Goal: Task Accomplishment & Management: Manage account settings

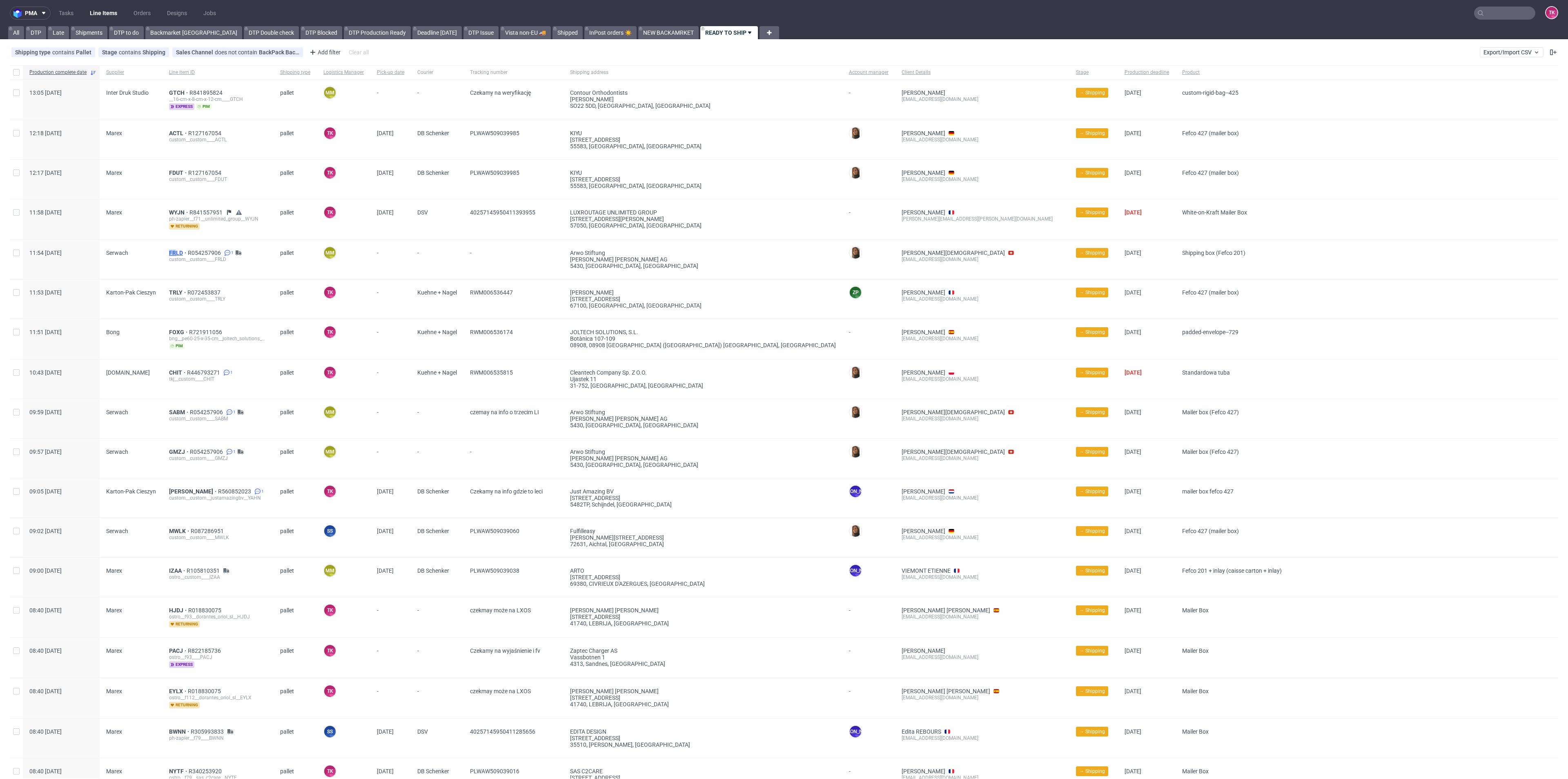
drag, startPoint x: 157, startPoint y: 247, endPoint x: 176, endPoint y: 250, distance: 19.2
click at [176, 250] on div "11:54 Tue 23.09.2025 Serwach FRLD R054257906 1 custom__custom____FRLD pallet MM…" at bounding box center [784, 259] width 1549 height 40
drag, startPoint x: 155, startPoint y: 89, endPoint x: 184, endPoint y: 84, distance: 29.4
click at [184, 85] on div "13:05 Tue 23.09.2025 Inter Druk Studio GTCH R841895824 __16-cm-x-8-cm-x-12-cm__…" at bounding box center [784, 100] width 1549 height 40
copy div "GTCH"
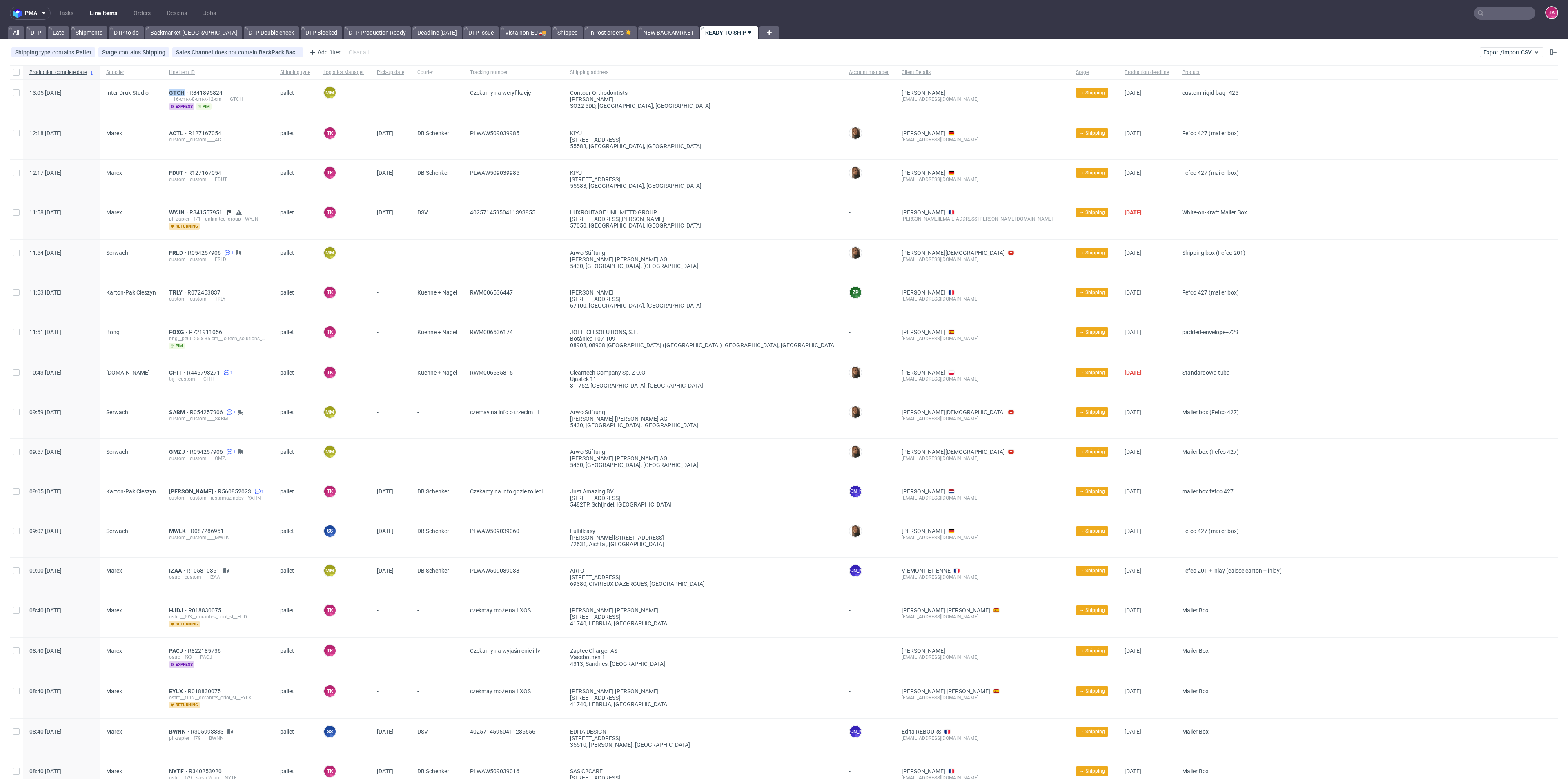
click at [115, 15] on link "Line Items" at bounding box center [103, 13] width 37 height 13
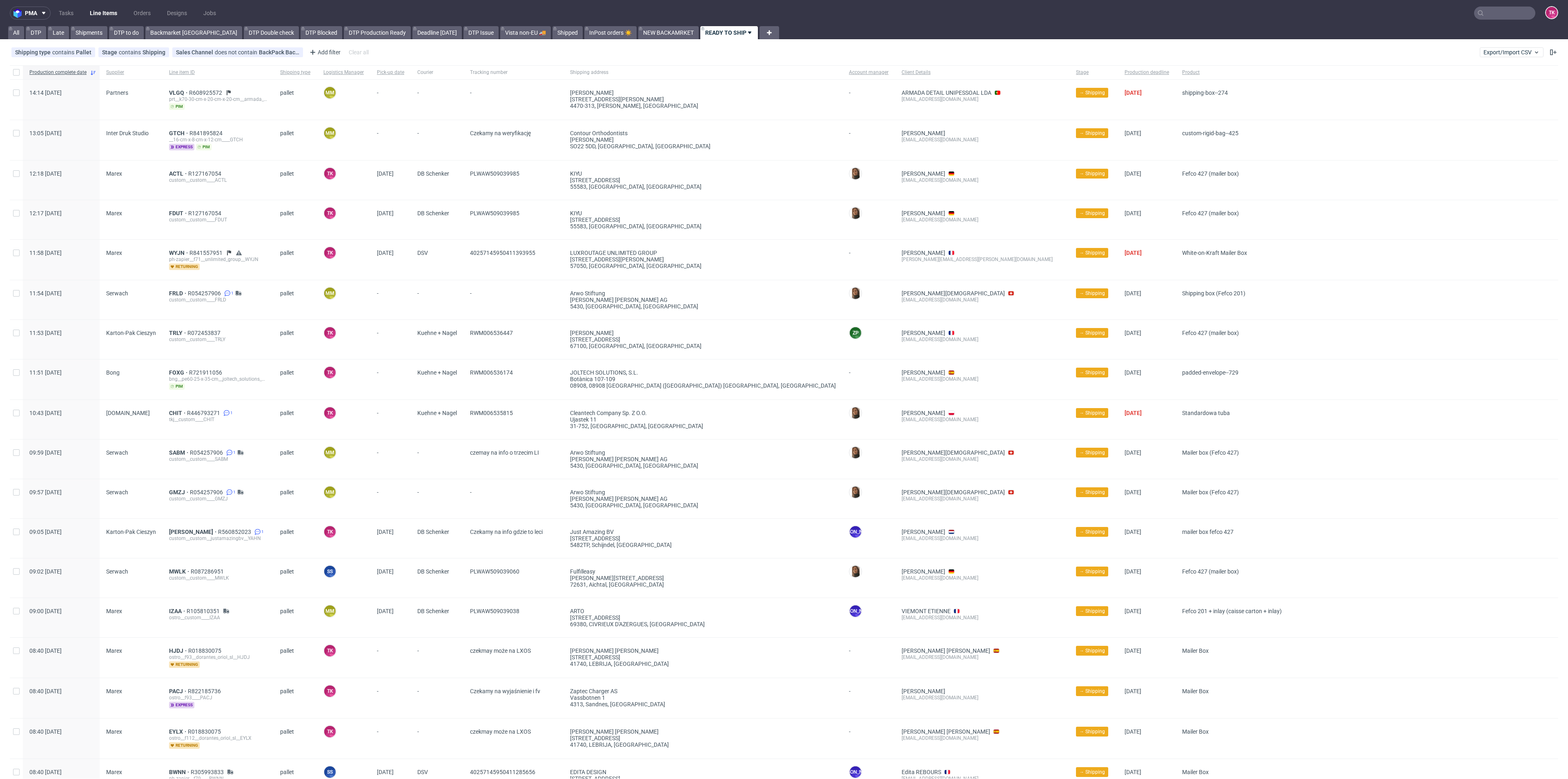
click at [110, 13] on link "Line Items" at bounding box center [103, 13] width 37 height 13
click at [178, 95] on span "VLGQ" at bounding box center [179, 93] width 20 height 7
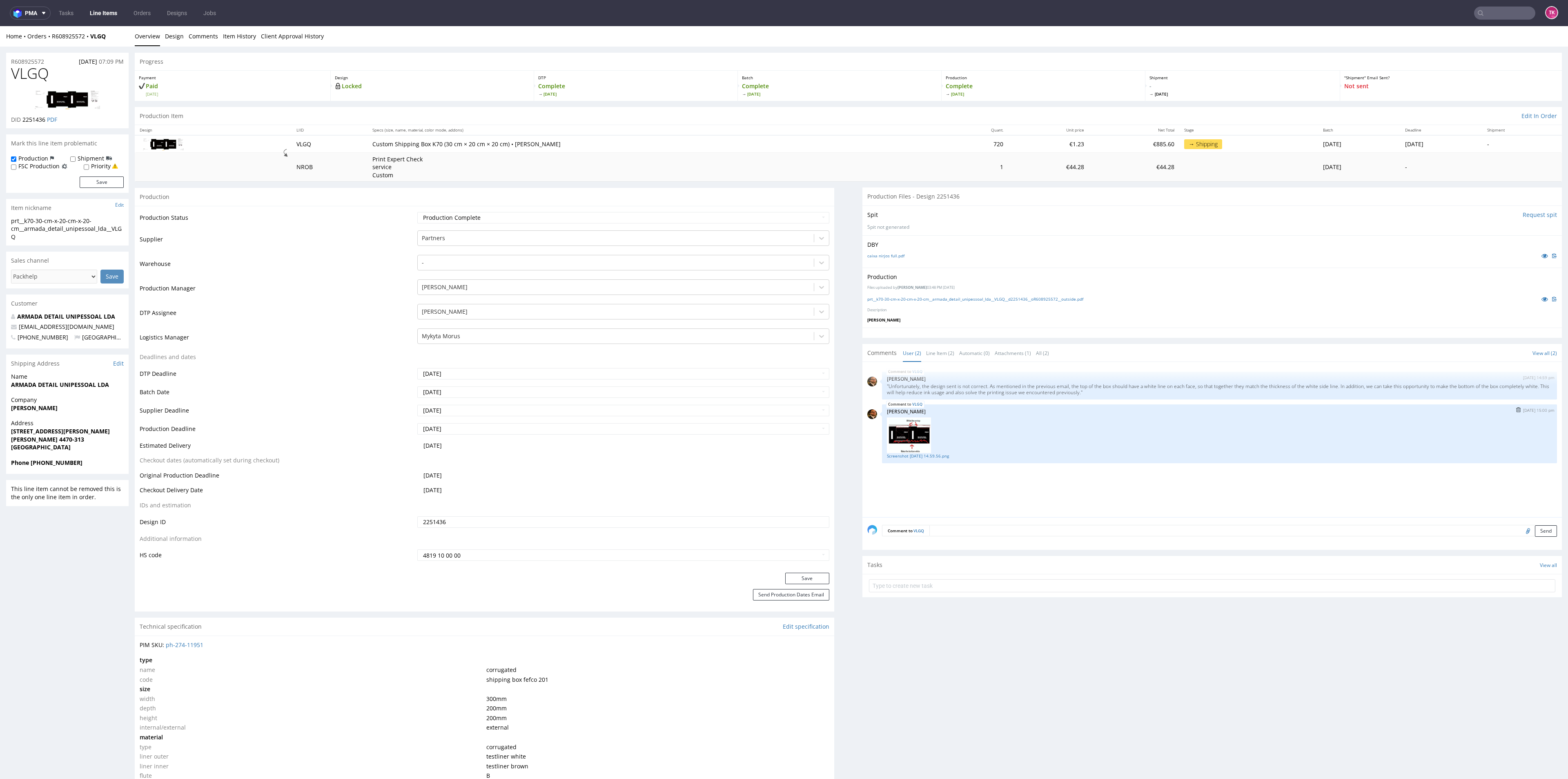
click at [892, 441] on img at bounding box center [909, 435] width 44 height 35
click at [893, 446] on img at bounding box center [909, 435] width 44 height 35
click at [894, 453] on link "Screenshot 2025-09-11 at 14.59.56.png" at bounding box center [1219, 456] width 665 height 6
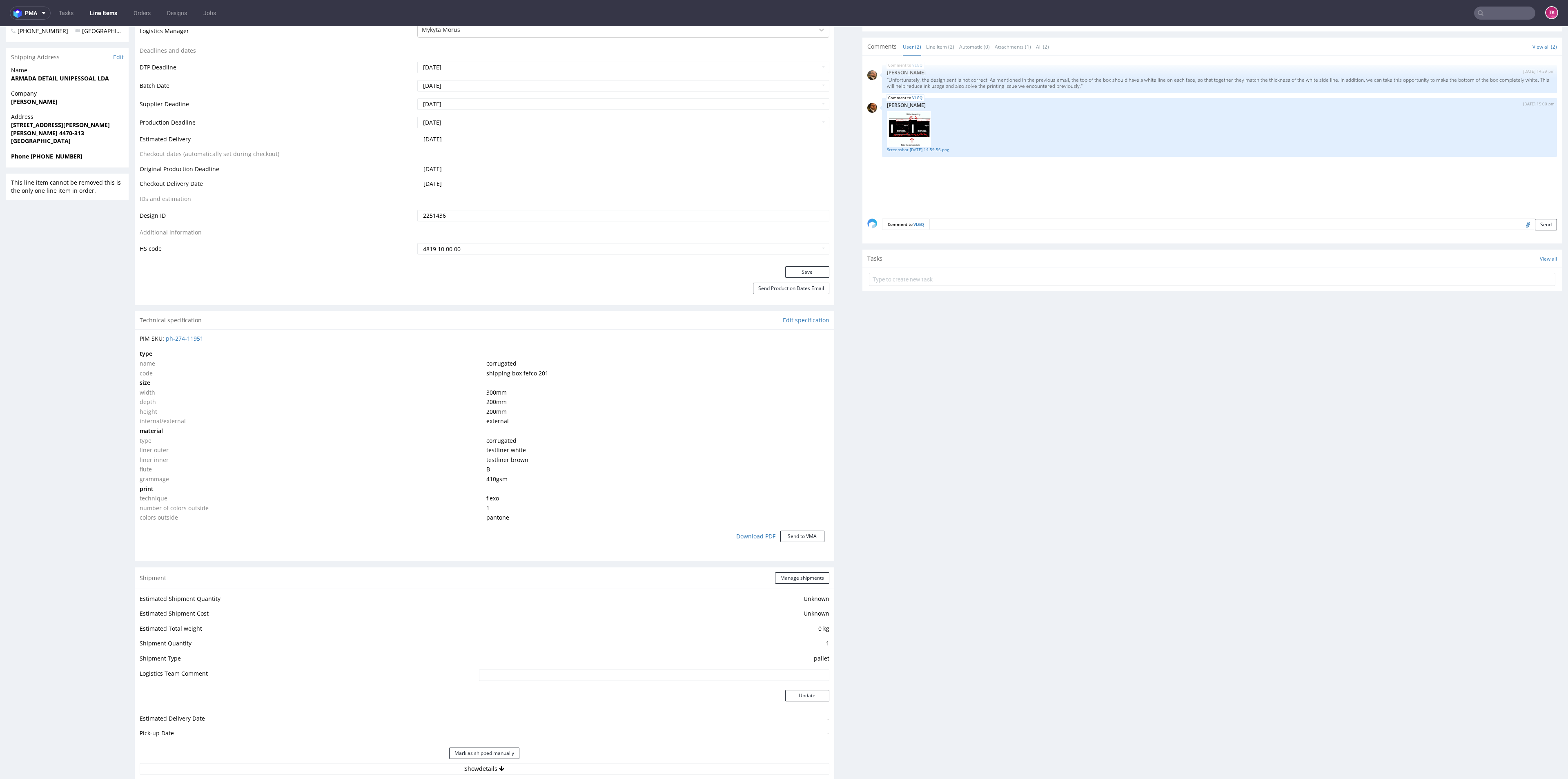
scroll to position [62, 0]
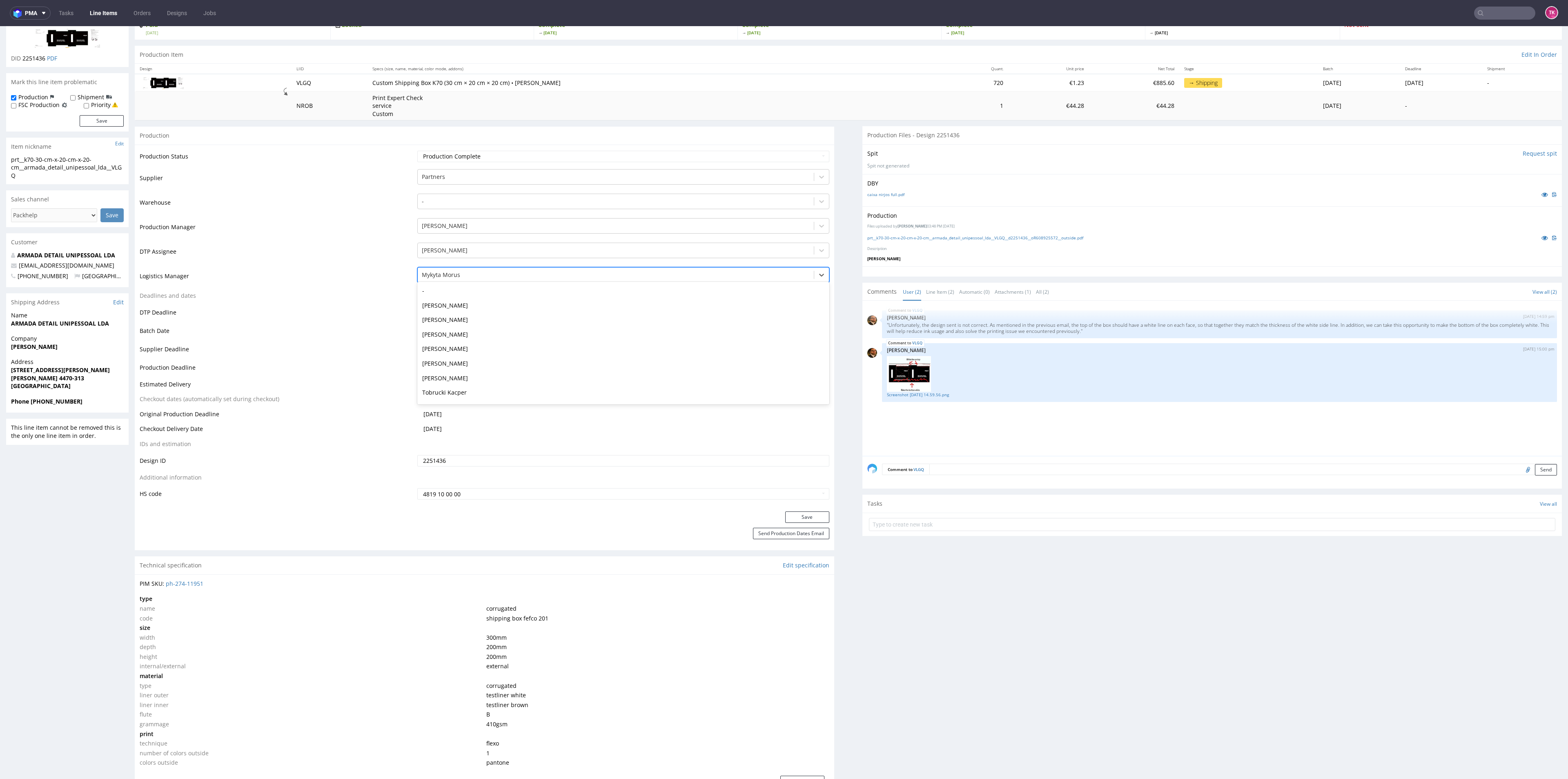
click at [463, 270] on div at bounding box center [615, 275] width 388 height 10
click at [96, 13] on link "Line Items" at bounding box center [103, 13] width 37 height 13
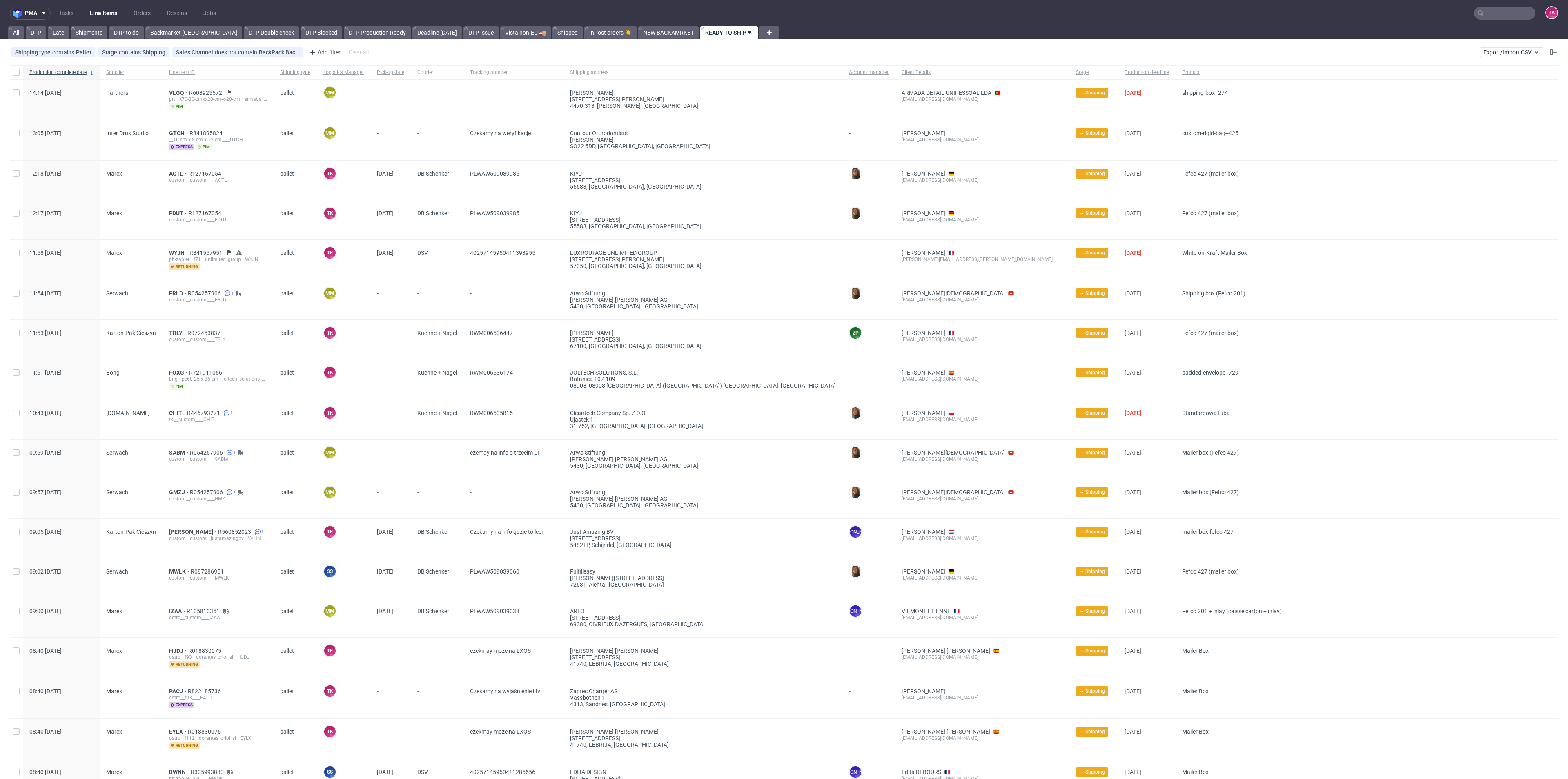
click at [92, 4] on nav "pma Tasks Line Items Orders Designs Jobs TK" at bounding box center [784, 13] width 1568 height 26
click at [93, 7] on link "Line Items" at bounding box center [103, 13] width 37 height 13
click at [177, 93] on span "VLGQ" at bounding box center [179, 93] width 20 height 7
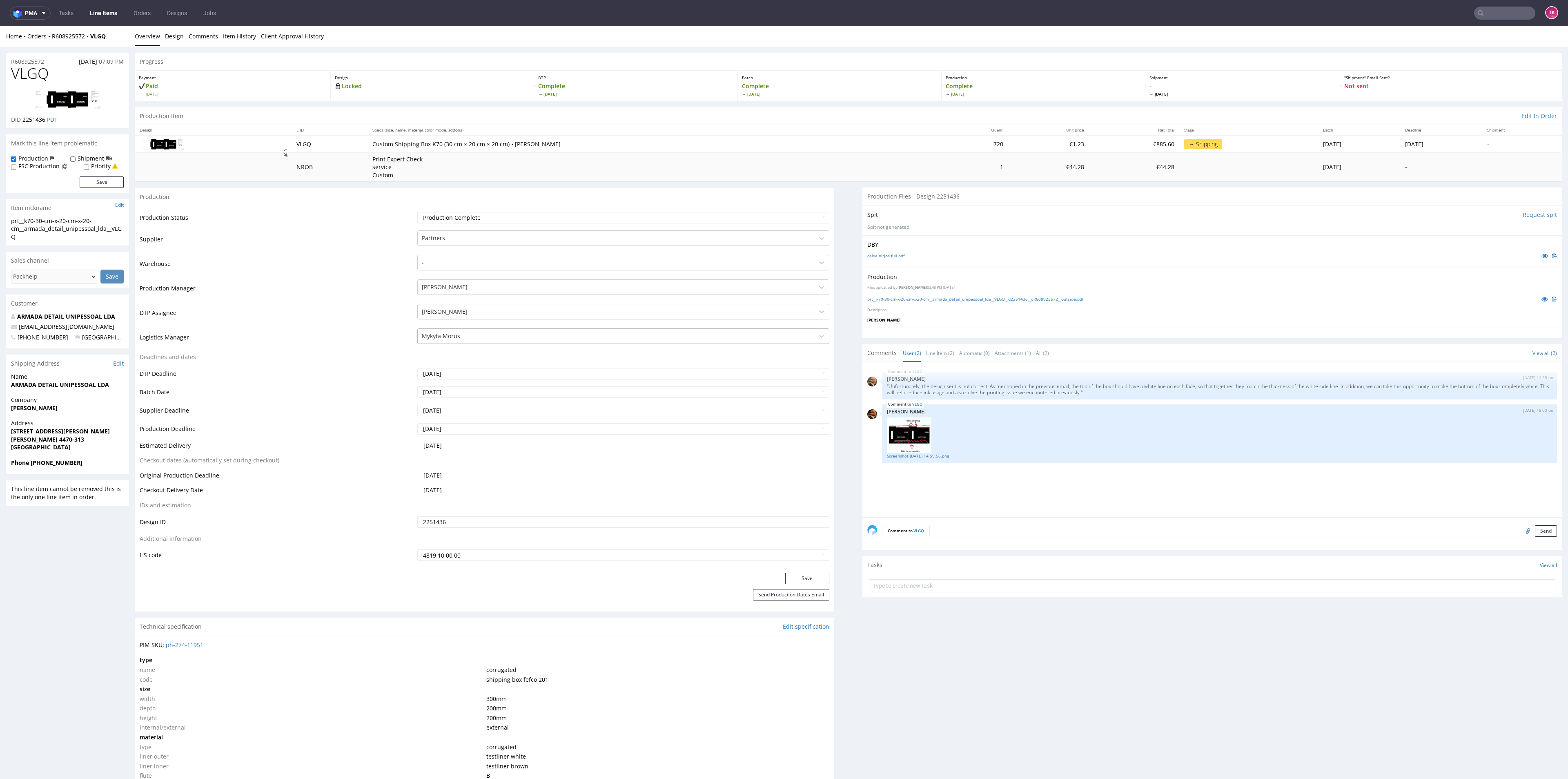
click at [457, 336] on div at bounding box center [615, 336] width 388 height 10
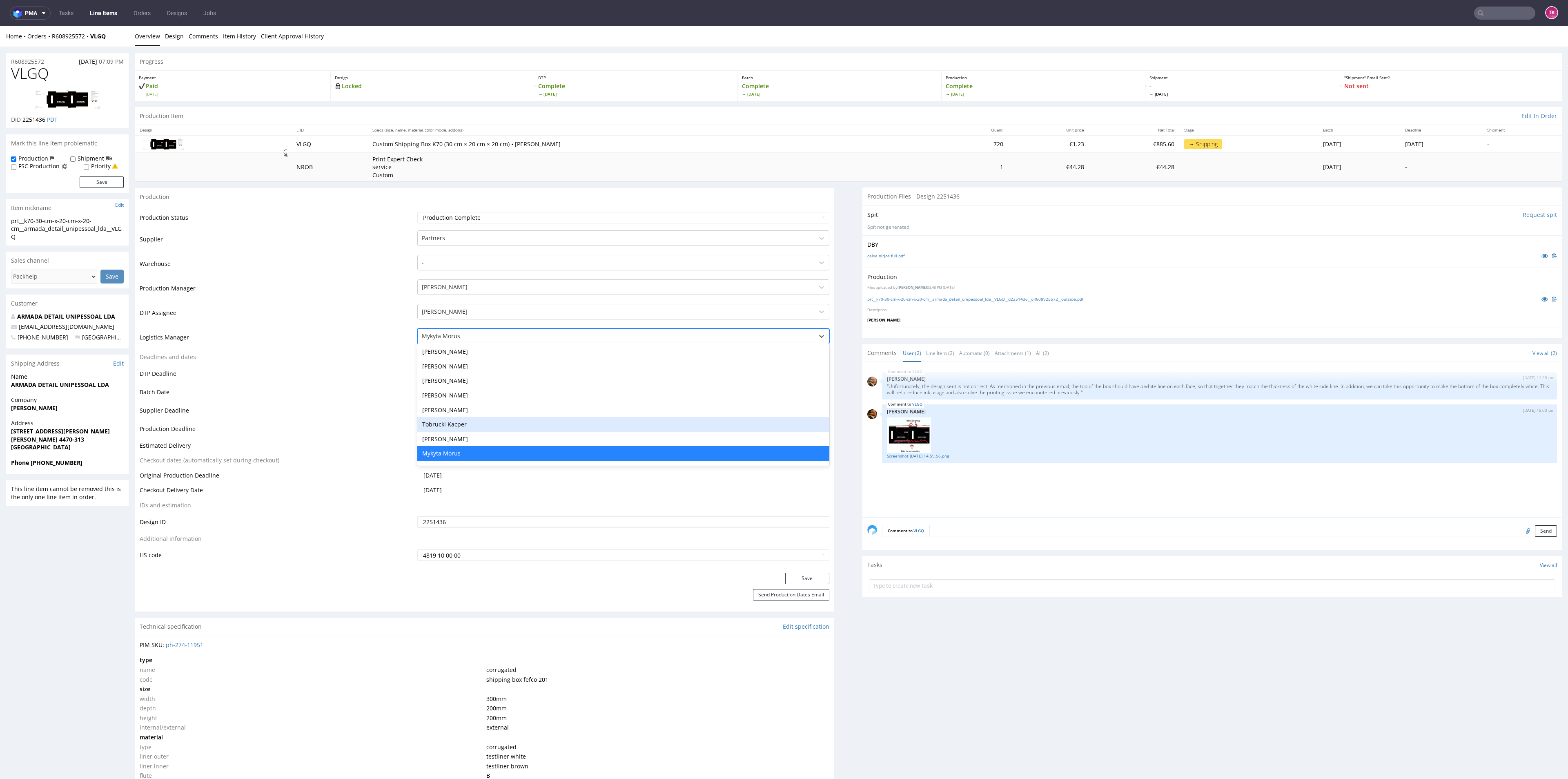
click at [460, 423] on div "Tobrucki Kacper" at bounding box center [623, 425] width 411 height 15
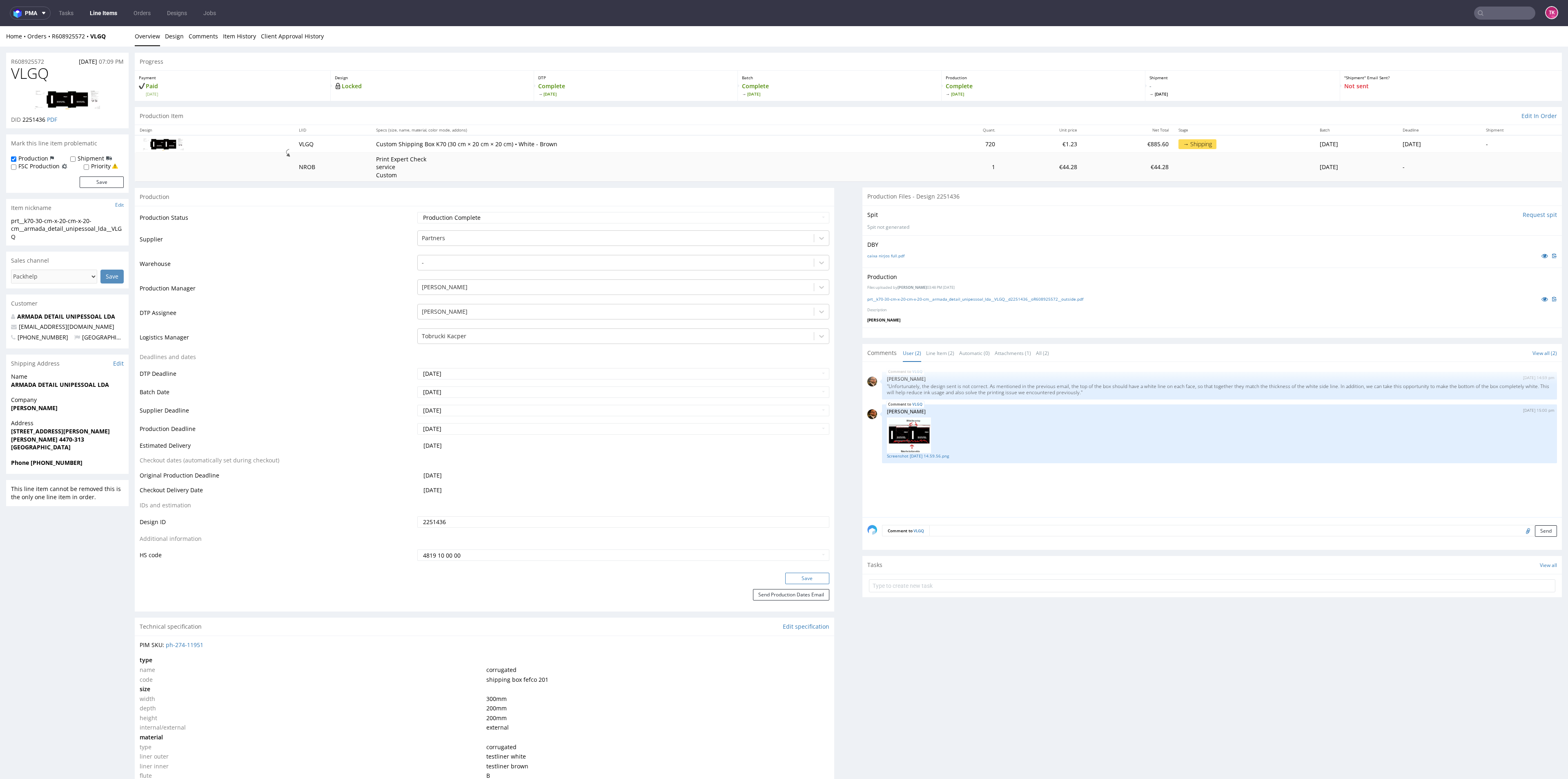
click button "Save"
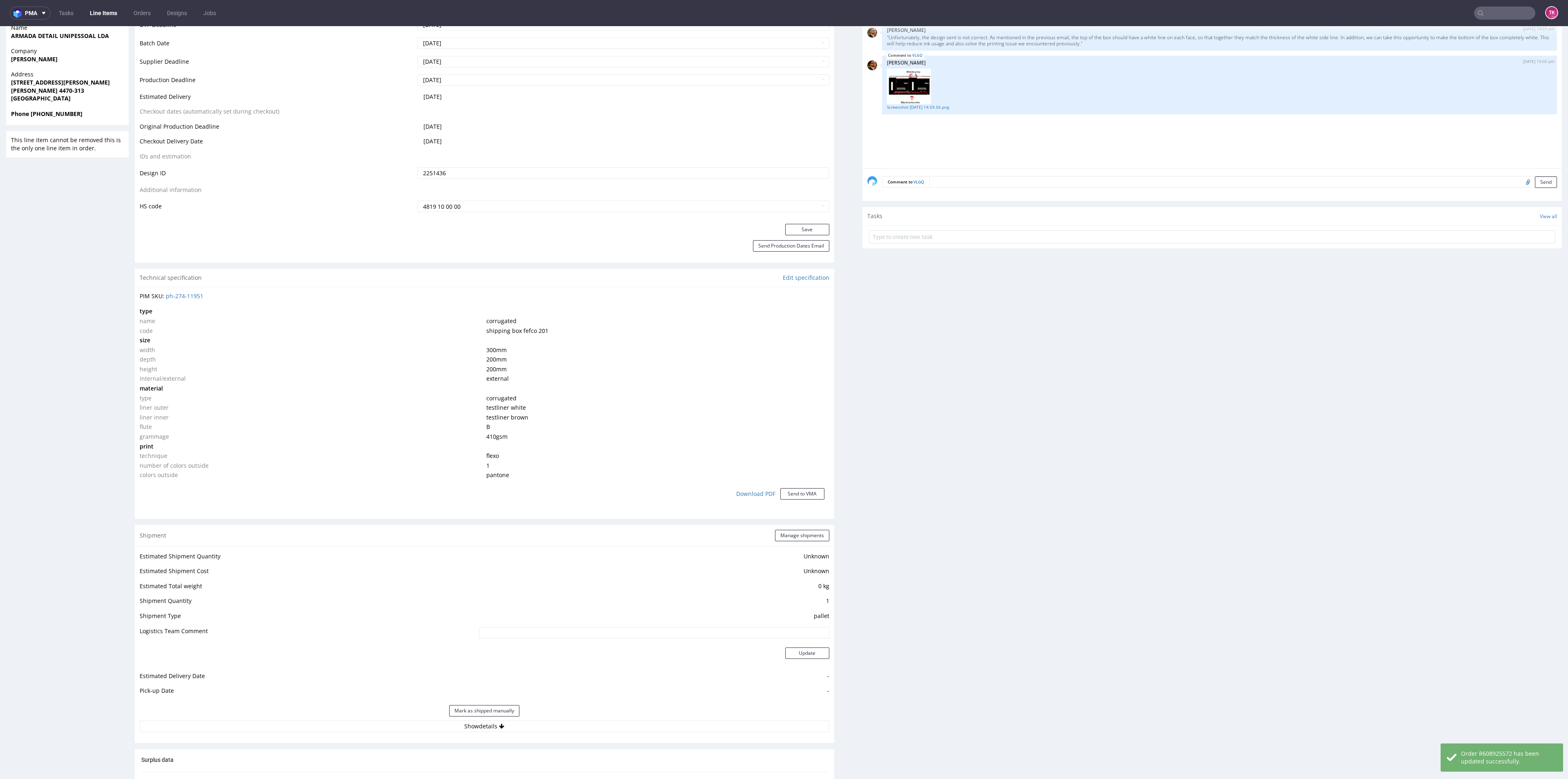
scroll to position [552, 0]
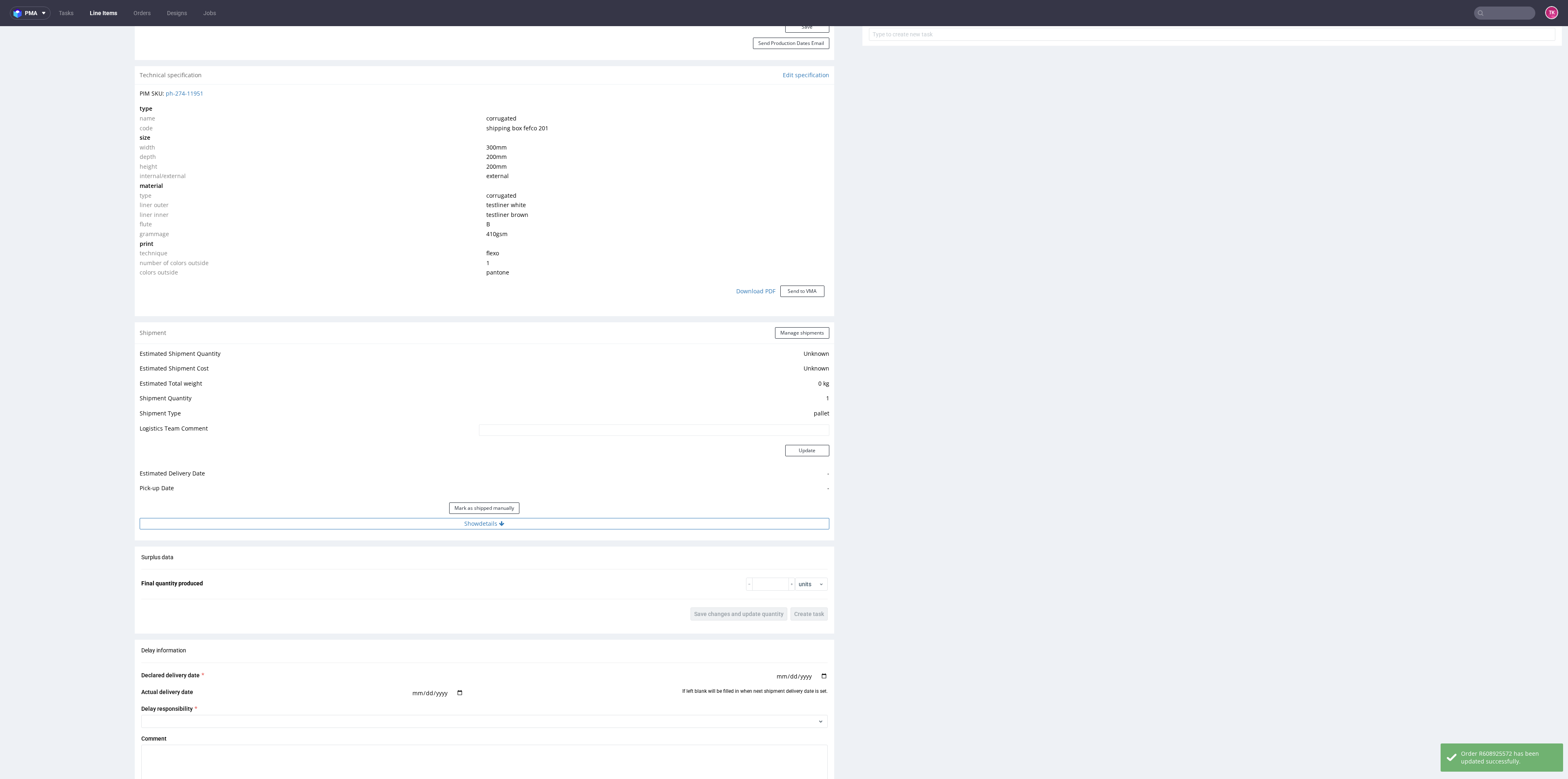
click button "Show details"
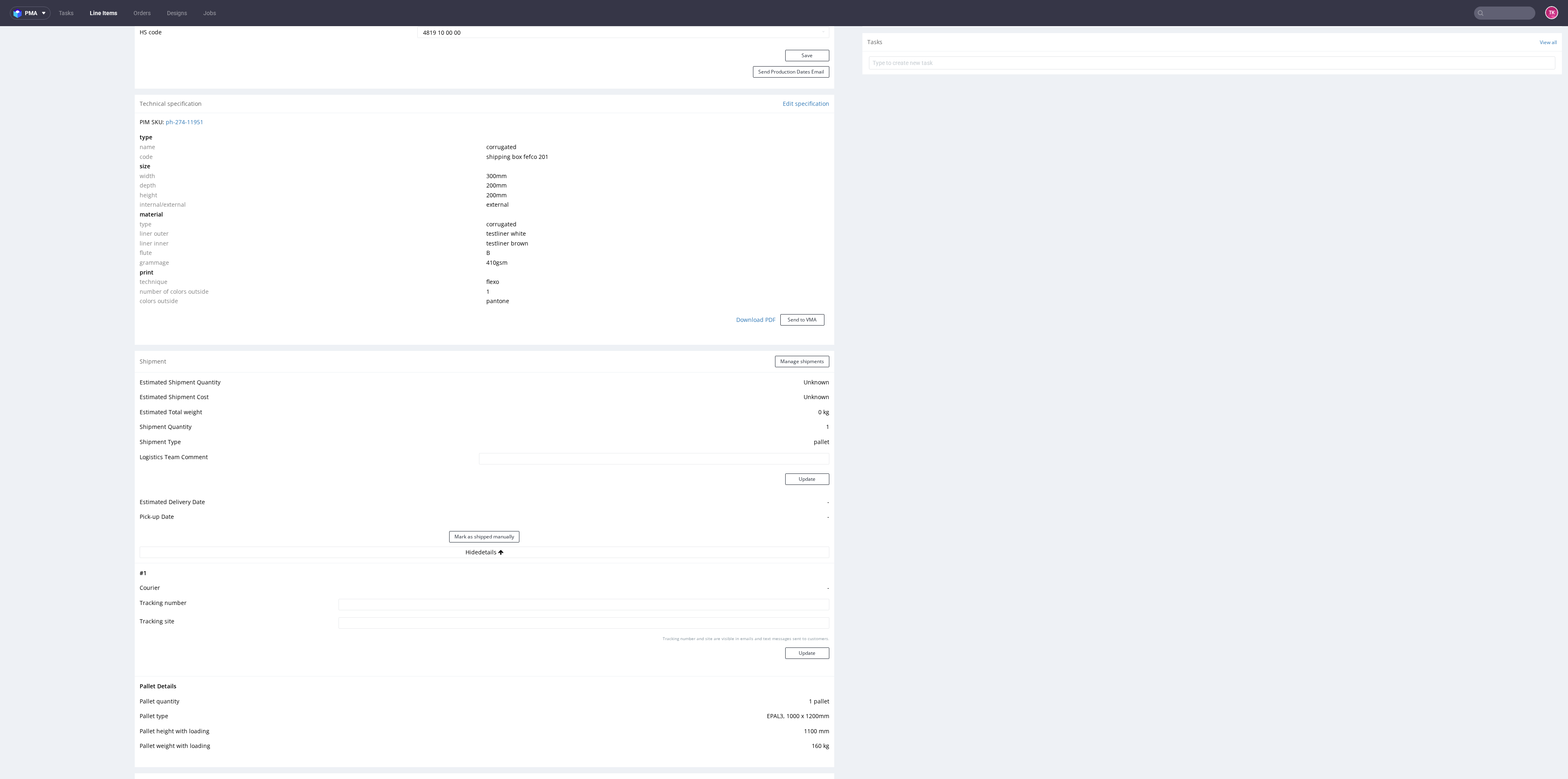
scroll to position [613, 0]
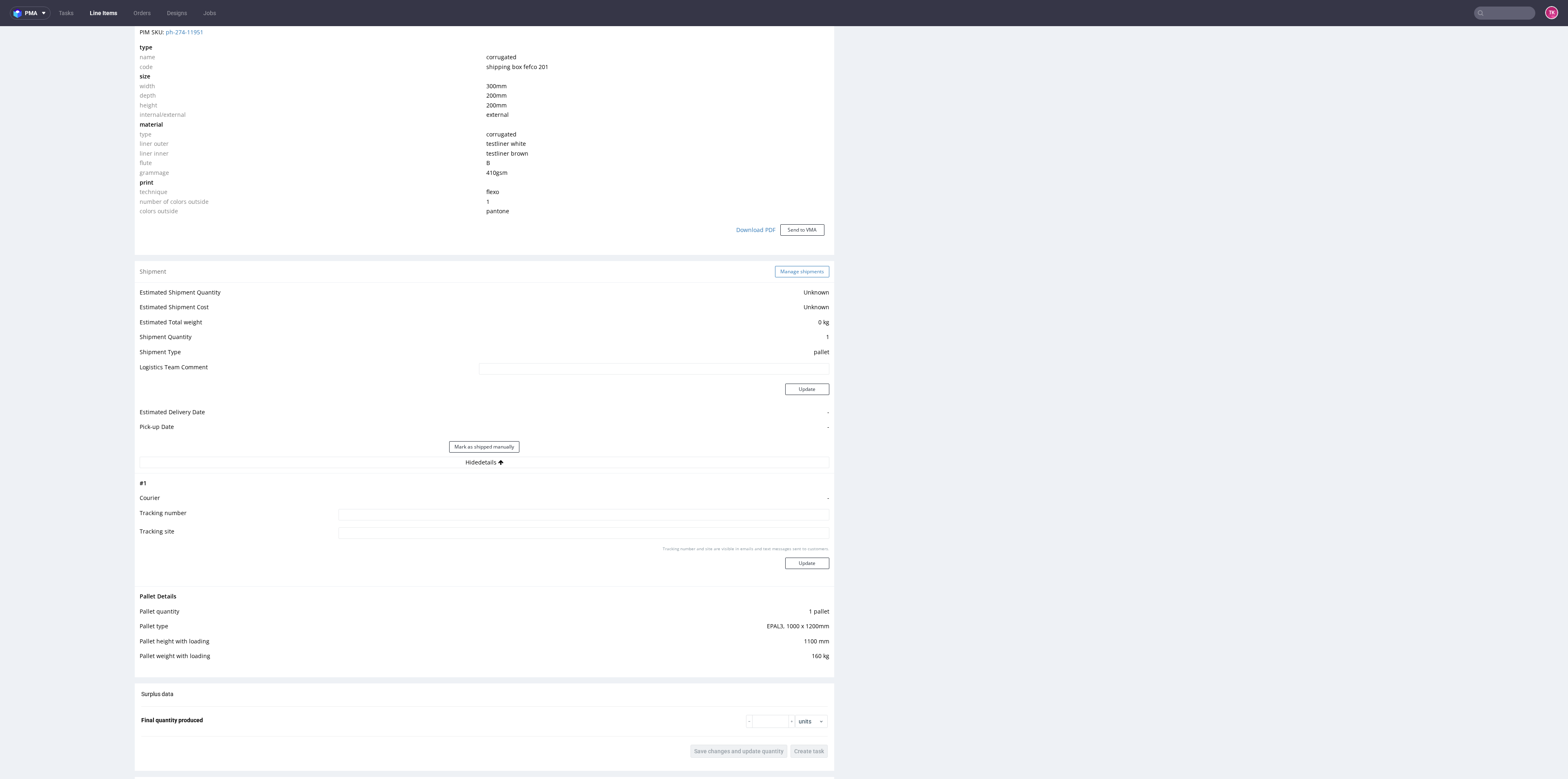
drag, startPoint x: 779, startPoint y: 256, endPoint x: 775, endPoint y: 242, distance: 14.6
click div "Shipment Manage shipments Estimated Shipment Quantity Unknown Estimated Shipmen…"
click div "Shipment Manage shipments"
click button "Manage shipments"
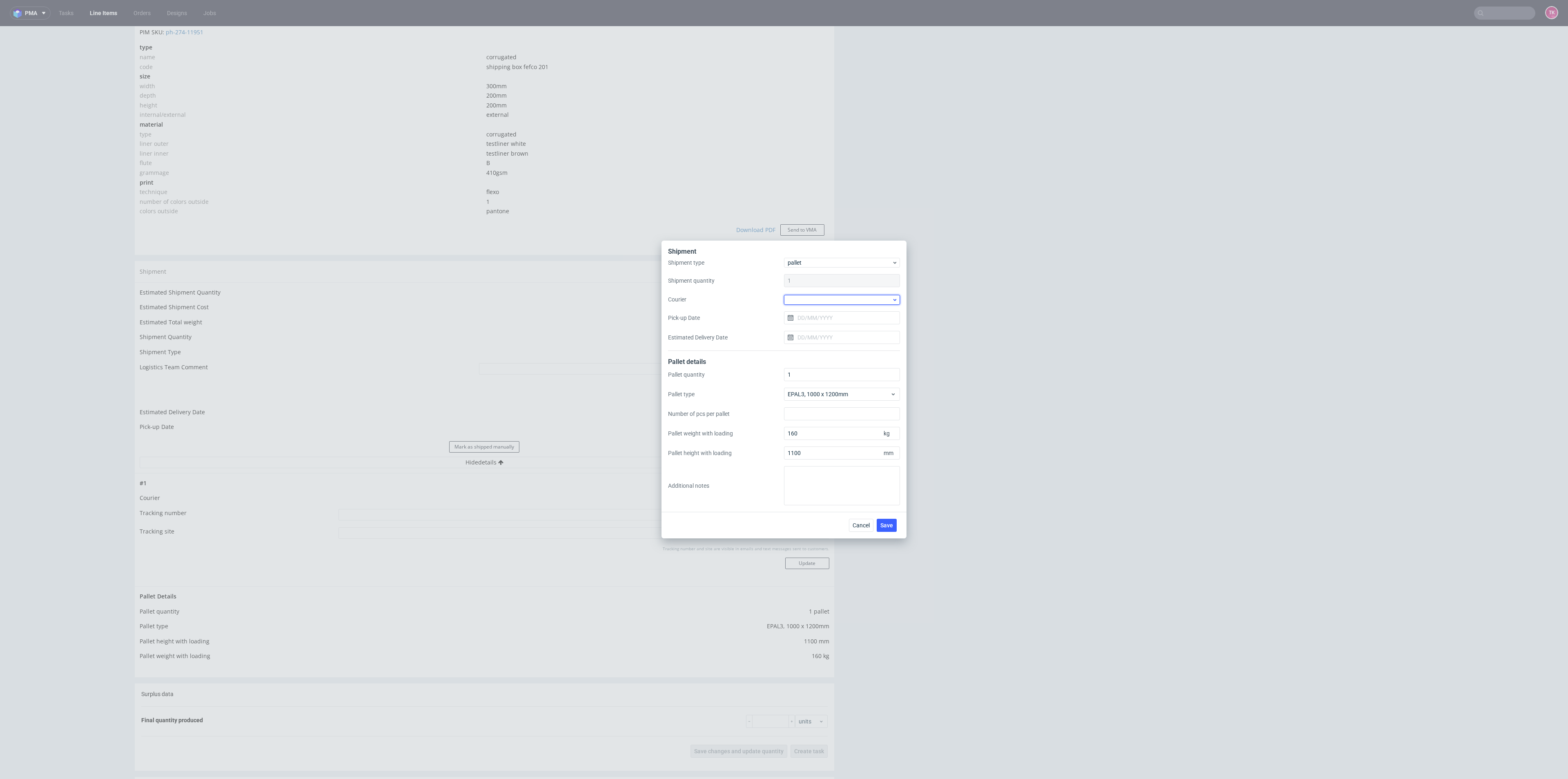
click div
click div "DB Schenker"
click div "Shipment type pallet Shipment quantity 1 Courier DB Schenker Pick-up Date Estim…"
click input "Pick-up Date"
click button "24"
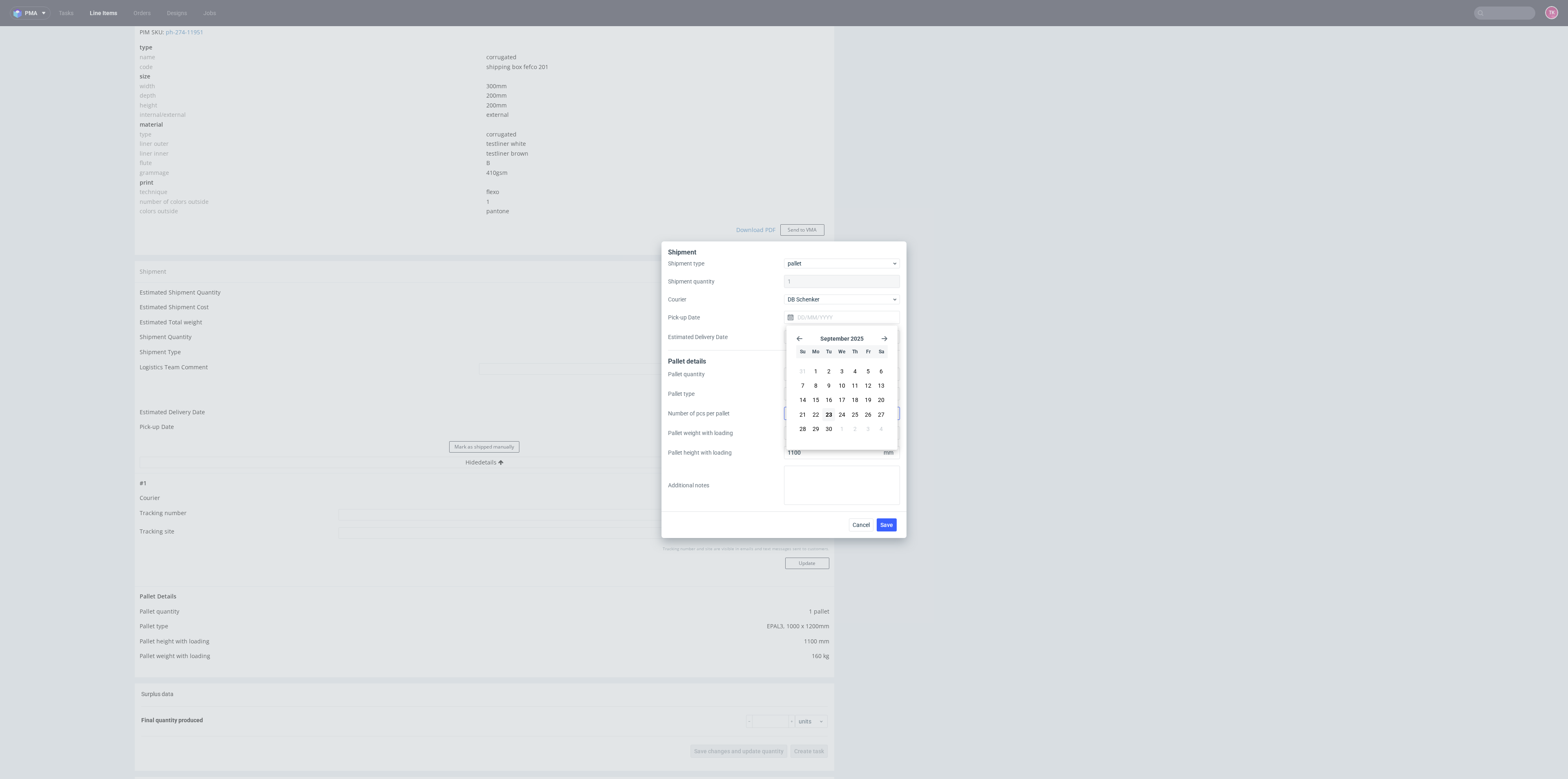
type input "[DATE]"
drag, startPoint x: 886, startPoint y: 533, endPoint x: 886, endPoint y: 528, distance: 5.0
click div "Cancel Save"
click span "Save"
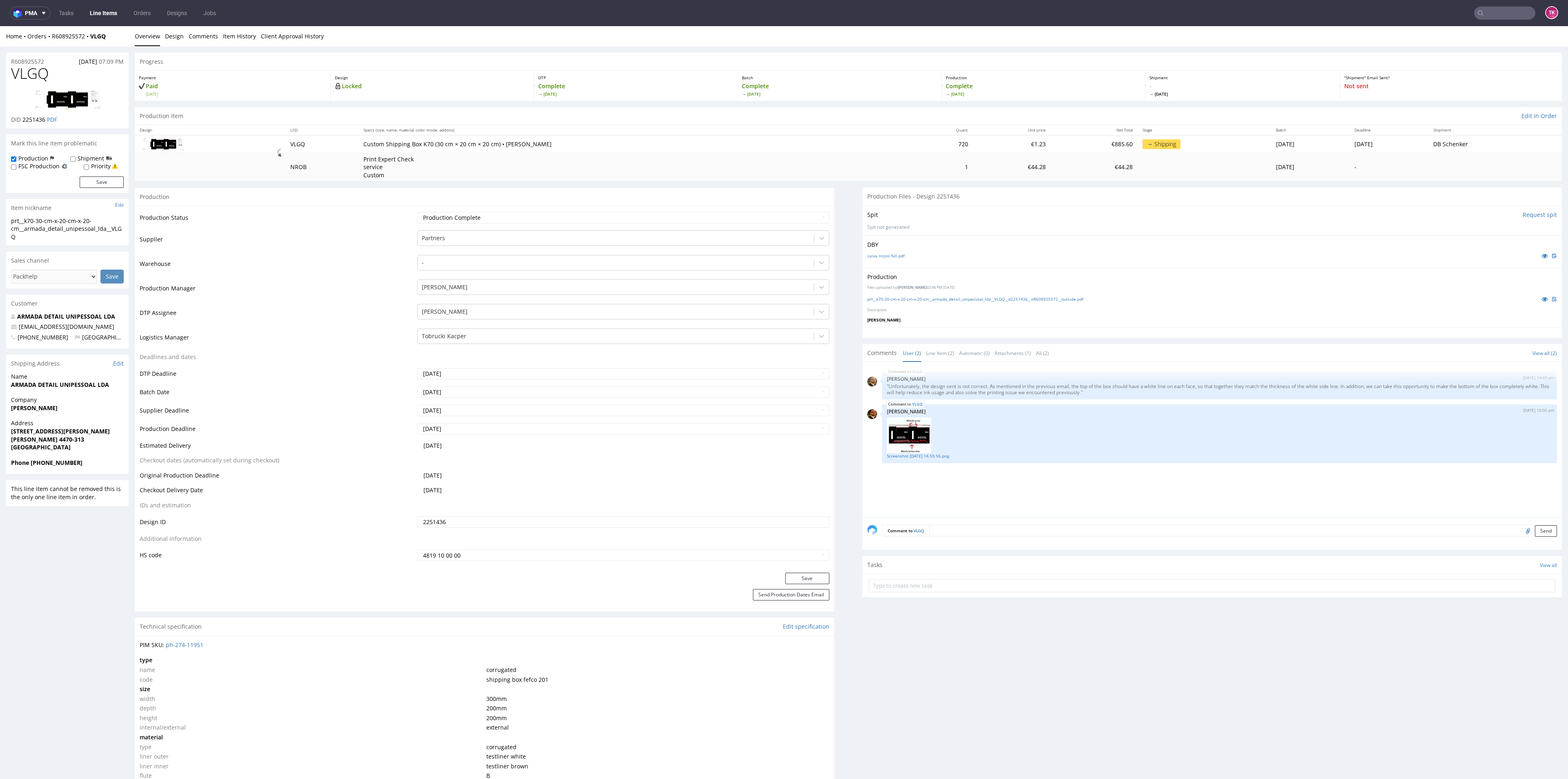
scroll to position [184, 0]
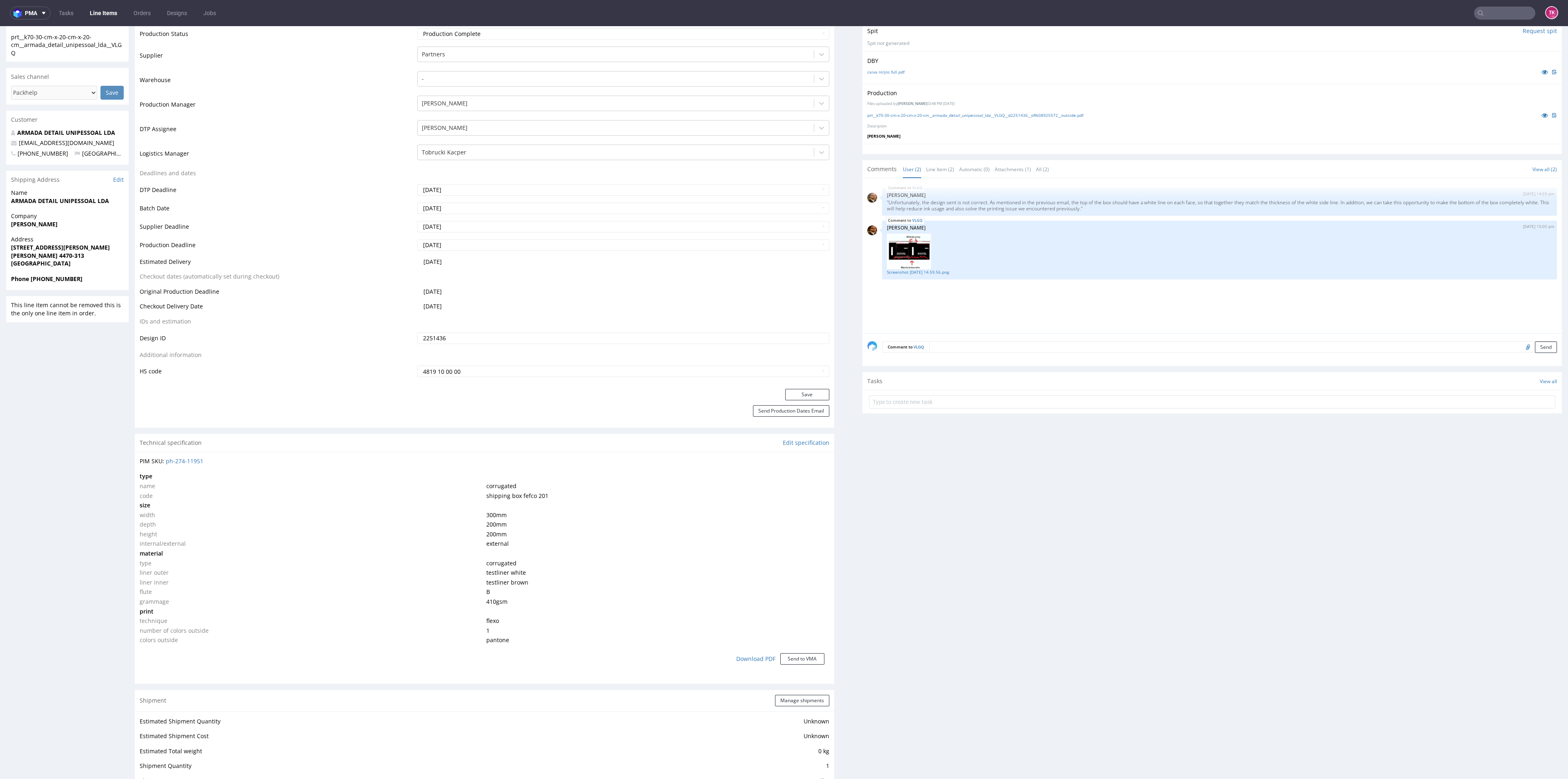
click at [0, 432] on div "R608925572 26.08.2025 07:09 PM VLGQ DID 2251436 PDF Mark this line item problem…" at bounding box center [784, 620] width 1568 height 1514
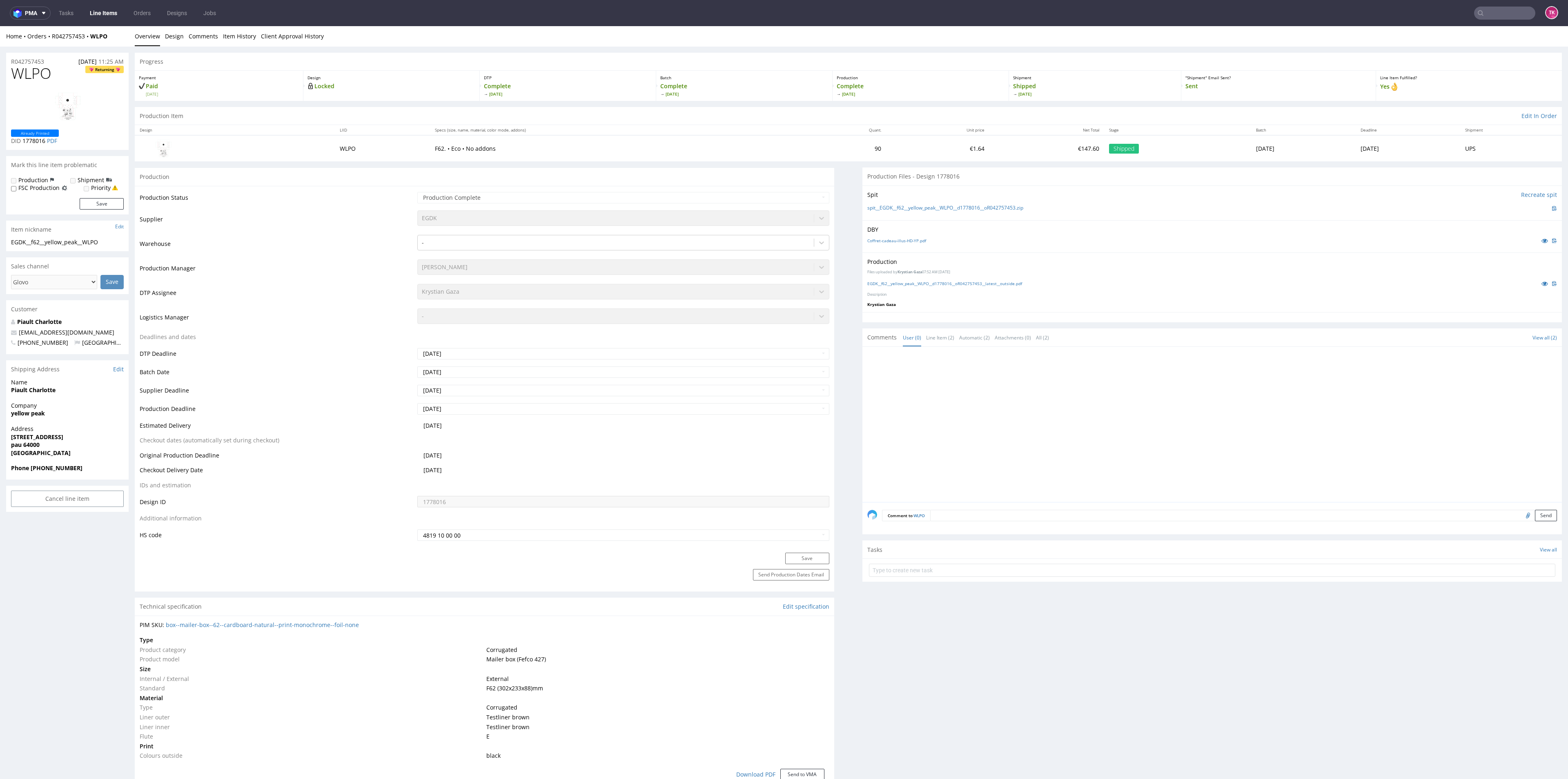
scroll to position [613, 0]
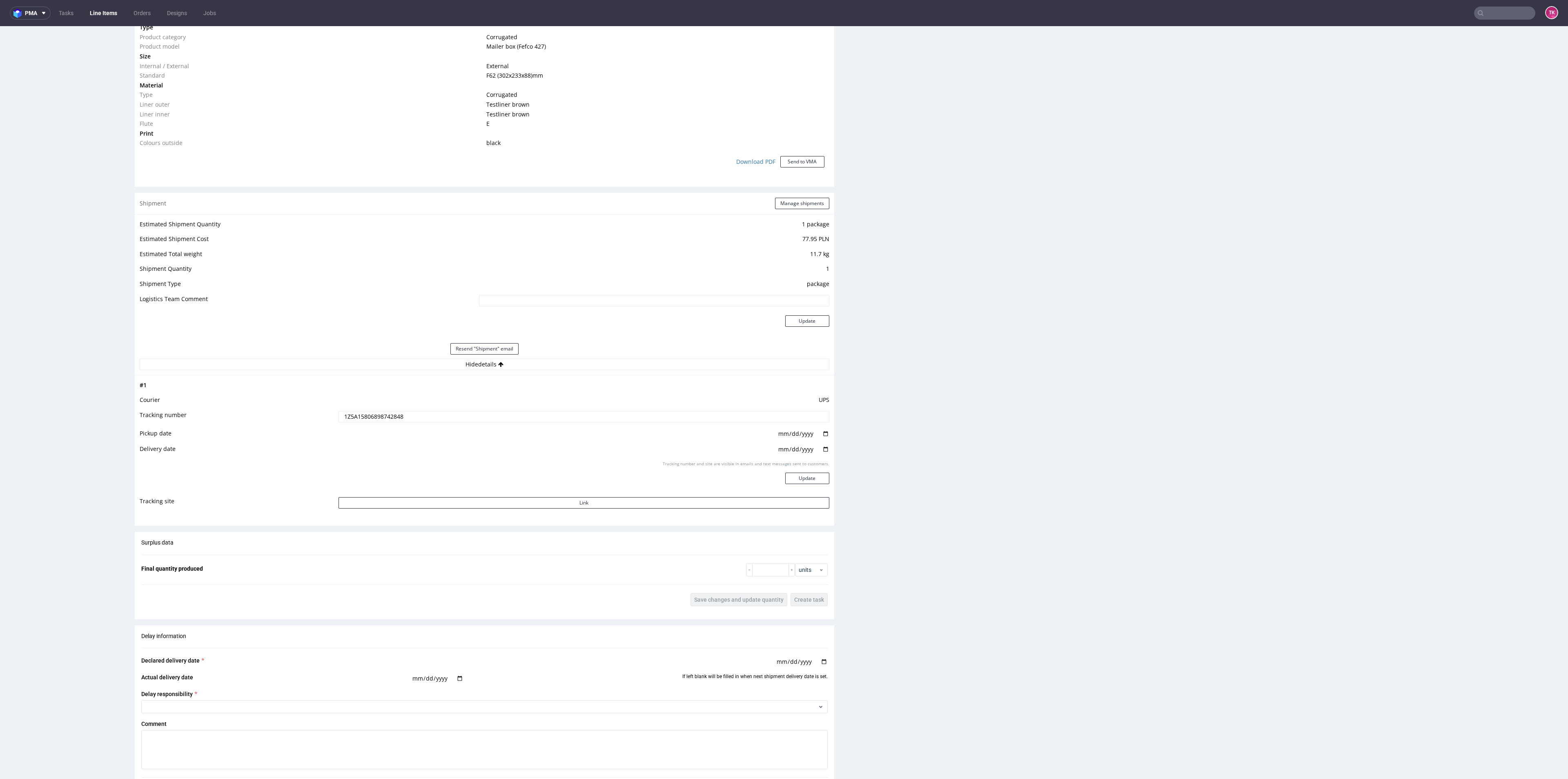
click at [93, 5] on nav "pma Tasks Line Items Orders Designs Jobs TK" at bounding box center [784, 13] width 1568 height 26
click at [91, 9] on link "Line Items" at bounding box center [103, 13] width 37 height 13
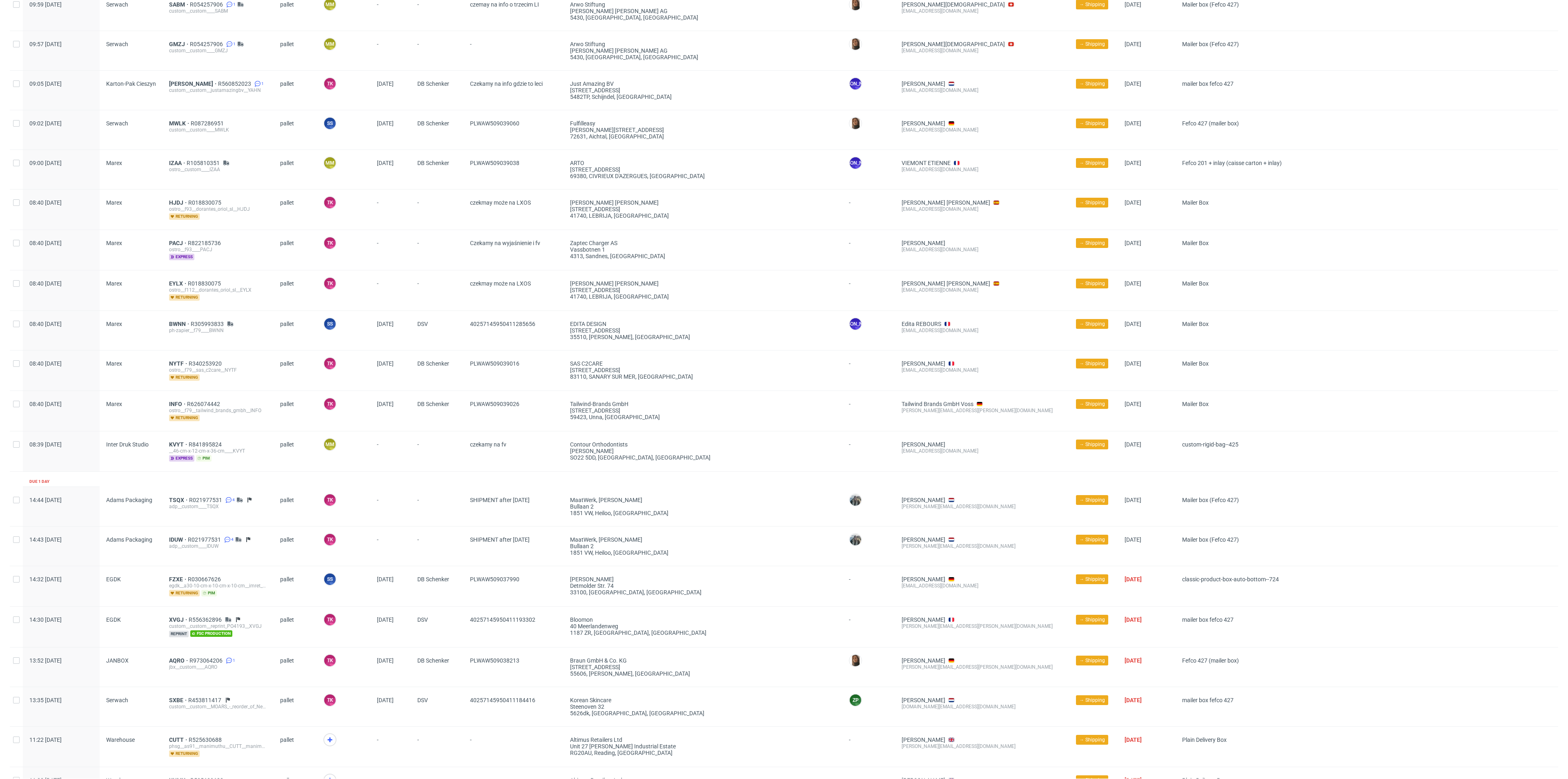
scroll to position [490, 0]
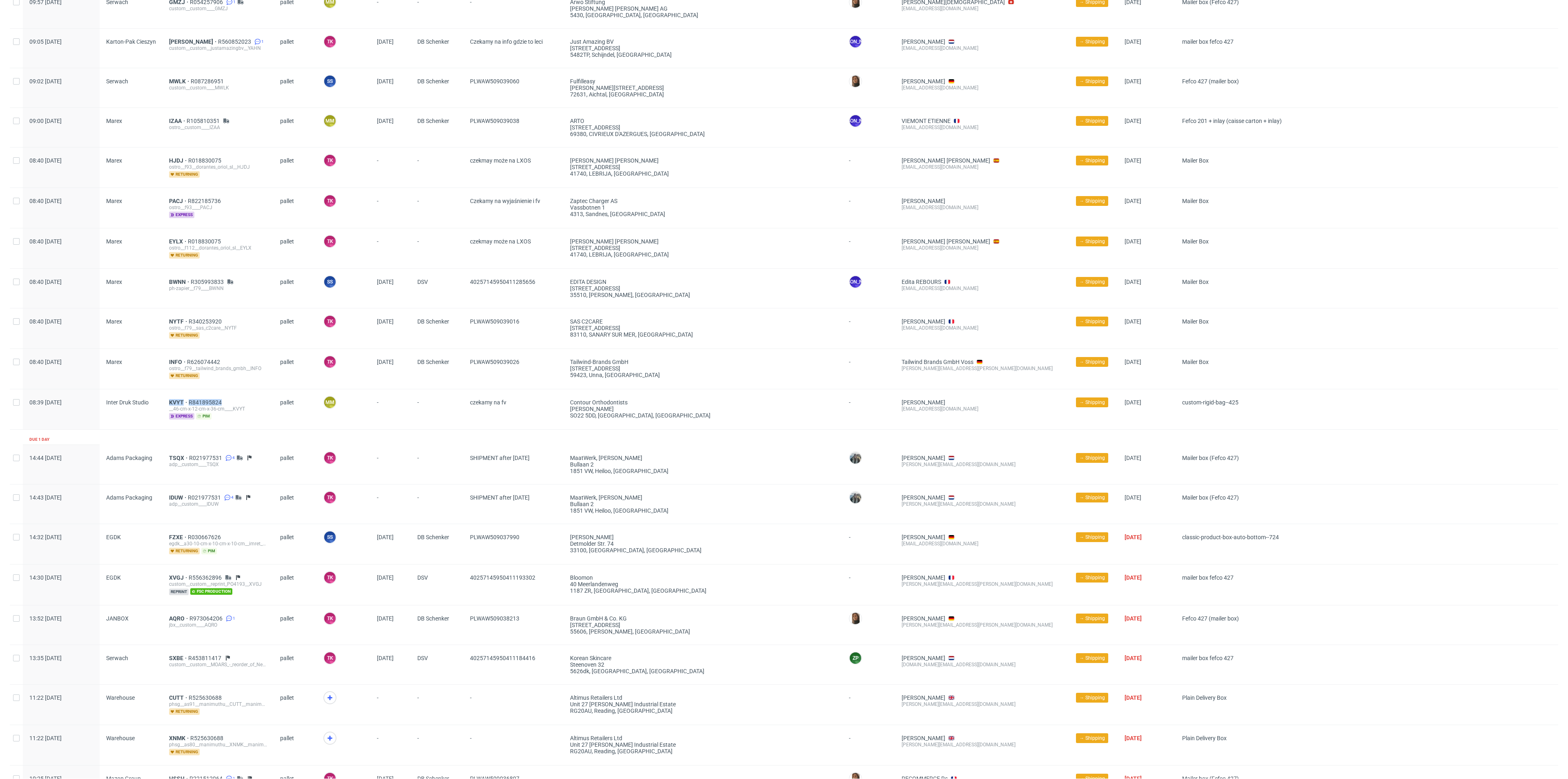
drag, startPoint x: 158, startPoint y: 394, endPoint x: 245, endPoint y: 395, distance: 87.0
click at [245, 395] on div "08:39 Tue 23.09.2025 Inter Druk Studio KVYT R841895824 __46-cm-x-12-cm-x-36-cm_…" at bounding box center [784, 409] width 1549 height 40
drag, startPoint x: 155, startPoint y: 197, endPoint x: 194, endPoint y: 192, distance: 39.3
click at [194, 192] on div "08:40 Tue 23.09.2025 Marex PACJ R822185736 ostro__f93____PACJ express pallet TK…" at bounding box center [784, 208] width 1549 height 40
click at [223, 191] on div "PACJ R822185736 ostro__f93____PACJ express" at bounding box center [218, 208] width 111 height 40
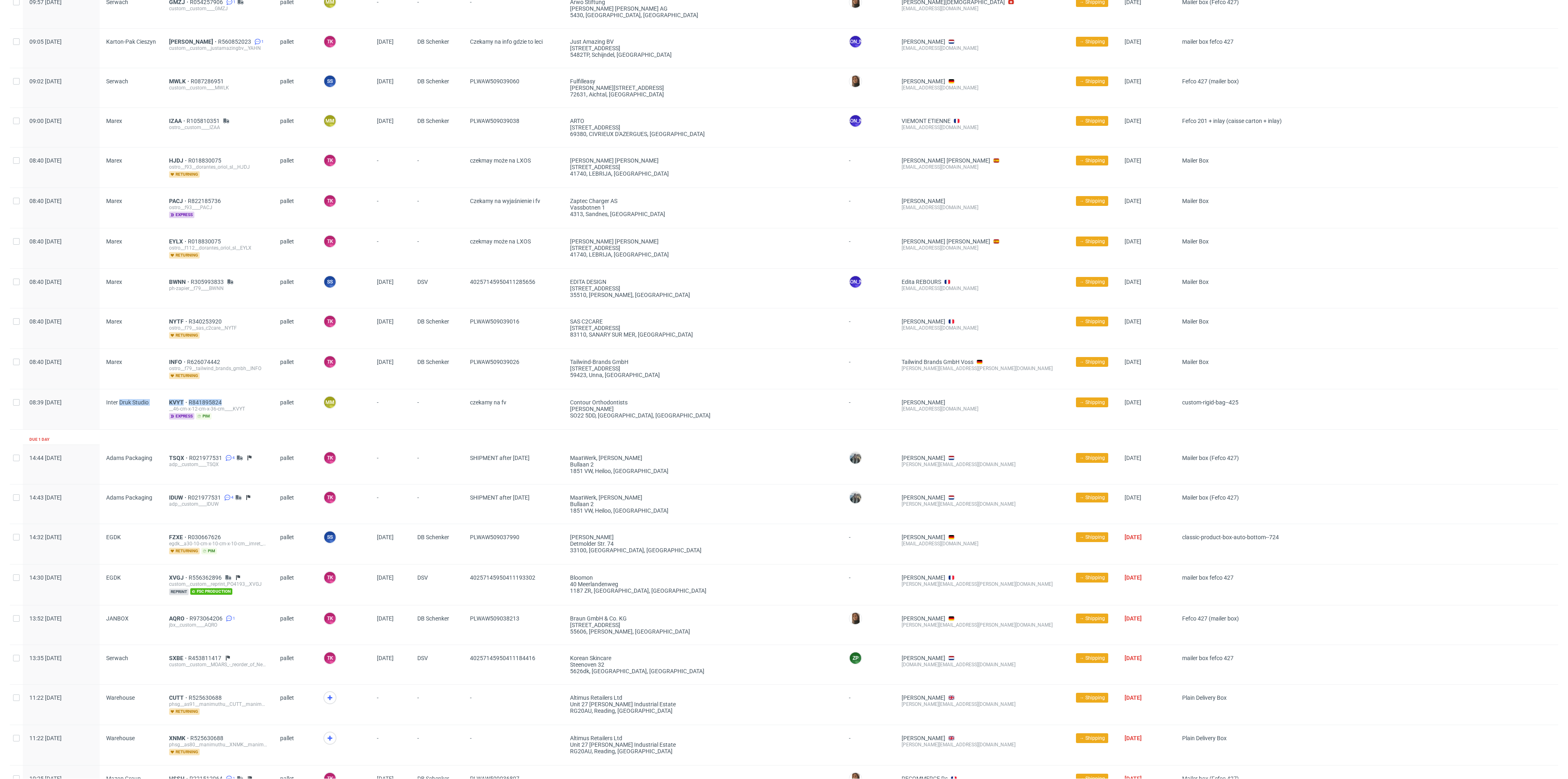
drag, startPoint x: 231, startPoint y: 393, endPoint x: 119, endPoint y: 418, distance: 114.8
click at [119, 417] on div "08:39 Tue 23.09.2025 Inter Druk Studio KVYT R841895824 __46-cm-x-12-cm-x-36-cm_…" at bounding box center [784, 409] width 1549 height 40
click at [129, 423] on div "Inter Druk Studio" at bounding box center [131, 409] width 63 height 40
drag, startPoint x: 24, startPoint y: 401, endPoint x: 65, endPoint y: 403, distance: 41.0
click at [65, 403] on div "08:39 Tue 23.09.2025" at bounding box center [61, 409] width 77 height 40
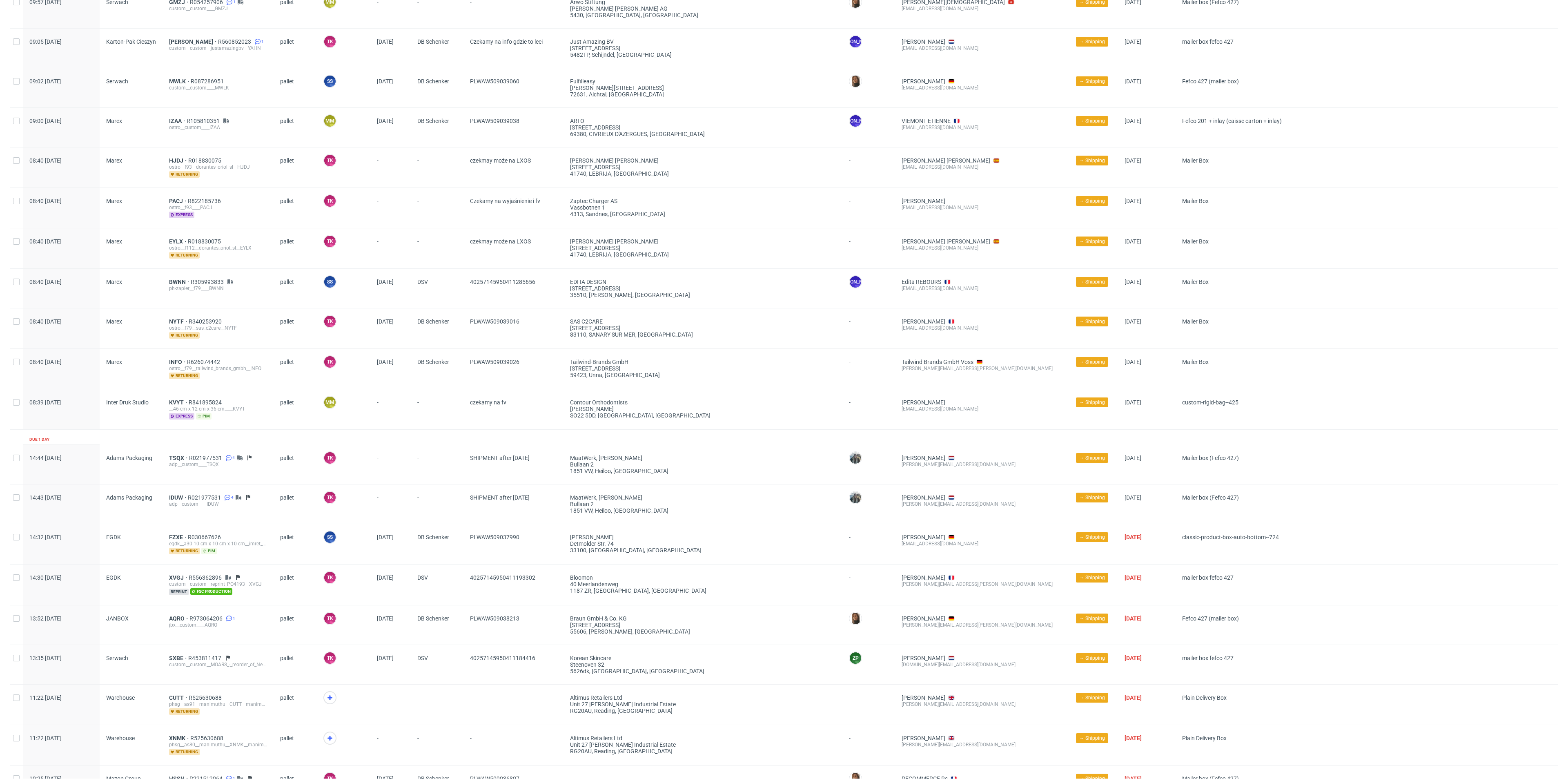
click at [173, 395] on div "KVYT R841895824 __46-cm-x-12-cm-x-36-cm____KVYT express pim" at bounding box center [218, 409] width 111 height 40
click at [175, 399] on span "KVYT" at bounding box center [179, 402] width 19 height 7
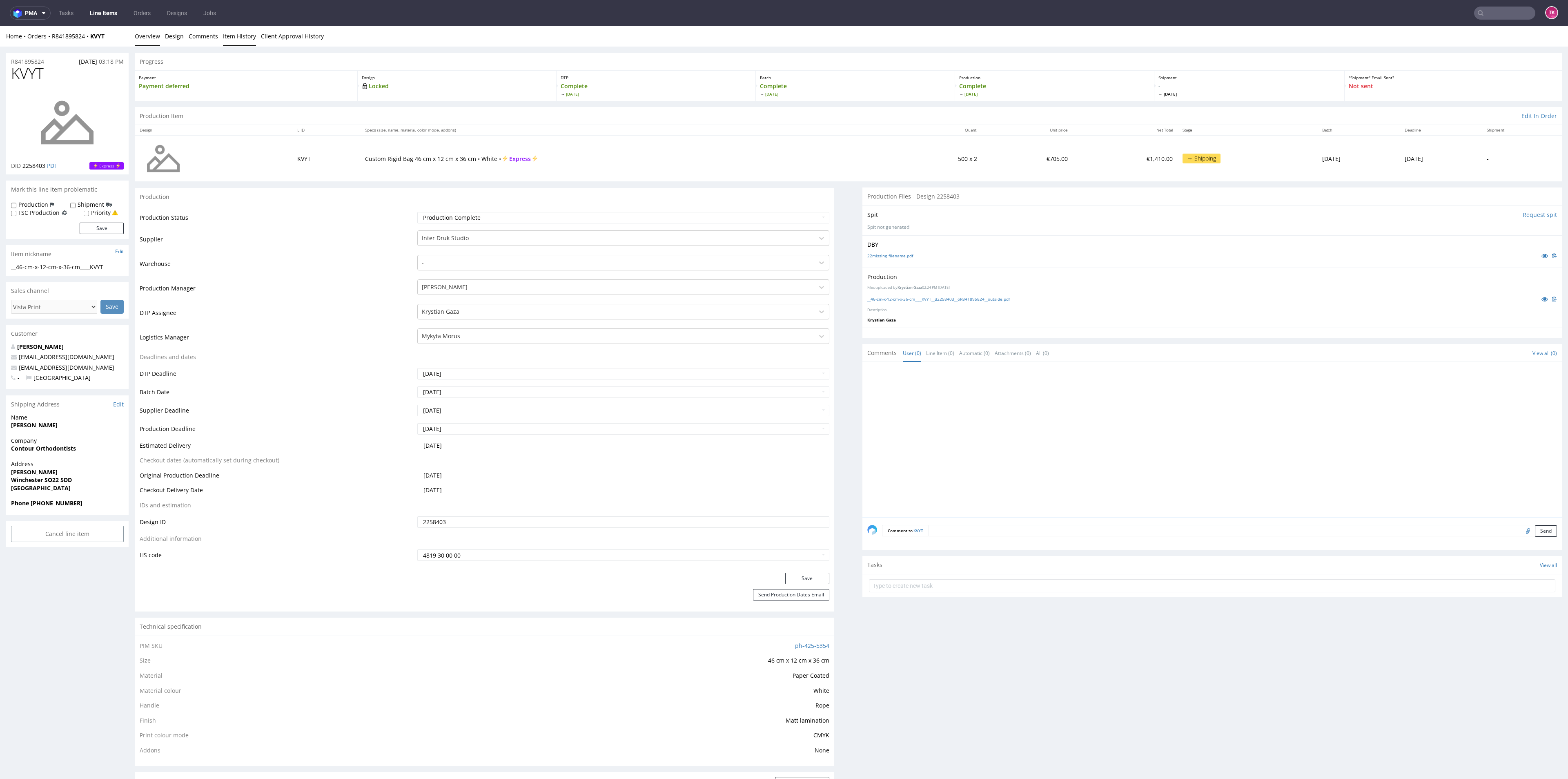
drag, startPoint x: 250, startPoint y: 41, endPoint x: 245, endPoint y: 40, distance: 5.1
click at [250, 41] on link "Item History" at bounding box center [239, 36] width 33 height 20
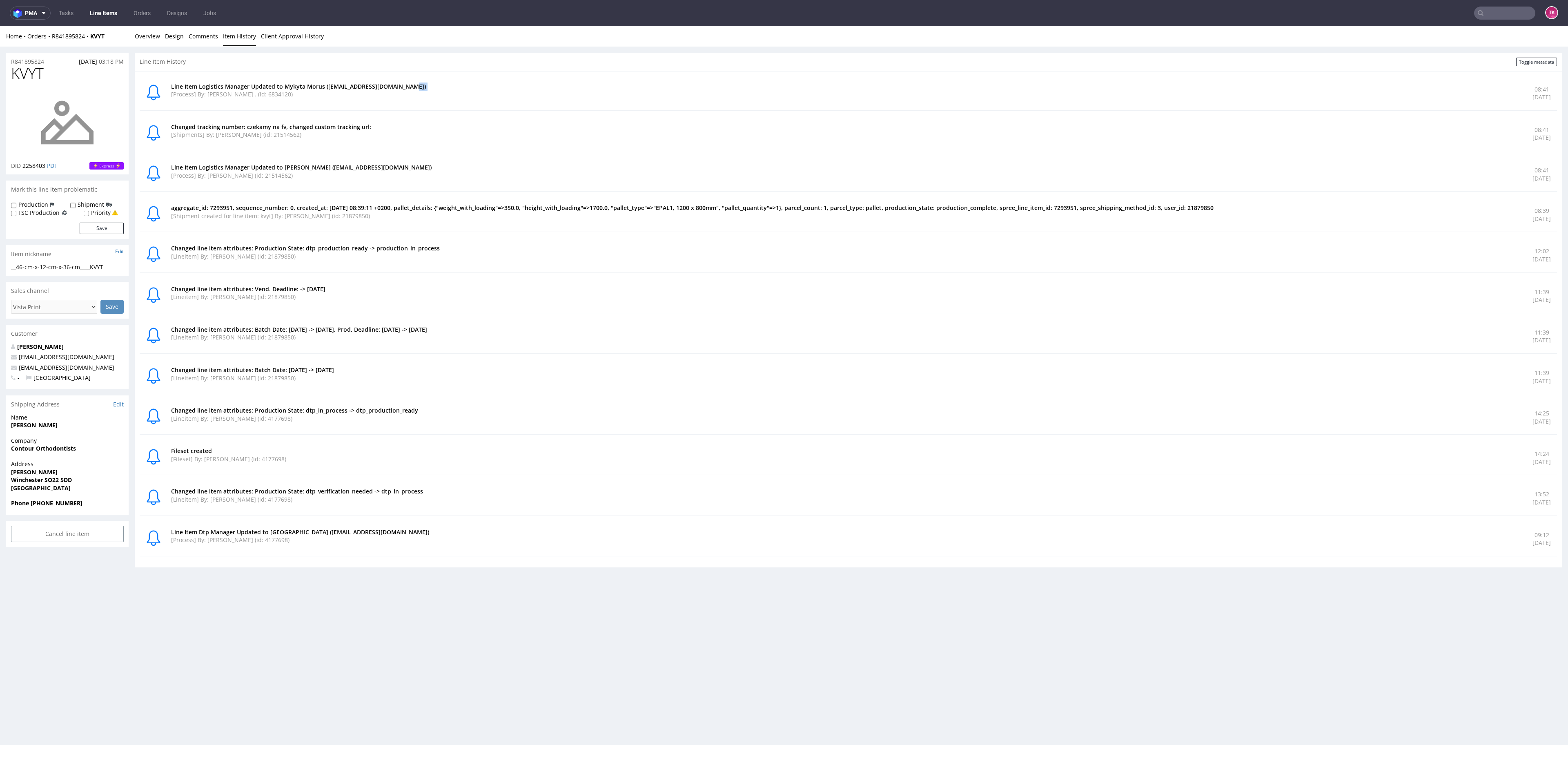
drag, startPoint x: 170, startPoint y: 94, endPoint x: 443, endPoint y: 88, distance: 273.1
click at [441, 79] on div "Line Item Logistics Manager Updated to Mykyta Morus (mykyta.morus@packhelp.com)…" at bounding box center [848, 93] width 1417 height 34
drag, startPoint x: 443, startPoint y: 100, endPoint x: 428, endPoint y: 112, distance: 19.2
click at [438, 105] on div "Line Item Logistics Manager Updated to Mykyta Morus (mykyta.morus@packhelp.com)…" at bounding box center [848, 93] width 1417 height 34
drag, startPoint x: 433, startPoint y: 130, endPoint x: 973, endPoint y: 95, distance: 541.1
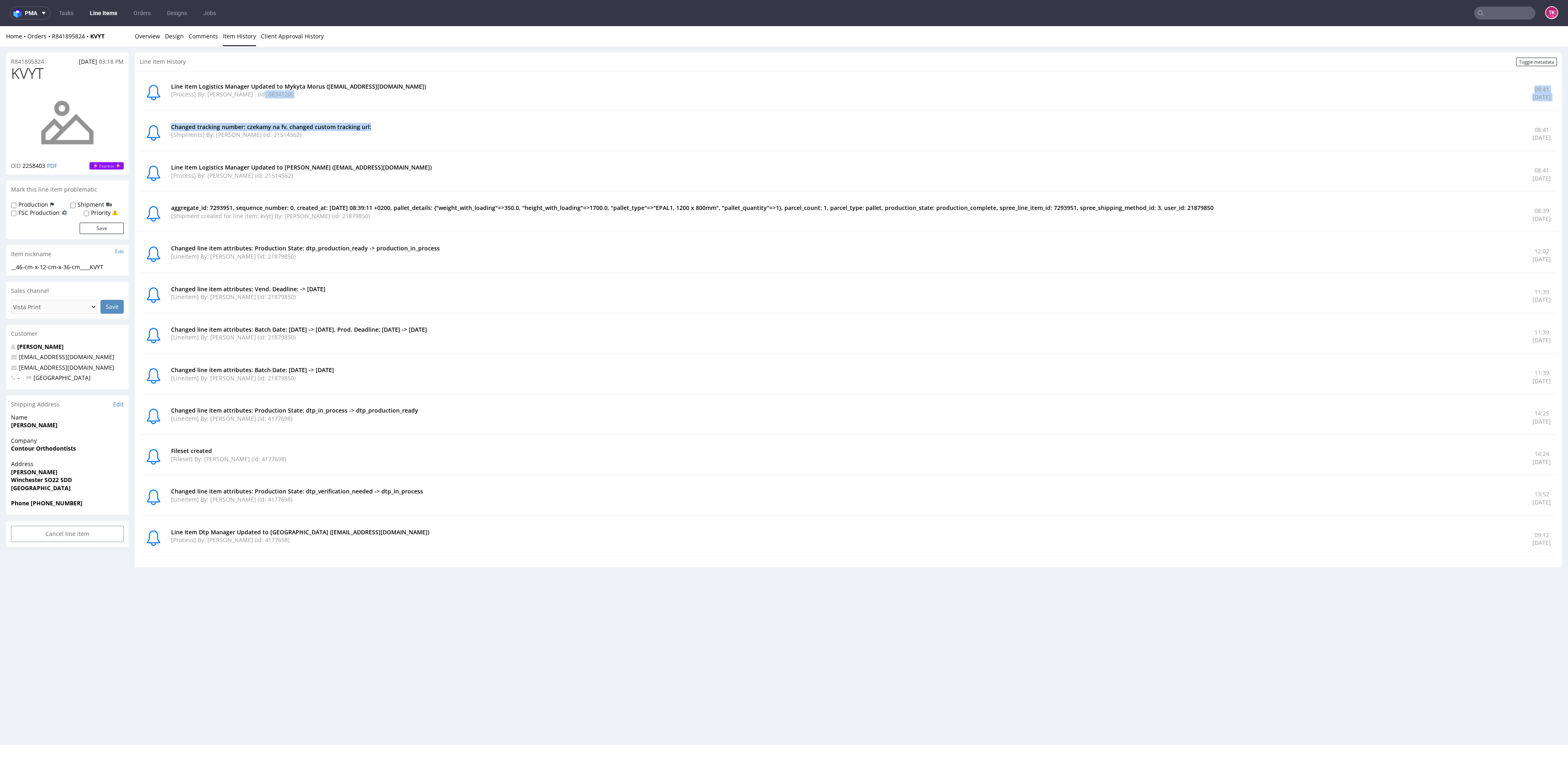
click at [338, 94] on div "Line Item Logistics Manager Updated to Mykyta Morus (mykyta.morus@packhelp.com)…" at bounding box center [848, 316] width 1417 height 480
drag, startPoint x: 1505, startPoint y: 204, endPoint x: 1526, endPoint y: 208, distance: 21.4
click at [1526, 208] on div "Line Item Logistics Manager Updated to Mykyta Morus (mykyta.morus@packhelp.com)…" at bounding box center [848, 316] width 1417 height 480
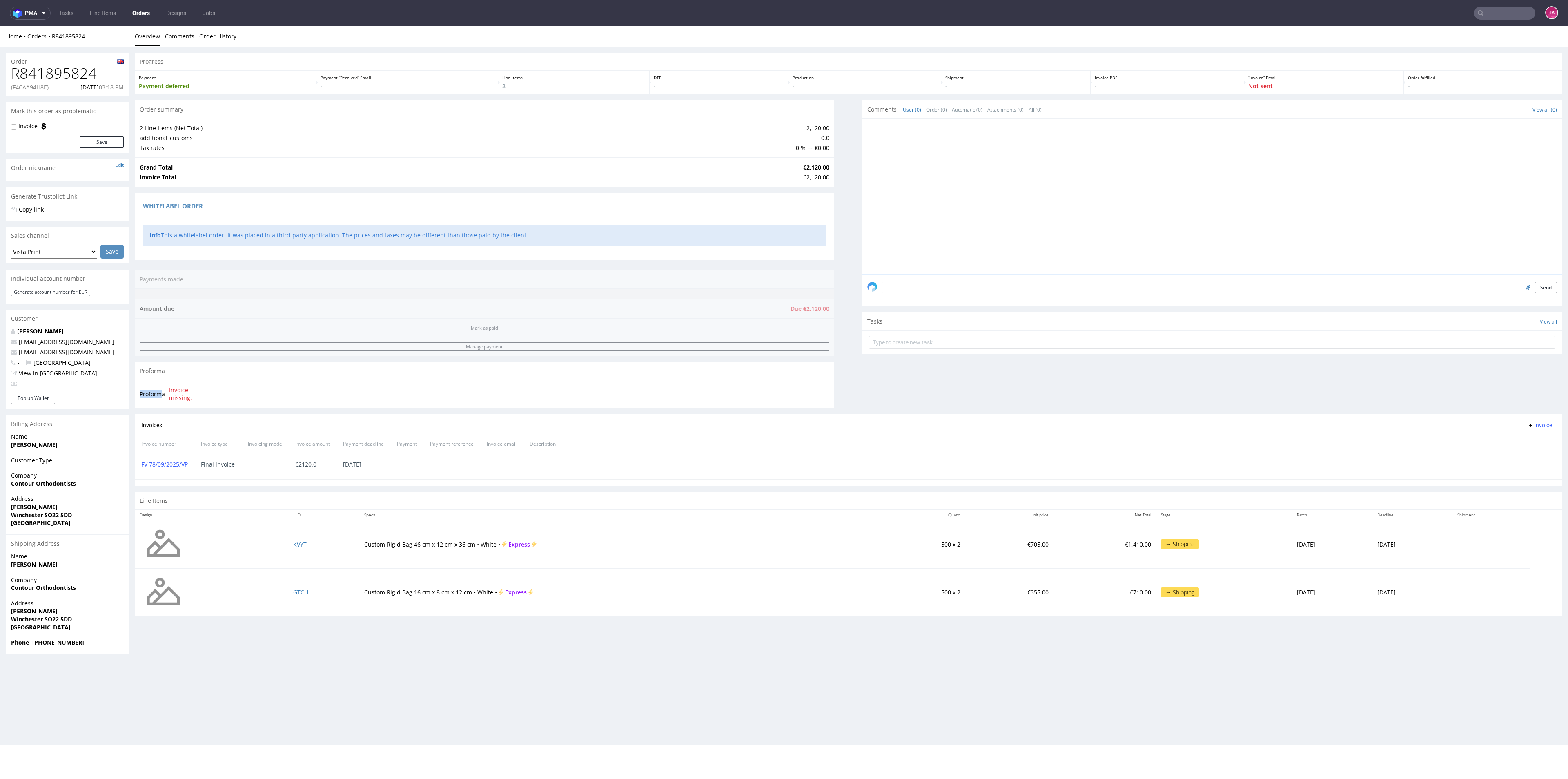
drag, startPoint x: 162, startPoint y: 398, endPoint x: 203, endPoint y: 412, distance: 43.3
click at [205, 411] on div "Order summary 2 Line Items (Net Total) 2,120.00 additional_customs 0.0 Tax rate…" at bounding box center [484, 257] width 699 height 314
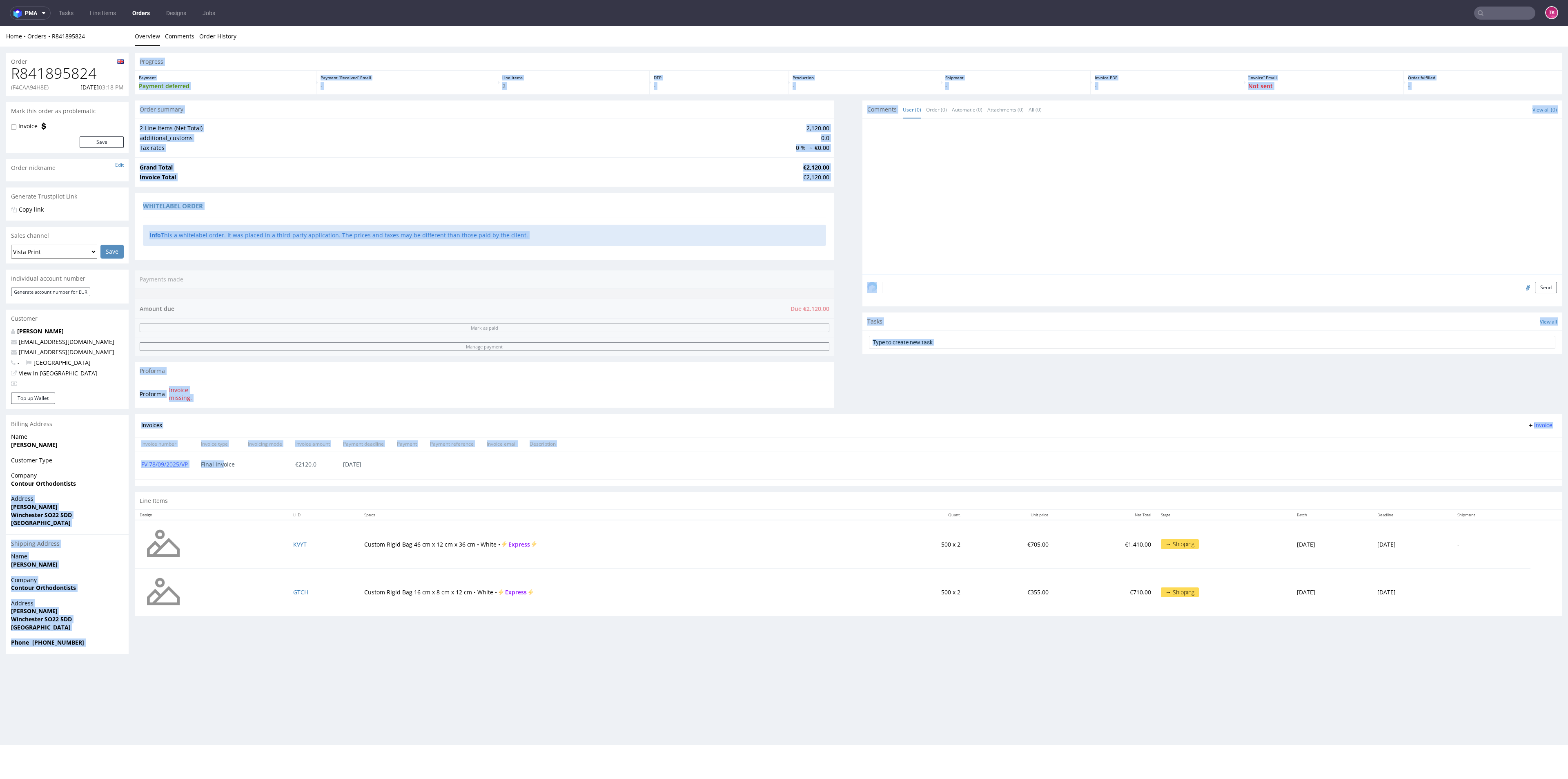
drag, startPoint x: 142, startPoint y: 479, endPoint x: 223, endPoint y: 473, distance: 81.2
click at [223, 471] on div "Order R841895824 (F4CAA94H8E) 08.09.2025 03:18 PM Mark this order as problemati…" at bounding box center [784, 353] width 1568 height 614
click at [224, 473] on div "Final invoice" at bounding box center [217, 465] width 47 height 28
click at [189, 468] on div "FV 78/09/2025/VP" at bounding box center [164, 465] width 60 height 28
click at [162, 481] on section "Invoices Invoice Invoice number Invoice type Invoicing mode Invoice amount Paym…" at bounding box center [848, 450] width 1427 height 72
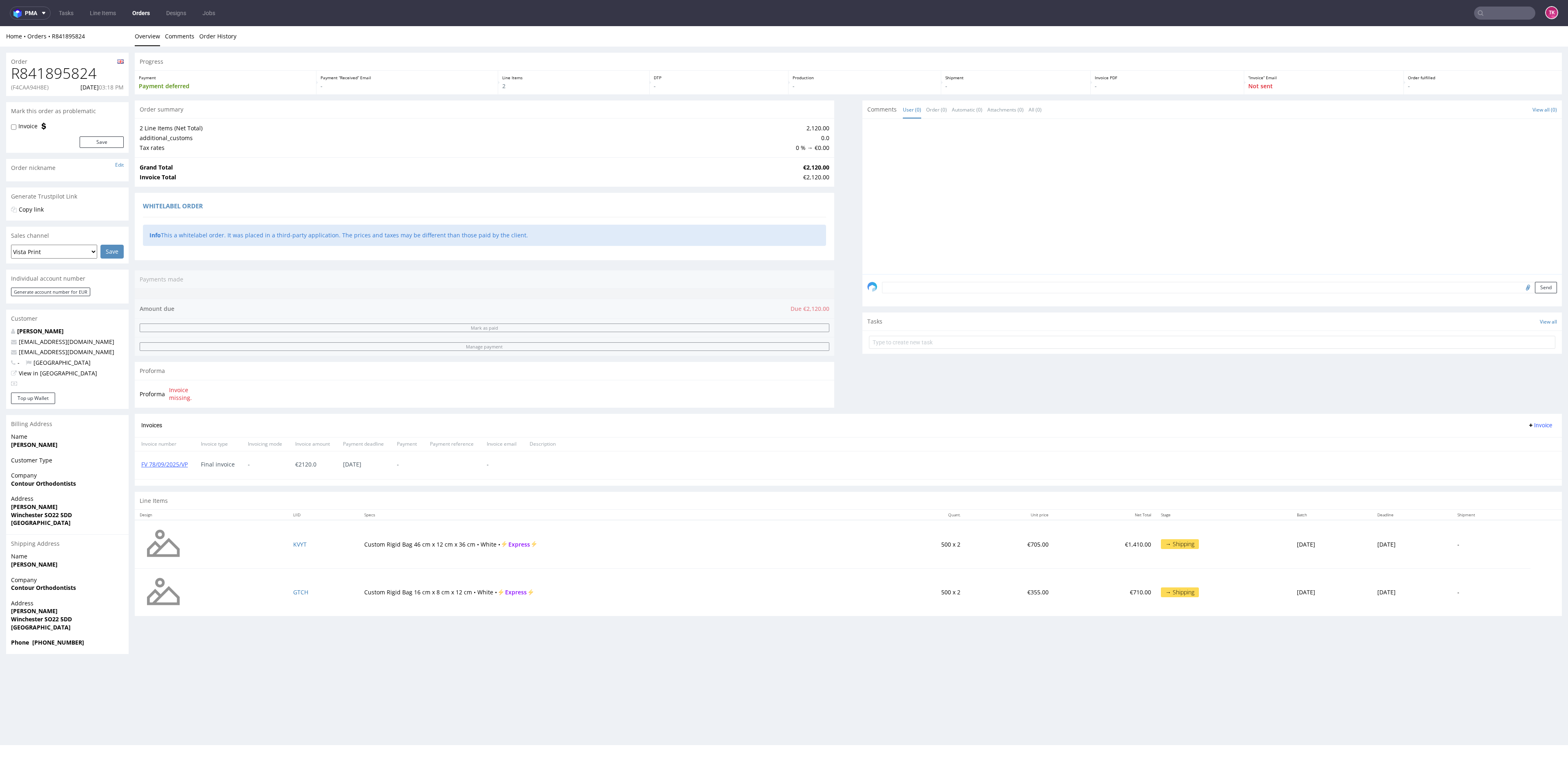
click at [311, 454] on div "€ 2120.0" at bounding box center [312, 465] width 47 height 28
click at [175, 466] on link "FV 78/09/2025/VP" at bounding box center [164, 464] width 46 height 8
drag, startPoint x: 290, startPoint y: 549, endPoint x: 291, endPoint y: 543, distance: 6.1
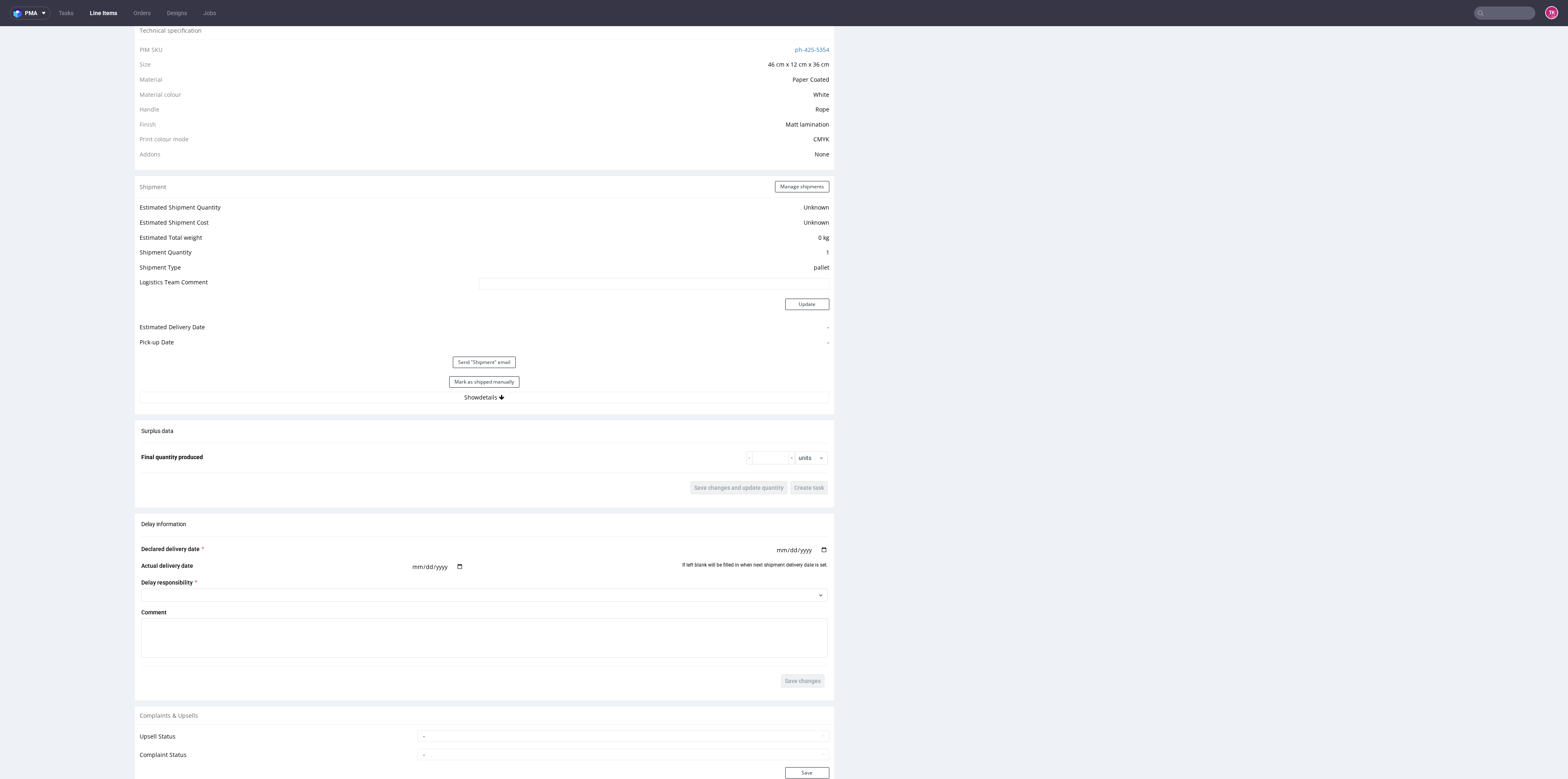
scroll to position [674, 0]
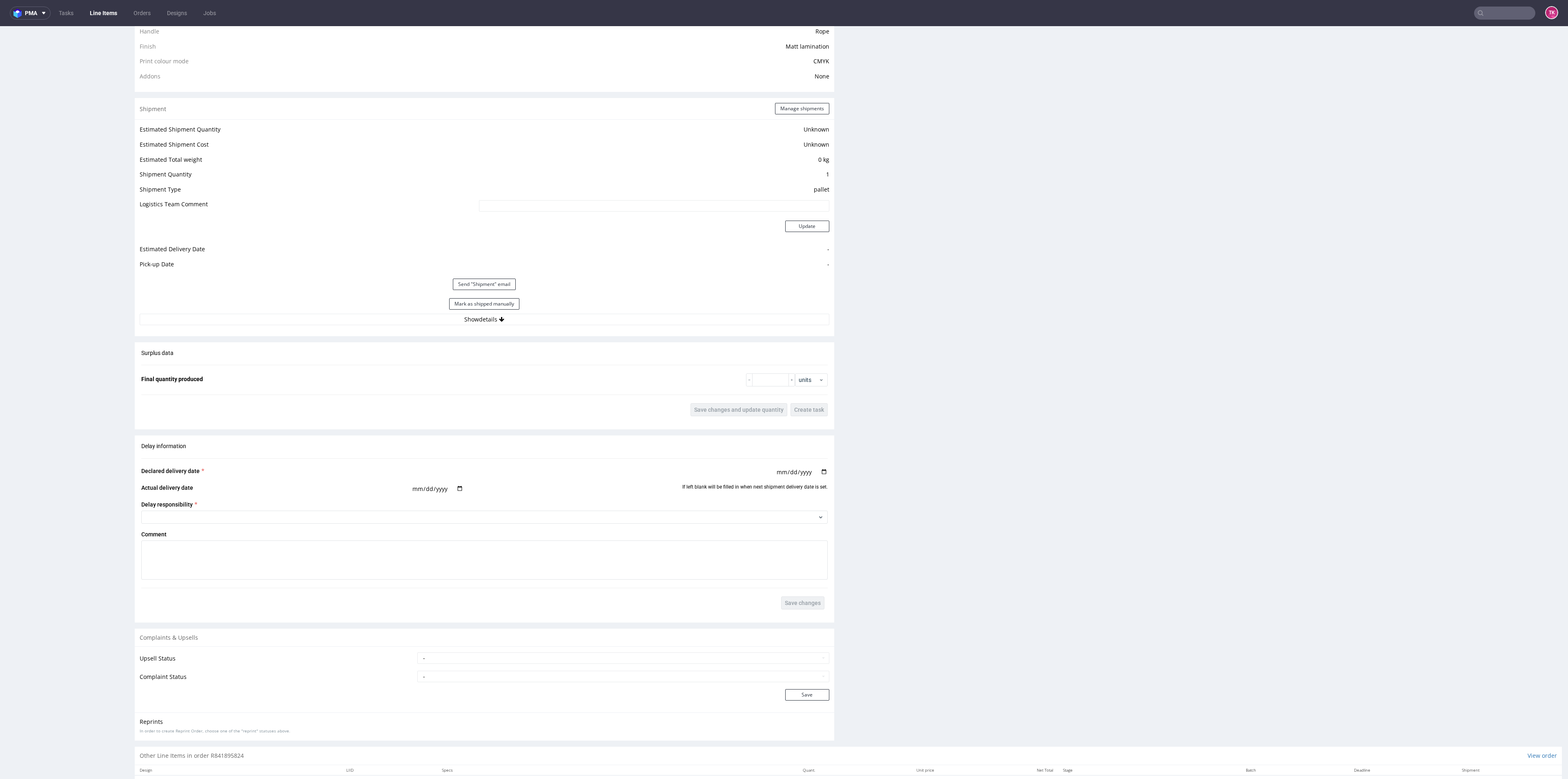
click at [605, 311] on div "Mark as shipped manually" at bounding box center [484, 304] width 690 height 19
click at [607, 317] on button "Show details" at bounding box center [484, 319] width 690 height 12
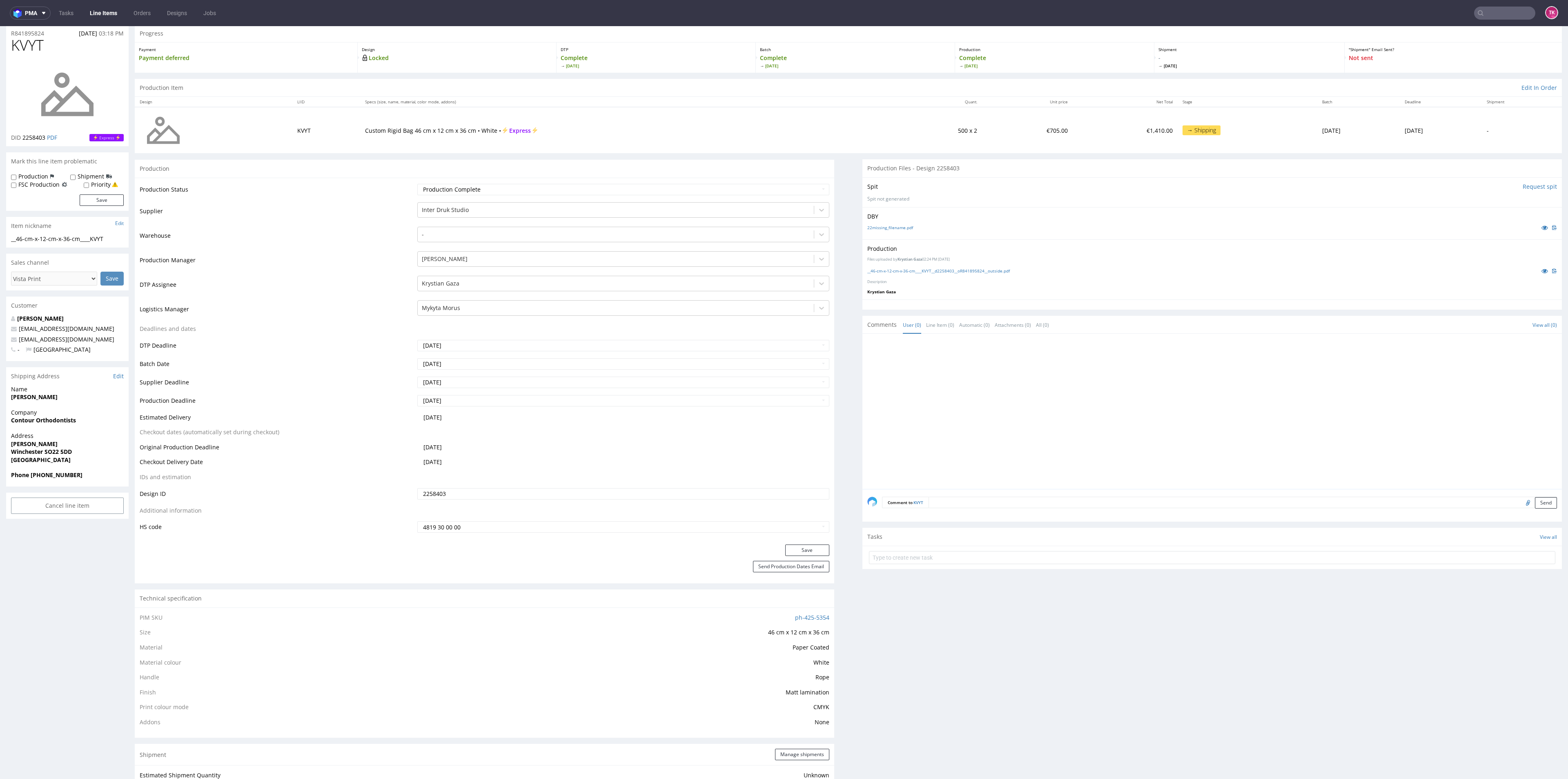
scroll to position [0, 0]
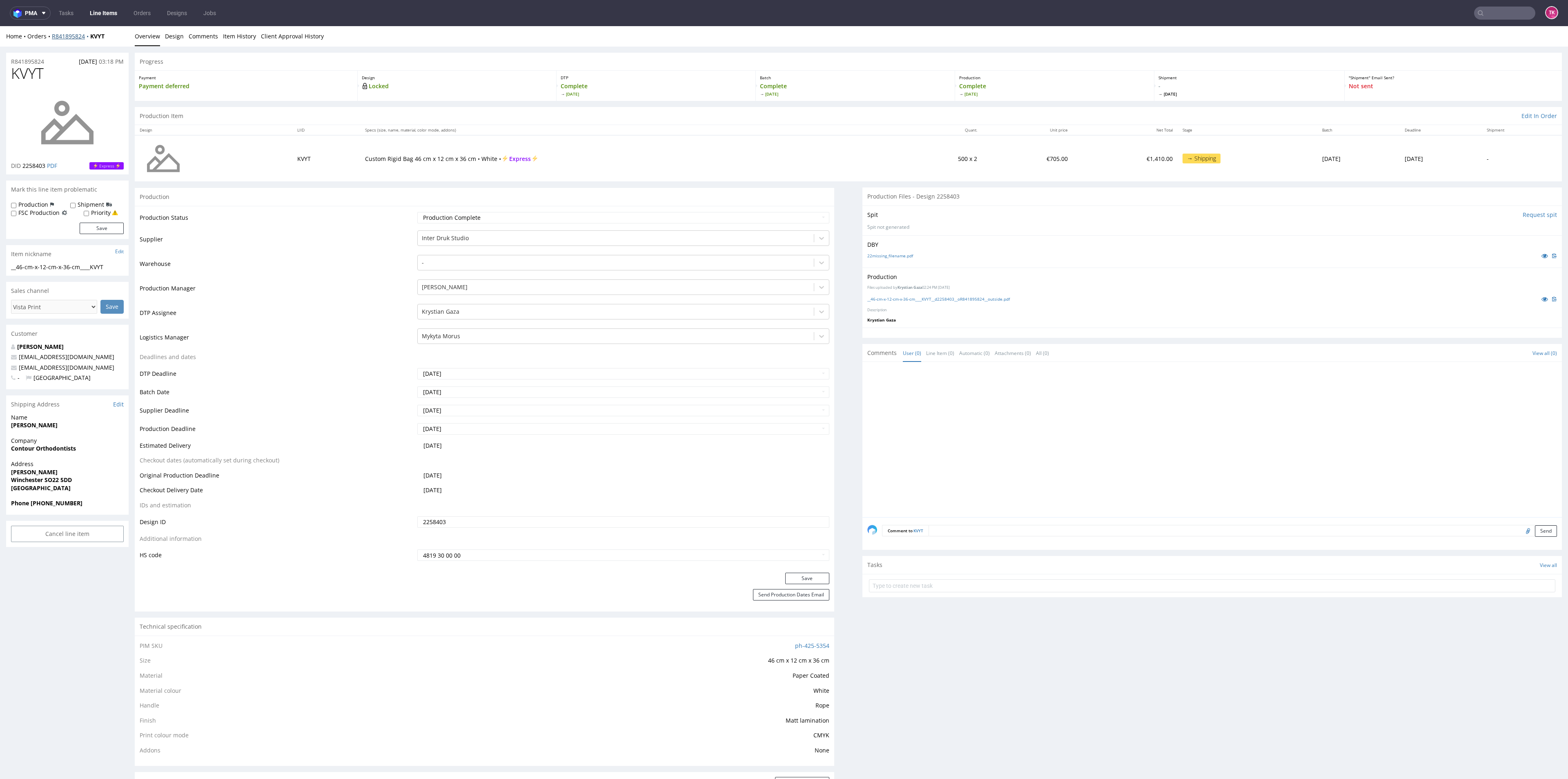
drag, startPoint x: 60, startPoint y: 43, endPoint x: 61, endPoint y: 36, distance: 7.1
click at [60, 43] on div "Home Orders R841895824 KVYT Overview Design Comments Item History Client Approv…" at bounding box center [784, 37] width 1568 height 21
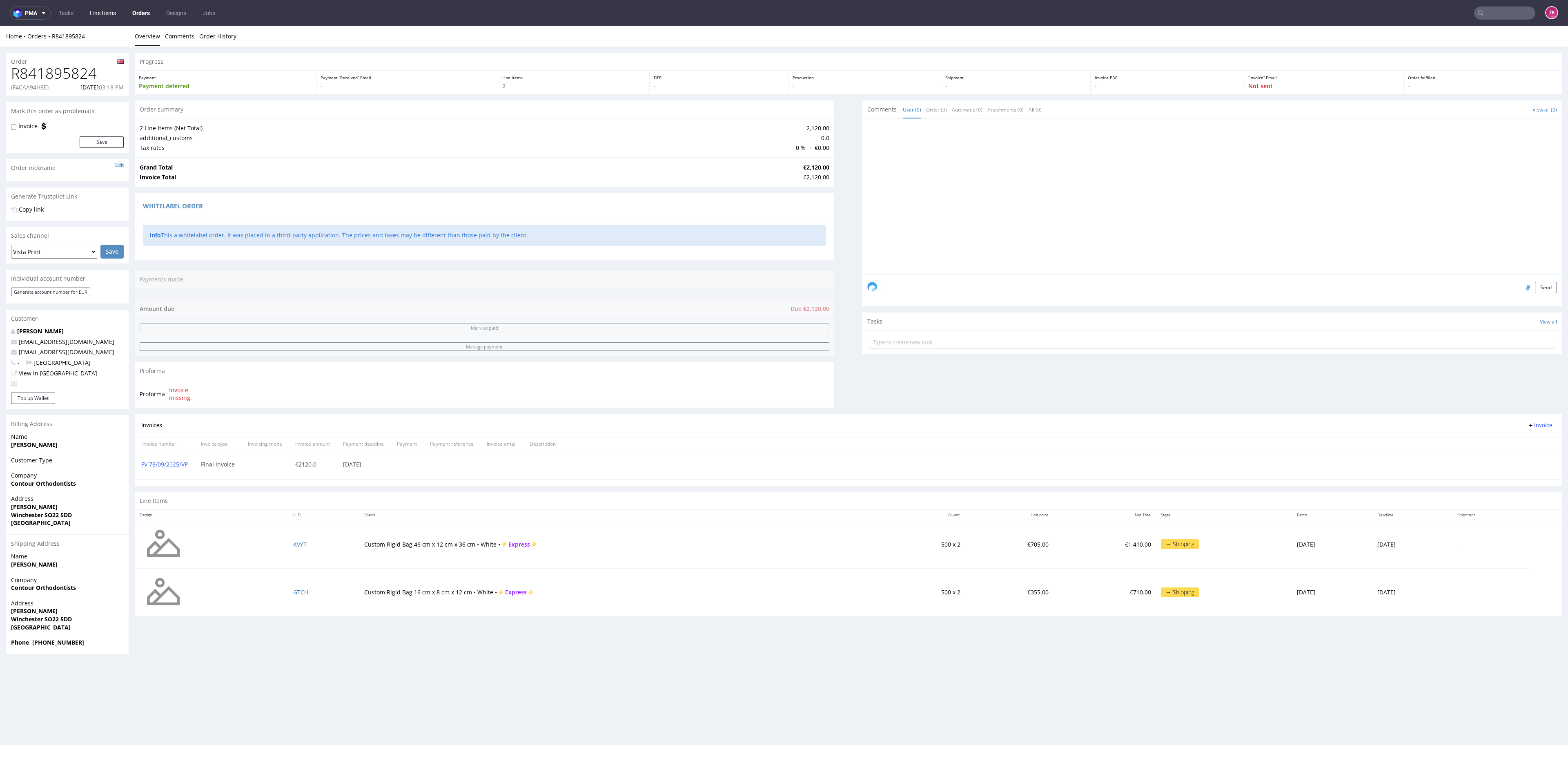
click at [99, 16] on link "Line Items" at bounding box center [103, 13] width 36 height 13
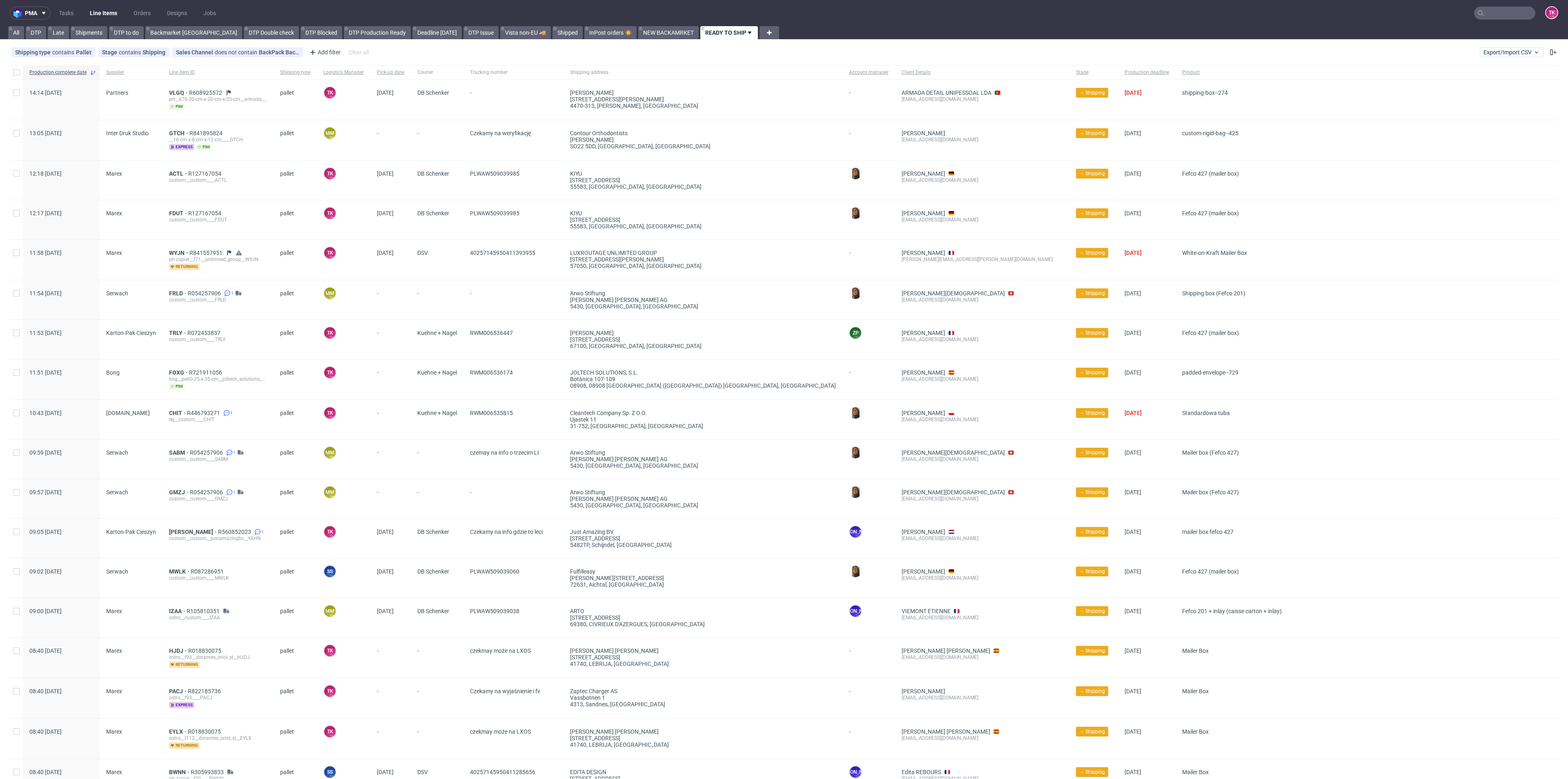
scroll to position [184, 0]
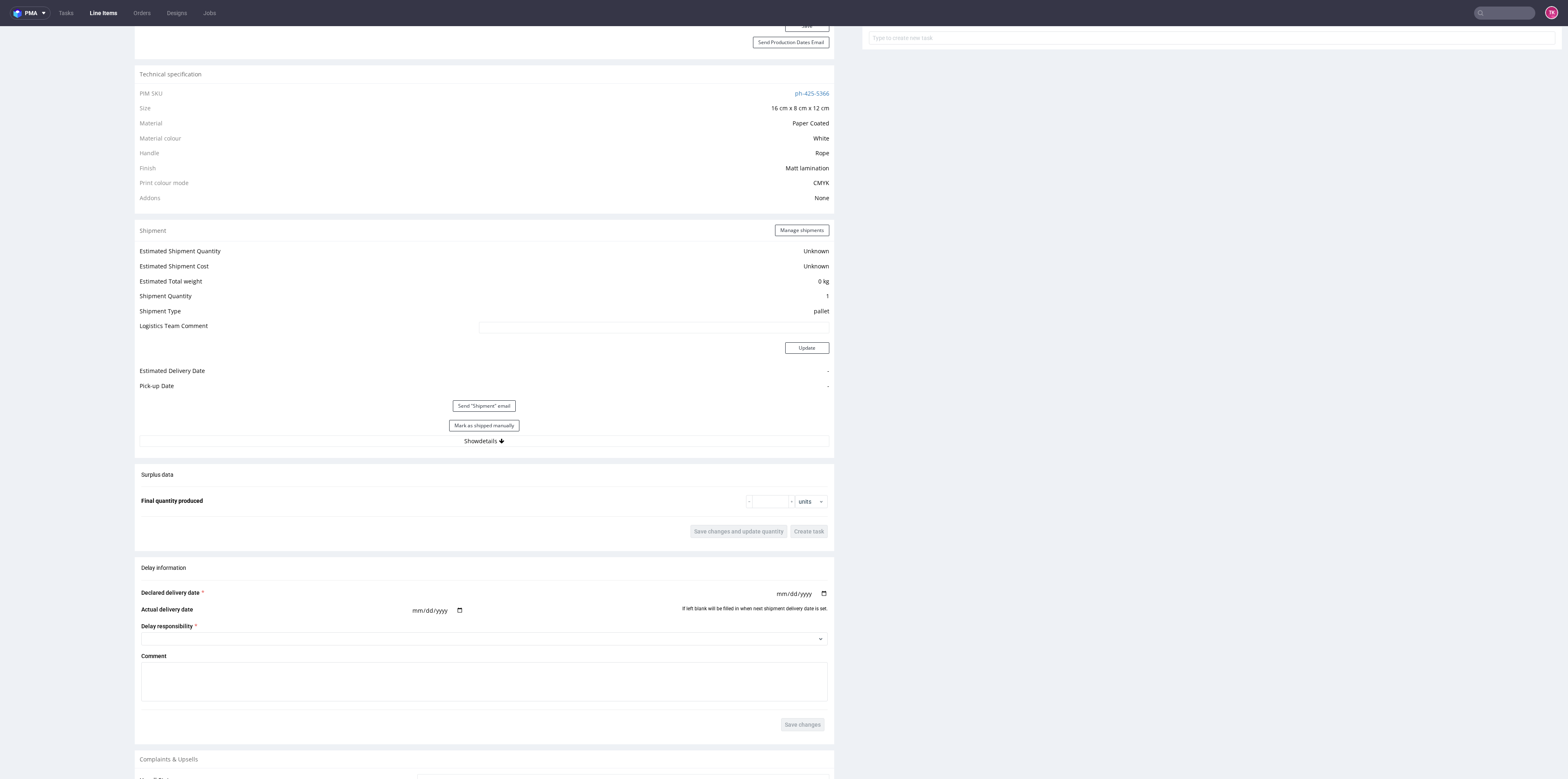
scroll to position [613, 0]
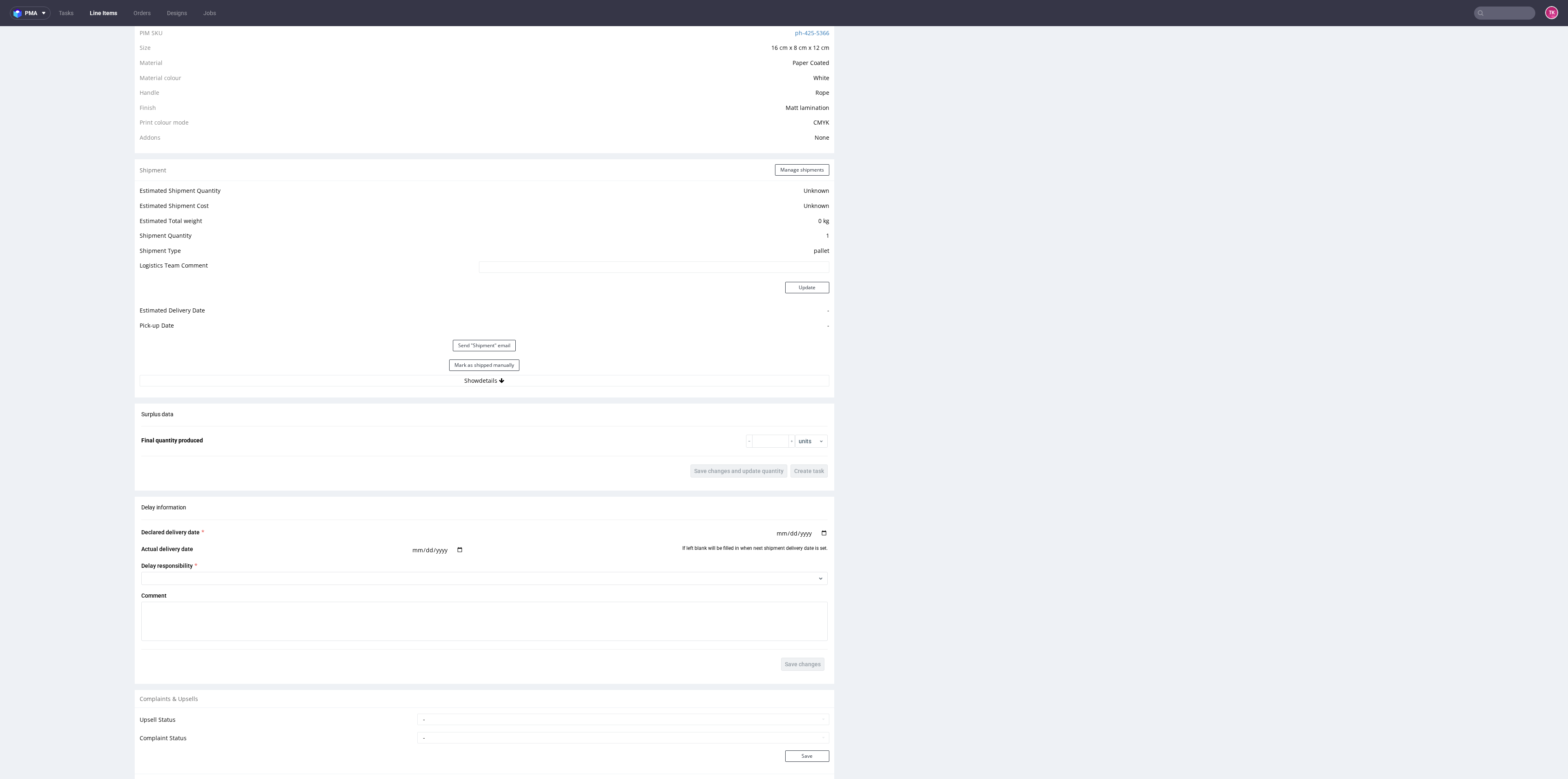
drag, startPoint x: 593, startPoint y: 370, endPoint x: 593, endPoint y: 379, distance: 9.0
click at [593, 369] on div "Mark as shipped manually" at bounding box center [484, 365] width 690 height 19
click at [593, 379] on button "Show details" at bounding box center [484, 381] width 690 height 12
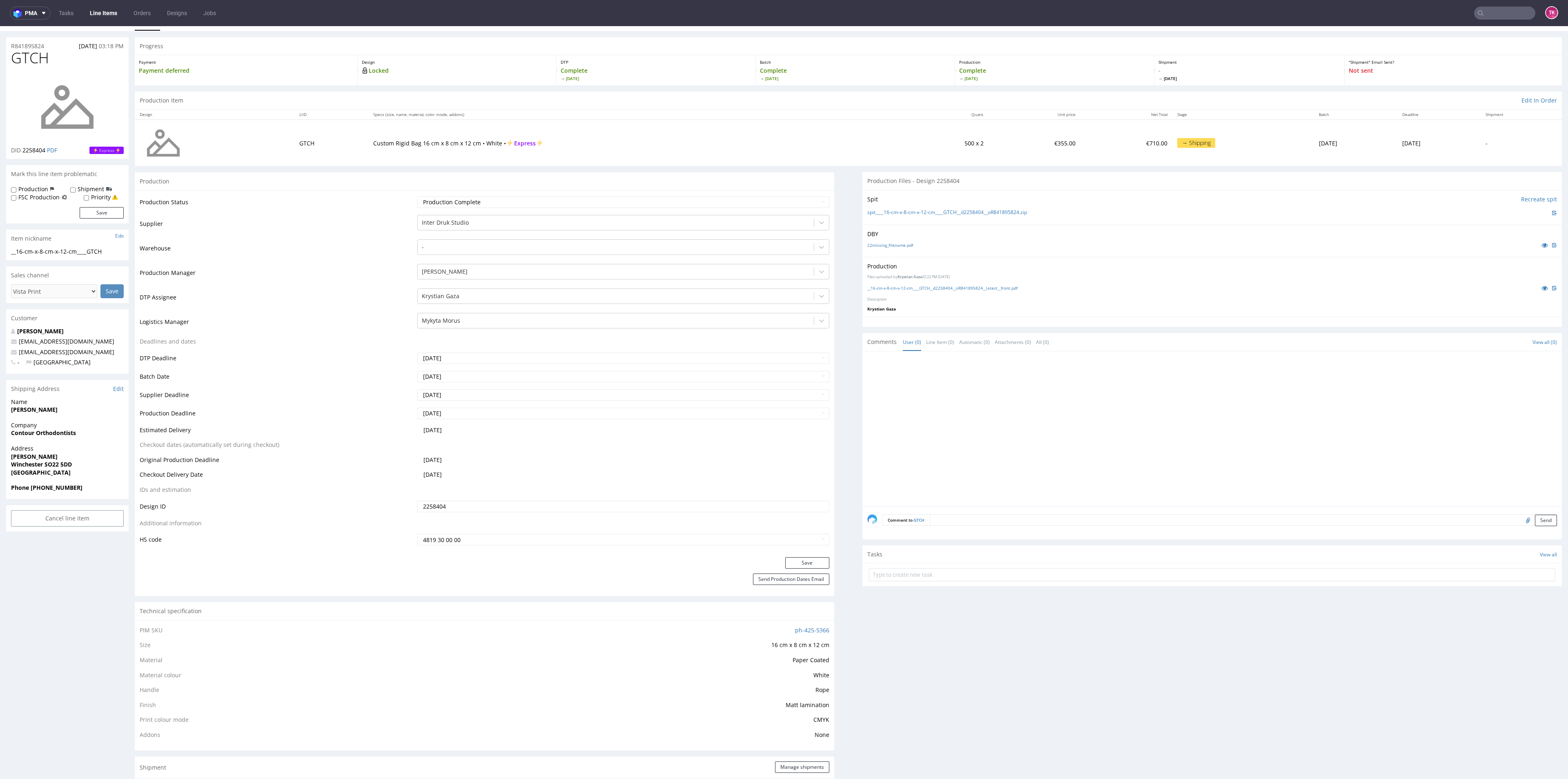
scroll to position [0, 0]
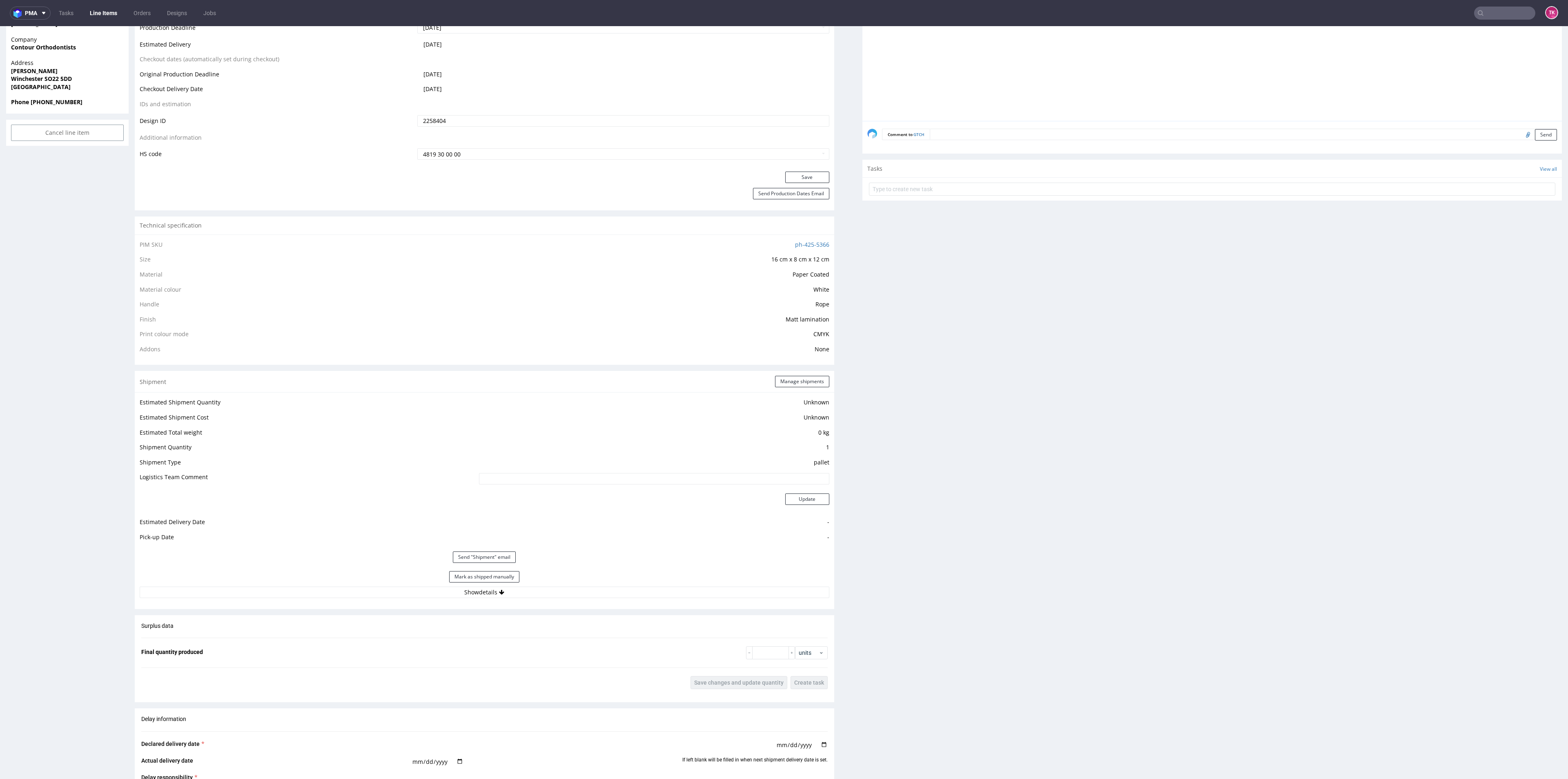
scroll to position [490, 0]
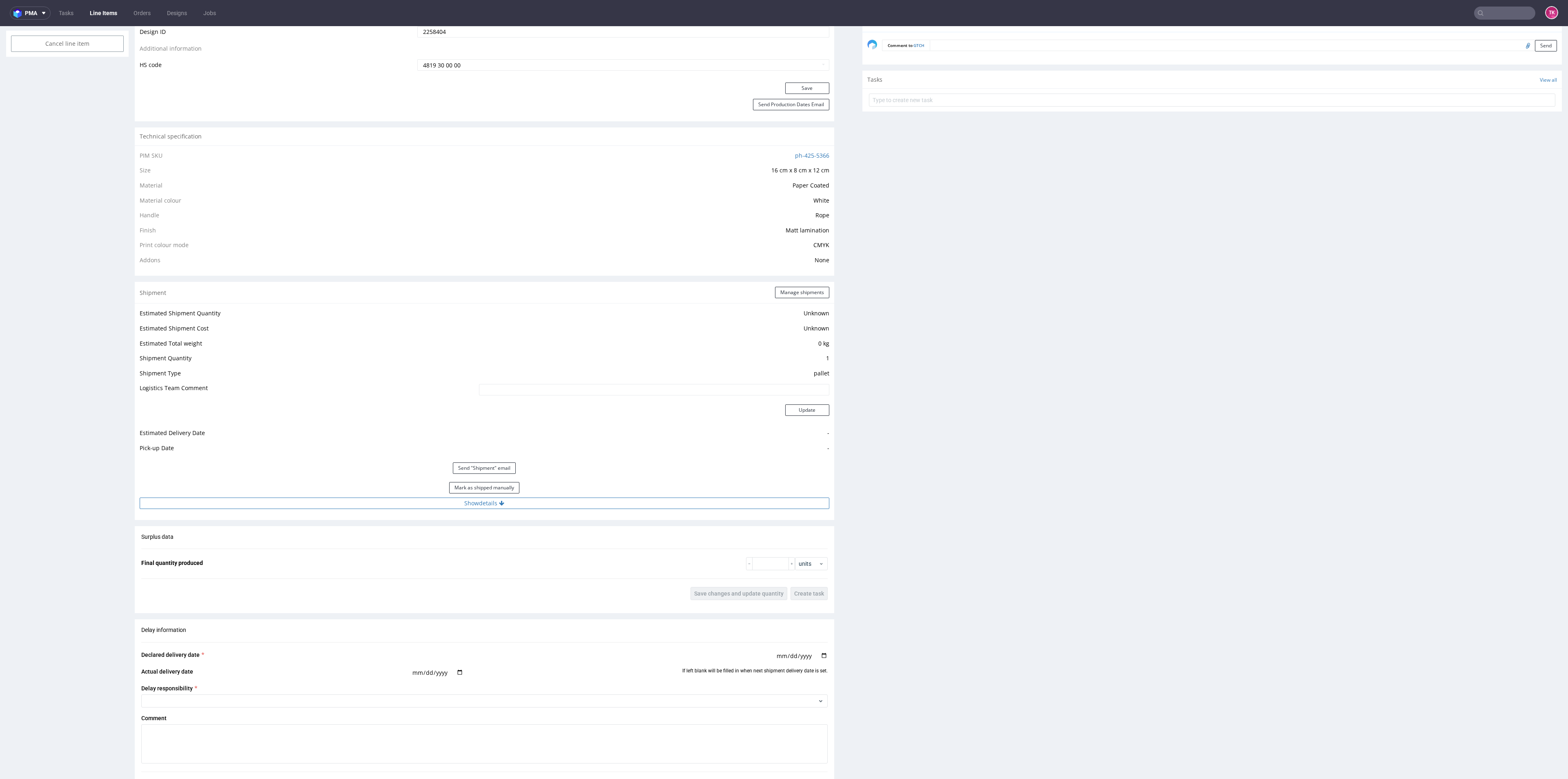
click at [366, 504] on button "Show details" at bounding box center [484, 503] width 690 height 12
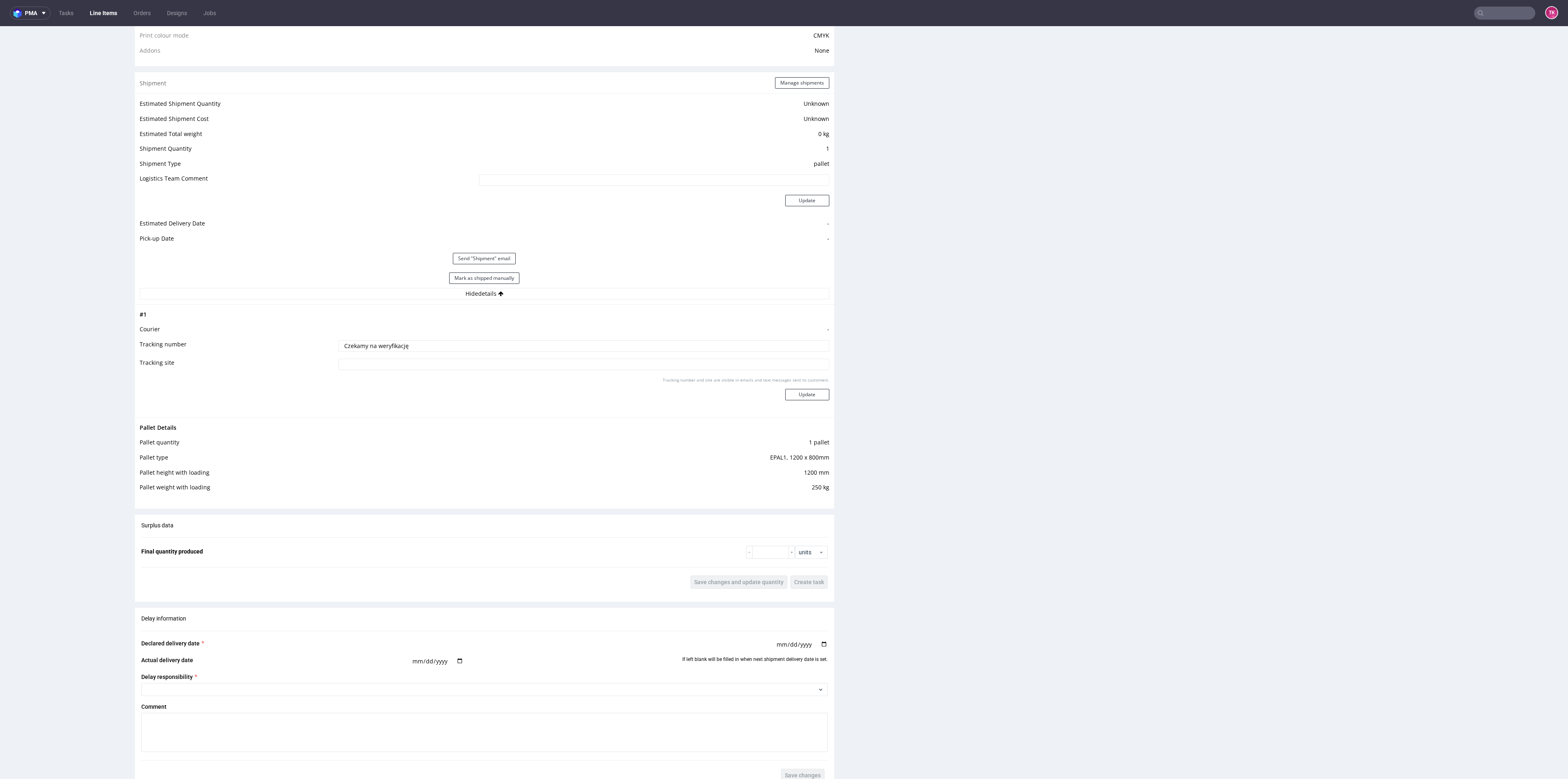
scroll to position [552, 0]
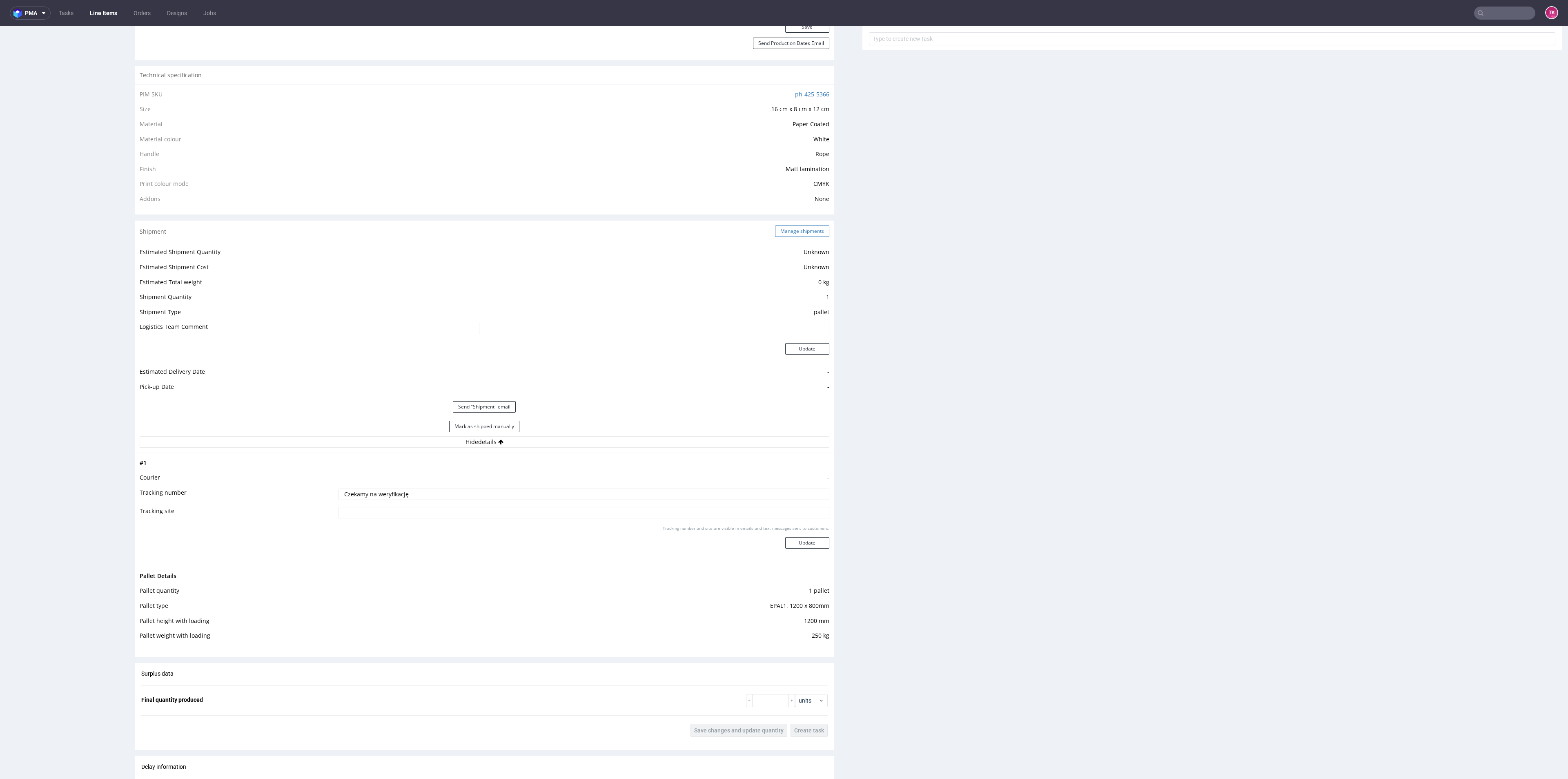
click at [785, 227] on button "Manage shipments" at bounding box center [802, 231] width 54 height 12
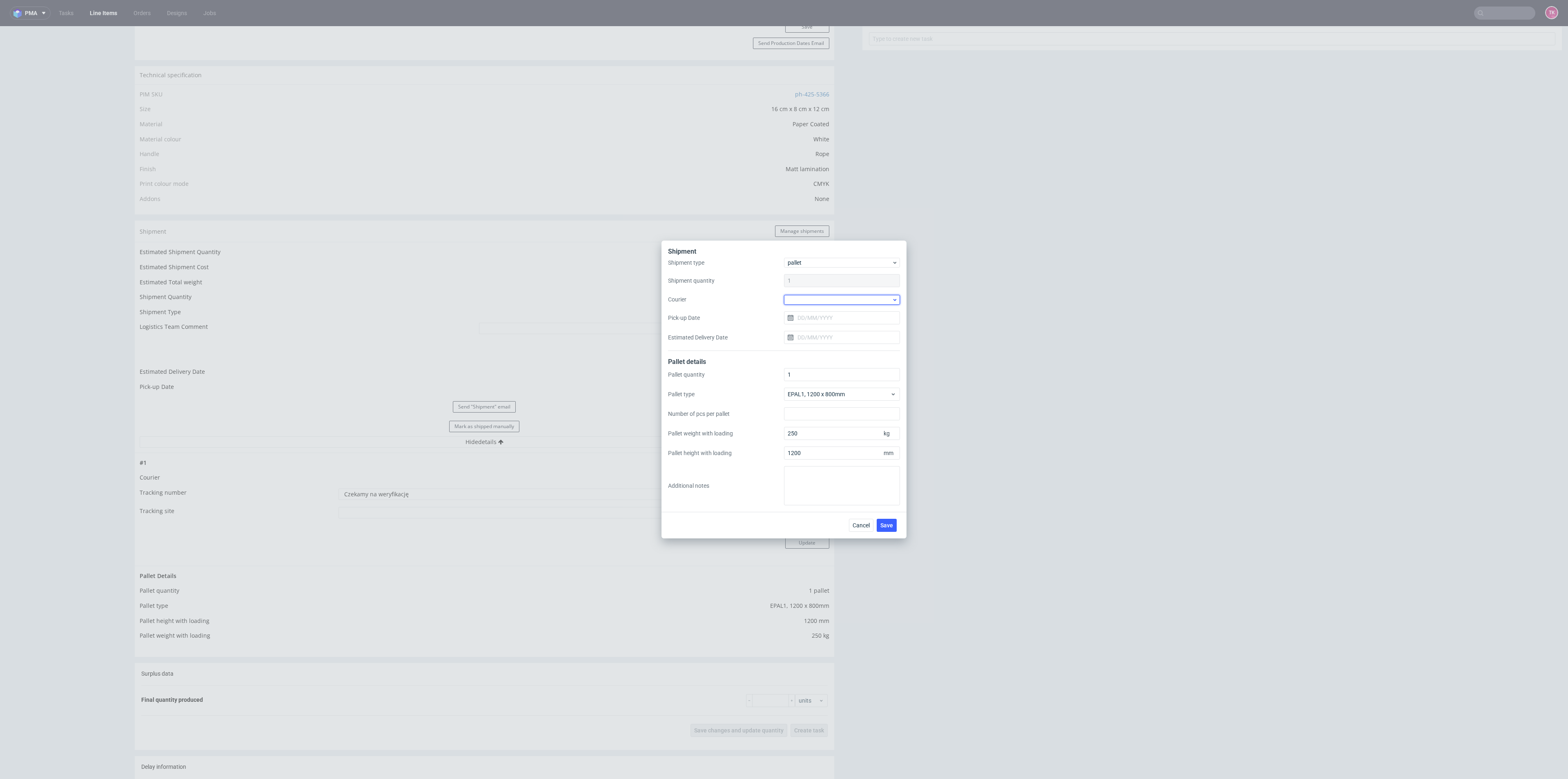
click at [804, 302] on div at bounding box center [842, 300] width 116 height 10
click at [808, 316] on div "DSV" at bounding box center [842, 314] width 110 height 15
click at [824, 323] on input "Pick-up Date" at bounding box center [842, 317] width 116 height 13
click at [839, 414] on span "24" at bounding box center [842, 414] width 7 height 8
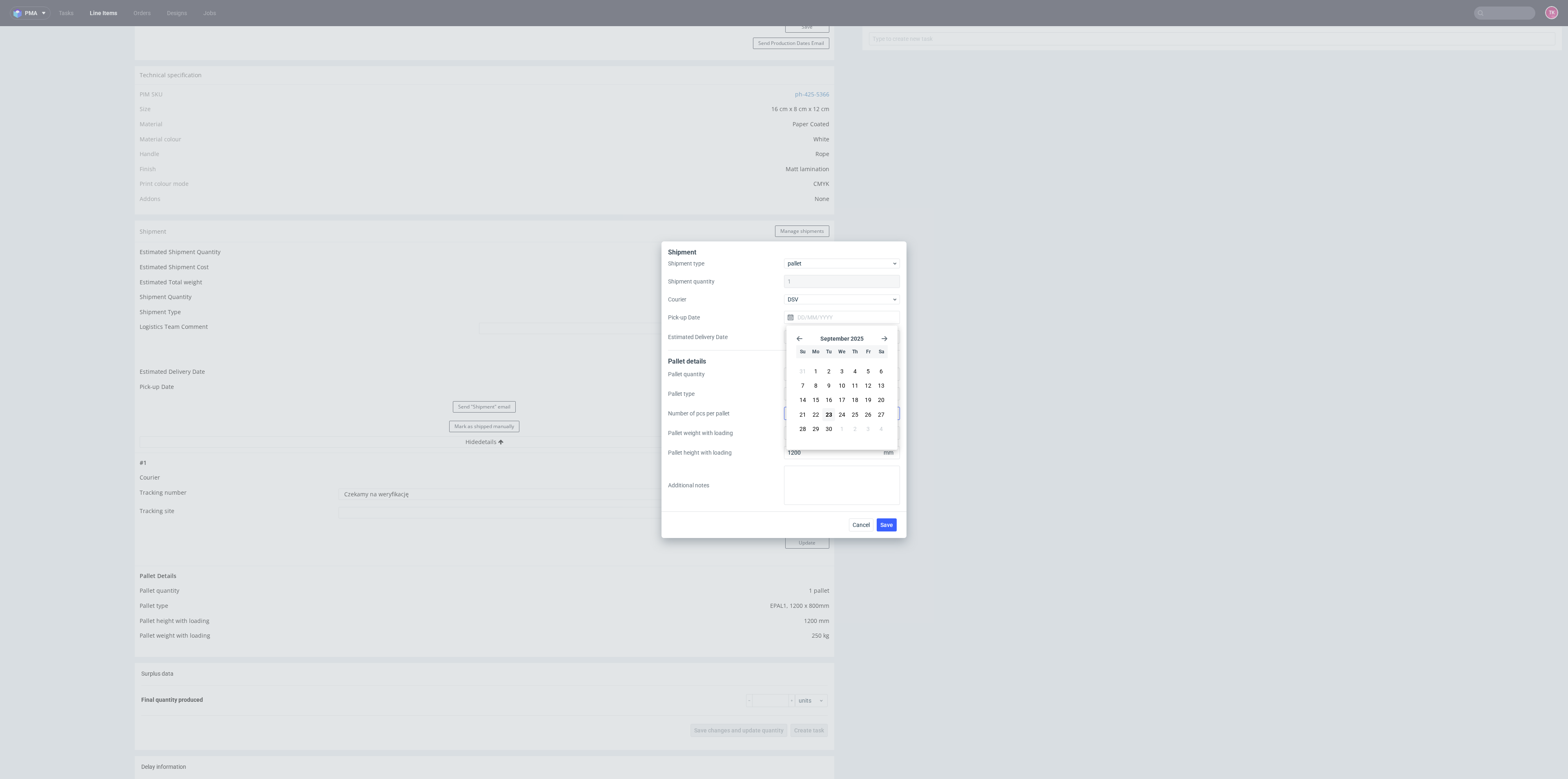
type input "[DATE]"
click at [886, 520] on button "Save" at bounding box center [886, 524] width 20 height 13
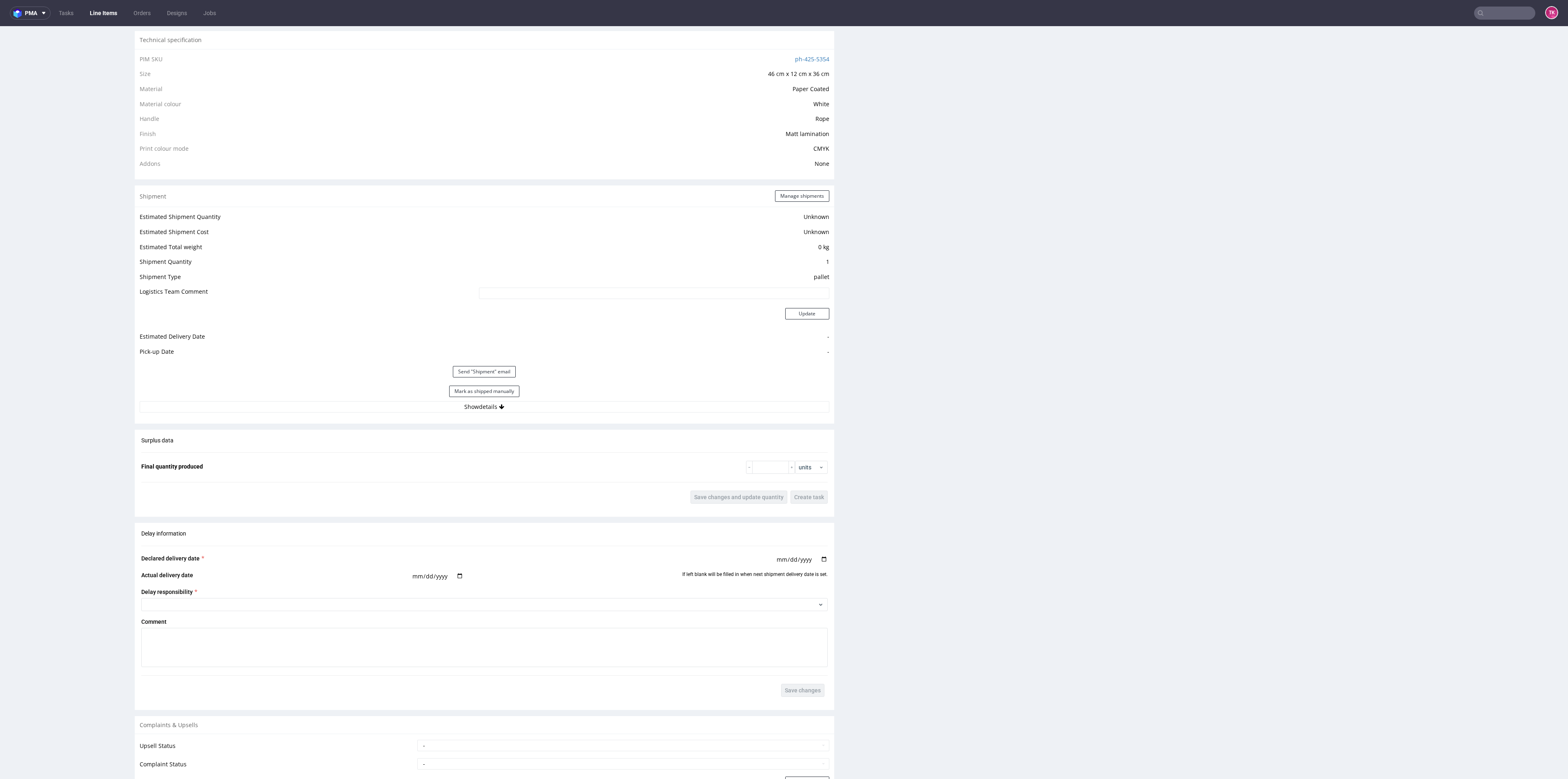
scroll to position [674, 0]
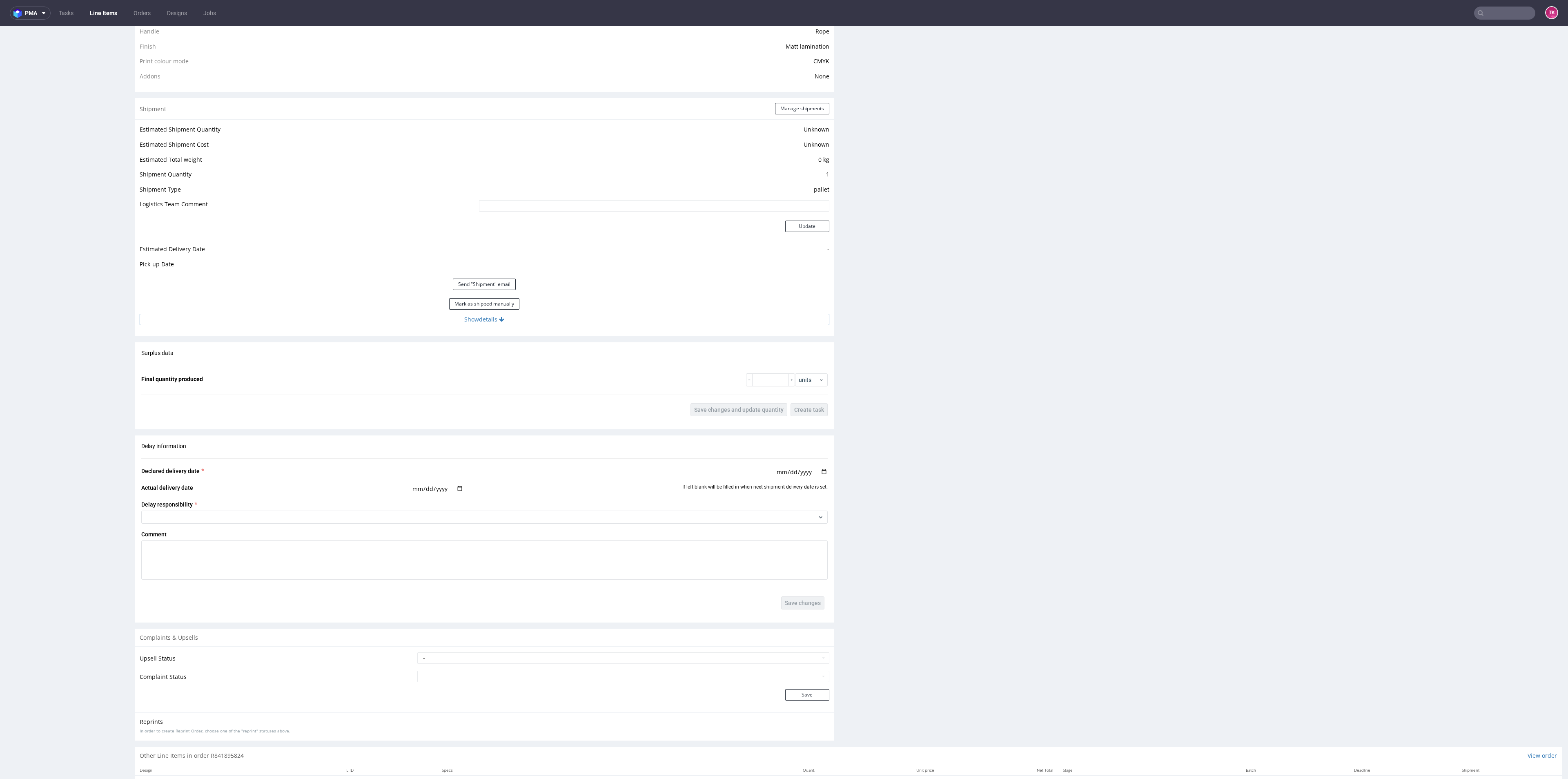
drag, startPoint x: 611, startPoint y: 300, endPoint x: 616, endPoint y: 316, distance: 16.8
click at [614, 306] on div "Mark as shipped manually" at bounding box center [484, 304] width 690 height 19
click at [616, 316] on button "Show details" at bounding box center [484, 319] width 690 height 12
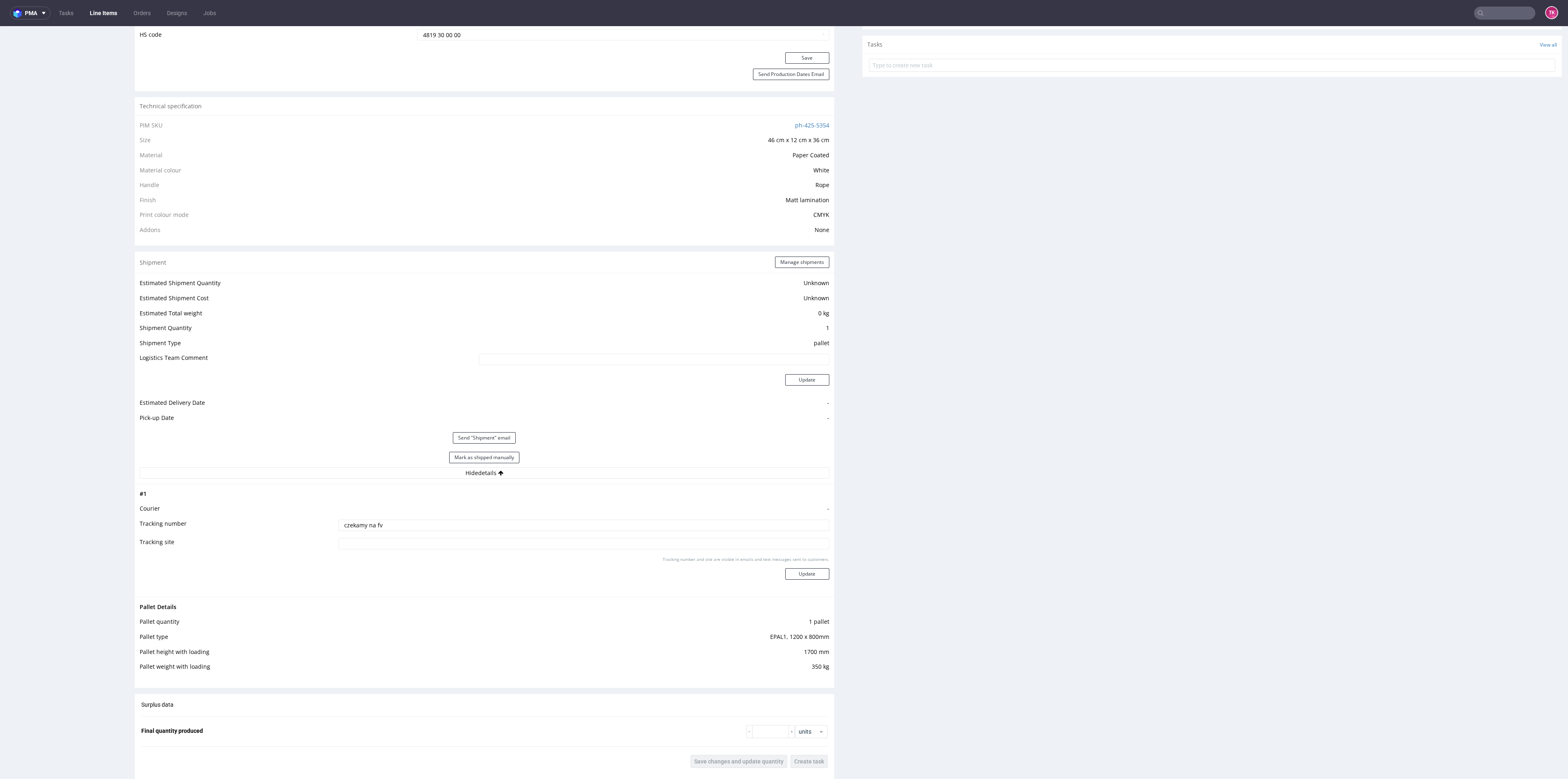
scroll to position [613, 0]
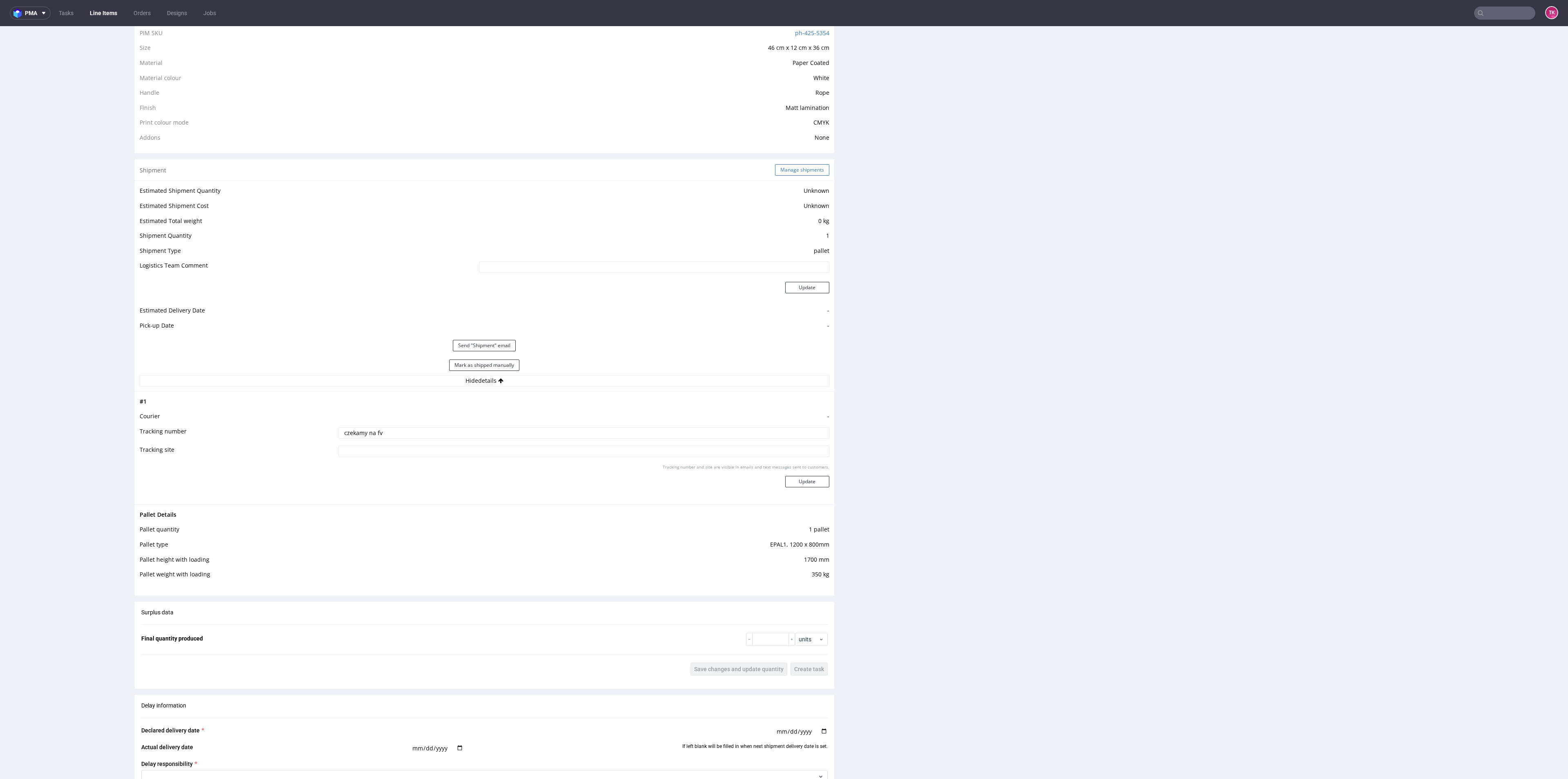
click at [780, 164] on button "Manage shipments" at bounding box center [802, 170] width 54 height 12
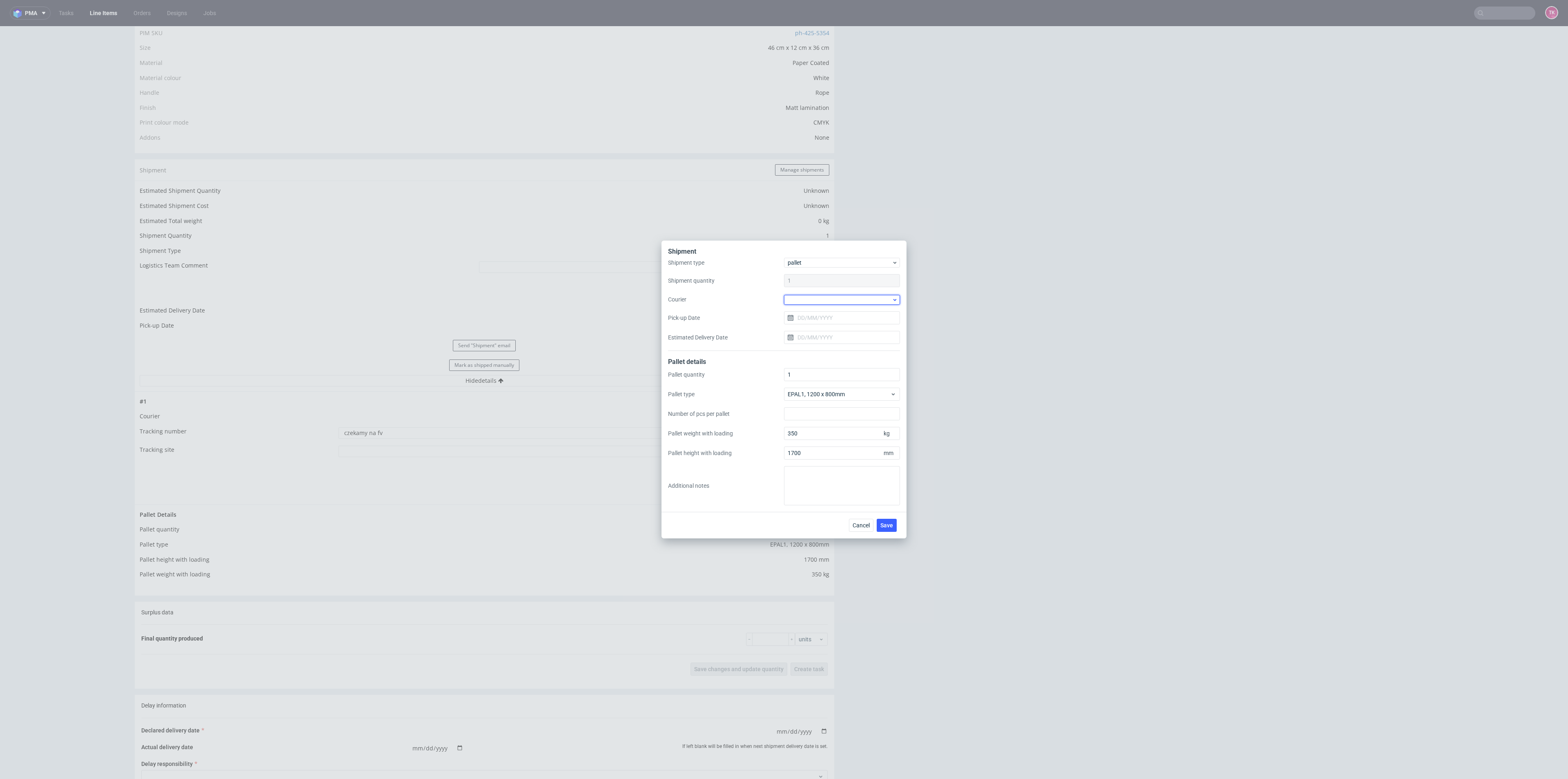
click at [835, 298] on div at bounding box center [842, 300] width 116 height 10
click at [818, 314] on div "DSV" at bounding box center [842, 314] width 110 height 15
drag, startPoint x: 833, startPoint y: 314, endPoint x: 836, endPoint y: 322, distance: 8.5
click at [833, 314] on input "Pick-up Date" at bounding box center [842, 317] width 116 height 13
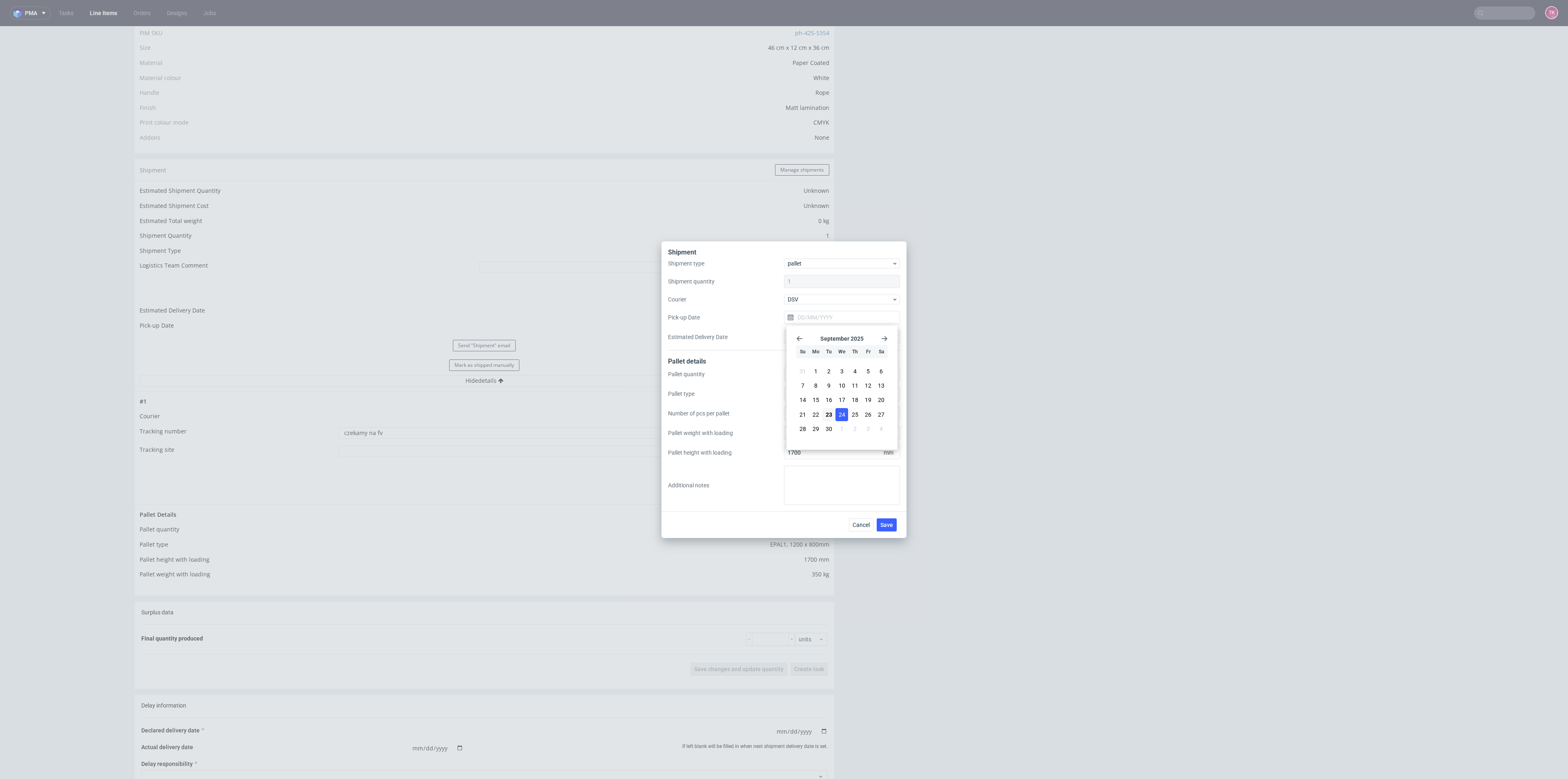
click at [844, 419] on button "24" at bounding box center [842, 414] width 13 height 13
type input "[DATE]"
click at [887, 527] on span "Save" at bounding box center [886, 524] width 13 height 5
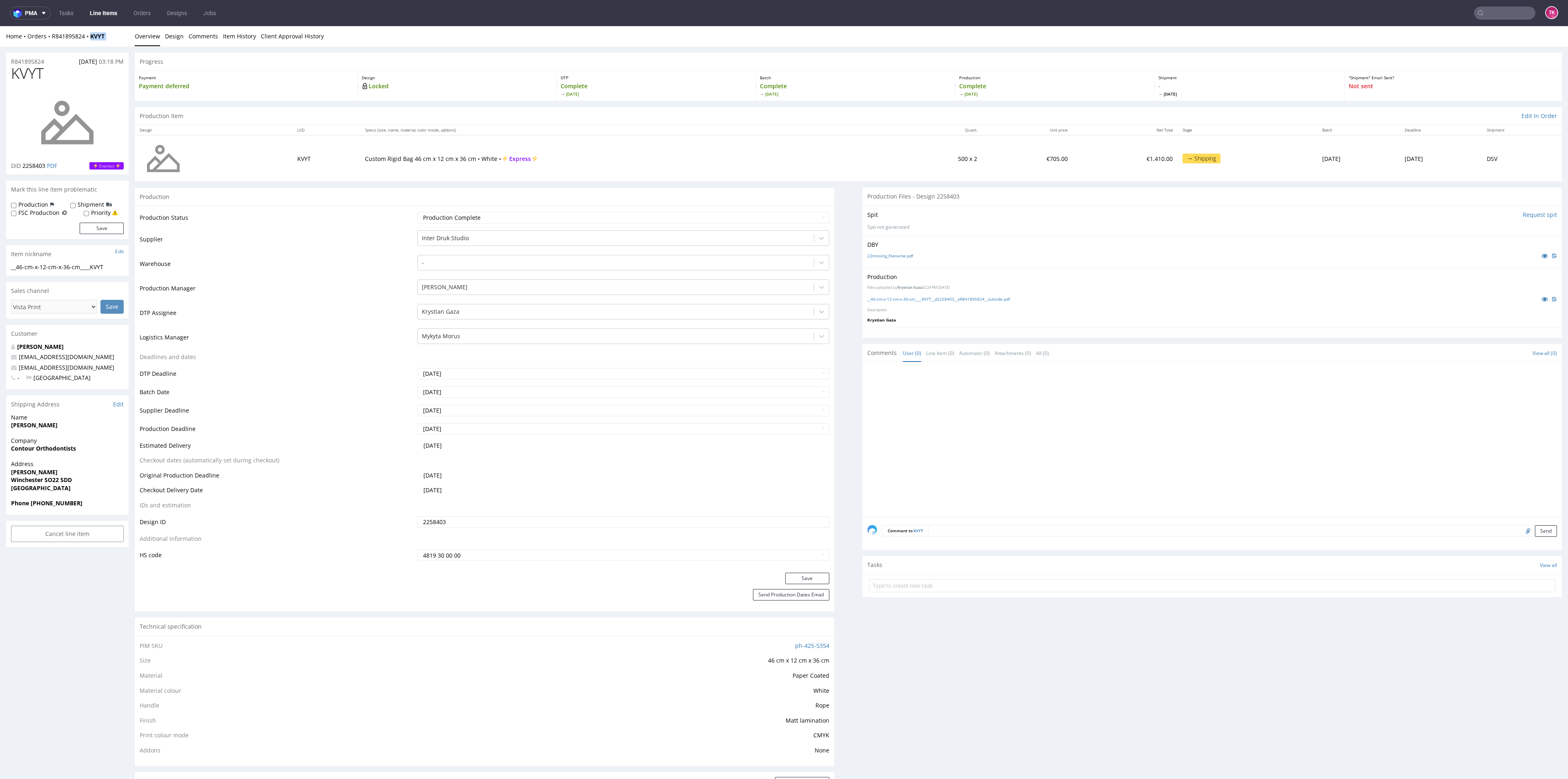
drag, startPoint x: 130, startPoint y: 46, endPoint x: 90, endPoint y: 44, distance: 40.0
click at [90, 44] on div "Home Orders R841895824 KVYT Overview Design Comments Item History Client Approv…" at bounding box center [784, 37] width 1568 height 21
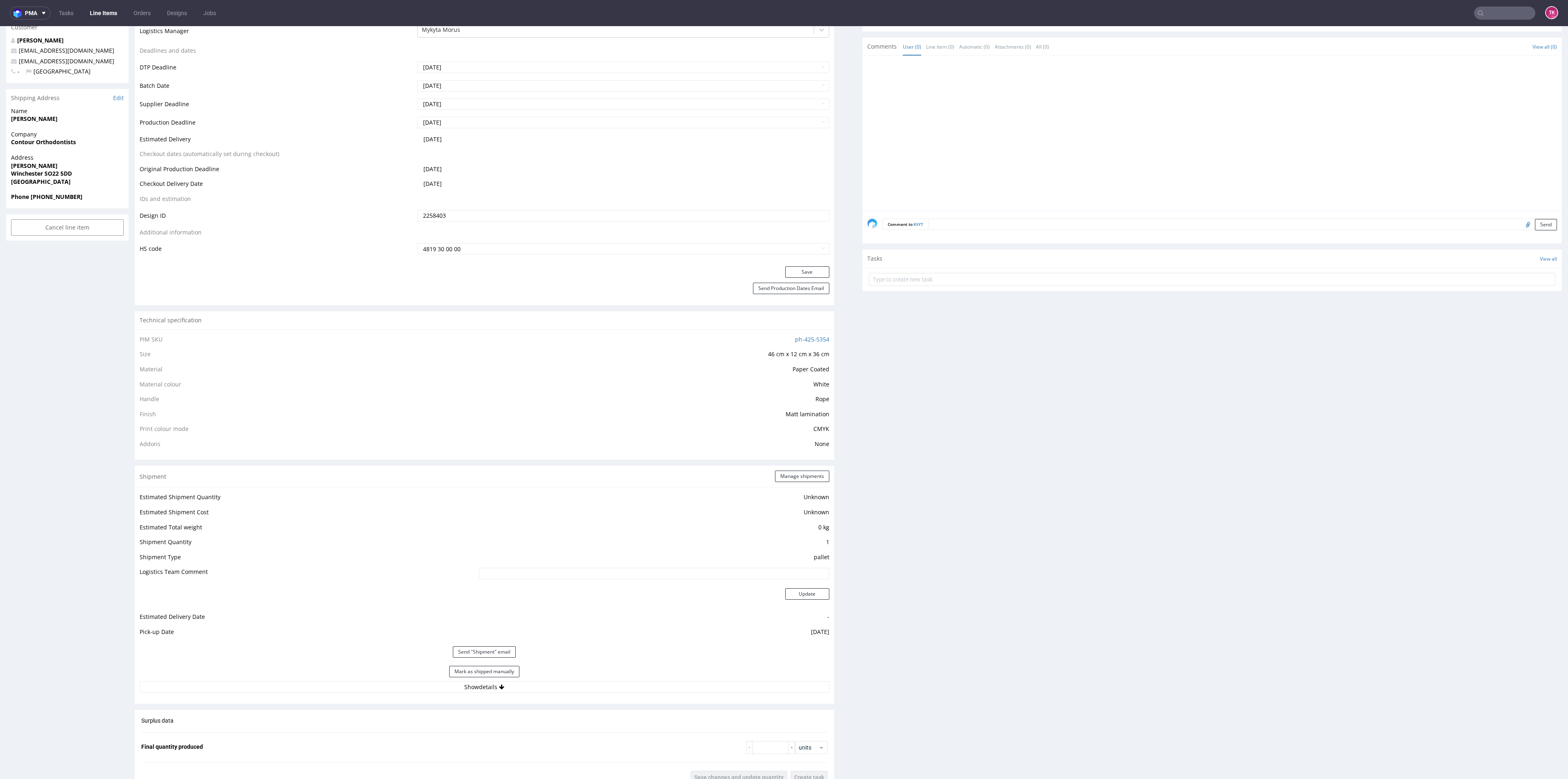
scroll to position [613, 0]
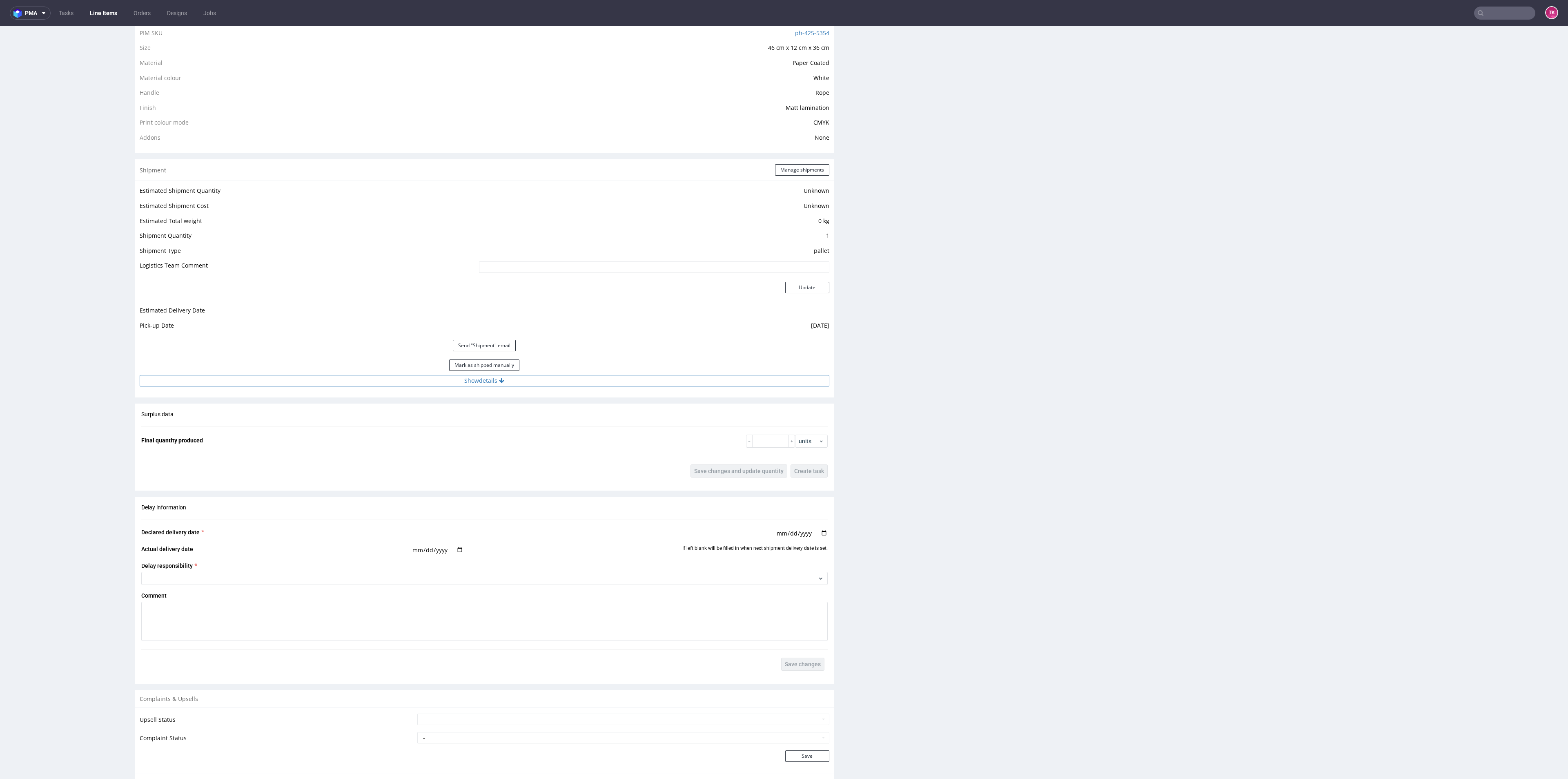
drag, startPoint x: 567, startPoint y: 388, endPoint x: 565, endPoint y: 384, distance: 4.5
click at [565, 386] on div "Estimated Shipment Quantity Unknown Estimated Shipment Cost Unknown Estimated T…" at bounding box center [484, 286] width 699 height 210
click at [564, 381] on button "Show details" at bounding box center [484, 381] width 690 height 12
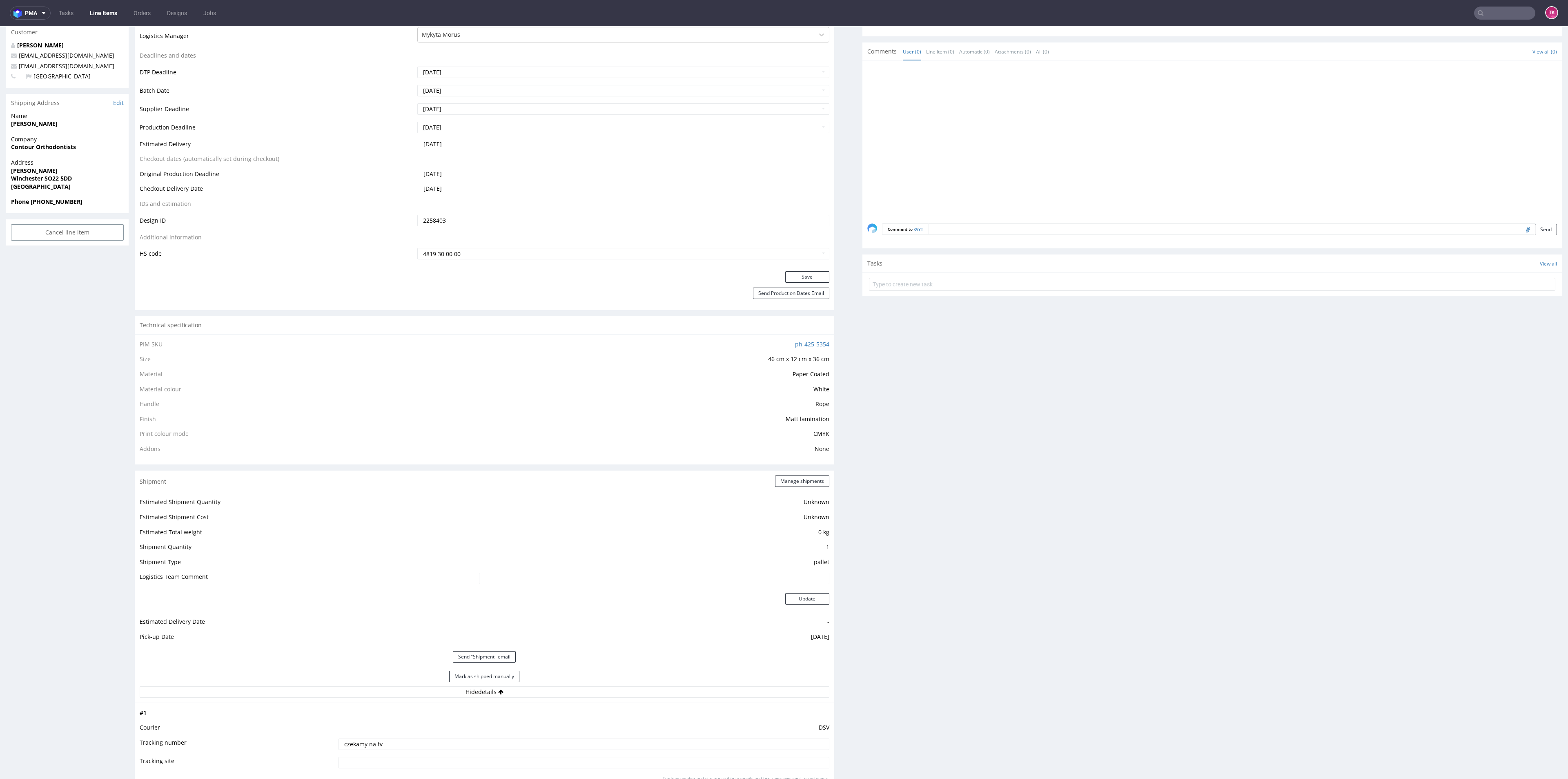
scroll to position [0, 0]
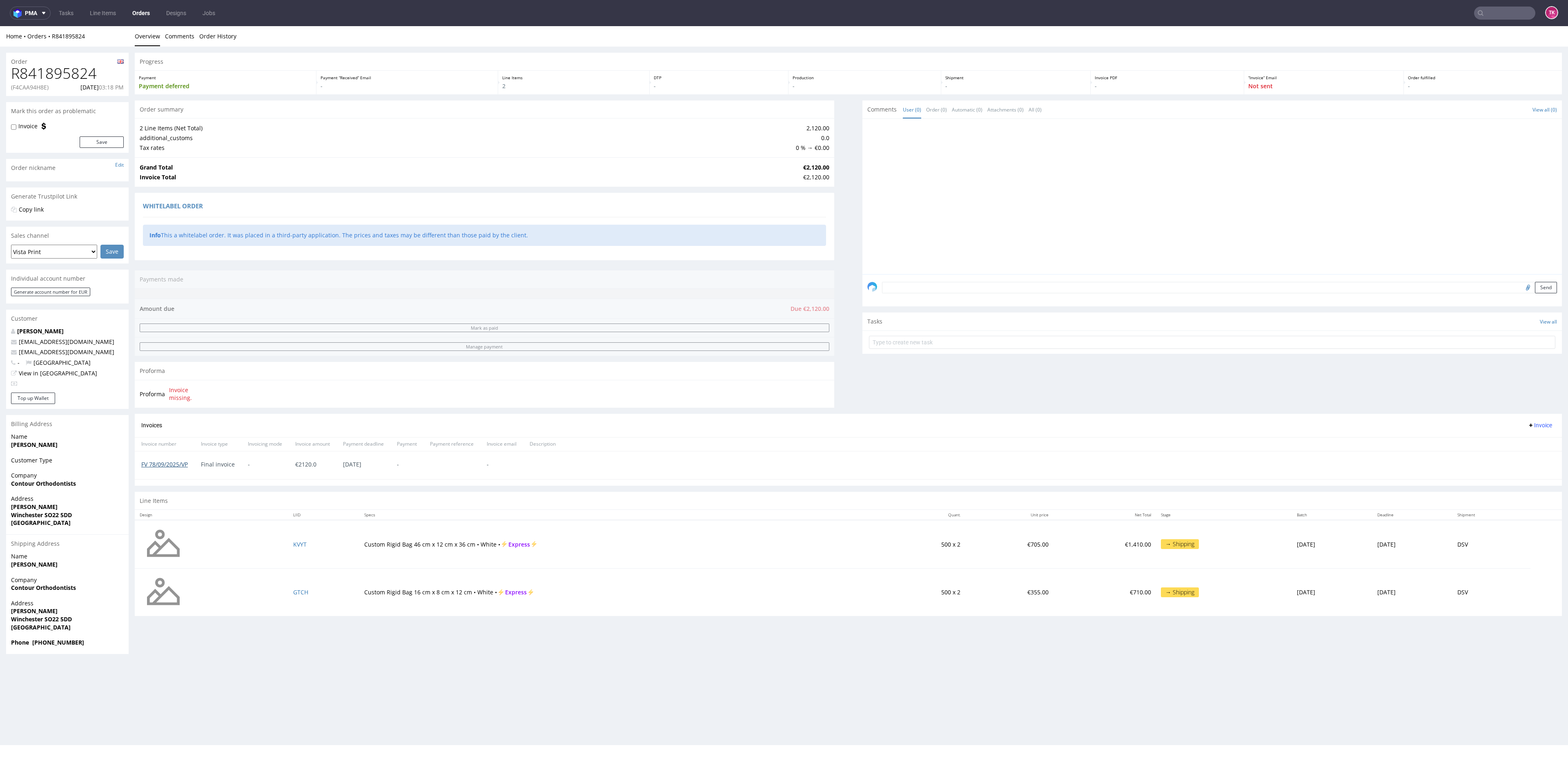
click at [174, 464] on link "FV 78/09/2025/VP" at bounding box center [164, 464] width 46 height 8
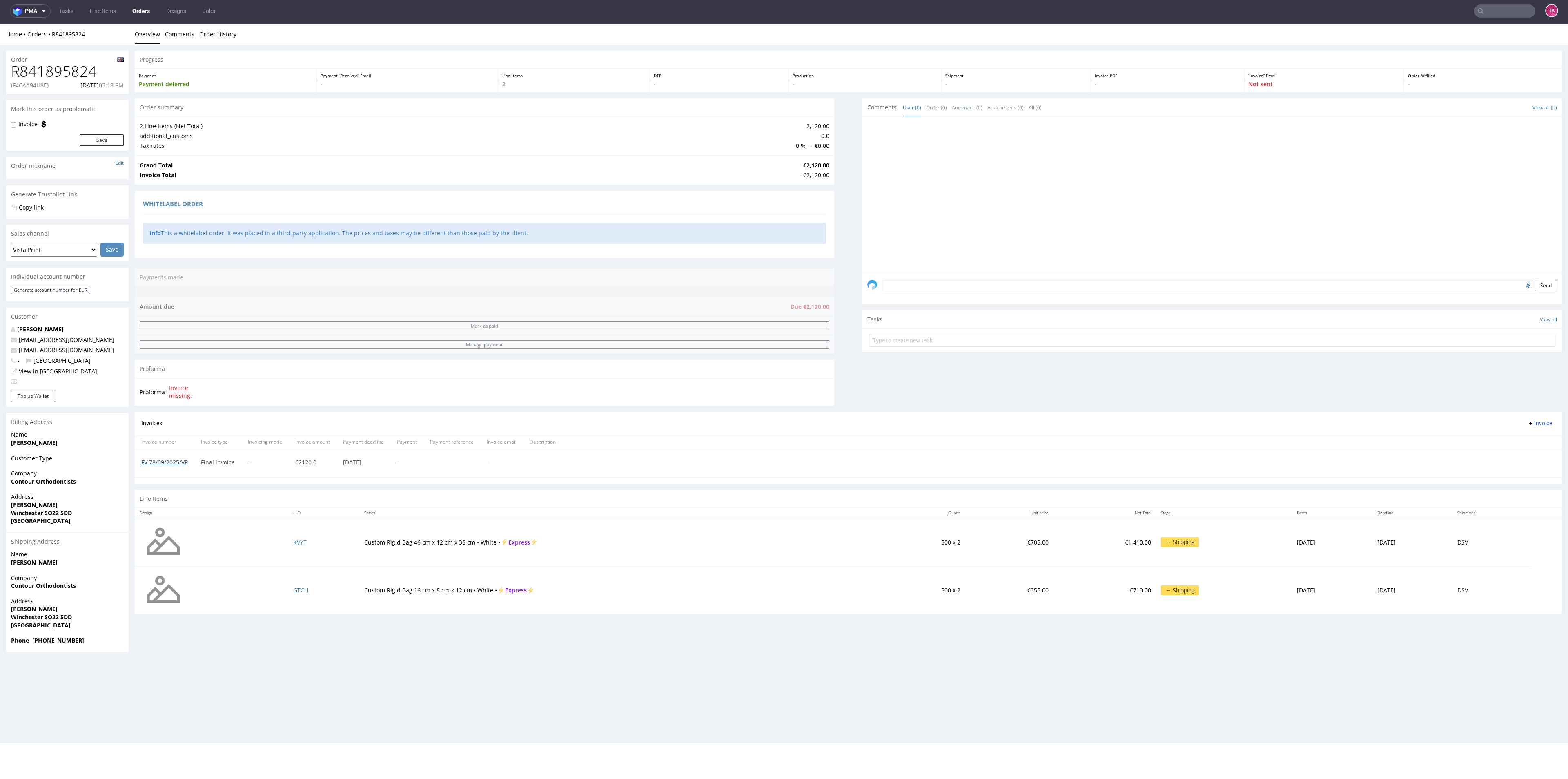
scroll to position [2, 0]
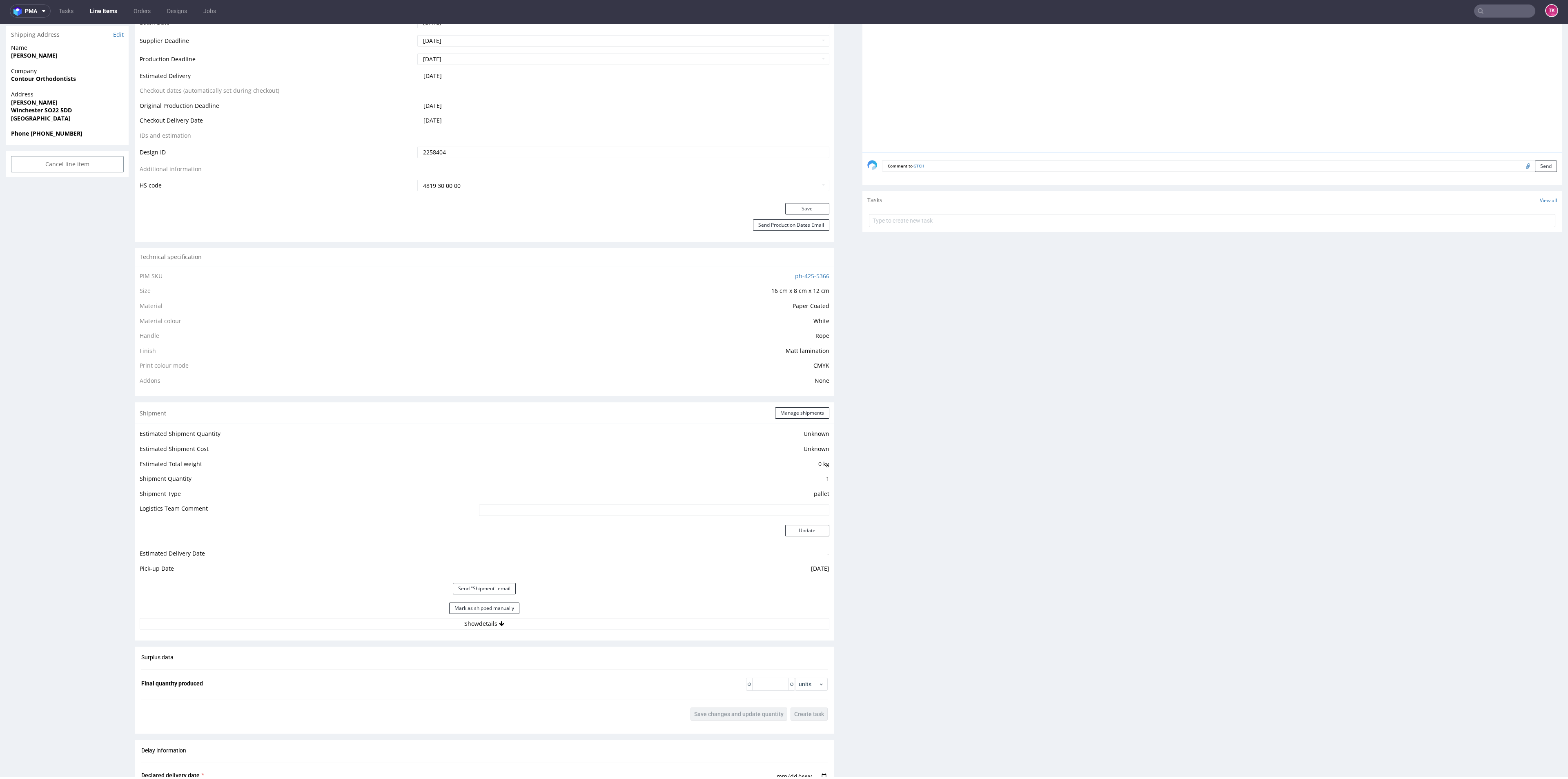
scroll to position [613, 0]
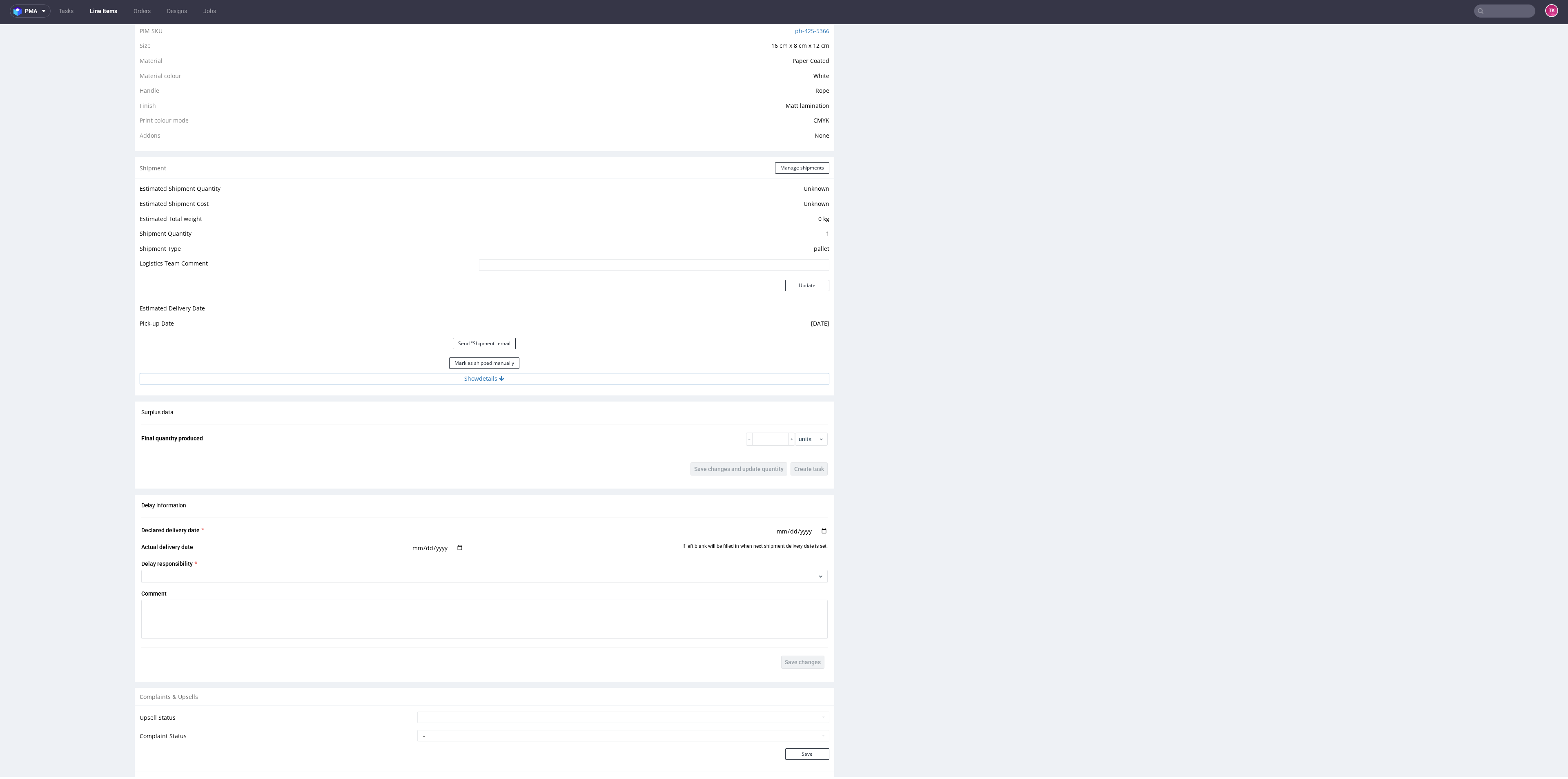
click at [396, 378] on button "Show details" at bounding box center [484, 378] width 690 height 12
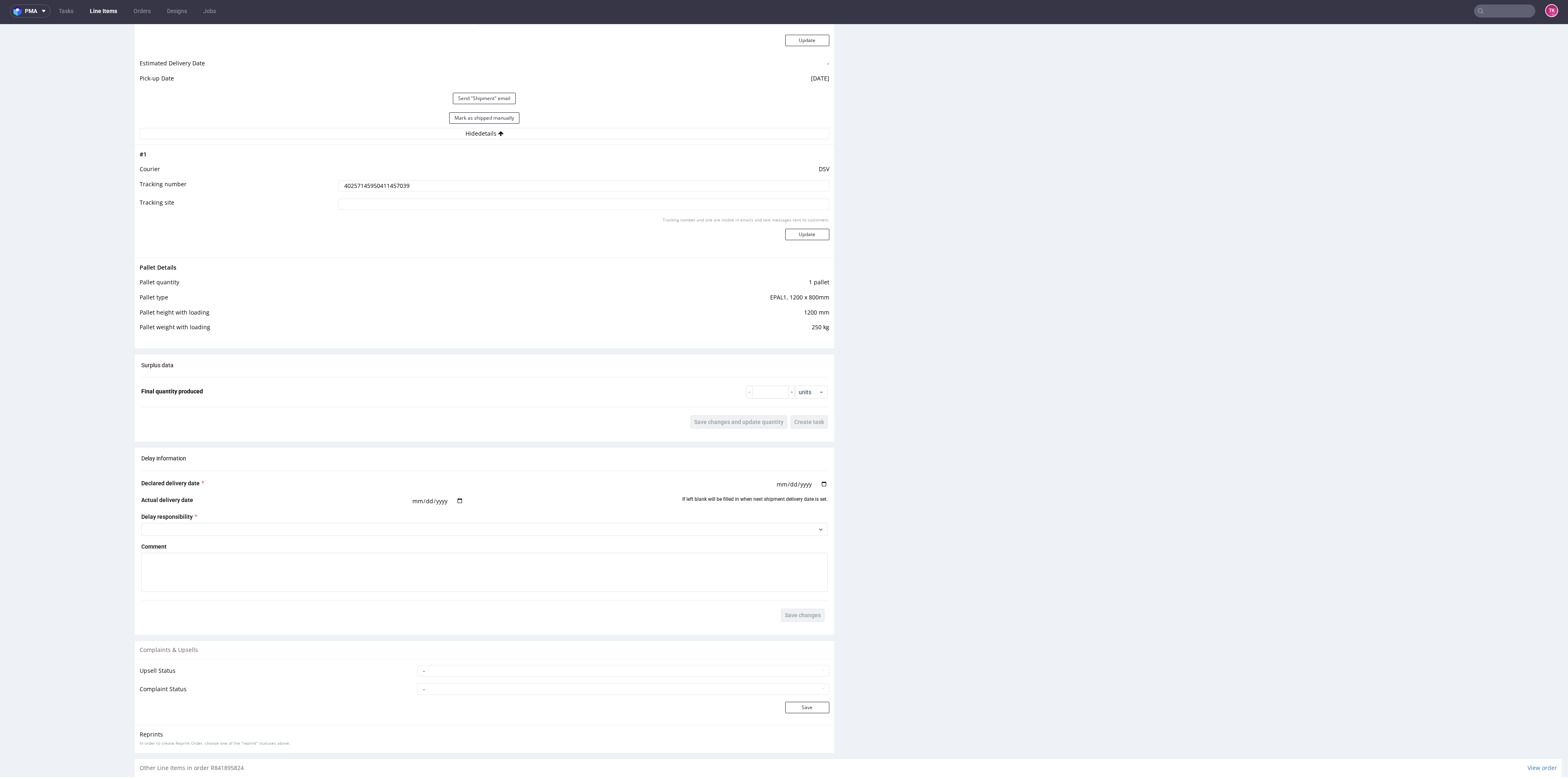
scroll to position [933, 0]
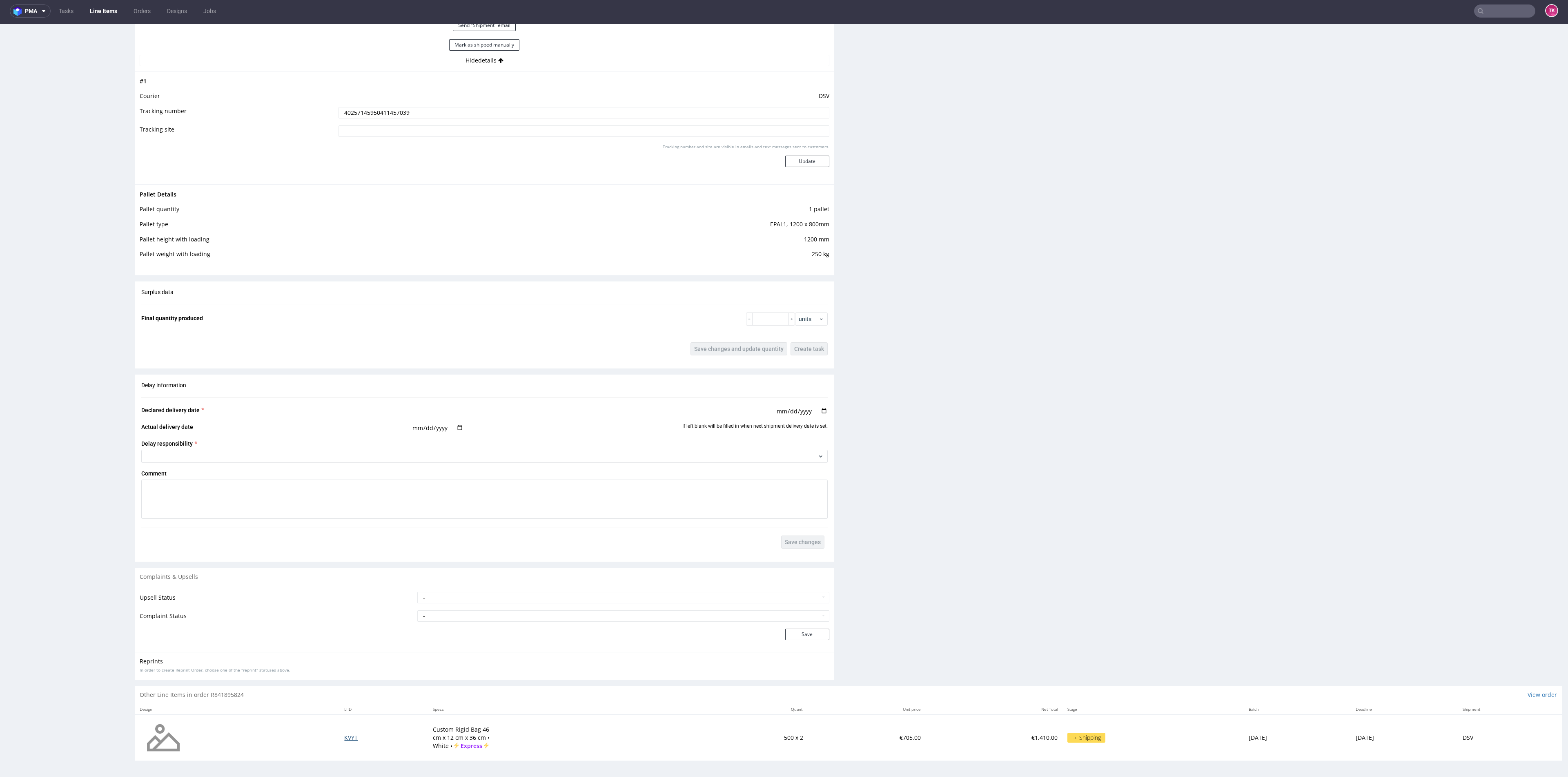
click at [345, 739] on span "KVYT" at bounding box center [351, 738] width 13 height 8
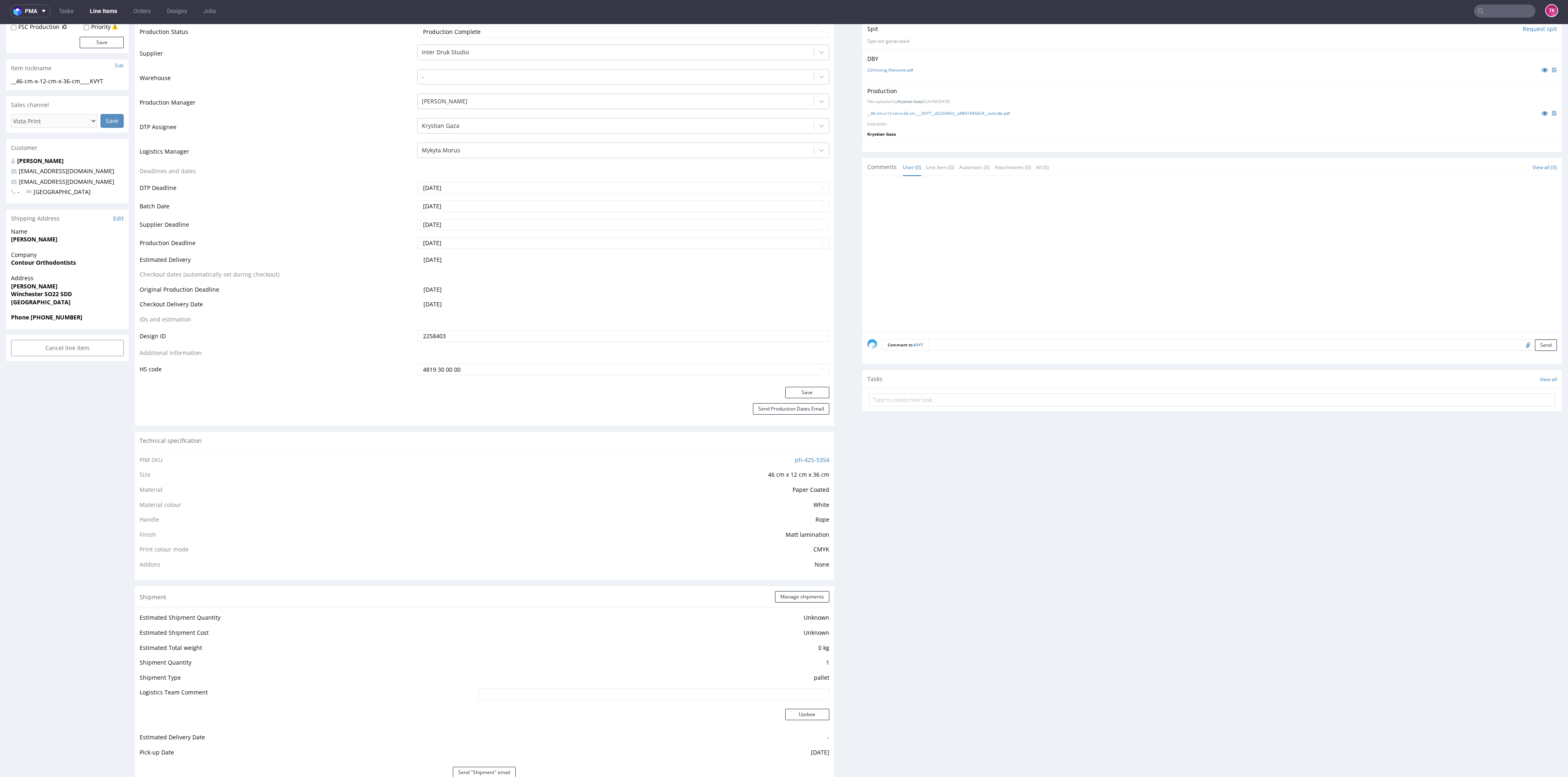
scroll to position [429, 0]
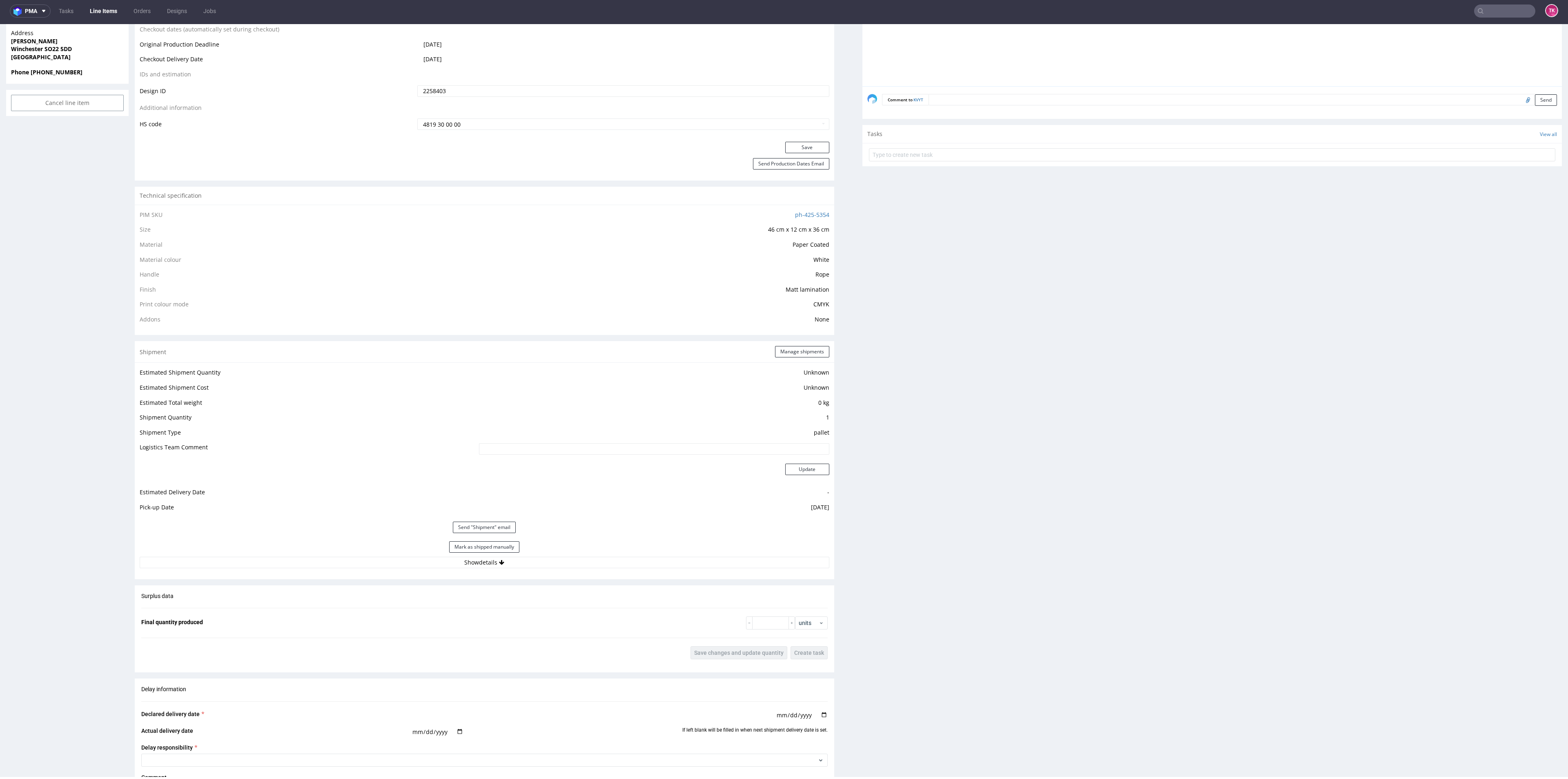
drag, startPoint x: 418, startPoint y: 586, endPoint x: 412, endPoint y: 576, distance: 11.7
click at [415, 582] on div "Production Production Status Waiting for Artwork Waiting for Diecut Waiting for…" at bounding box center [484, 373] width 699 height 1233
click at [406, 566] on button "Show details" at bounding box center [484, 562] width 690 height 12
drag, startPoint x: 385, startPoint y: 612, endPoint x: 303, endPoint y: 613, distance: 82.0
click at [128, 603] on div "R841895824 08.09.2025 03:18 PM KVYT DID 2258403 PDF Express Mark this line item…" at bounding box center [784, 445] width 1568 height 1660
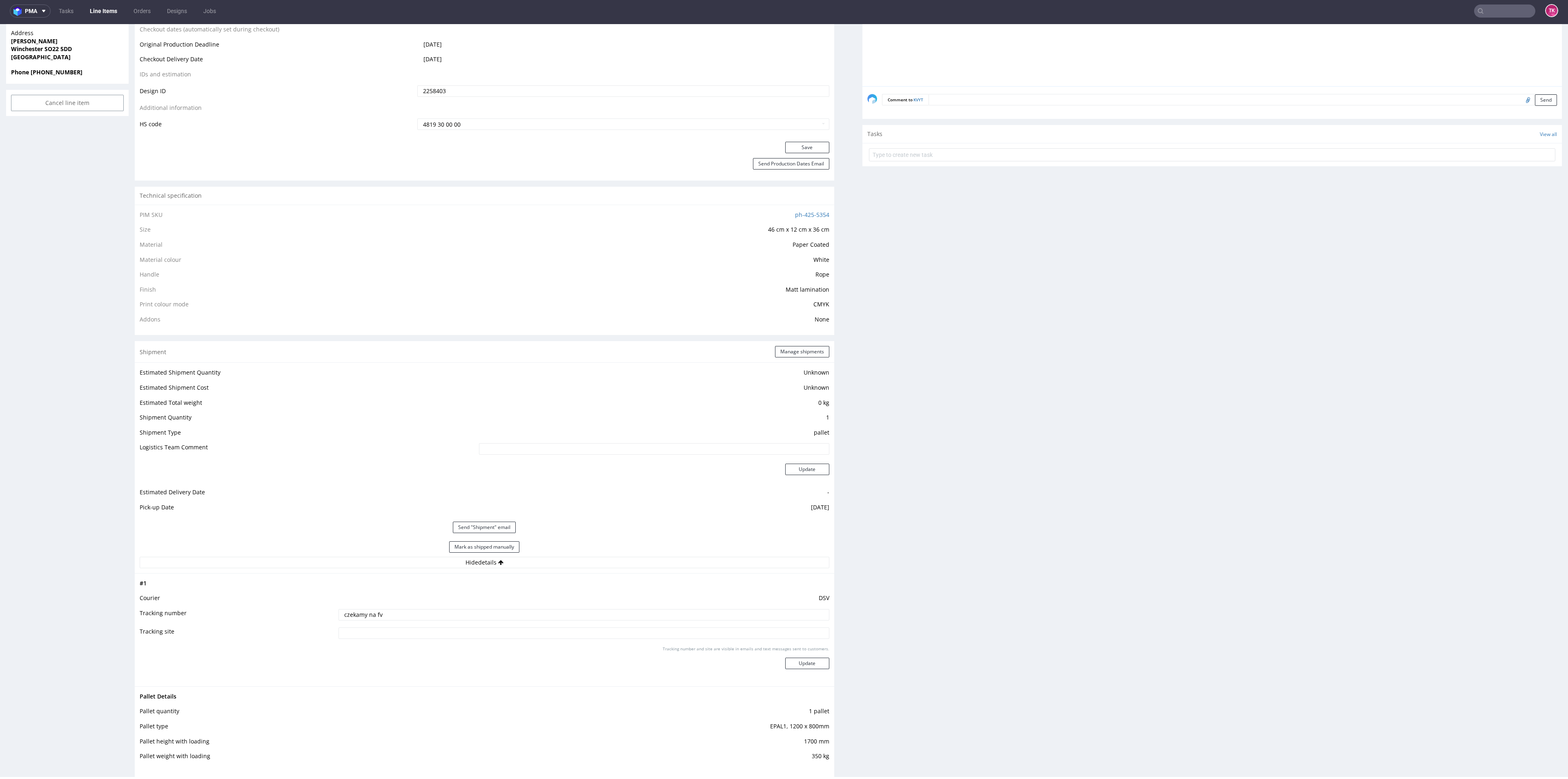
paste input "40257145950411457039"
type input "40257145950411457039"
drag, startPoint x: 817, startPoint y: 658, endPoint x: 816, endPoint y: 663, distance: 5.1
click at [817, 660] on button "Update" at bounding box center [807, 663] width 44 height 12
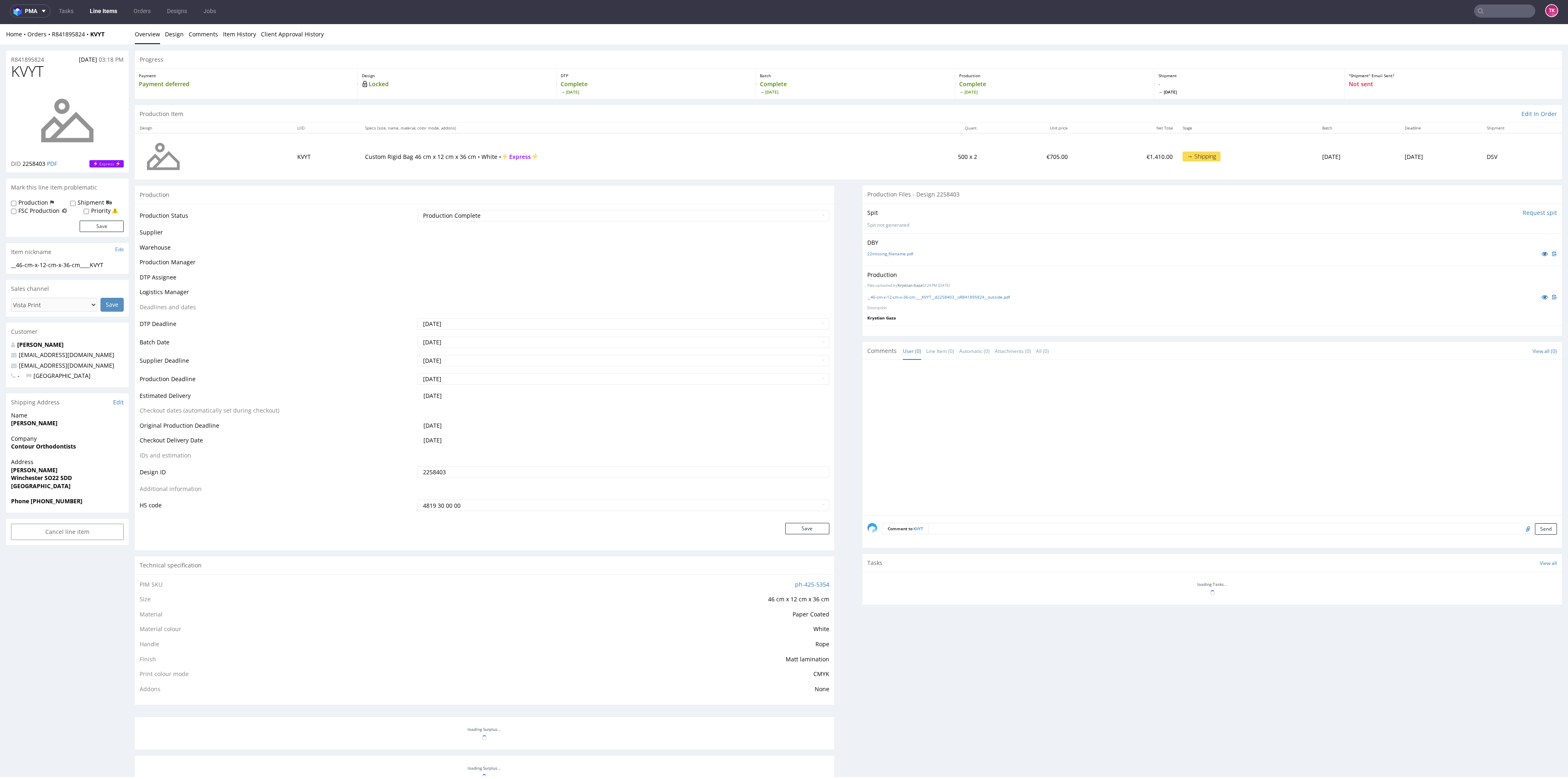
scroll to position [227, 0]
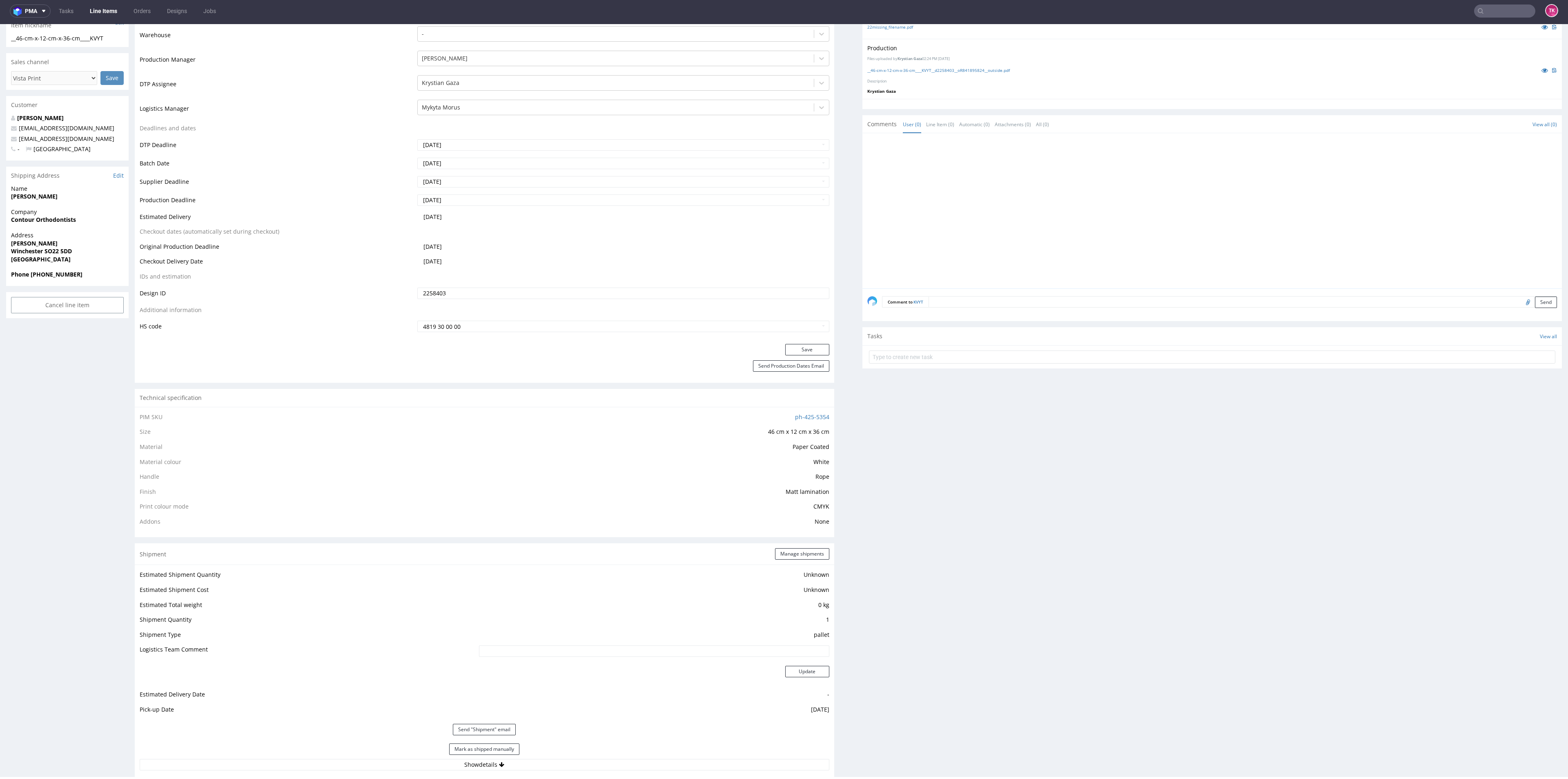
click at [88, 16] on ul "Tasks Line Items Orders Designs Jobs" at bounding box center [137, 10] width 173 height 13
click at [91, 15] on link "Line Items" at bounding box center [103, 10] width 37 height 13
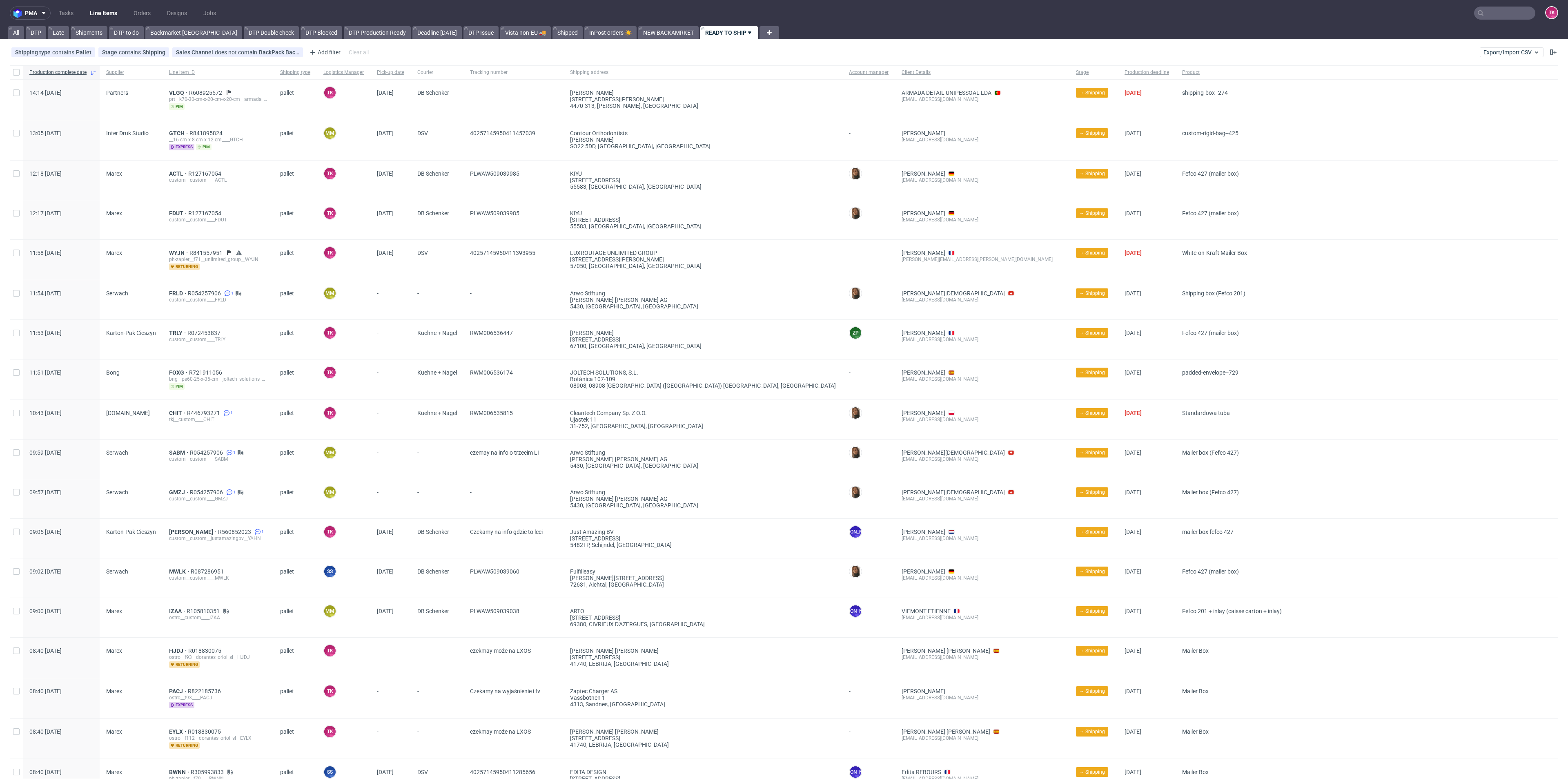
scroll to position [122, 0]
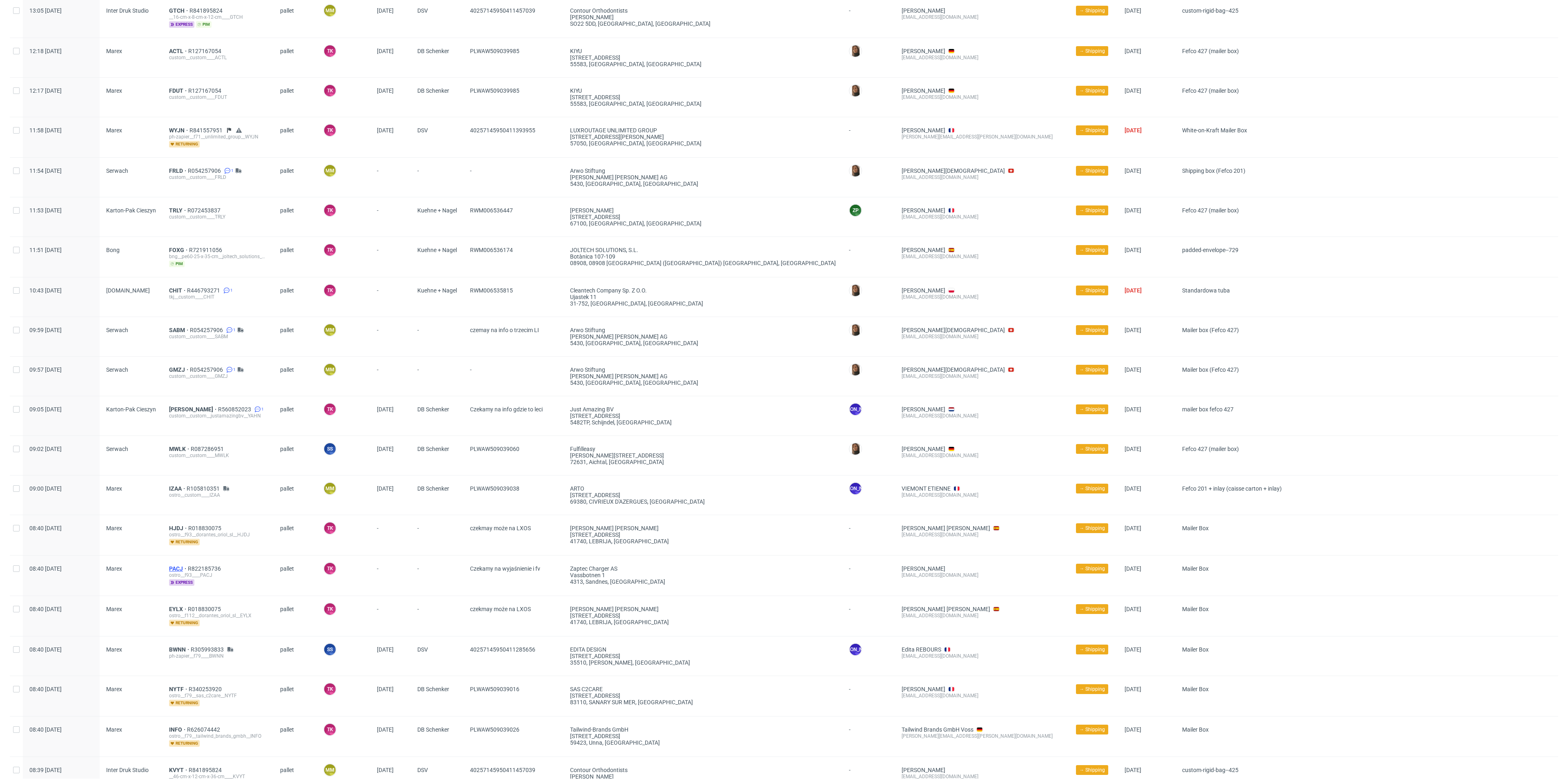
click at [178, 566] on span "PACJ" at bounding box center [178, 568] width 19 height 7
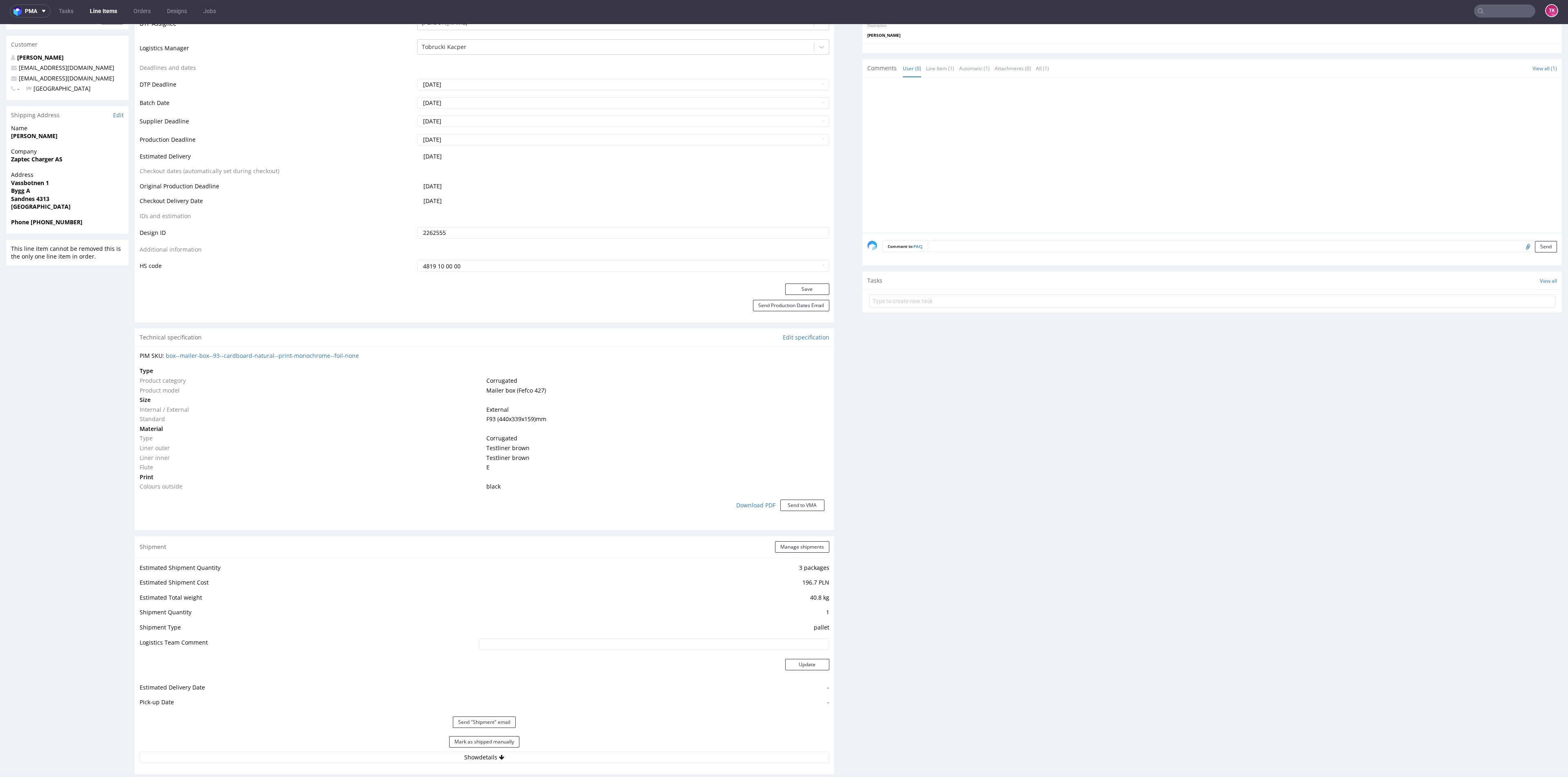
scroll to position [465, 0]
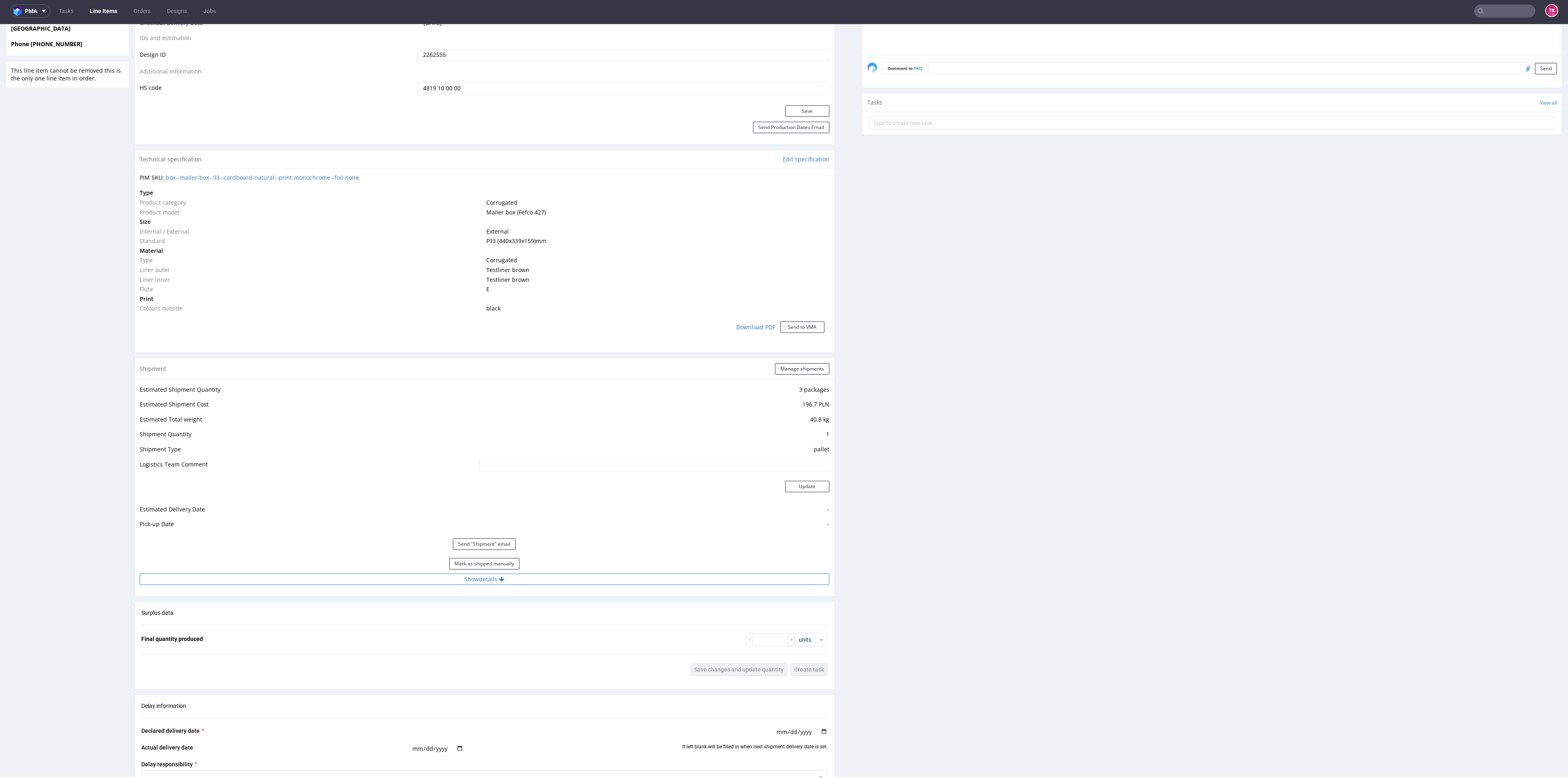
drag, startPoint x: 550, startPoint y: 590, endPoint x: 549, endPoint y: 577, distance: 13.0
click at [549, 589] on div "Estimated Shipment Quantity 3 packages Estimated Shipment Cost 196.7 PLN Estima…" at bounding box center [484, 484] width 699 height 210
click at [549, 577] on button "Show details" at bounding box center [484, 579] width 690 height 12
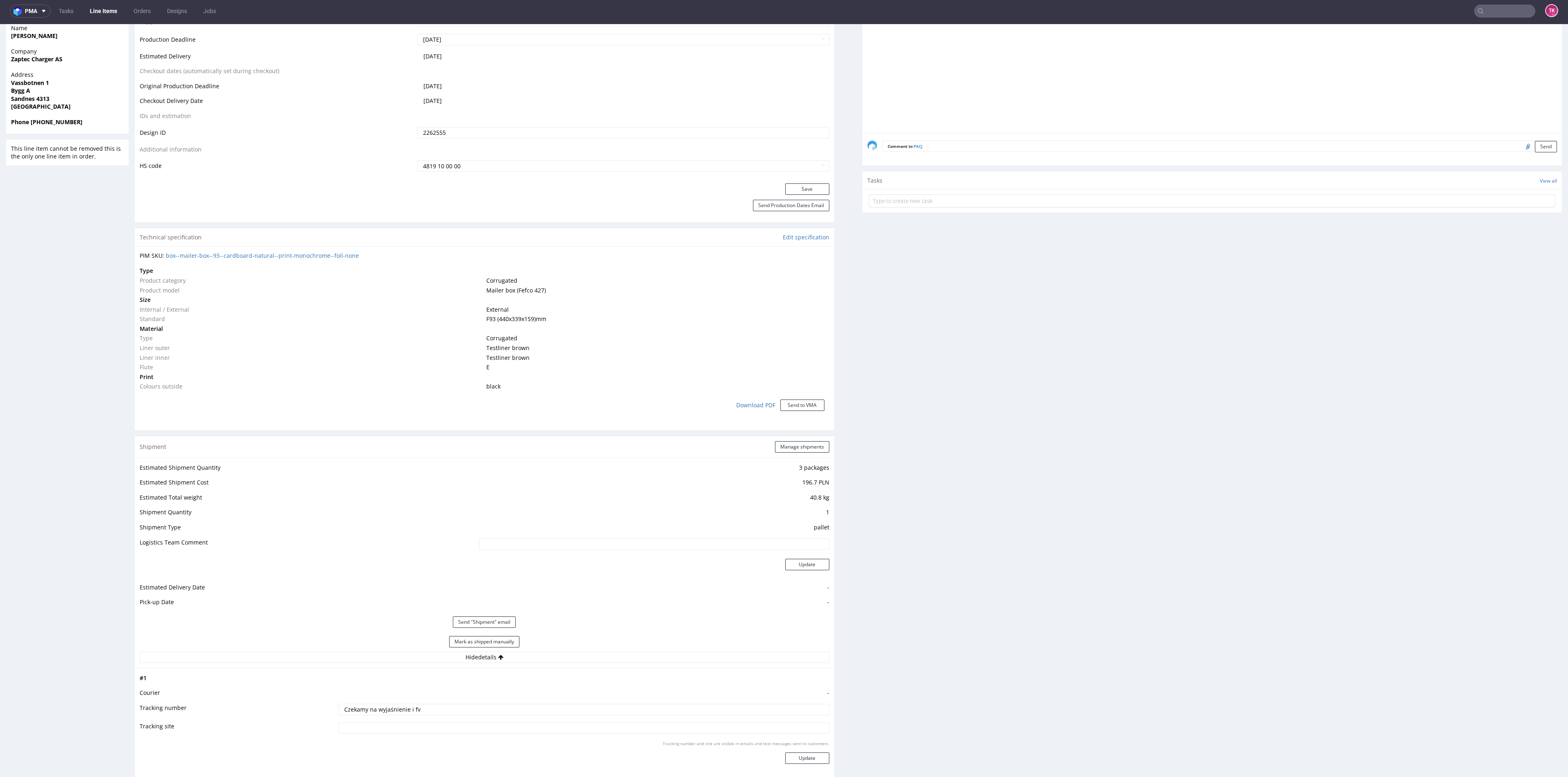
scroll to position [429, 0]
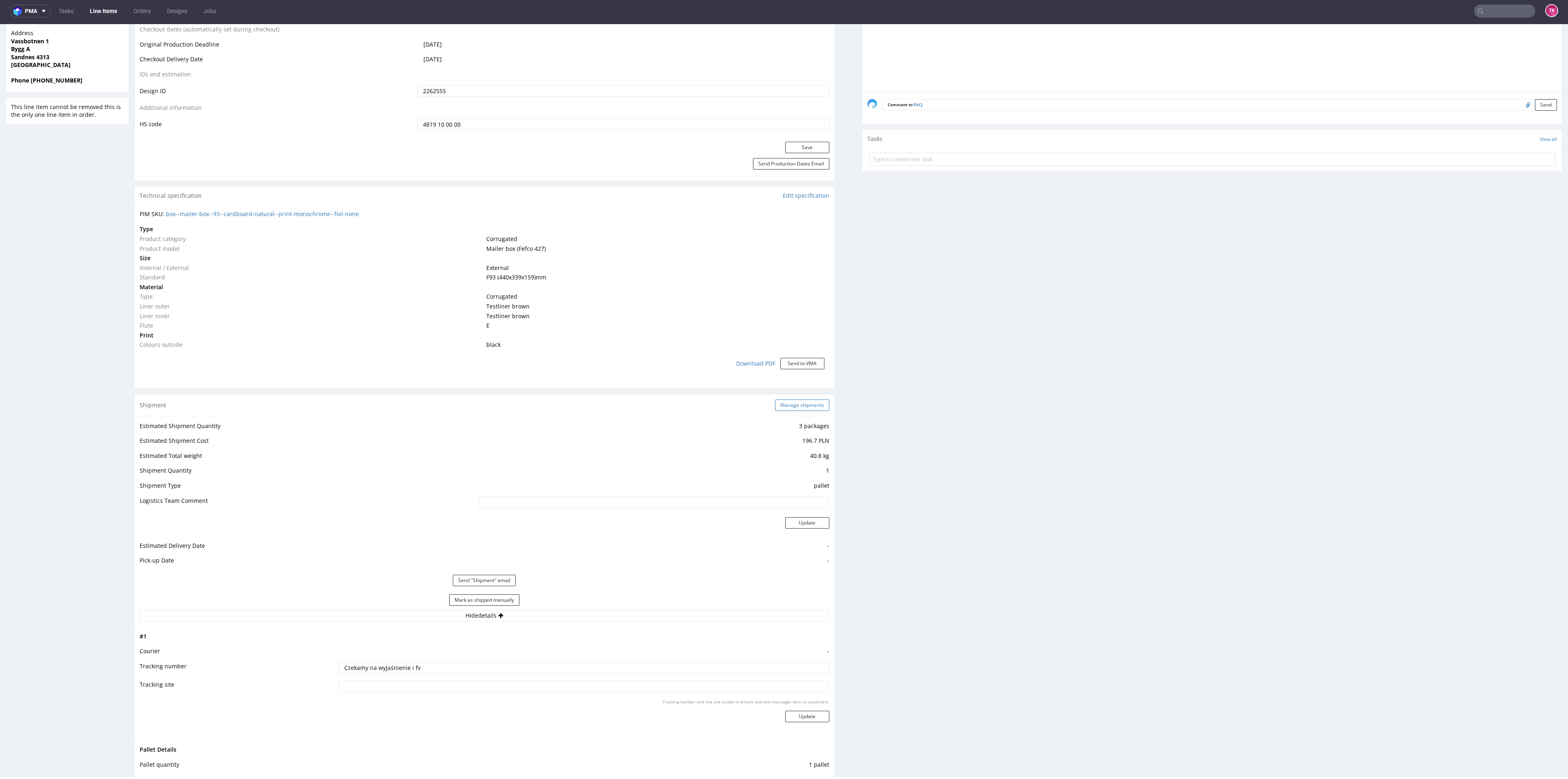
click at [788, 411] on div "Shipment Manage shipments" at bounding box center [484, 405] width 699 height 21
click at [810, 406] on button "Manage shipments" at bounding box center [802, 405] width 54 height 12
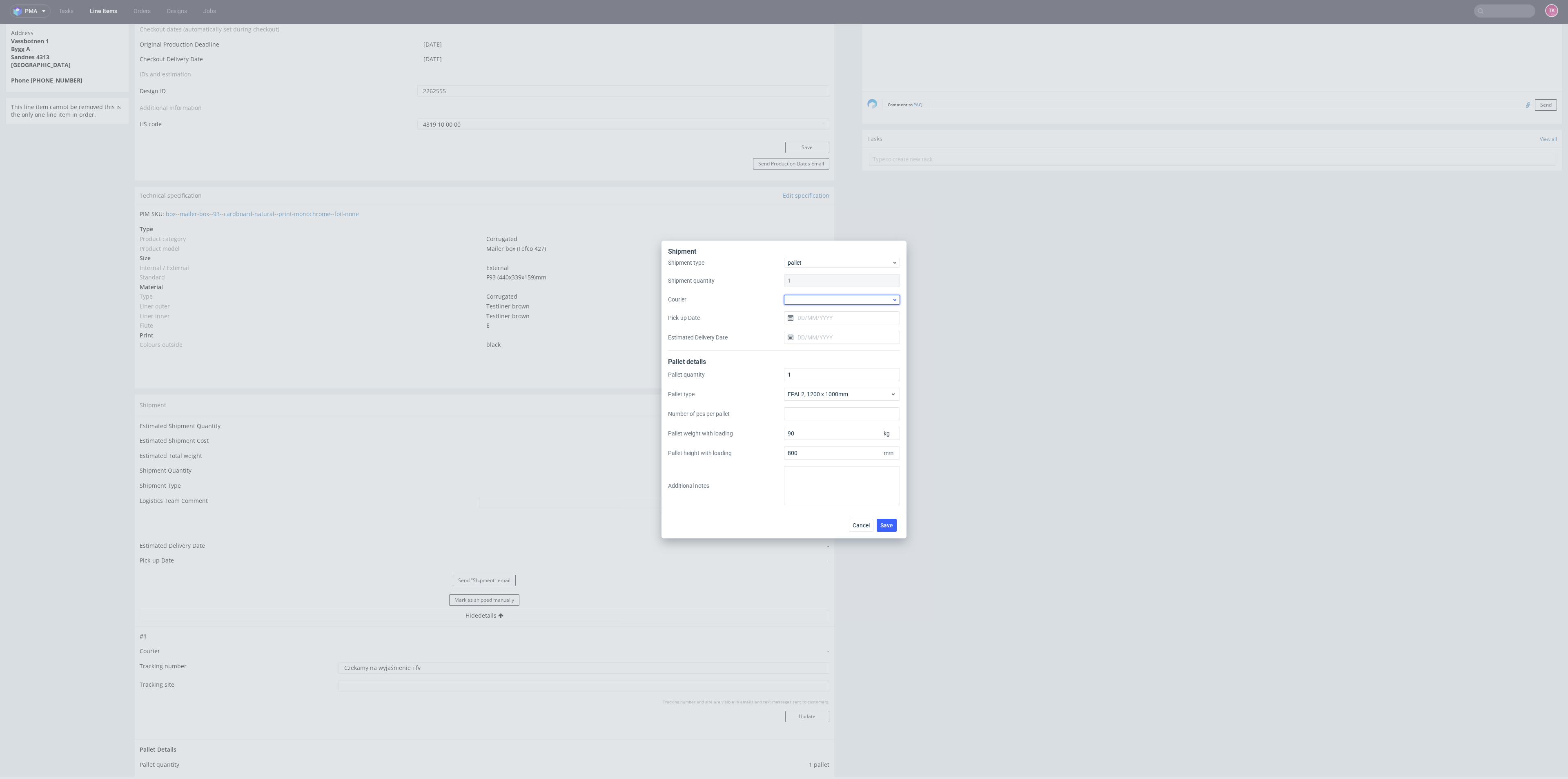
drag, startPoint x: 844, startPoint y: 295, endPoint x: 843, endPoint y: 303, distance: 8.1
click at [844, 295] on div at bounding box center [842, 300] width 116 height 10
click at [831, 344] on div "DB Schenker" at bounding box center [842, 347] width 110 height 15
click at [831, 325] on div "Shipment type pallet Shipment quantity 1 Courier DB Schenker Pick-up Date Estim…" at bounding box center [783, 305] width 232 height 92
click at [830, 322] on input "Pick-up Date" at bounding box center [842, 317] width 116 height 13
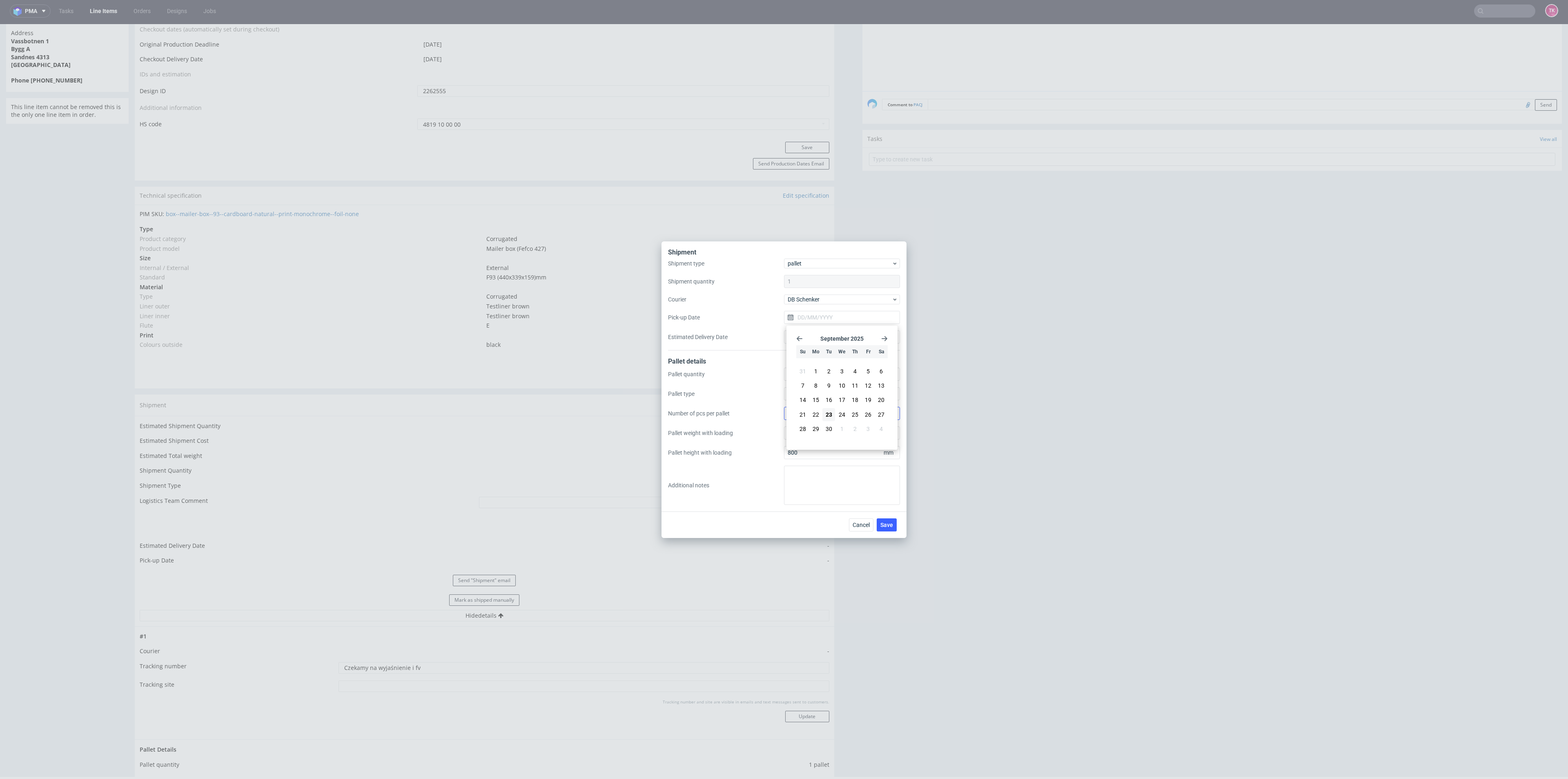
click at [845, 414] on button "24" at bounding box center [842, 414] width 13 height 13
type input "[DATE]"
click at [890, 527] on span "Save" at bounding box center [886, 524] width 13 height 5
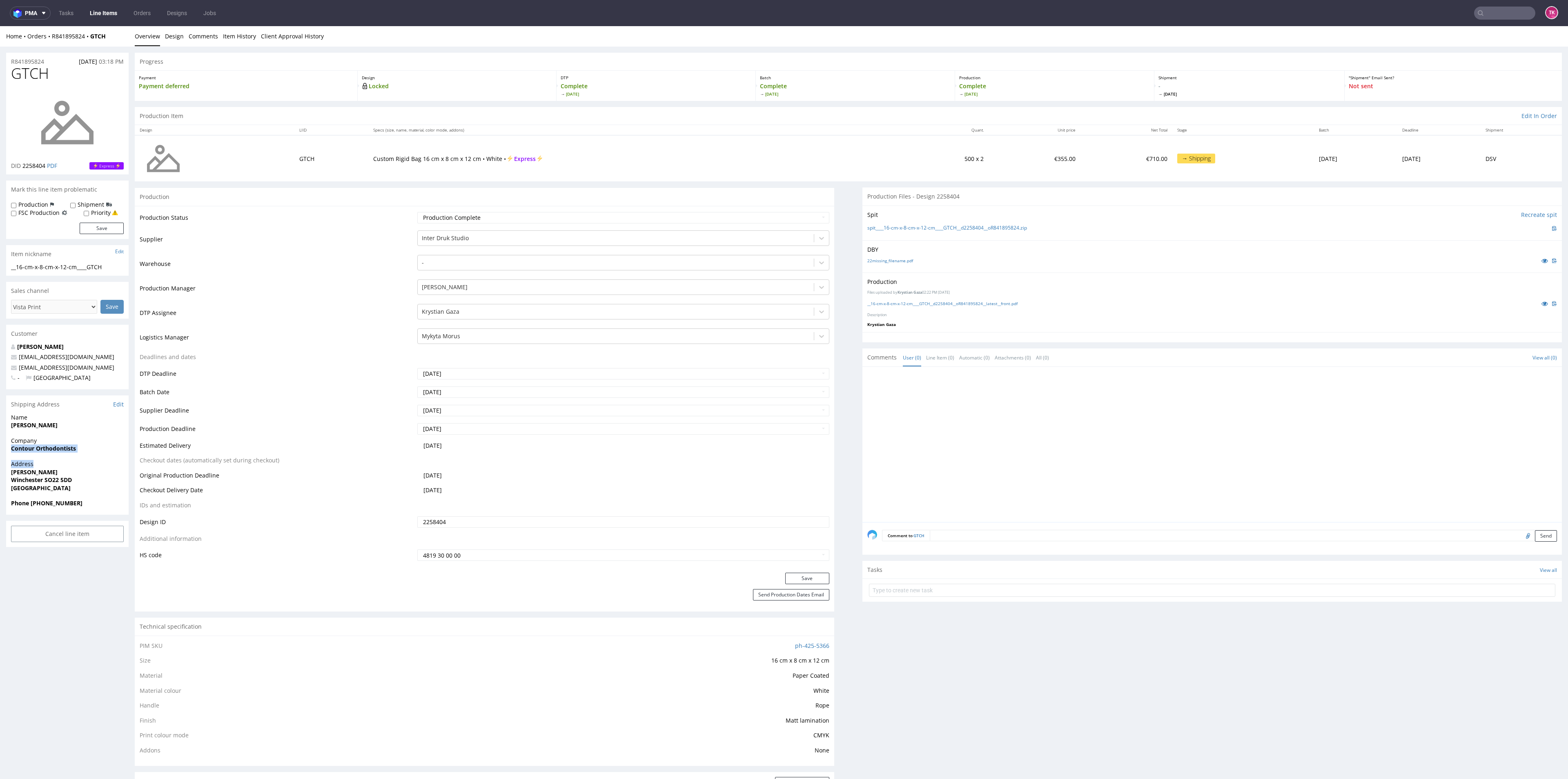
drag, startPoint x: 22, startPoint y: 454, endPoint x: 95, endPoint y: 461, distance: 73.3
click at [95, 461] on div "R841895824 [DATE] 03:18 PM GTCH DID 2258404 PDF Express Mark this line item pro…" at bounding box center [784, 777] width 1568 height 1462
drag, startPoint x: 93, startPoint y: 456, endPoint x: 52, endPoint y: 455, distance: 41.0
click at [91, 456] on div "Company Contour Orthodontists" at bounding box center [67, 448] width 122 height 23
click at [0, 439] on div "R841895824 [DATE] 03:18 PM GTCH DID 2258404 PDF Express Mark this line item pro…" at bounding box center [784, 777] width 1568 height 1462
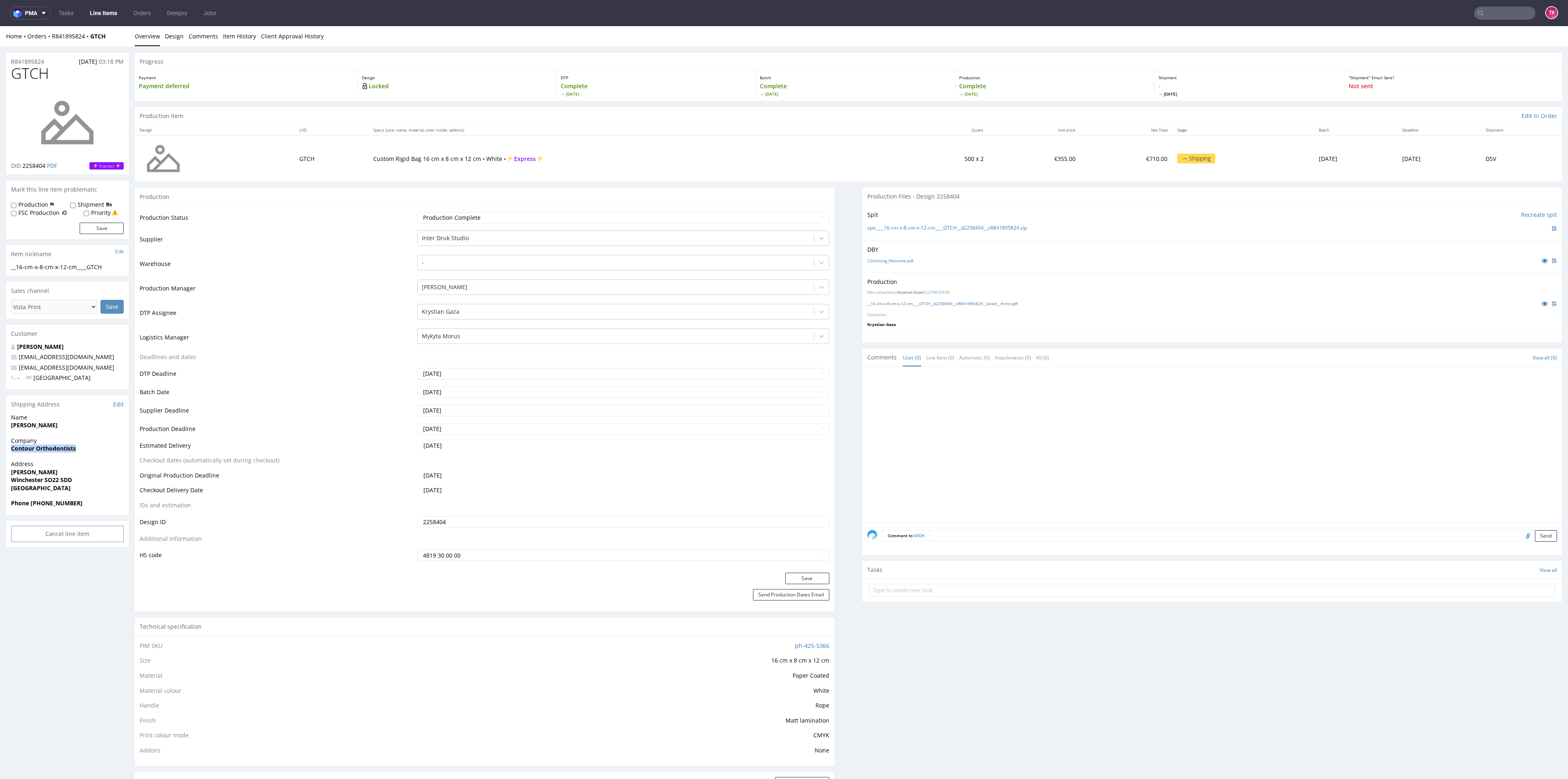
drag, startPoint x: 47, startPoint y: 449, endPoint x: 85, endPoint y: 445, distance: 38.2
click at [85, 445] on div "Company Contour Orthodontists" at bounding box center [67, 448] width 122 height 23
copy strong "Contour Orthodontists"
drag, startPoint x: 10, startPoint y: 478, endPoint x: 71, endPoint y: 478, distance: 61.0
click at [71, 478] on div "Address Alison Way Winchester SO22 5DD United Kingdom" at bounding box center [67, 479] width 122 height 39
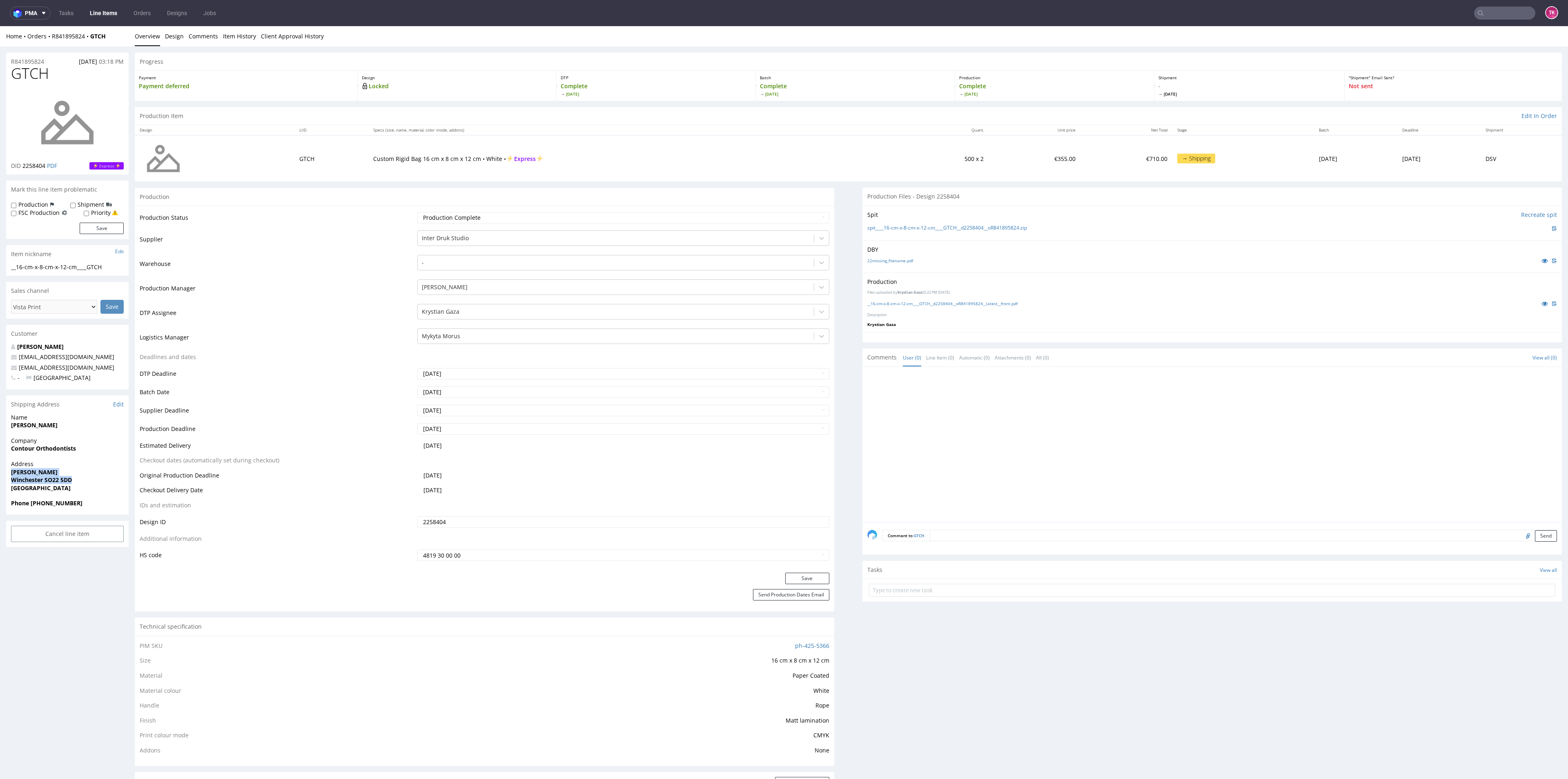
drag, startPoint x: 7, startPoint y: 473, endPoint x: 95, endPoint y: 482, distance: 88.5
click at [95, 482] on div "Address Alison Way Winchester SO22 5DD United Kingdom" at bounding box center [67, 479] width 122 height 39
copy p "Alison Way Winchester SO22 5DD"
click at [86, 597] on div "R841895824 08.09.2025 03:18 PM GTCH DID 2258404 PDF Express Mark this line item…" at bounding box center [67, 777] width 122 height 1449
click at [44, 512] on div "Phone 01962710880" at bounding box center [67, 507] width 122 height 15
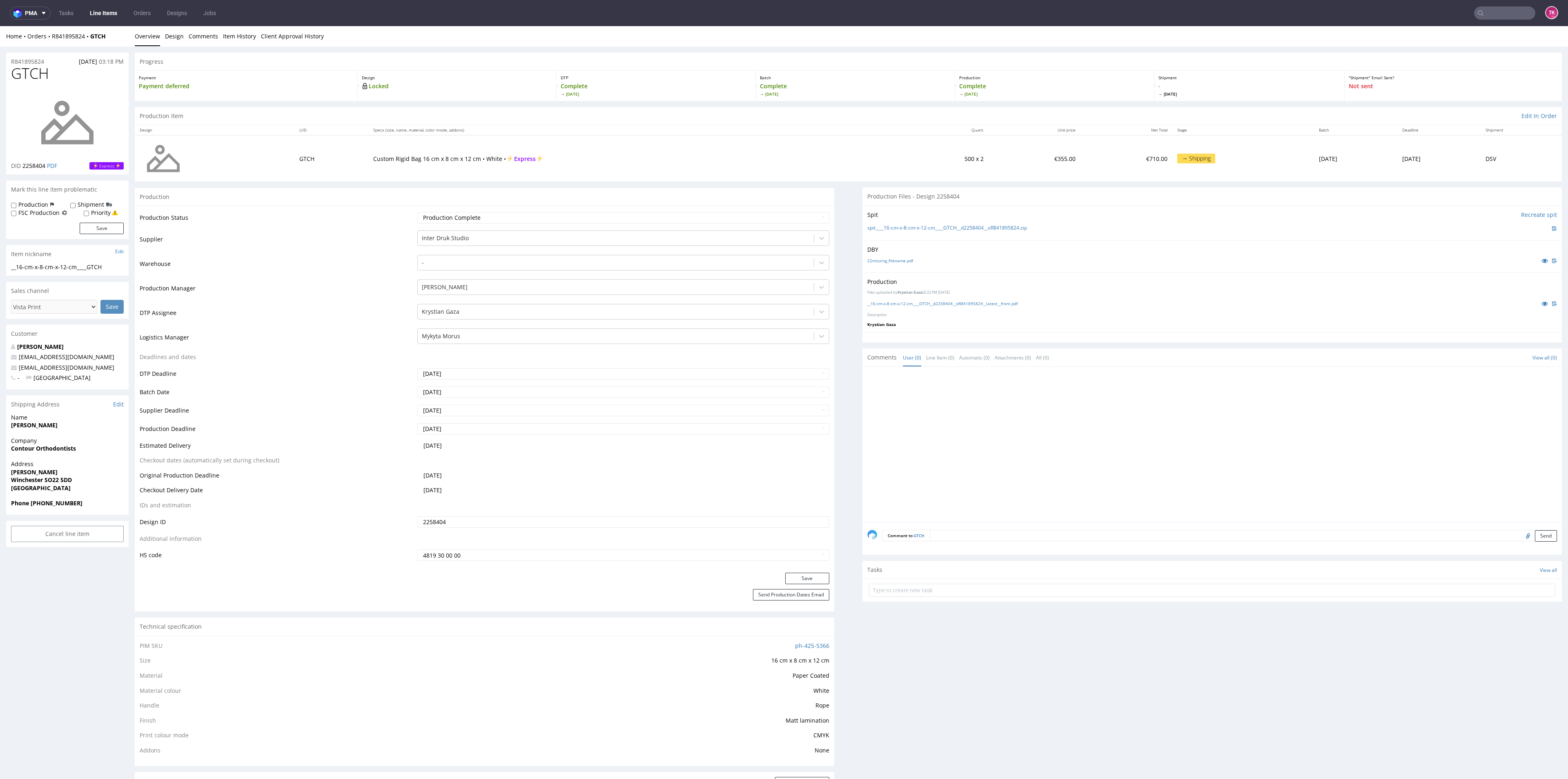
click at [43, 509] on div "Phone 01962710880" at bounding box center [67, 507] width 122 height 15
copy strong "01962710880"
copy div "[EMAIL_ADDRESS][DOMAIN_NAME]"
drag, startPoint x: 100, startPoint y: 358, endPoint x: 109, endPoint y: 367, distance: 12.7
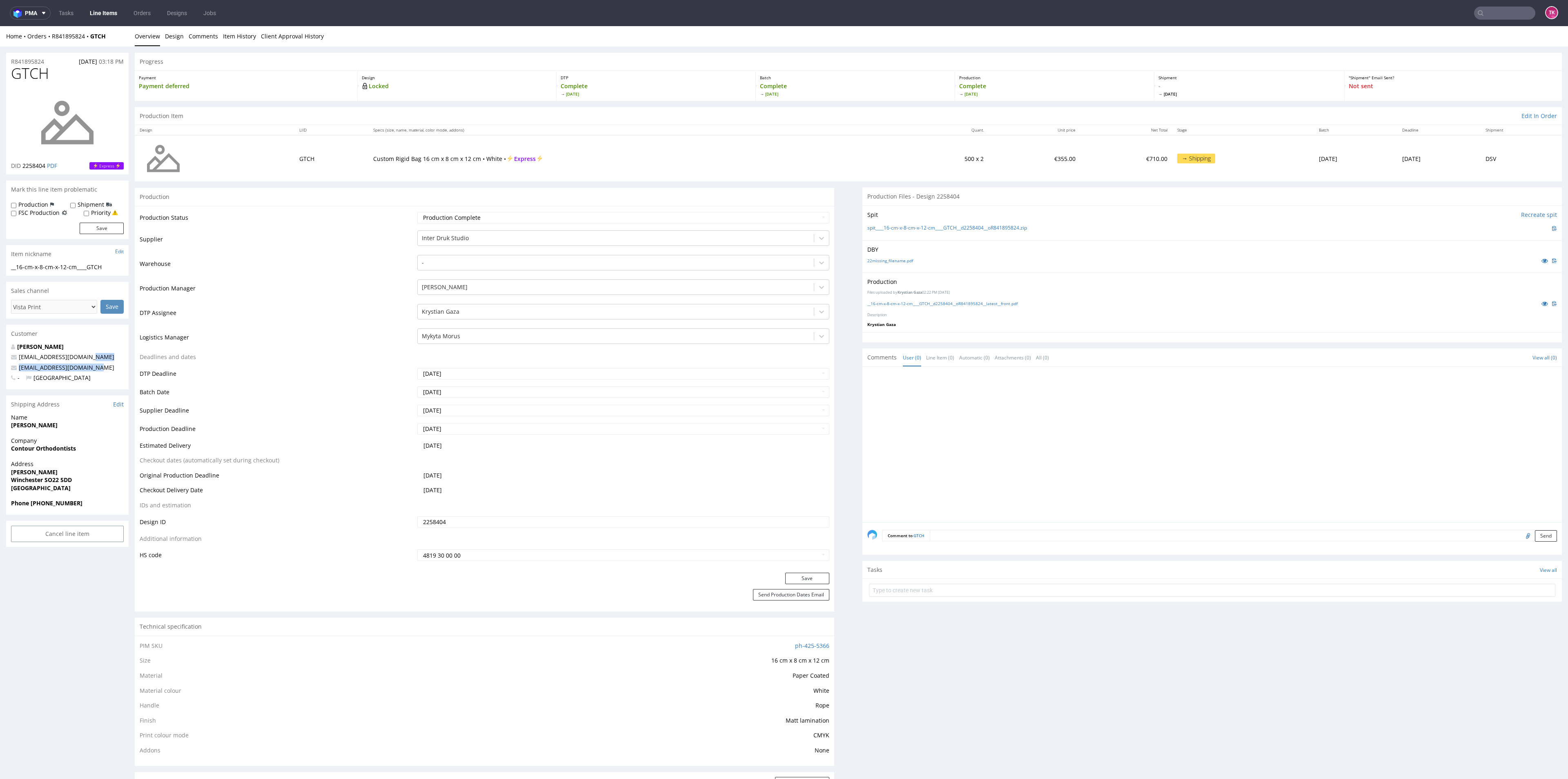
click at [109, 367] on div "Eva Lewin whitelabel@packhelp.com escalationscare@vista.com - United Kingdom" at bounding box center [67, 366] width 122 height 46
drag, startPoint x: 51, startPoint y: 426, endPoint x: 0, endPoint y: 423, distance: 51.1
click at [0, 423] on div "R841895824 08.09.2025 03:18 PM GTCH DID 2258404 PDF Express Mark this line item…" at bounding box center [784, 777] width 1568 height 1462
copy strong "[PERSON_NAME]"
drag, startPoint x: 108, startPoint y: 40, endPoint x: 51, endPoint y: 40, distance: 57.0
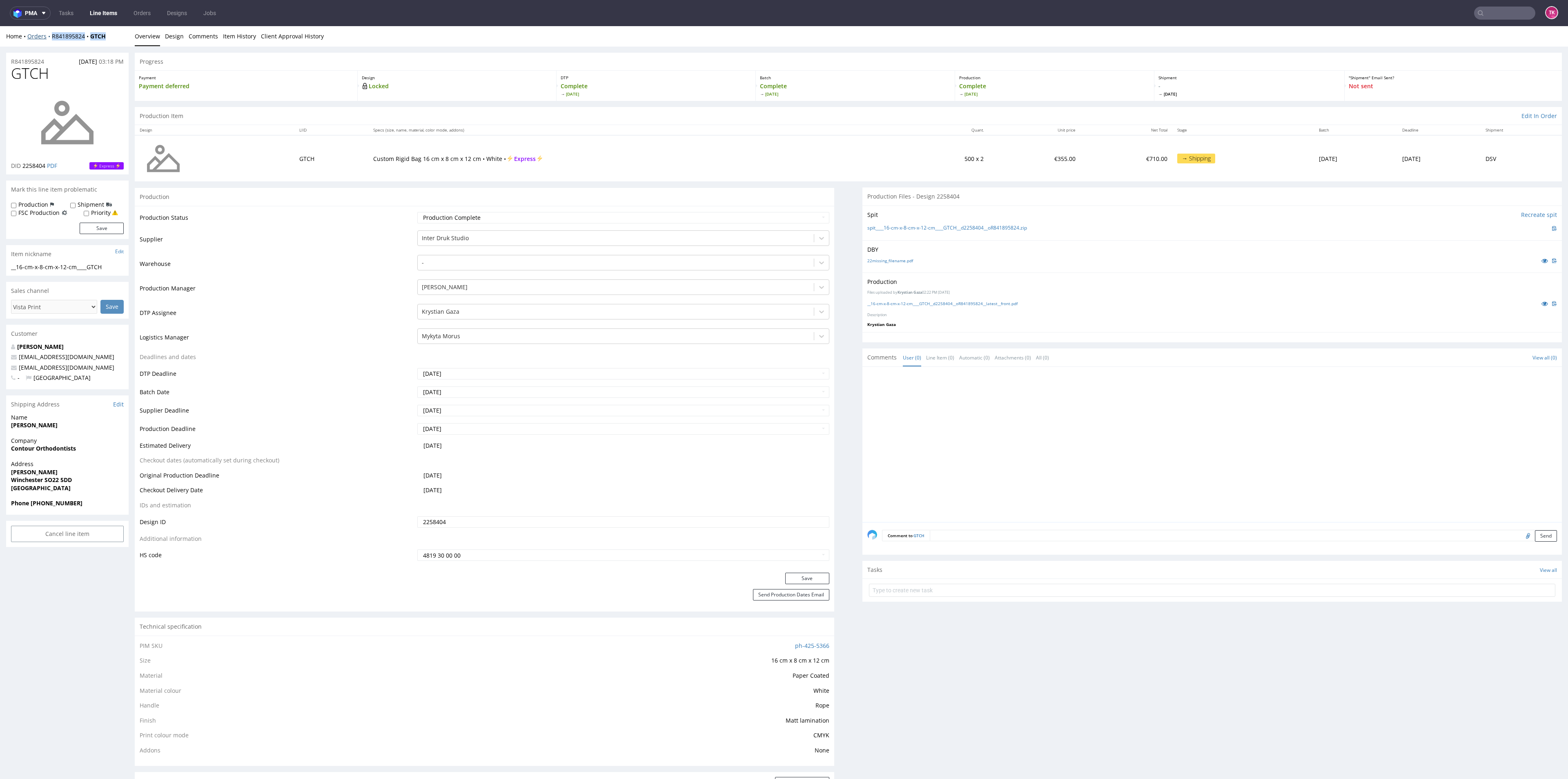
click at [51, 40] on div "Home Orders R841895824 GTCH" at bounding box center [67, 36] width 122 height 8
copy div "R841895824 GTCH"
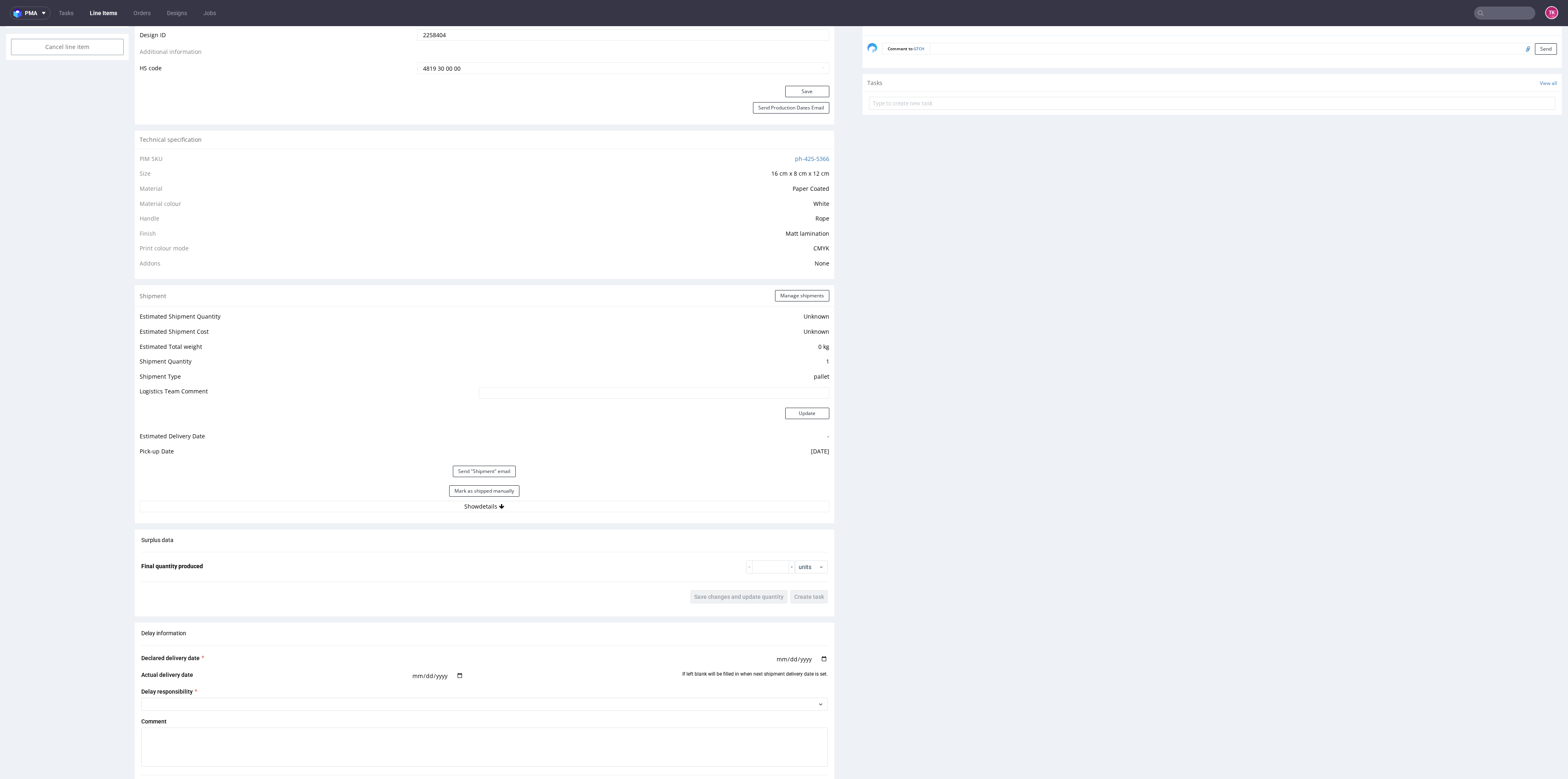
scroll to position [674, 0]
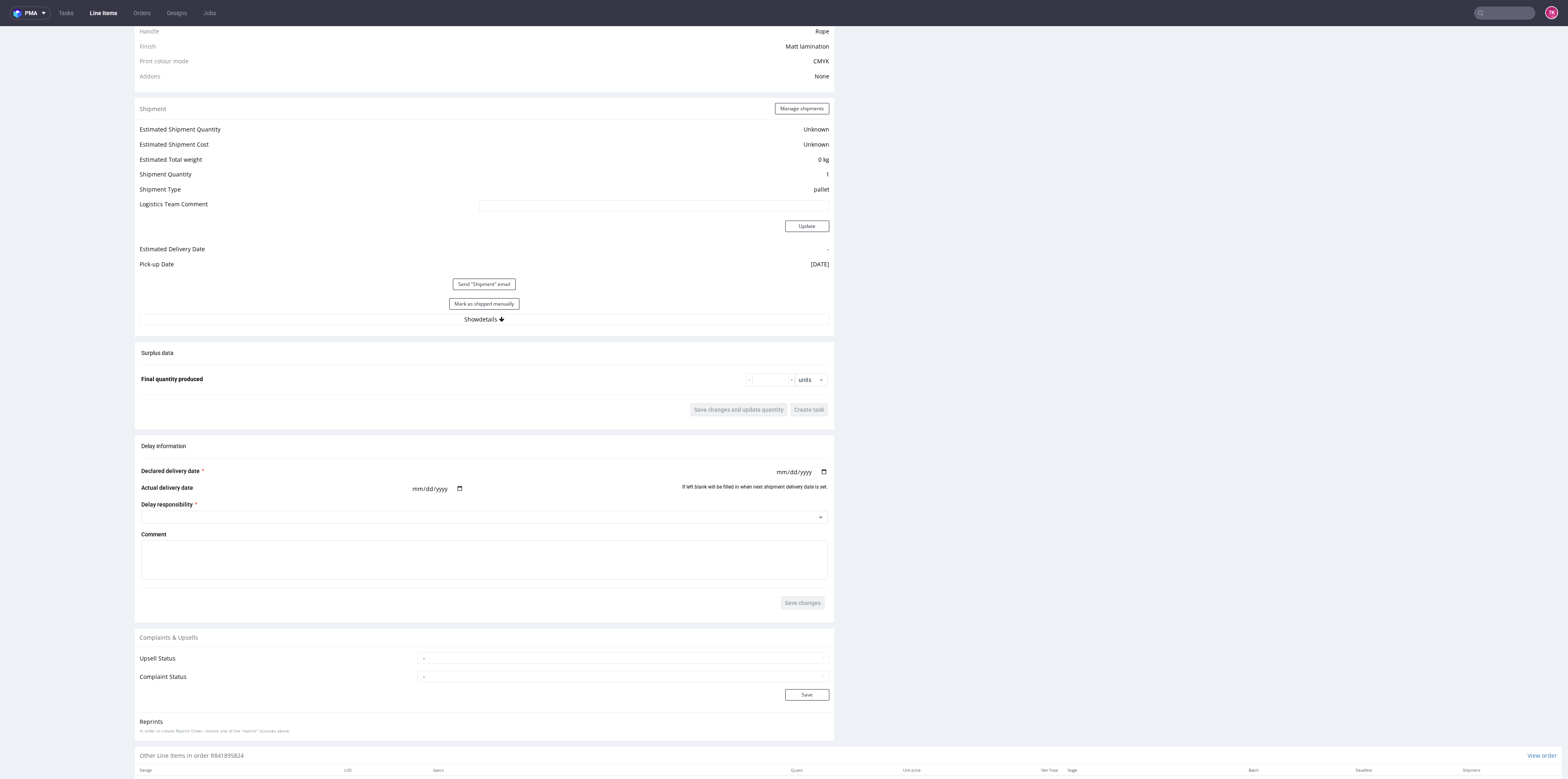
click at [380, 326] on div "Estimated Shipment Quantity Unknown Estimated Shipment Cost Unknown Estimated T…" at bounding box center [484, 224] width 699 height 210
click at [380, 320] on button "Show details" at bounding box center [484, 319] width 690 height 12
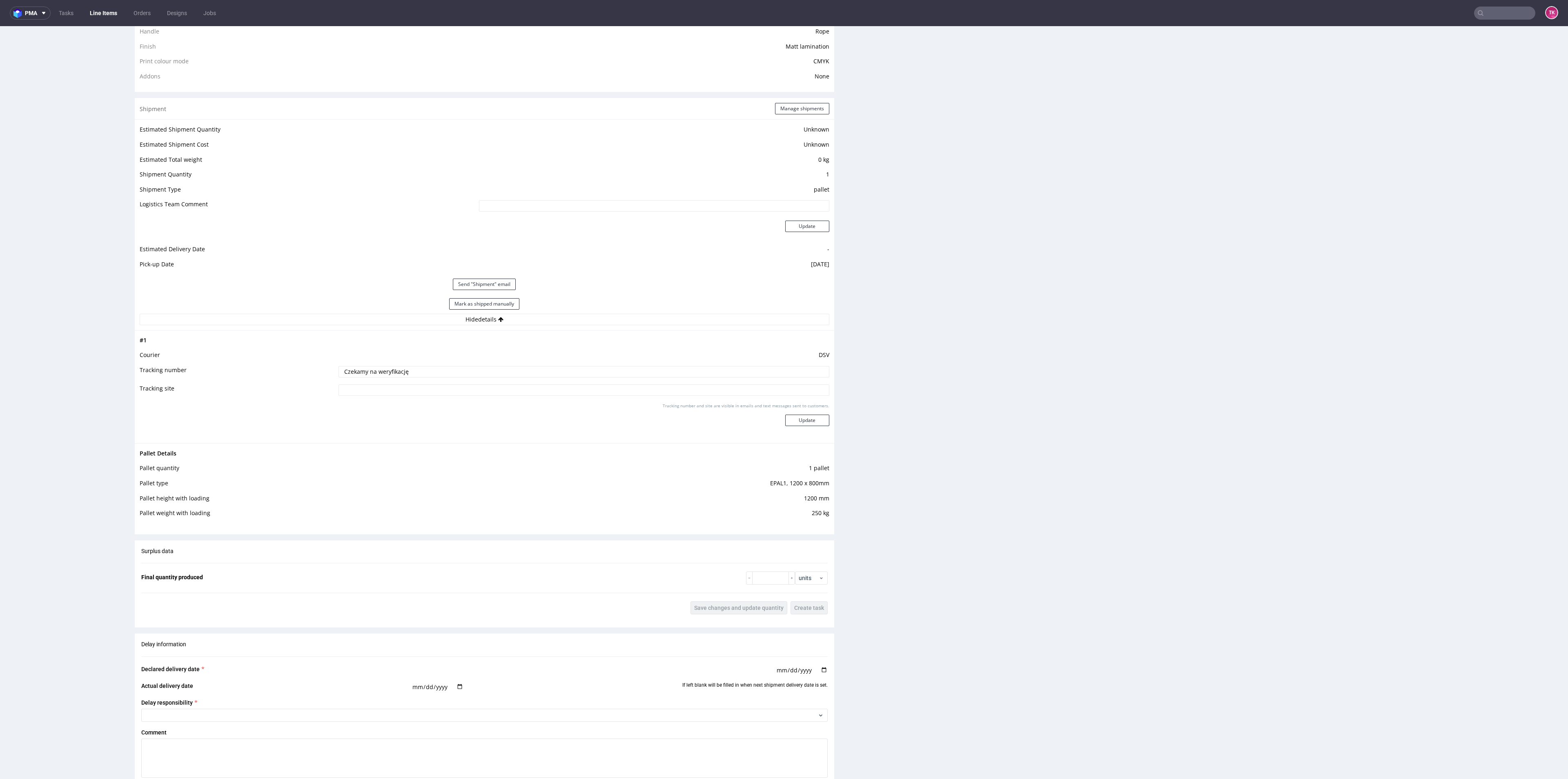
click at [387, 307] on div "Mark as shipped manually" at bounding box center [484, 304] width 690 height 19
drag, startPoint x: 411, startPoint y: 372, endPoint x: 65, endPoint y: 344, distance: 347.1
click at [65, 344] on div "R841895824 08.09.2025 03:18 PM GTCH DID 2258404 PDF Express Mark this line item…" at bounding box center [784, 202] width 1568 height 1660
paste input "40257145950411457039"
type input "40257145950411457039"
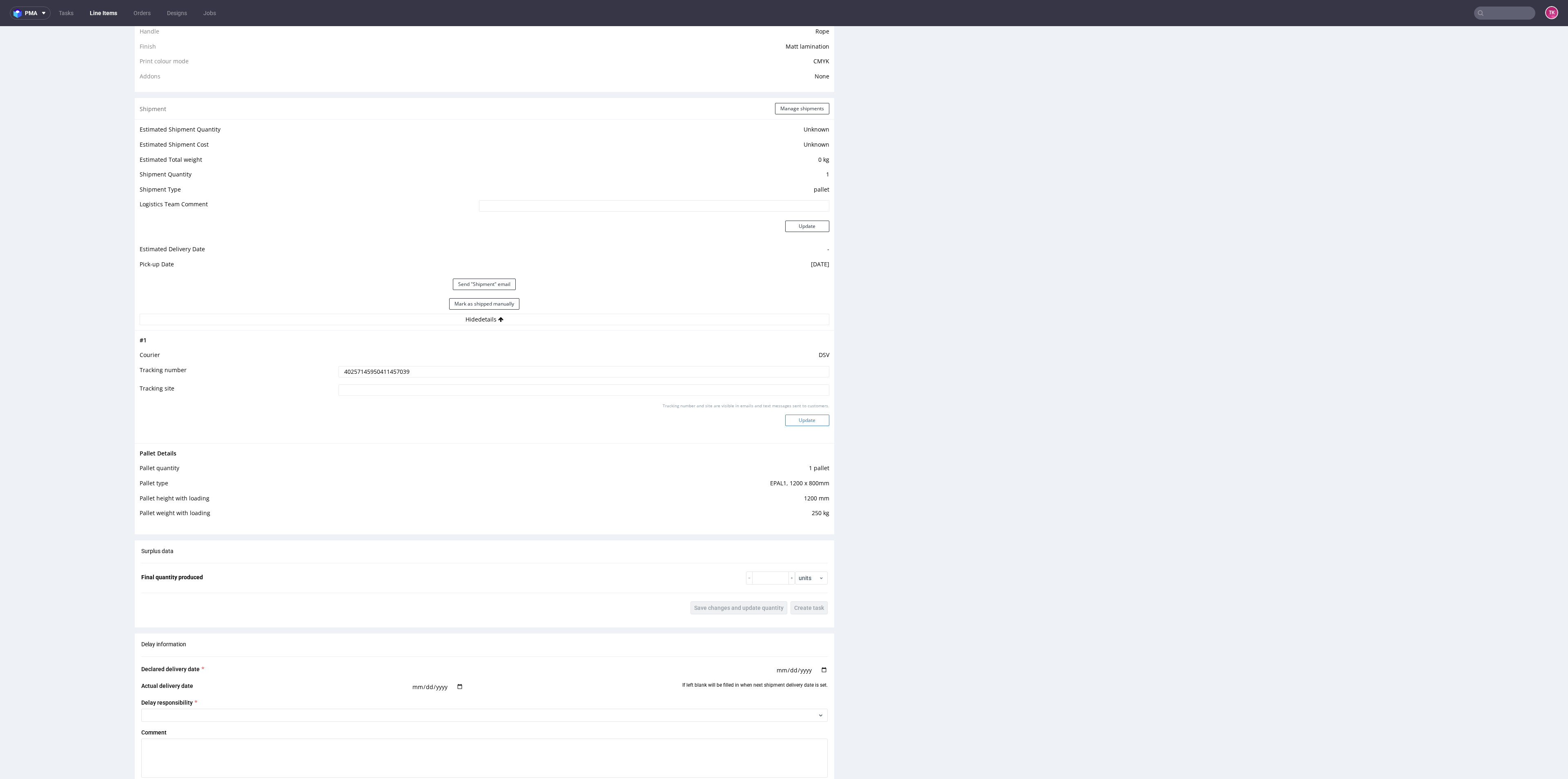
click at [796, 423] on button "Update" at bounding box center [807, 420] width 44 height 12
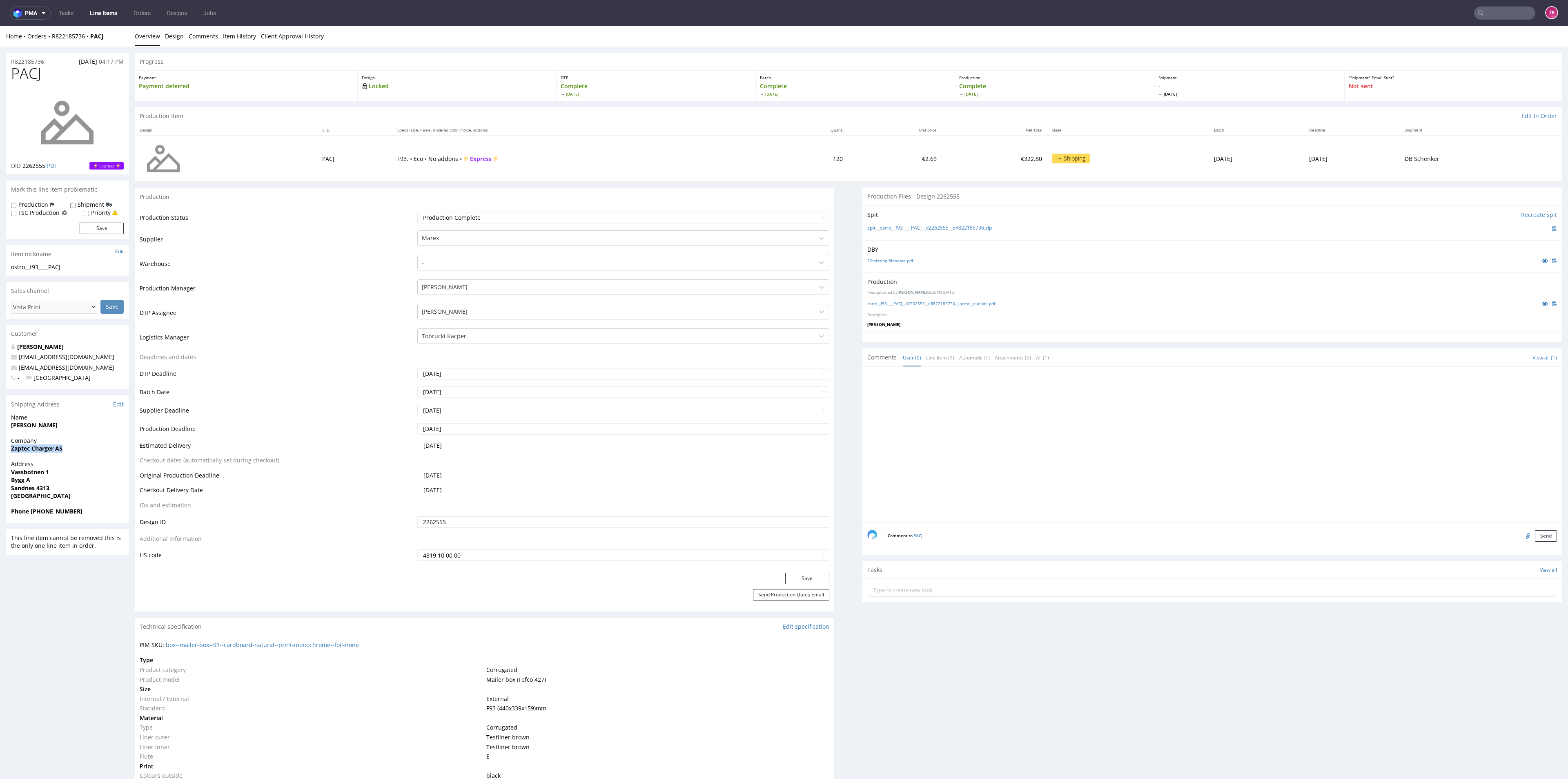
drag, startPoint x: 3, startPoint y: 445, endPoint x: 101, endPoint y: 459, distance: 99.0
copy strong "Zaptec Charger AS"
drag, startPoint x: 3, startPoint y: 473, endPoint x: 57, endPoint y: 482, distance: 54.7
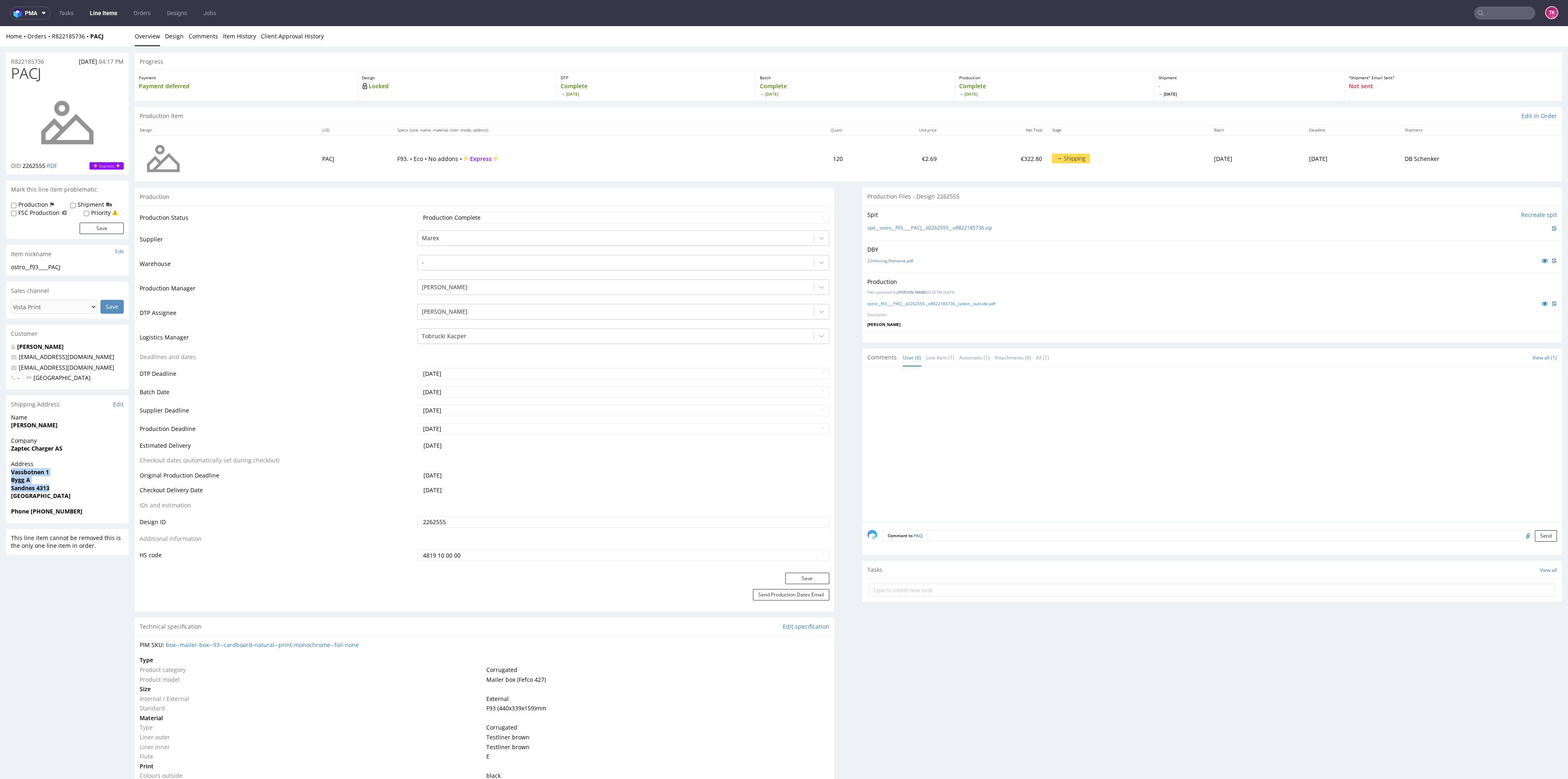
copy p "Vassbotnen 1 Bygg A Sandnes 4313"
drag, startPoint x: 12, startPoint y: 431, endPoint x: 83, endPoint y: 432, distance: 71.0
click at [83, 432] on div "Name [PERSON_NAME]" at bounding box center [67, 425] width 122 height 23
copy strong "[PERSON_NAME]"
drag, startPoint x: 99, startPoint y: 368, endPoint x: 3, endPoint y: 368, distance: 96.0
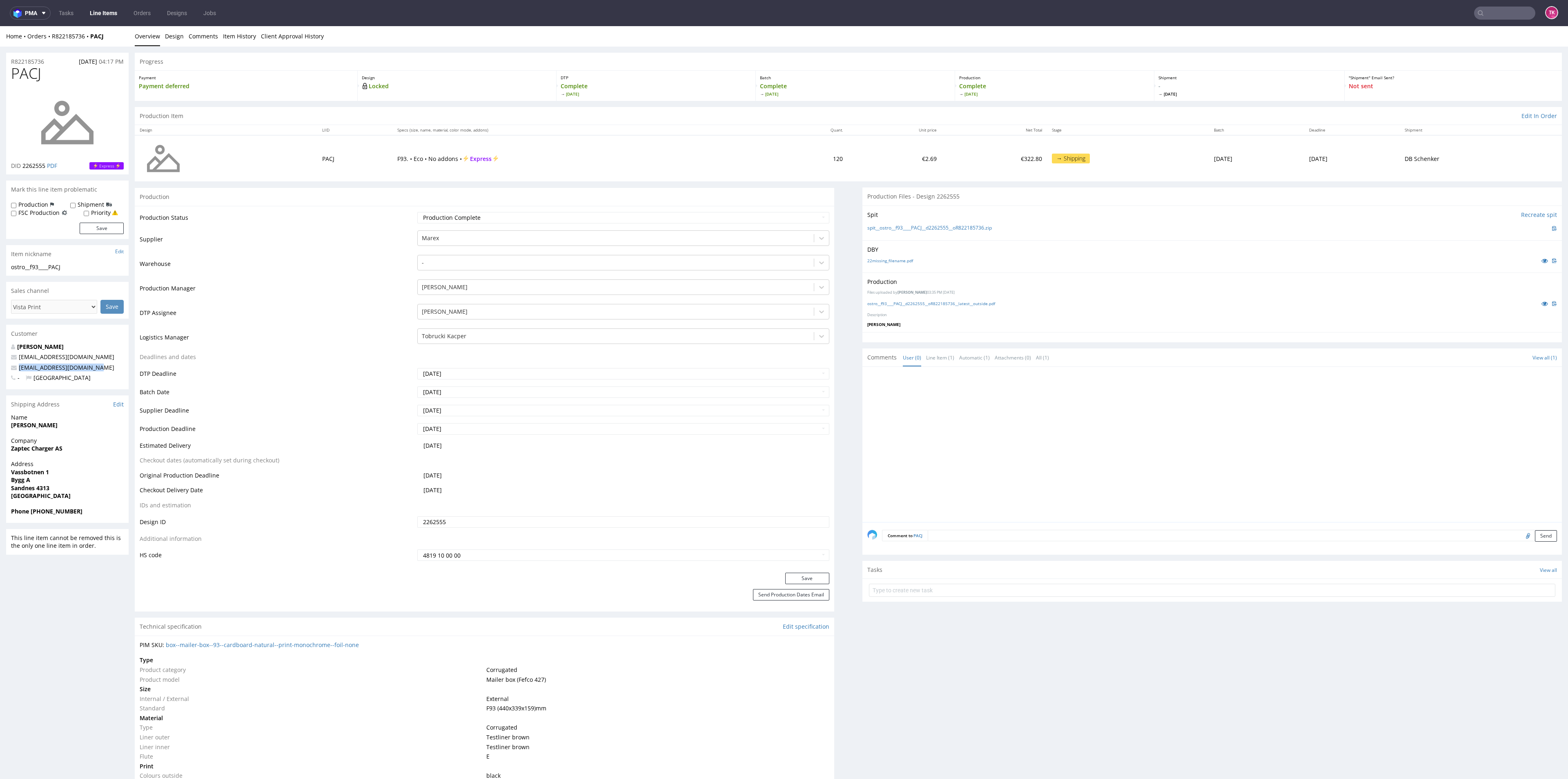
copy span "[EMAIL_ADDRESS][DOMAIN_NAME]"
drag, startPoint x: 30, startPoint y: 499, endPoint x: 41, endPoint y: 513, distance: 17.8
click at [30, 501] on div "Address [STREET_ADDRESS]" at bounding box center [67, 484] width 122 height 48
click at [42, 515] on strong "Phone [PHONE_NUMBER]" at bounding box center [46, 511] width 71 height 8
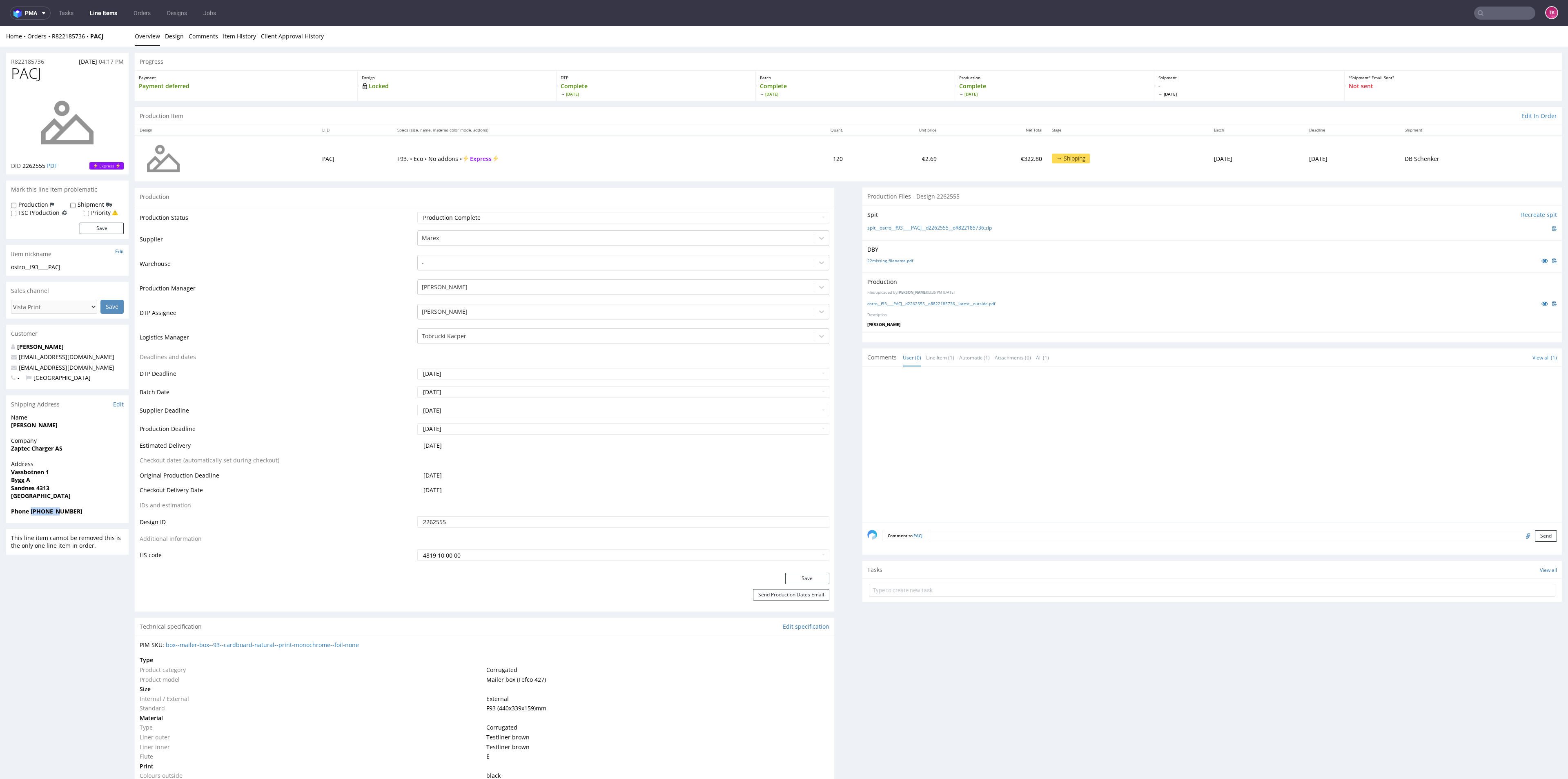
click at [42, 515] on strong "Phone [PHONE_NUMBER]" at bounding box center [46, 511] width 71 height 8
copy strong "90252774"
drag, startPoint x: 112, startPoint y: 39, endPoint x: 53, endPoint y: 45, distance: 59.3
click at [53, 45] on div "Home Orders R822185736 PACJ Overview Design Comments Item History Client Approv…" at bounding box center [784, 37] width 1568 height 21
copy div "R822185736 PACJ"
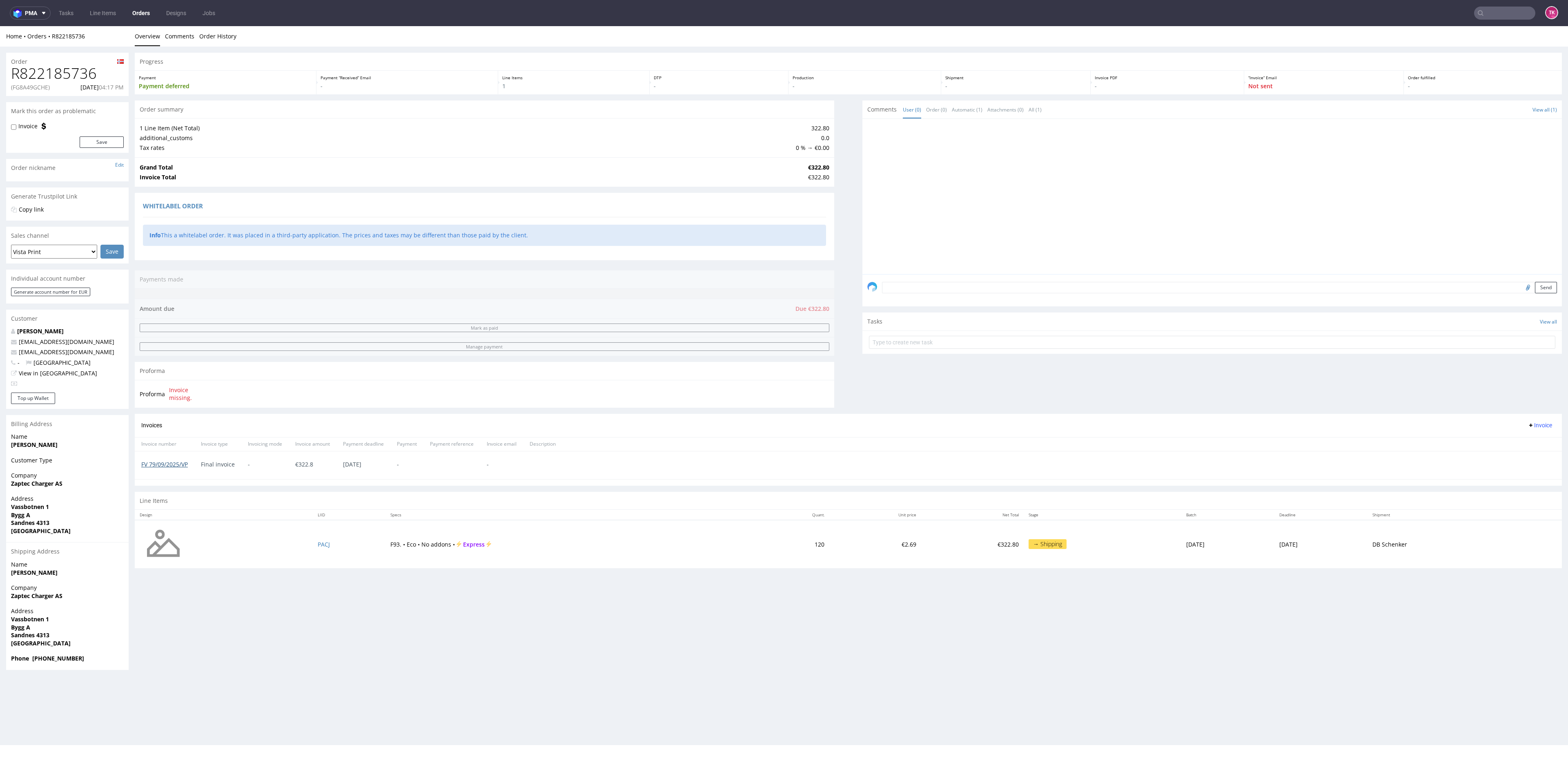
click at [166, 462] on link "FV 79/09/2025/VP" at bounding box center [164, 464] width 46 height 8
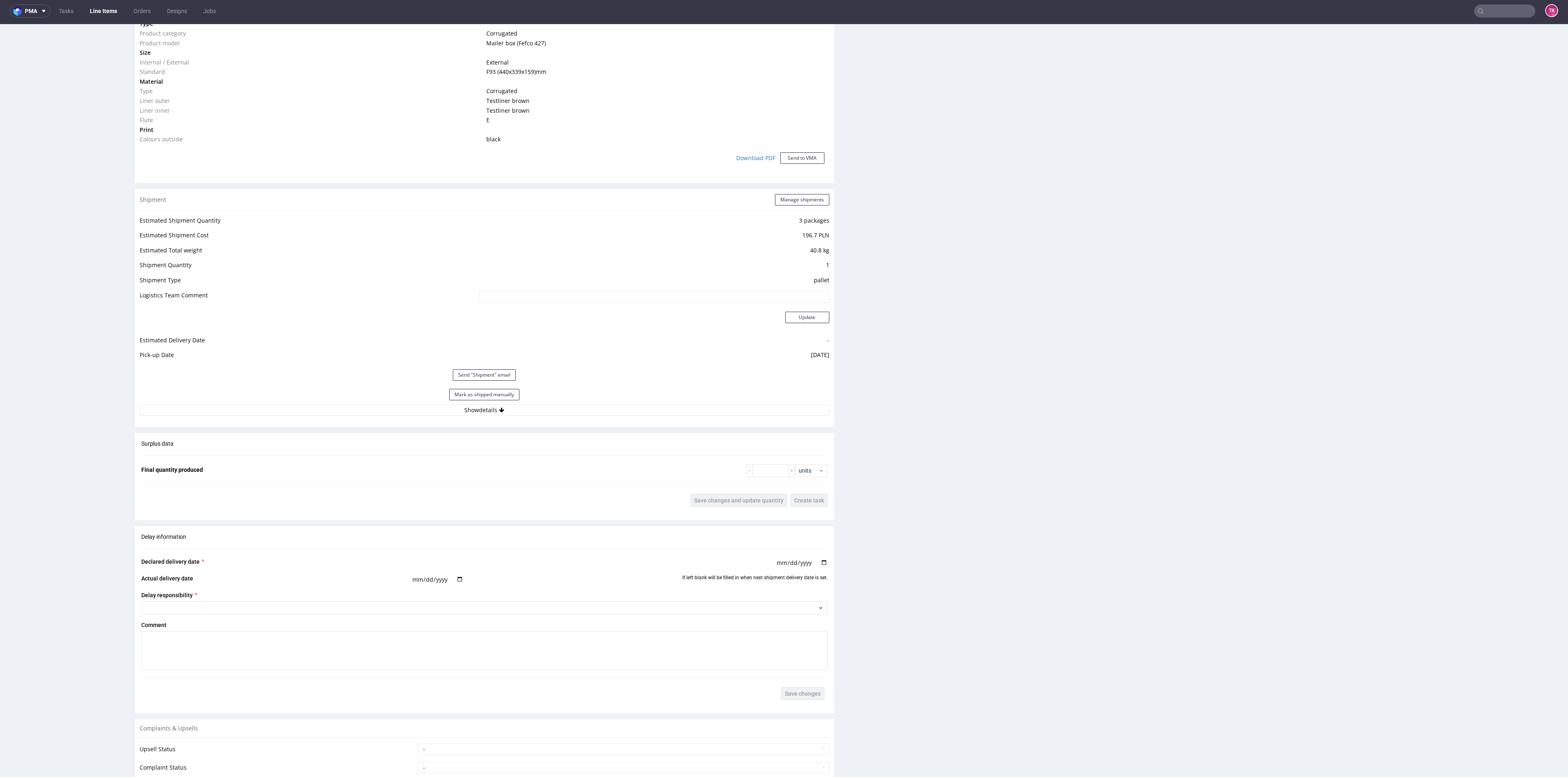
scroll to position [649, 0]
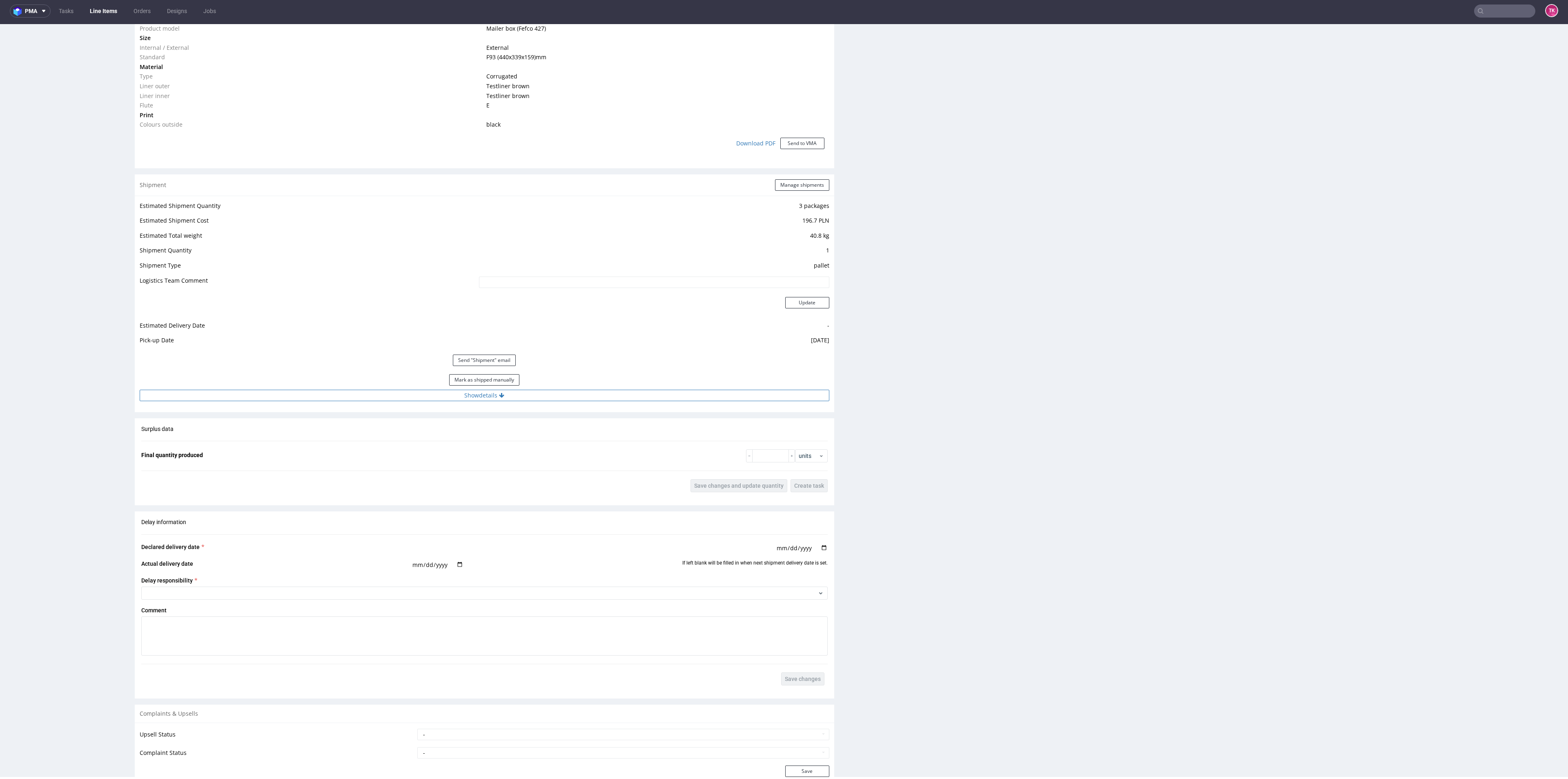
click at [329, 394] on button "Show details" at bounding box center [484, 395] width 690 height 12
drag, startPoint x: 424, startPoint y: 443, endPoint x: 163, endPoint y: 455, distance: 261.3
click at [143, 451] on tr "Tracking number Czekamy na wyjaśnienie i fv" at bounding box center [484, 450] width 690 height 18
paste input "PLWAW509040490"
type input "PLWAW509040490"
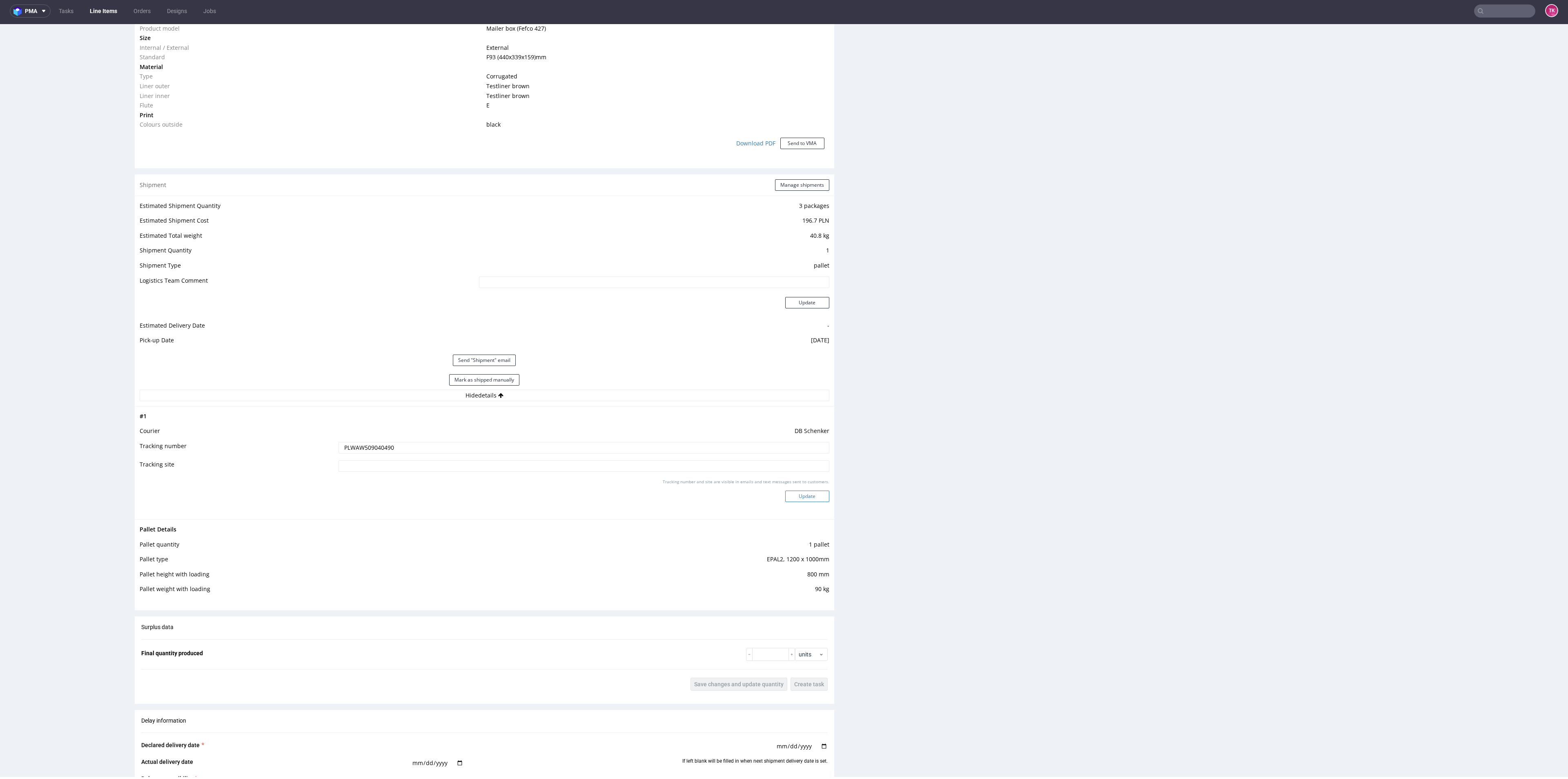
click at [790, 498] on button "Update" at bounding box center [807, 496] width 44 height 12
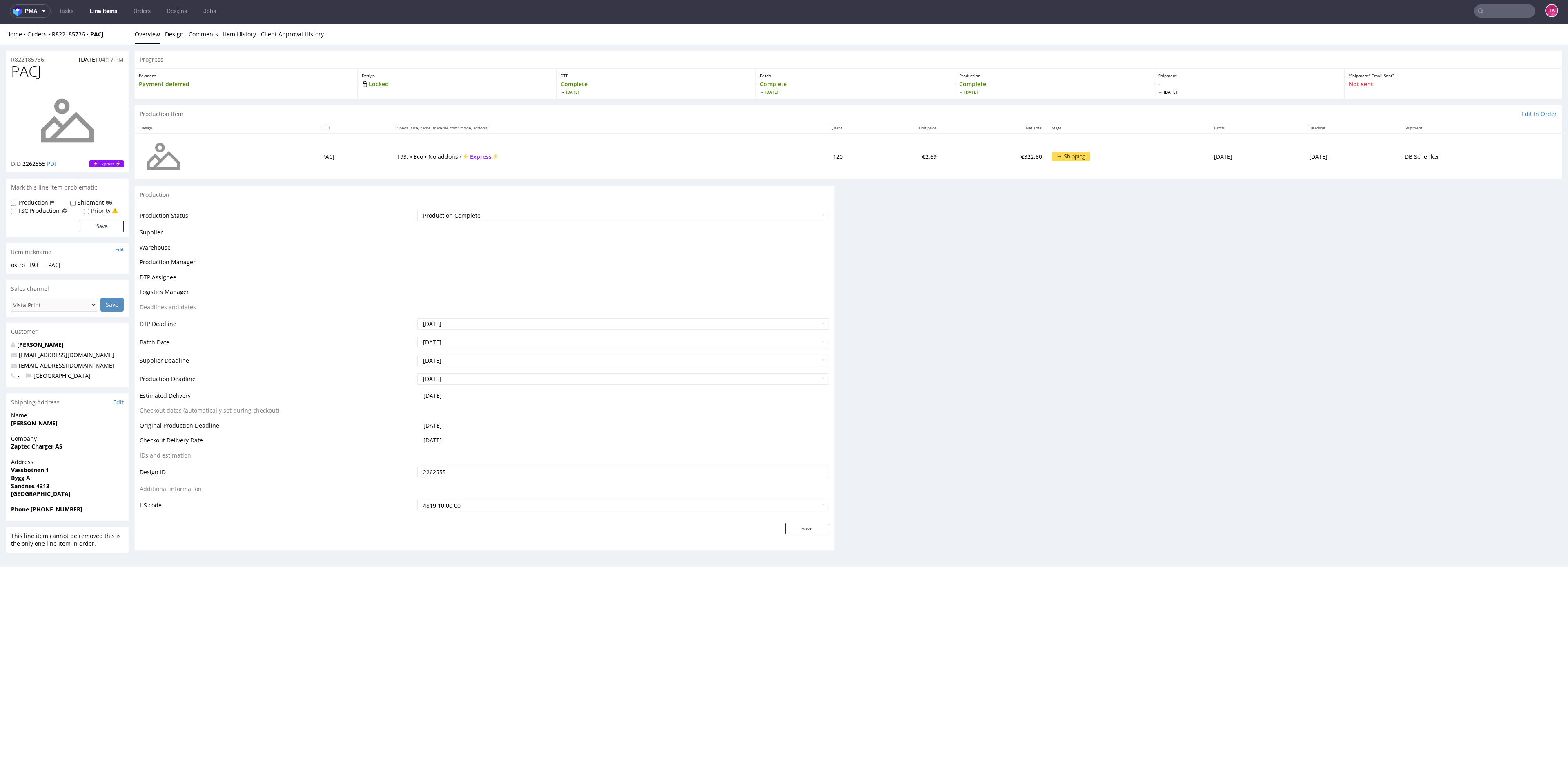
scroll to position [0, 0]
click at [103, 13] on link "Line Items" at bounding box center [103, 10] width 37 height 13
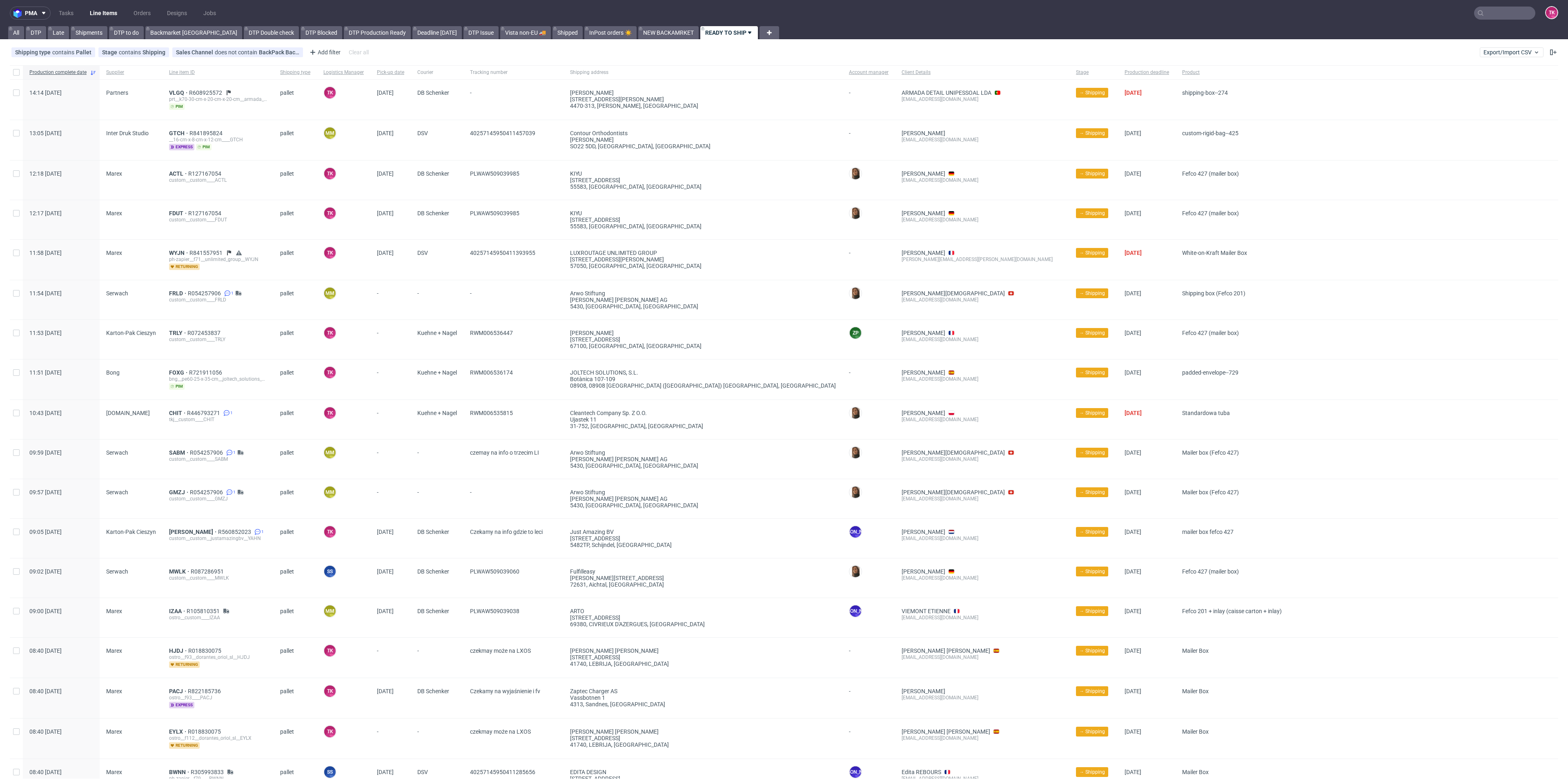
click at [91, 15] on link "Line Items" at bounding box center [103, 13] width 37 height 13
drag, startPoint x: 157, startPoint y: 494, endPoint x: 379, endPoint y: 467, distance: 223.6
click at [421, 476] on div "-" at bounding box center [437, 459] width 53 height 39
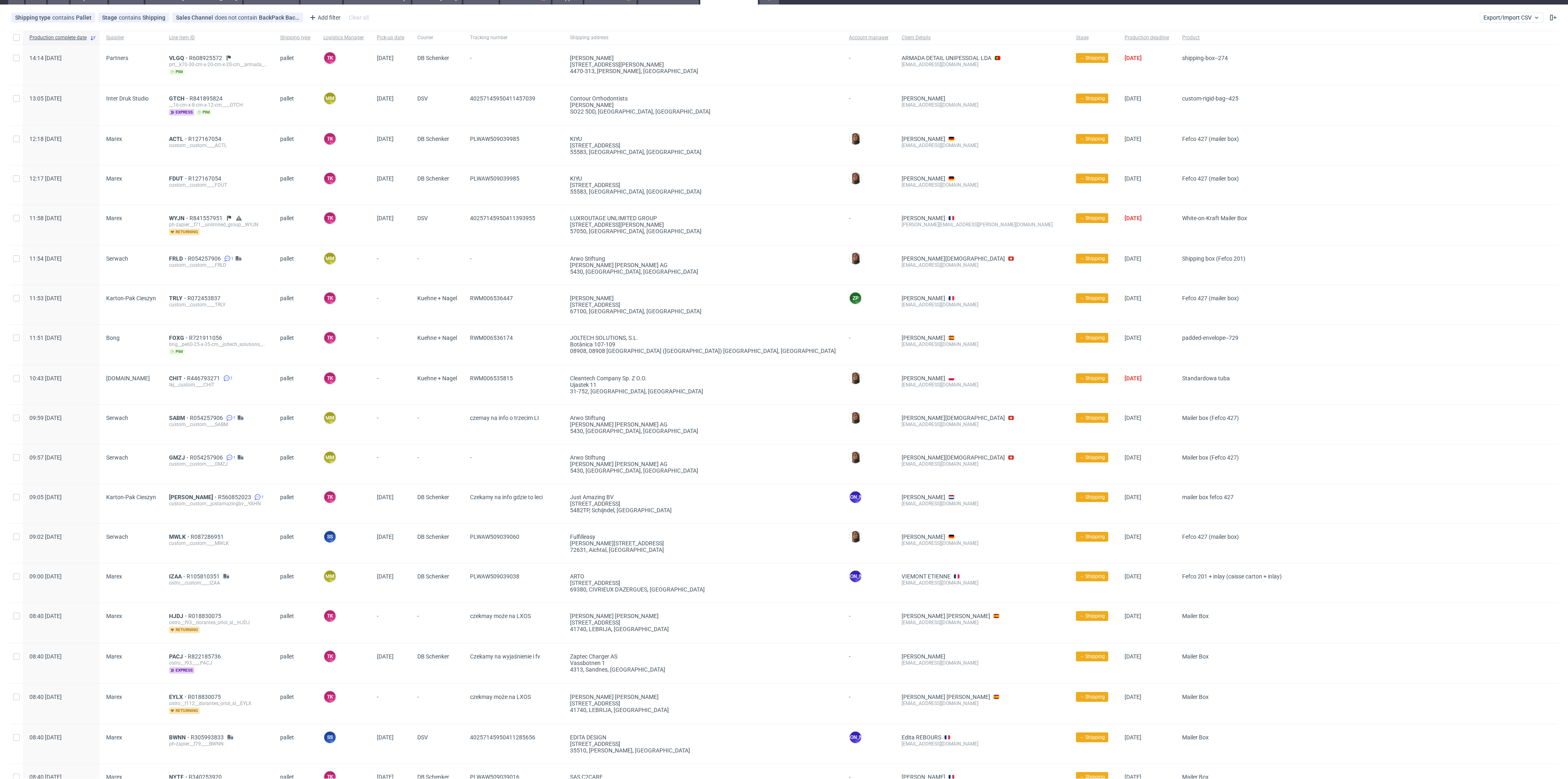
scroll to position [62, 0]
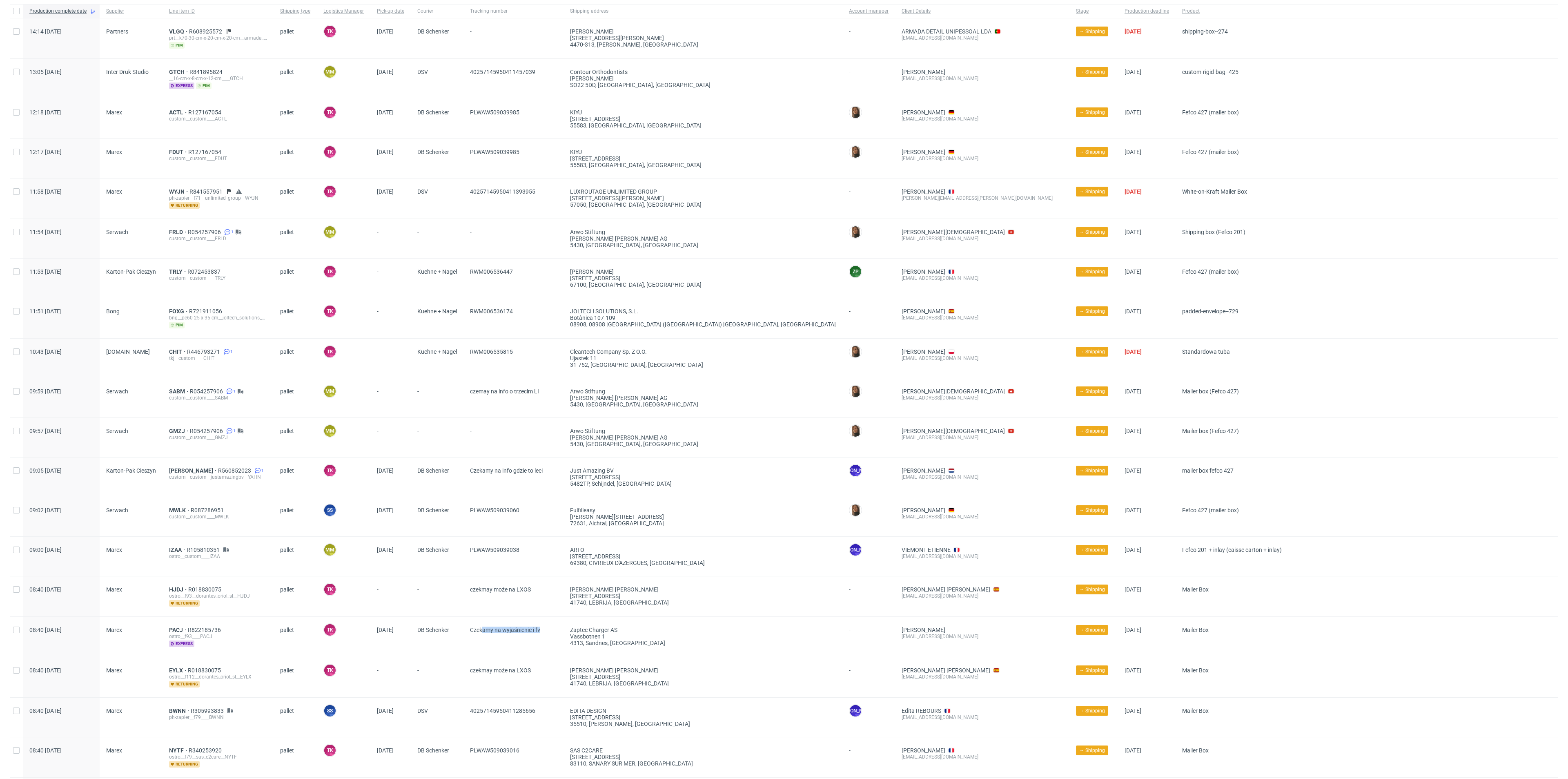
drag, startPoint x: 551, startPoint y: 625, endPoint x: 483, endPoint y: 643, distance: 70.3
click at [483, 643] on span "Czekamy na wyjaśnienie i fv" at bounding box center [513, 637] width 87 height 21
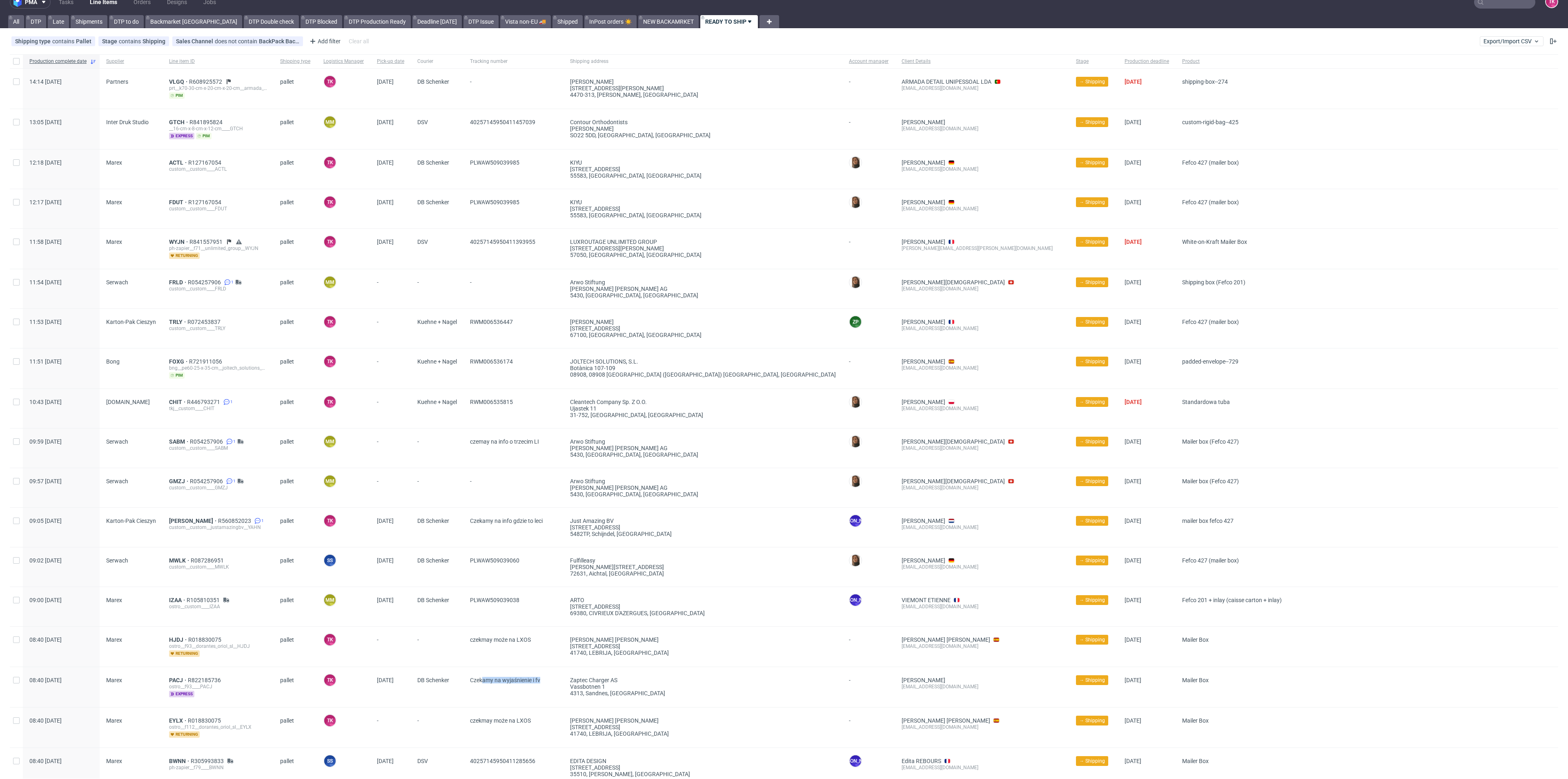
scroll to position [0, 0]
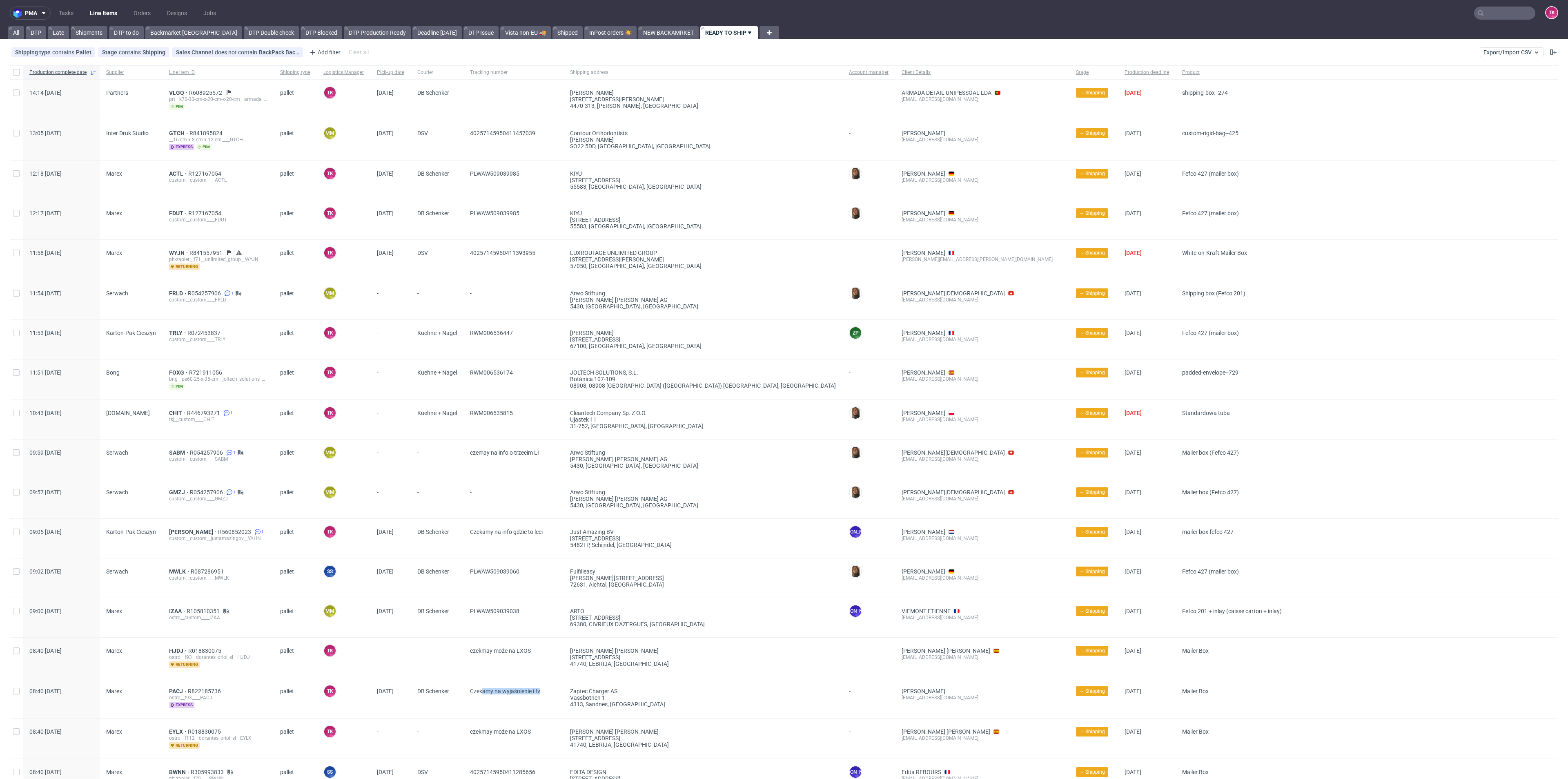
click at [107, 10] on link "Line Items" at bounding box center [103, 13] width 37 height 13
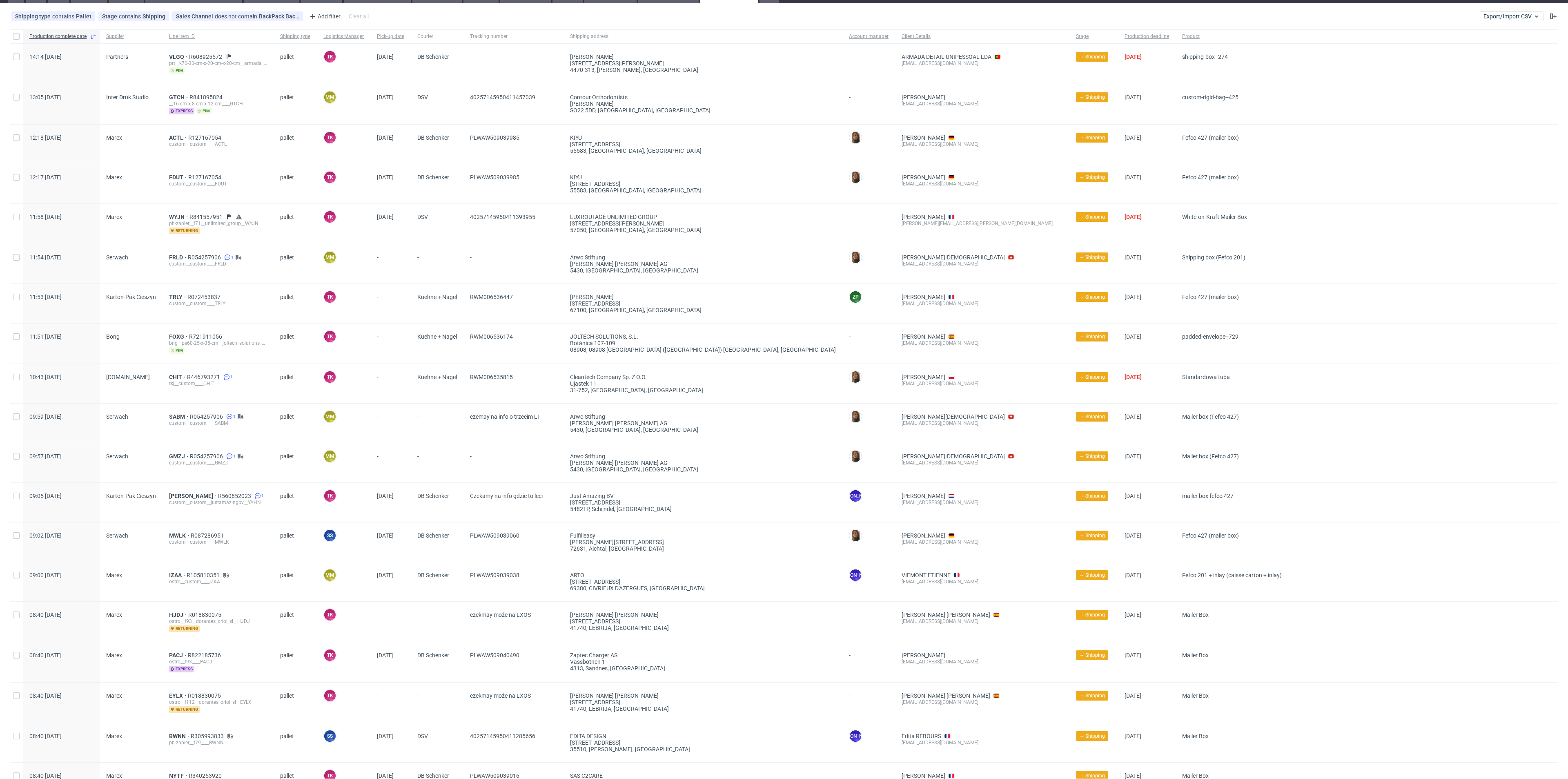
scroll to position [62, 0]
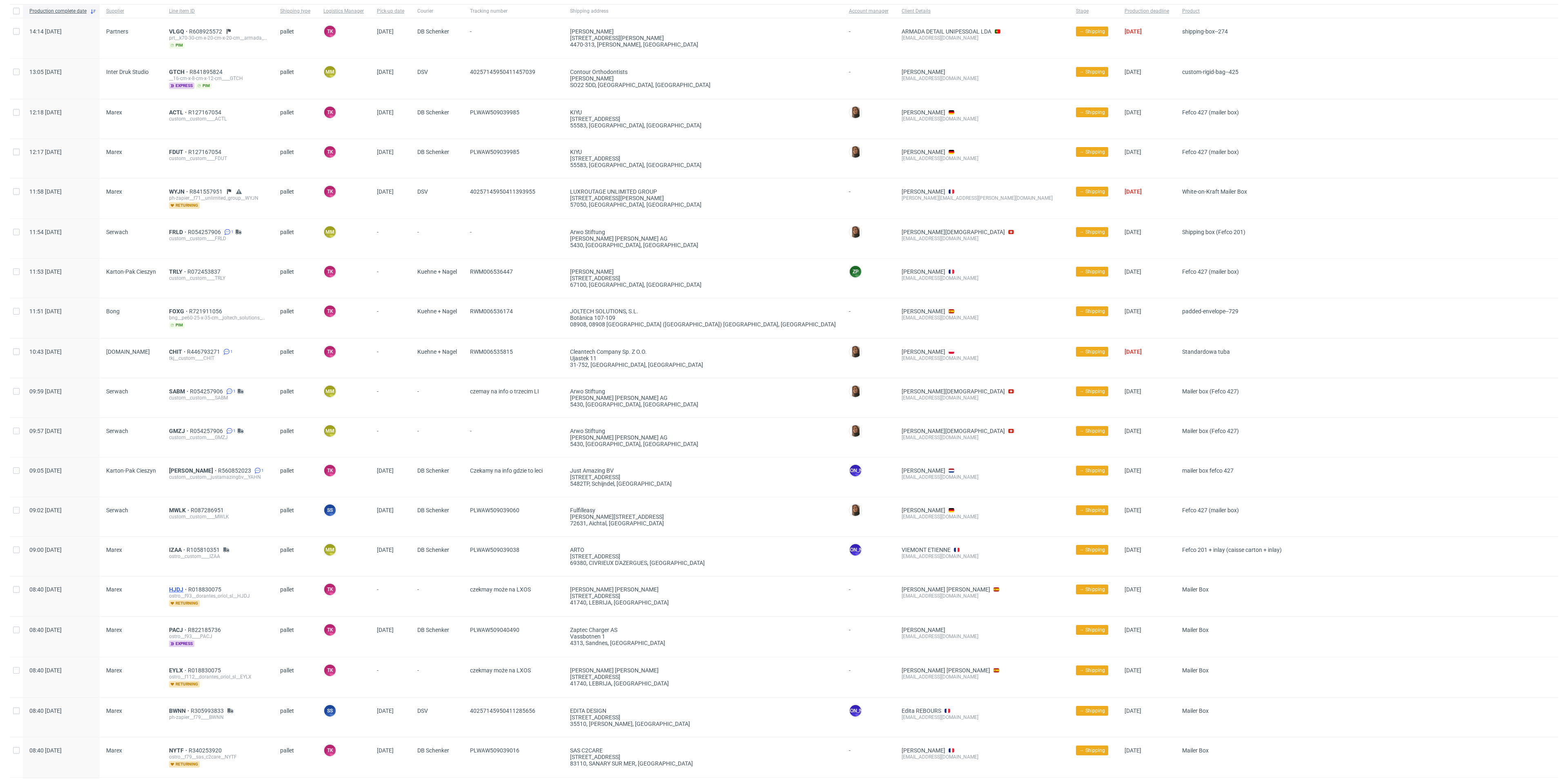
click at [173, 589] on span "HJDJ" at bounding box center [179, 590] width 19 height 7
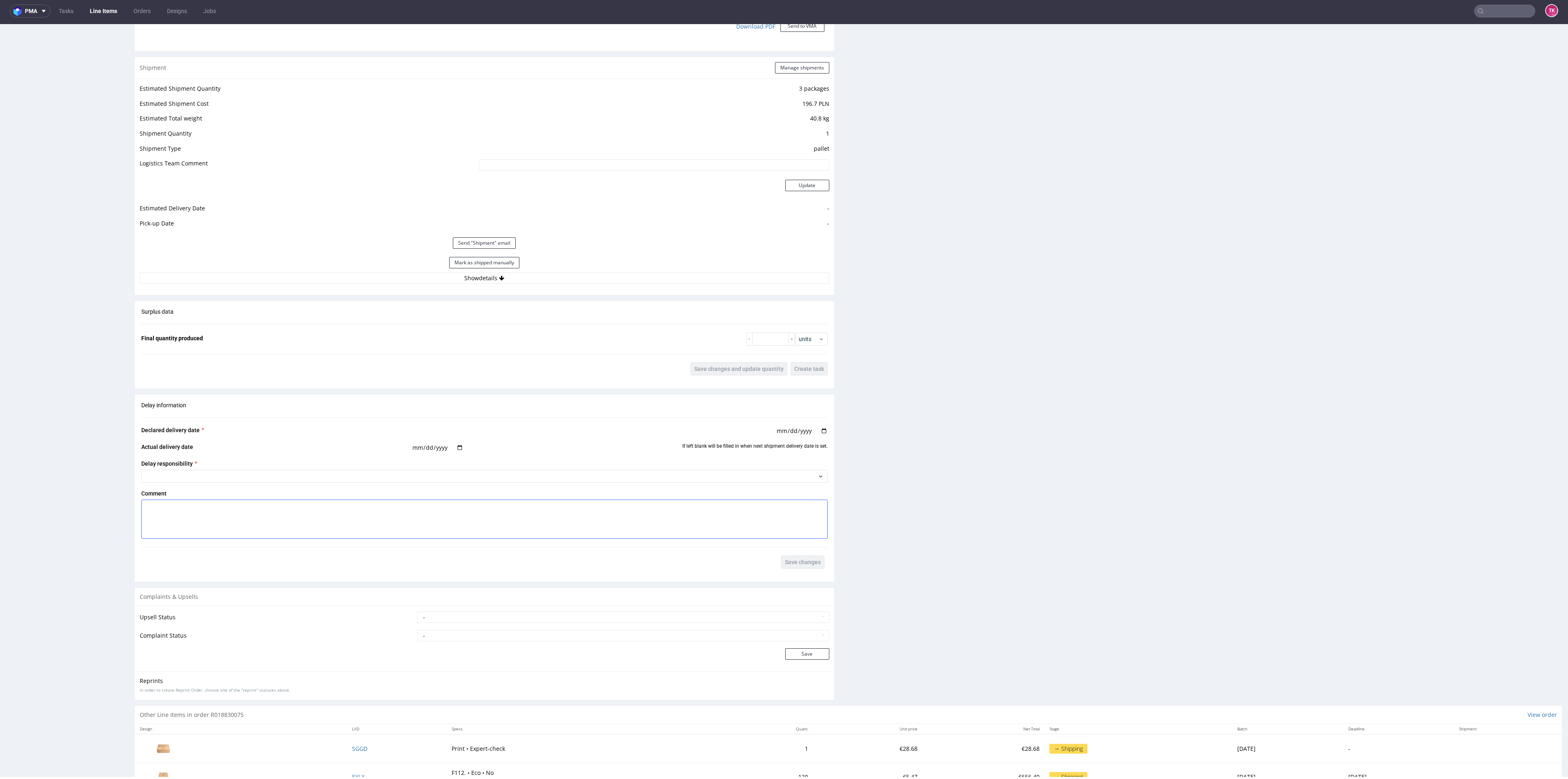
scroll to position [902, 0]
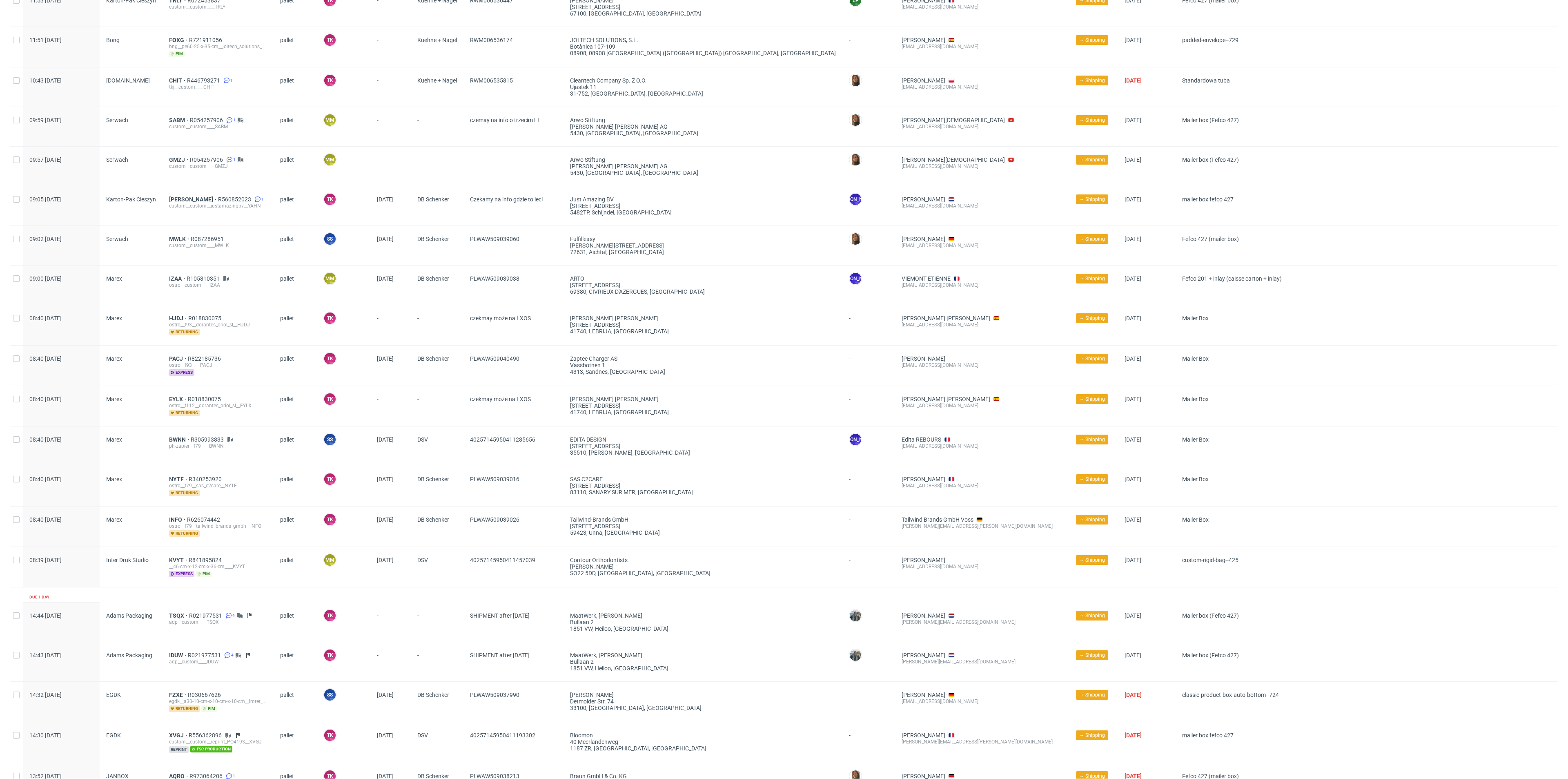
scroll to position [306, 0]
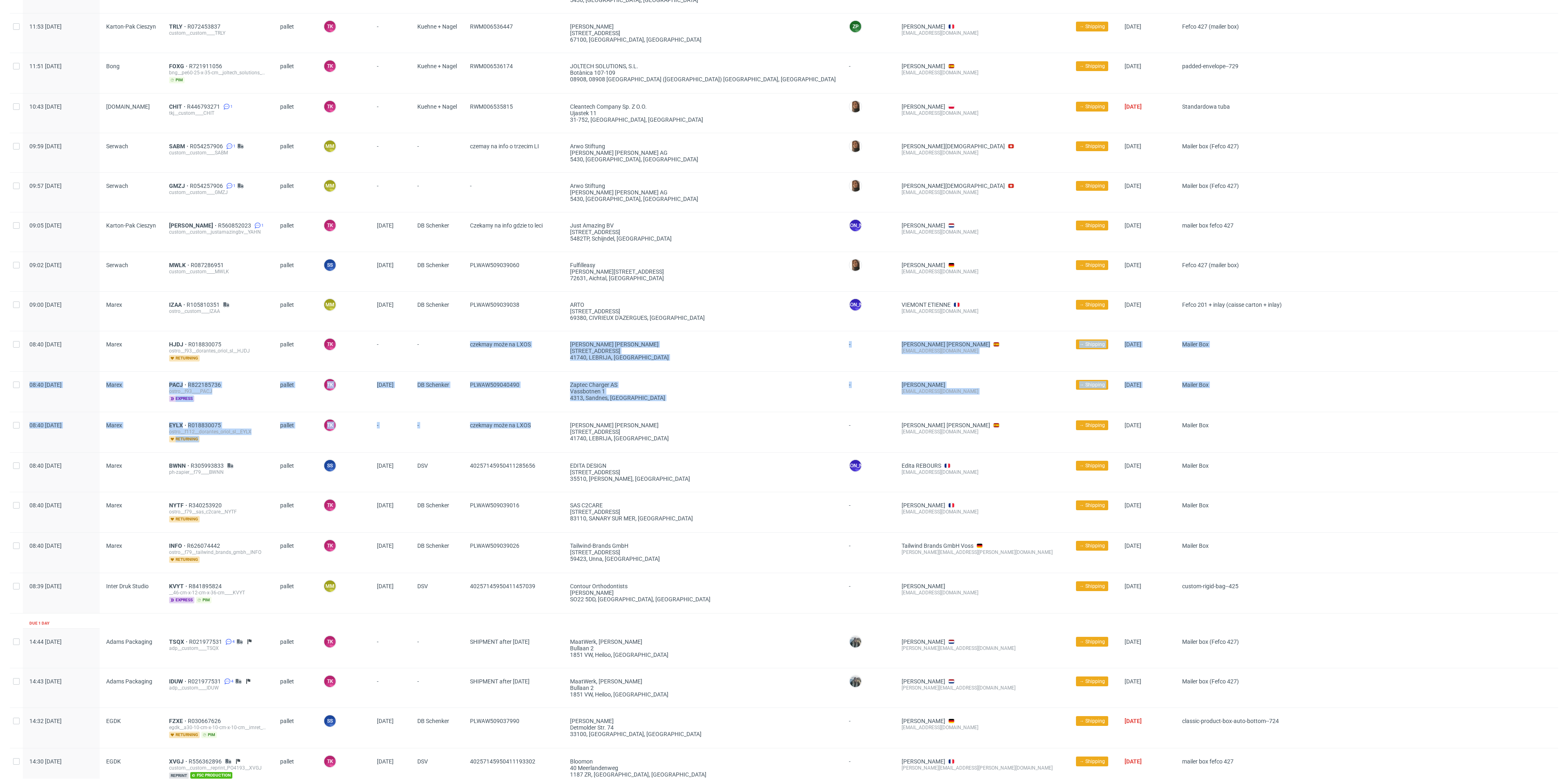
drag, startPoint x: 537, startPoint y: 423, endPoint x: 497, endPoint y: 359, distance: 75.5
click at [475, 340] on div "Production complete date Supplier Line item ID Shipping type Logistics Manager …" at bounding box center [784, 516] width 1549 height 1514
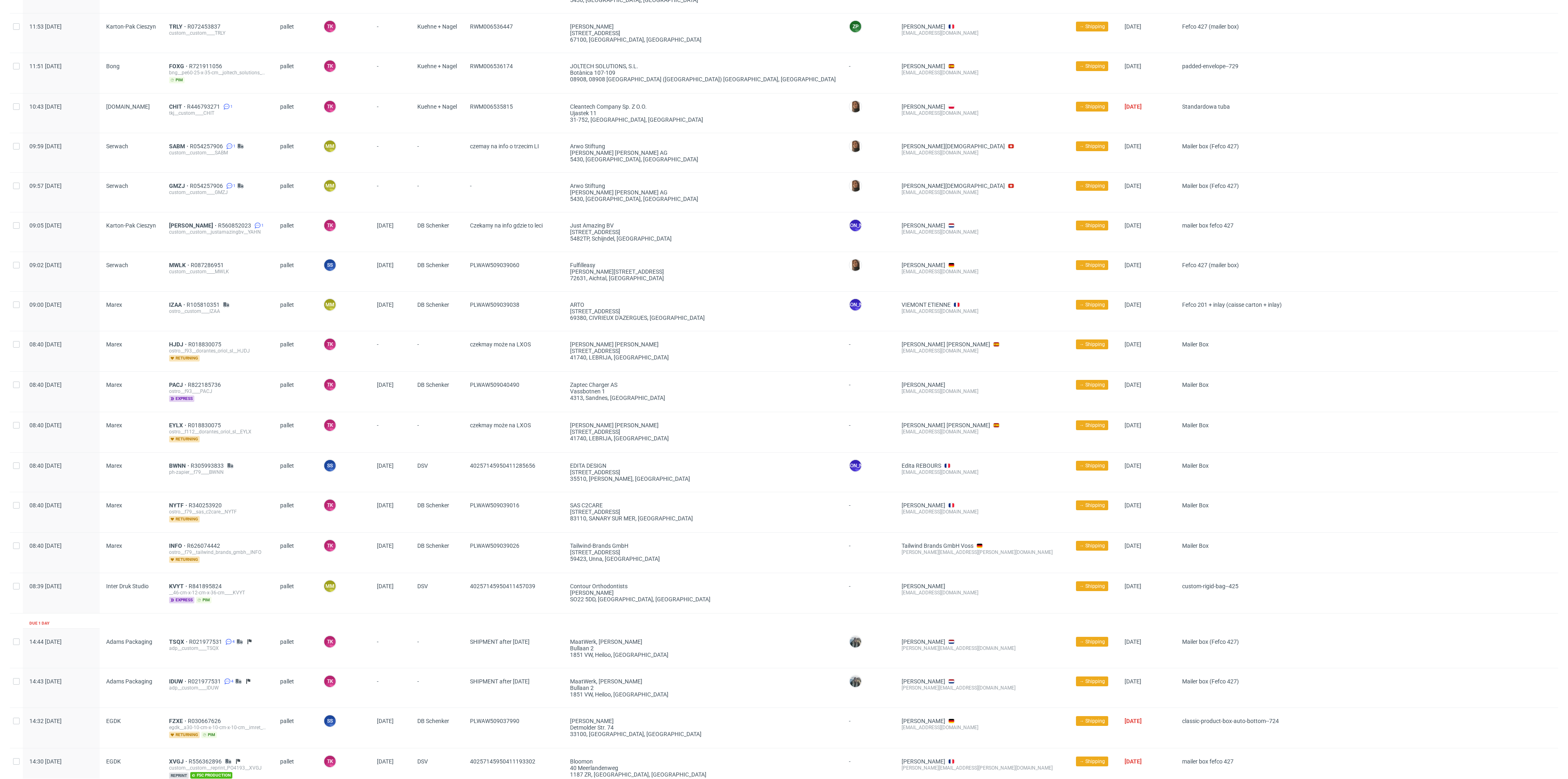
click at [537, 306] on span "PLWAW509039038" at bounding box center [513, 311] width 87 height 19
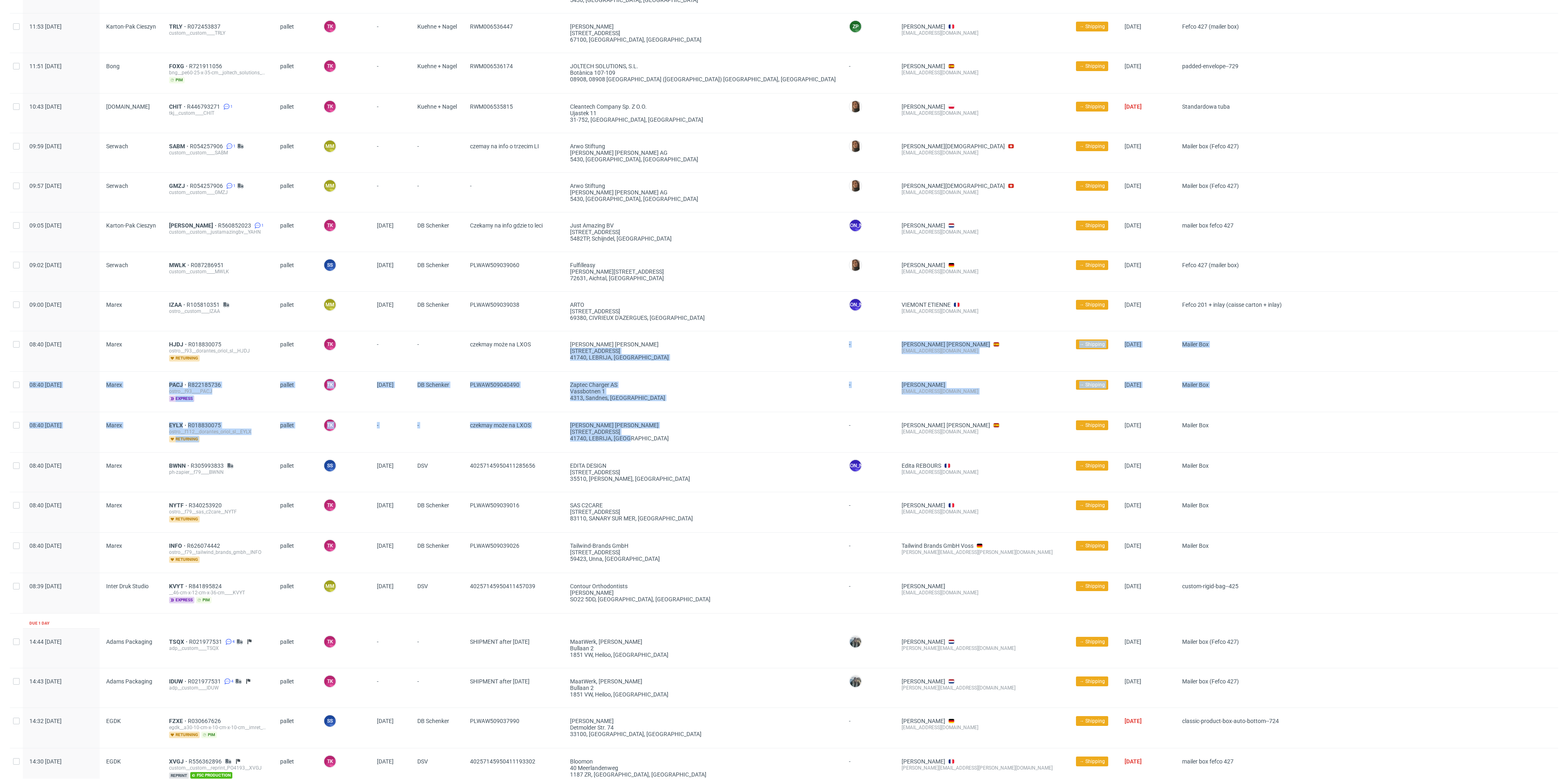
drag, startPoint x: 638, startPoint y: 437, endPoint x: 569, endPoint y: 348, distance: 112.6
click at [569, 348] on div "Production complete date Supplier Line item ID Shipping type Logistics Manager …" at bounding box center [784, 516] width 1549 height 1514
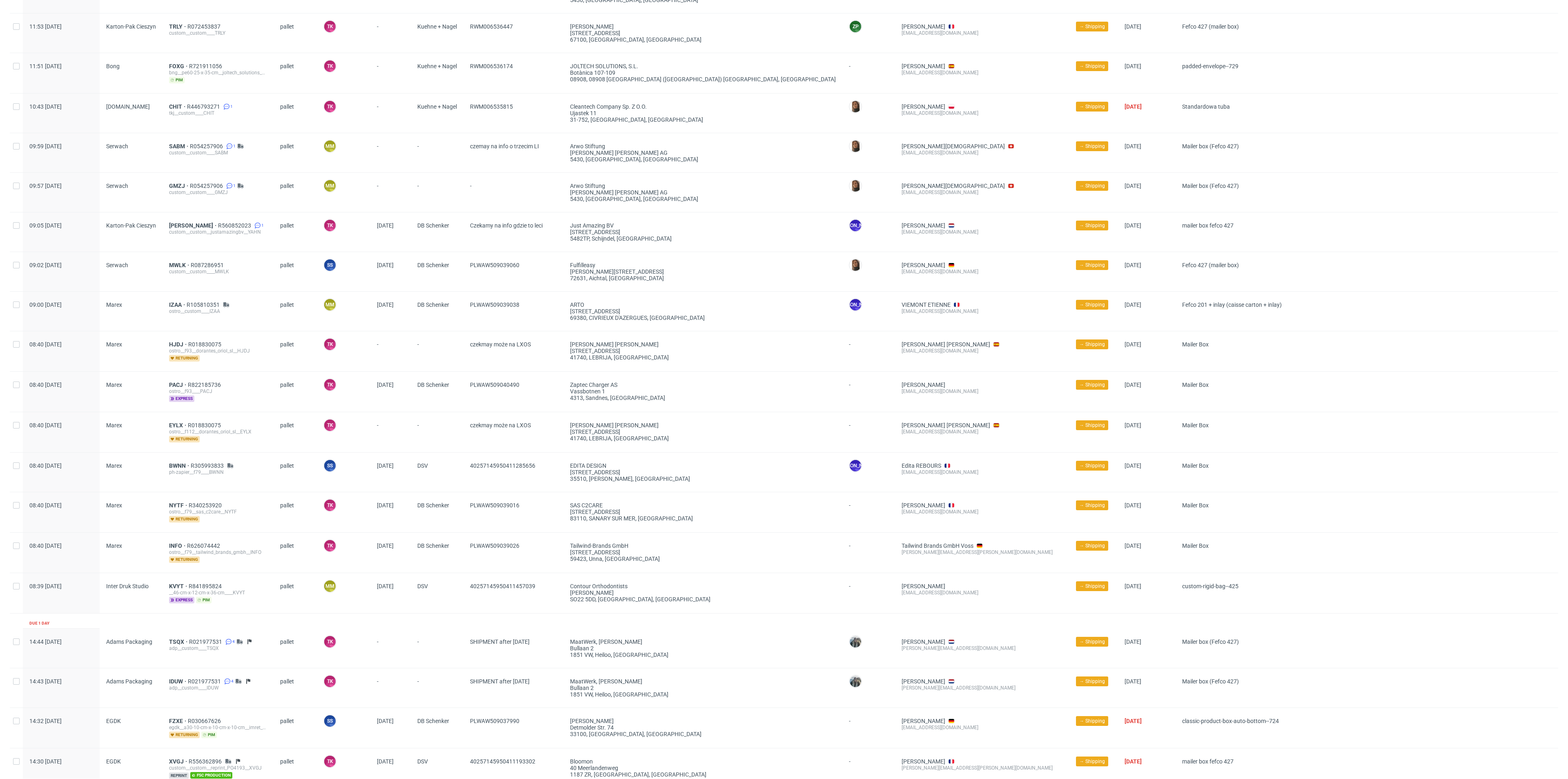
click at [693, 462] on div "EDITA DESIGN" at bounding box center [702, 465] width 266 height 7
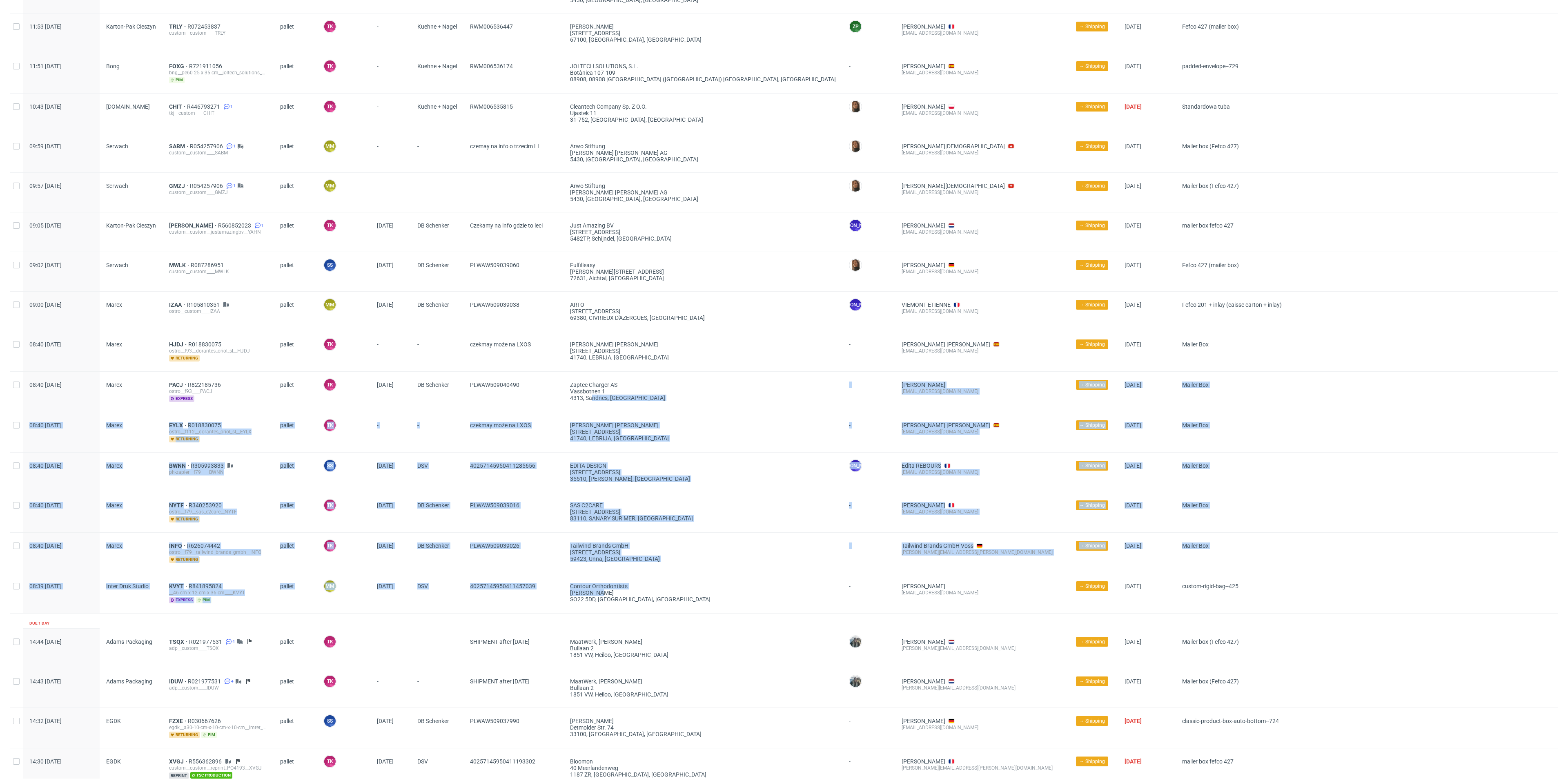
drag, startPoint x: 690, startPoint y: 592, endPoint x: 609, endPoint y: 369, distance: 237.3
click at [607, 372] on div "Production complete date Supplier Line item ID Shipping type Logistics Manager …" at bounding box center [784, 516] width 1549 height 1514
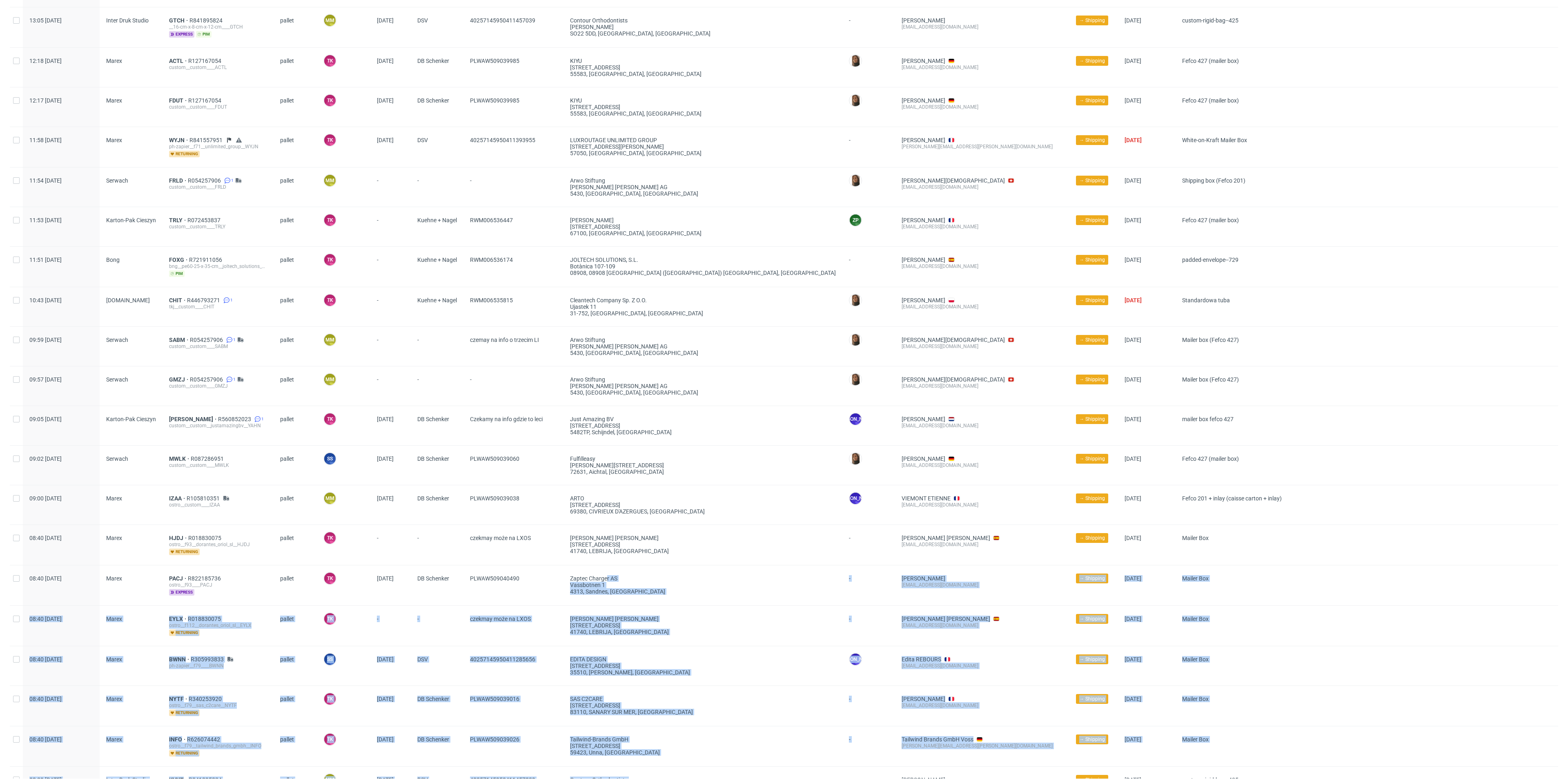
scroll to position [62, 0]
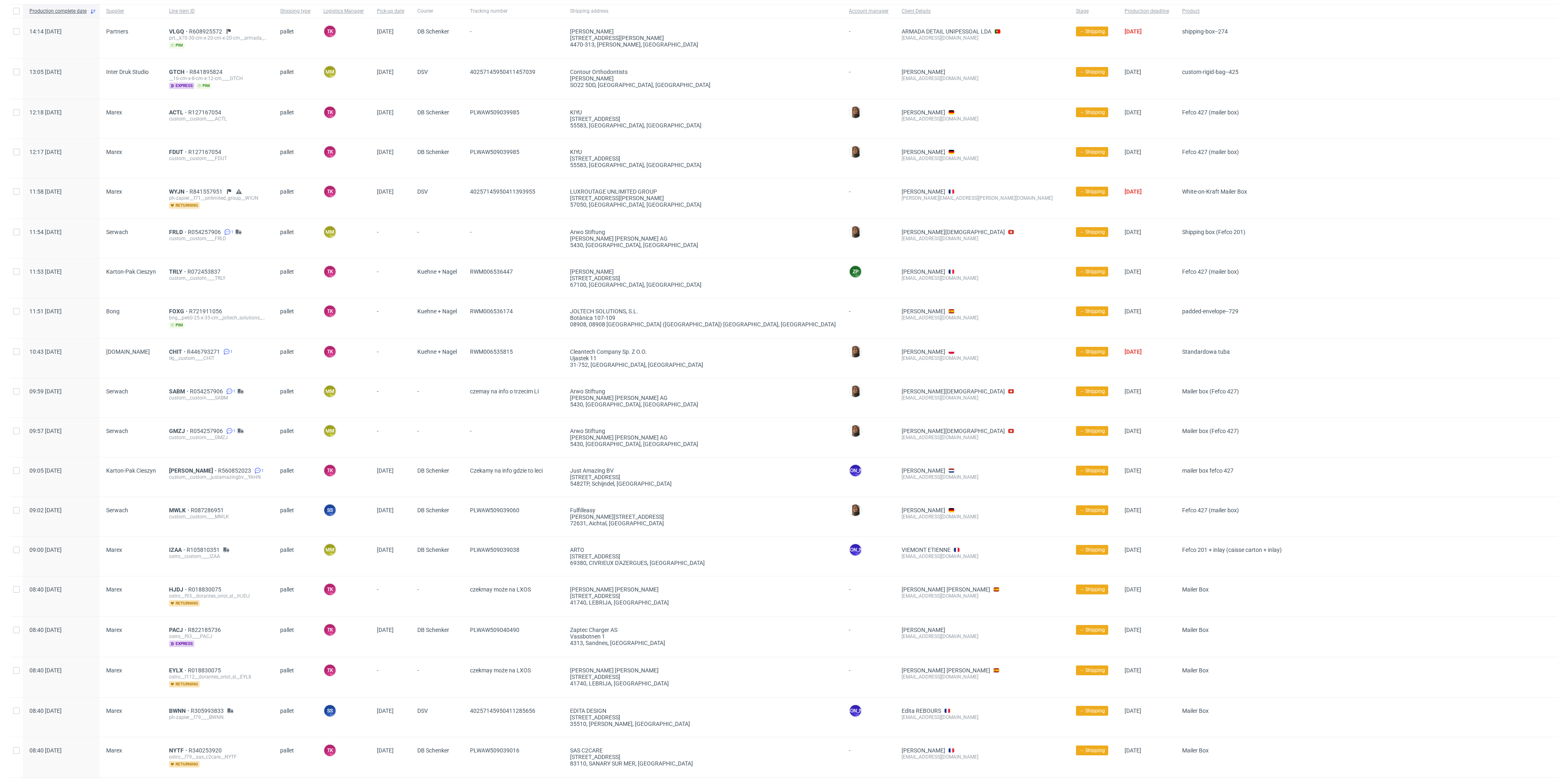
drag, startPoint x: 1483, startPoint y: 393, endPoint x: 1463, endPoint y: 423, distance: 36.1
click at [1483, 393] on div at bounding box center [1423, 398] width 270 height 39
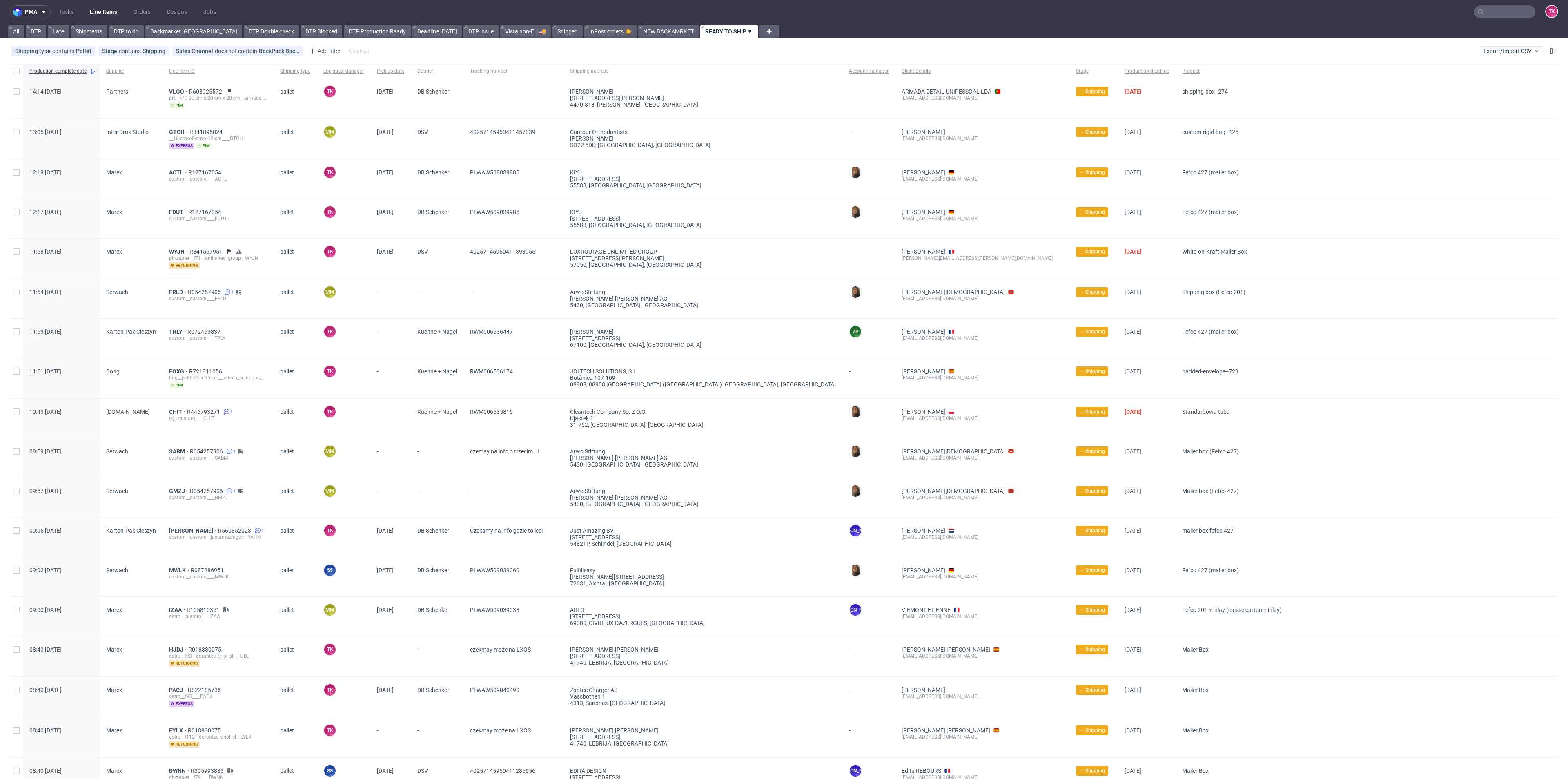
scroll to position [0, 0]
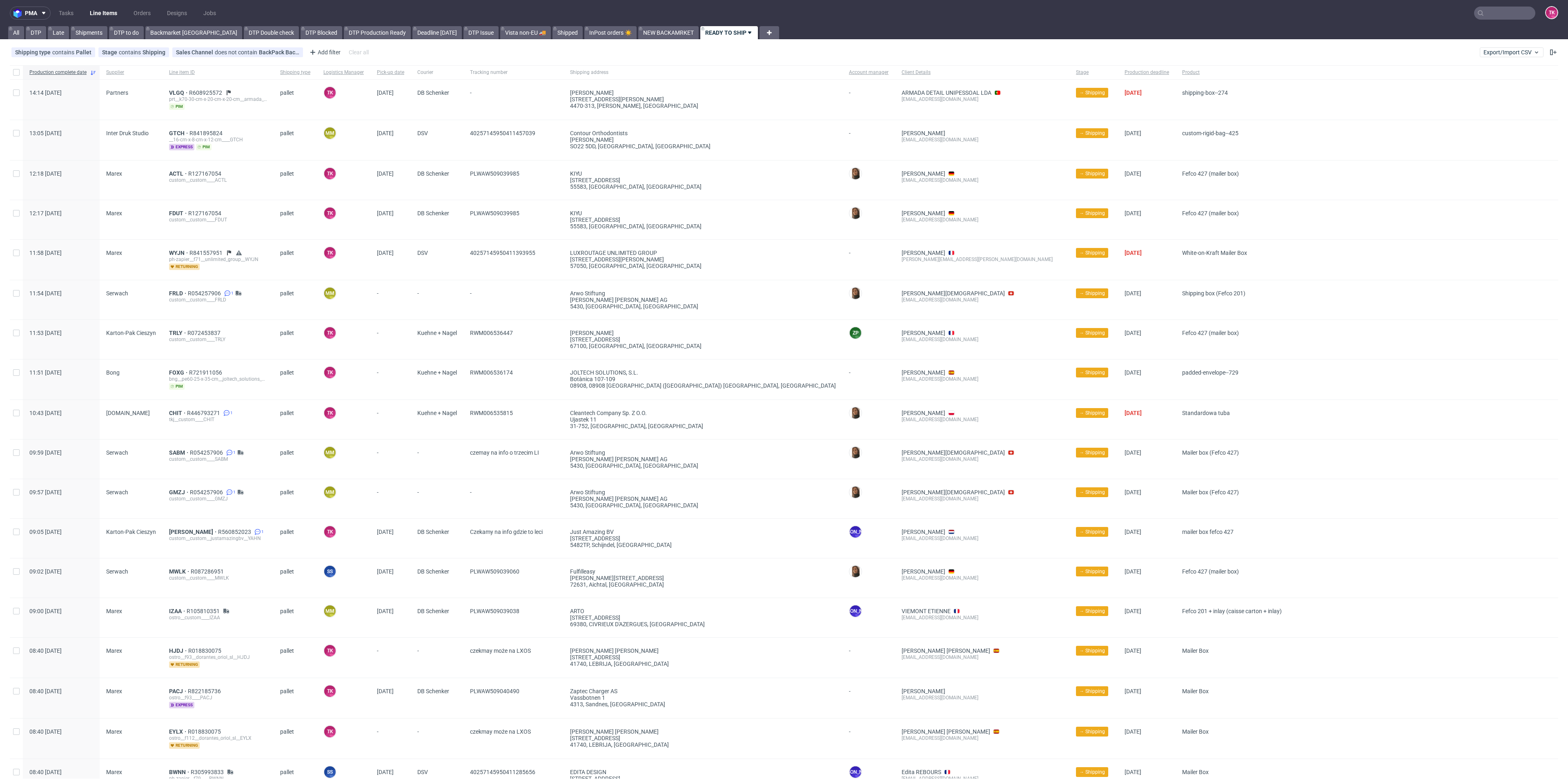
click at [89, 16] on link "Line Items" at bounding box center [103, 13] width 37 height 13
click at [172, 89] on div "VLGQ R608925572 prt__k70-30-cm-x-20-cm-x-20-cm__armada_detail_unipessoal_lda__V…" at bounding box center [218, 100] width 111 height 40
click at [172, 91] on span "VLGQ" at bounding box center [179, 93] width 20 height 7
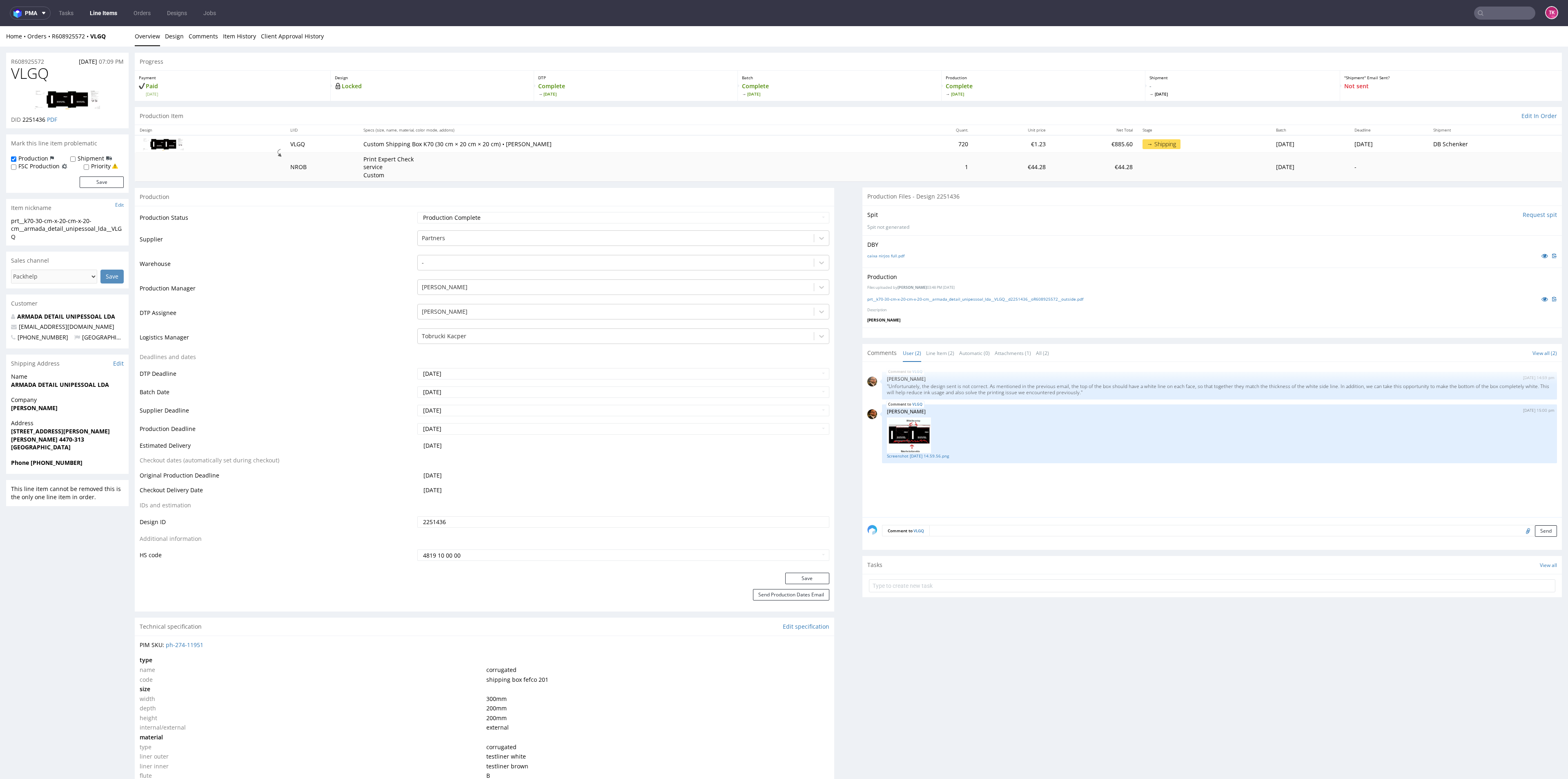
click at [366, 736] on td "material" at bounding box center [312, 738] width 345 height 10
copy strong "[PERSON_NAME]"
drag, startPoint x: 1, startPoint y: 412, endPoint x: 111, endPoint y: 407, distance: 110.1
drag, startPoint x: 29, startPoint y: 387, endPoint x: 126, endPoint y: 388, distance: 97.0
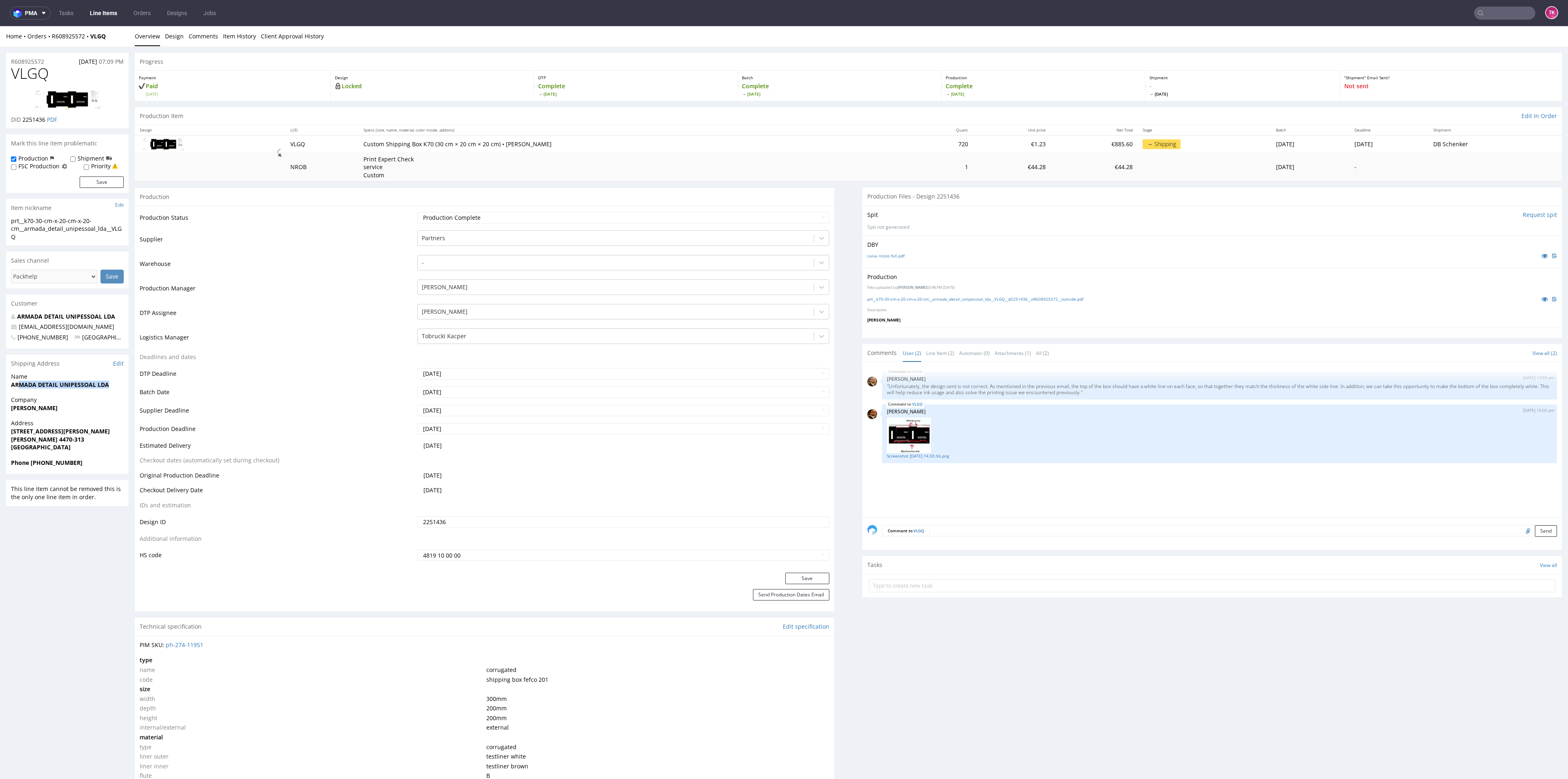
click at [126, 388] on div "Name ARMADA DETAIL UNIPESSOAL LDA" at bounding box center [67, 384] width 122 height 23
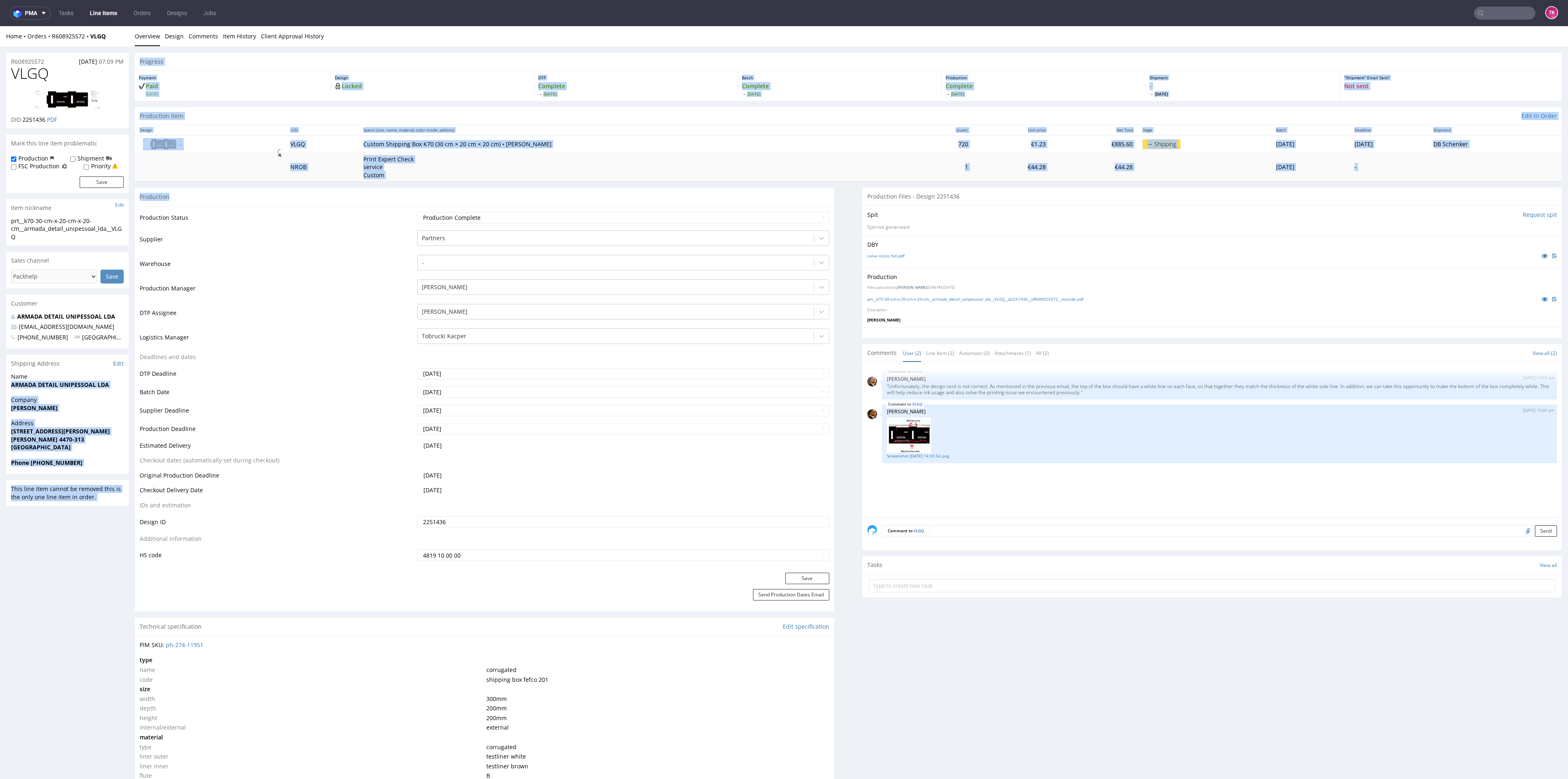
drag, startPoint x: 7, startPoint y: 384, endPoint x: 139, endPoint y: 387, distance: 132.0
copy div "ARMADA DETAIL UNIPESSOAL LDA Company Rodrigo Armada Address Rua Domingos Costa …"
click at [118, 393] on div "Name ARMADA DETAIL UNIPESSOAL LDA" at bounding box center [67, 384] width 122 height 23
click at [115, 388] on span "ARMADA DETAIL UNIPESSOAL LDA" at bounding box center [67, 384] width 113 height 8
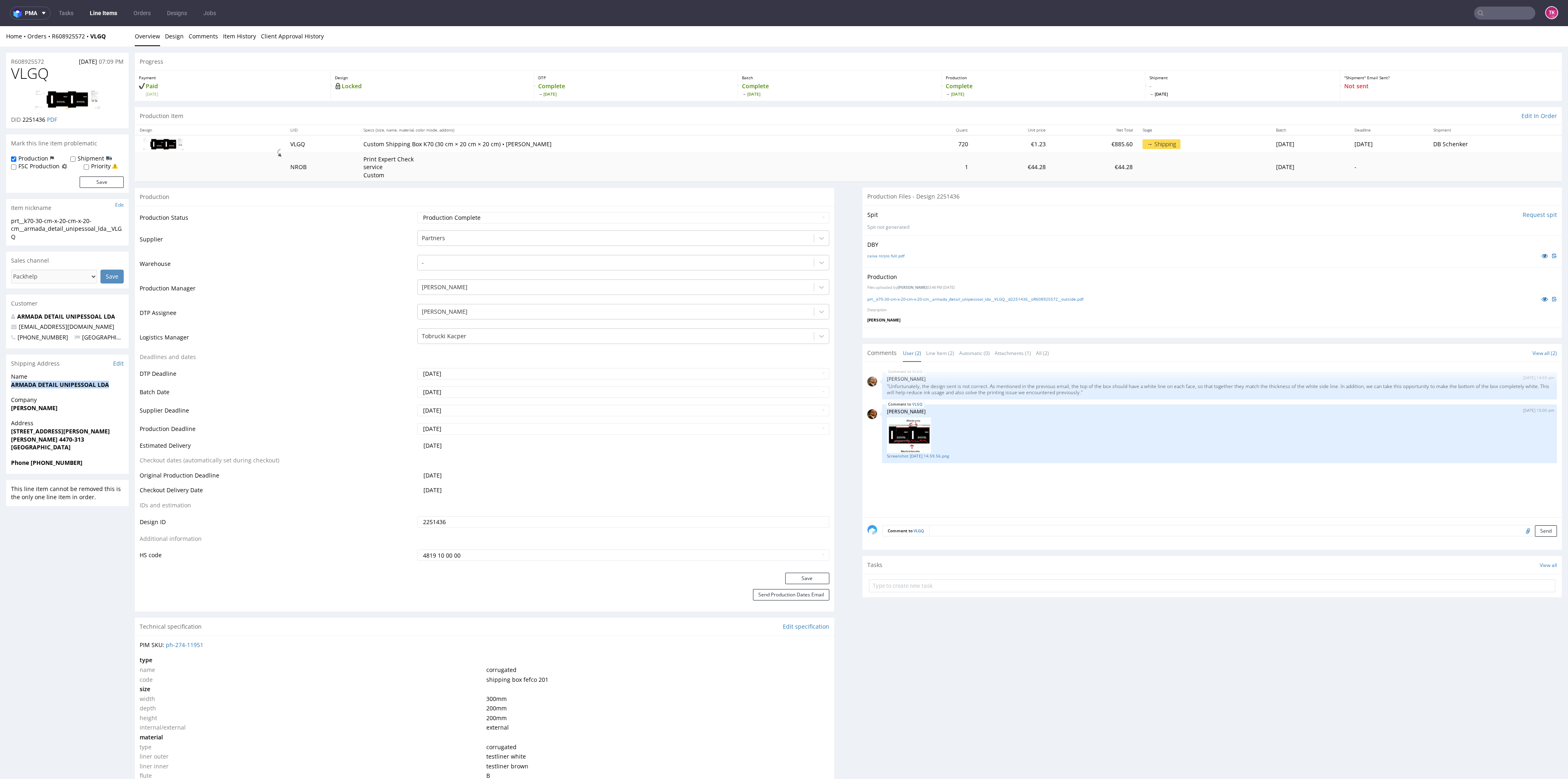
drag, startPoint x: 4, startPoint y: 387, endPoint x: 117, endPoint y: 383, distance: 113.1
copy strong "ARMADA DETAIL UNIPESSOAL LDA"
drag, startPoint x: 51, startPoint y: 440, endPoint x: 102, endPoint y: 437, distance: 51.1
click at [102, 437] on span "Moreira, Maia 4470-313" at bounding box center [67, 439] width 113 height 8
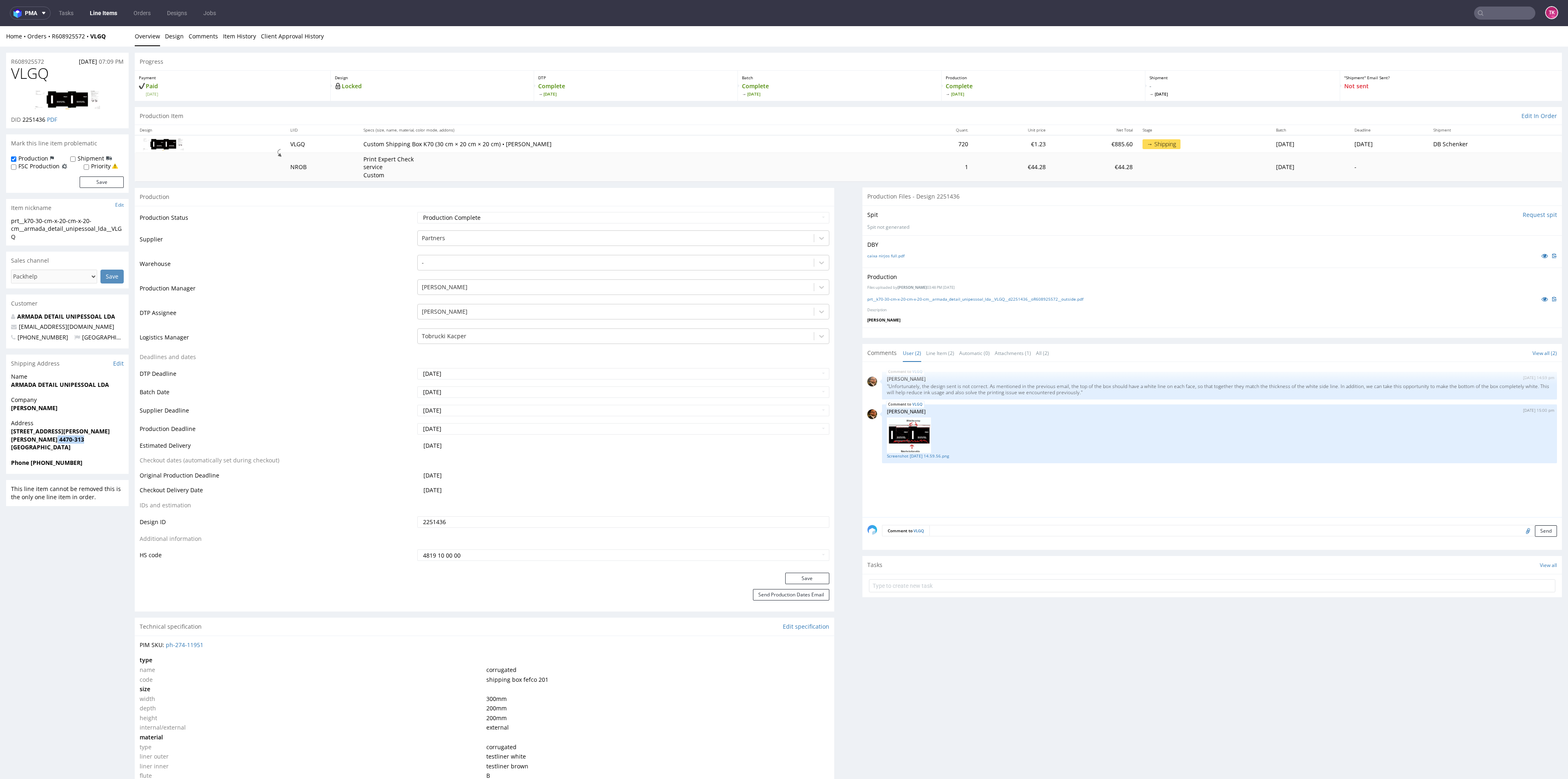
copy strong "4470-313"
drag, startPoint x: 5, startPoint y: 428, endPoint x: 34, endPoint y: 439, distance: 31.0
drag, startPoint x: 111, startPoint y: 326, endPoint x: 0, endPoint y: 325, distance: 111.0
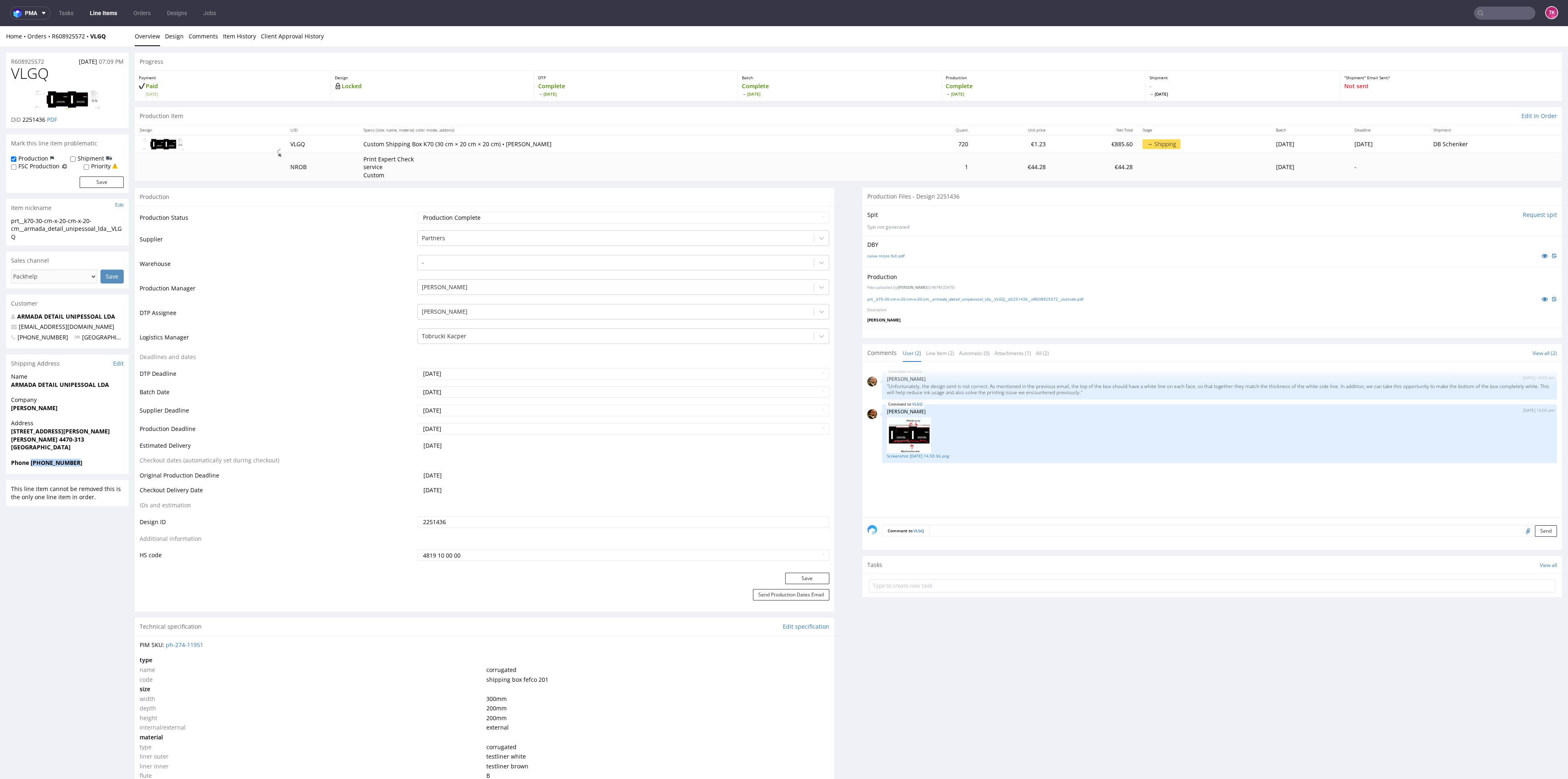
drag, startPoint x: 31, startPoint y: 464, endPoint x: 96, endPoint y: 468, distance: 65.1
click at [96, 468] on div "Phone +351927746347" at bounding box center [67, 466] width 122 height 15
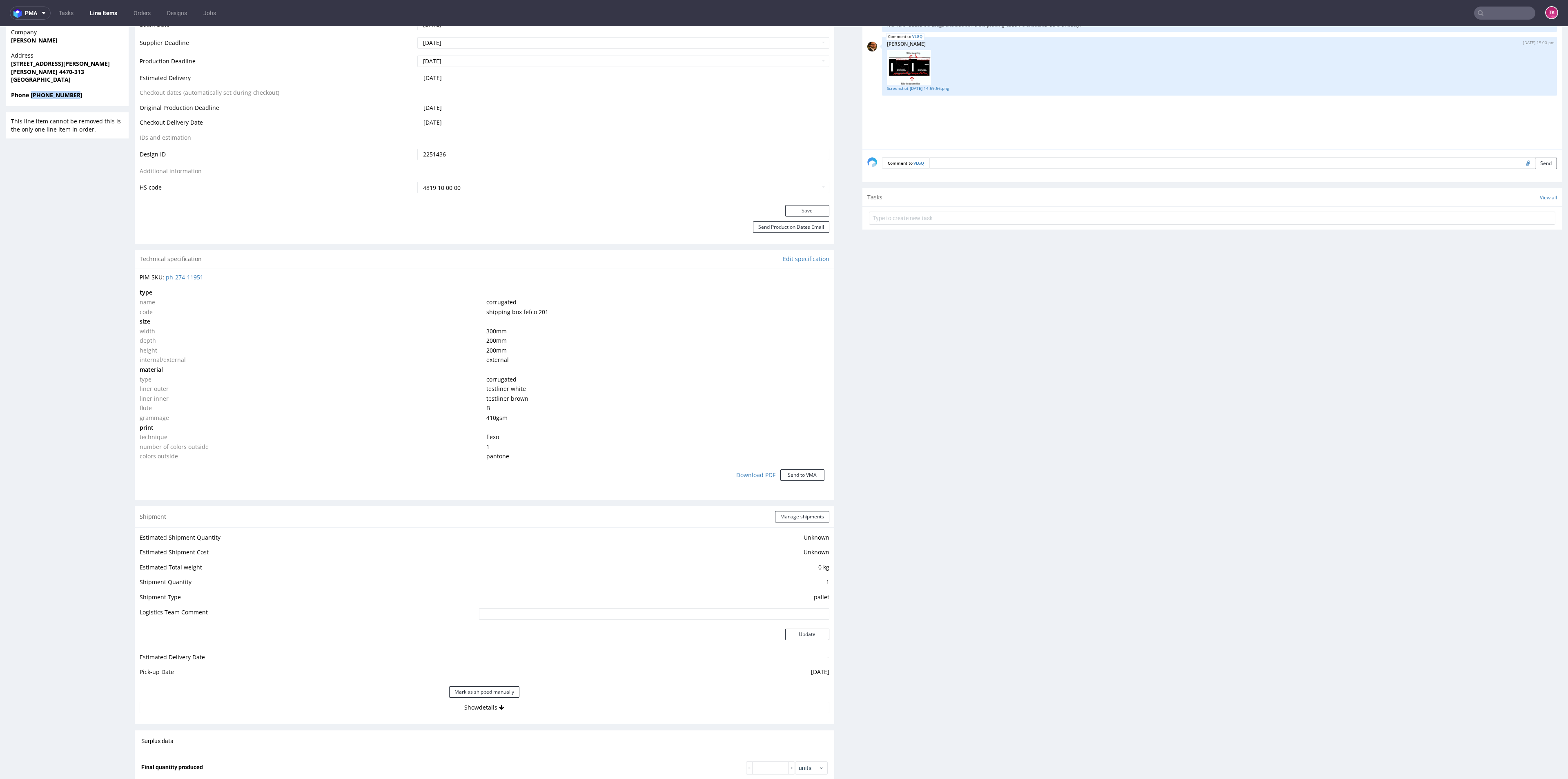
scroll to position [674, 0]
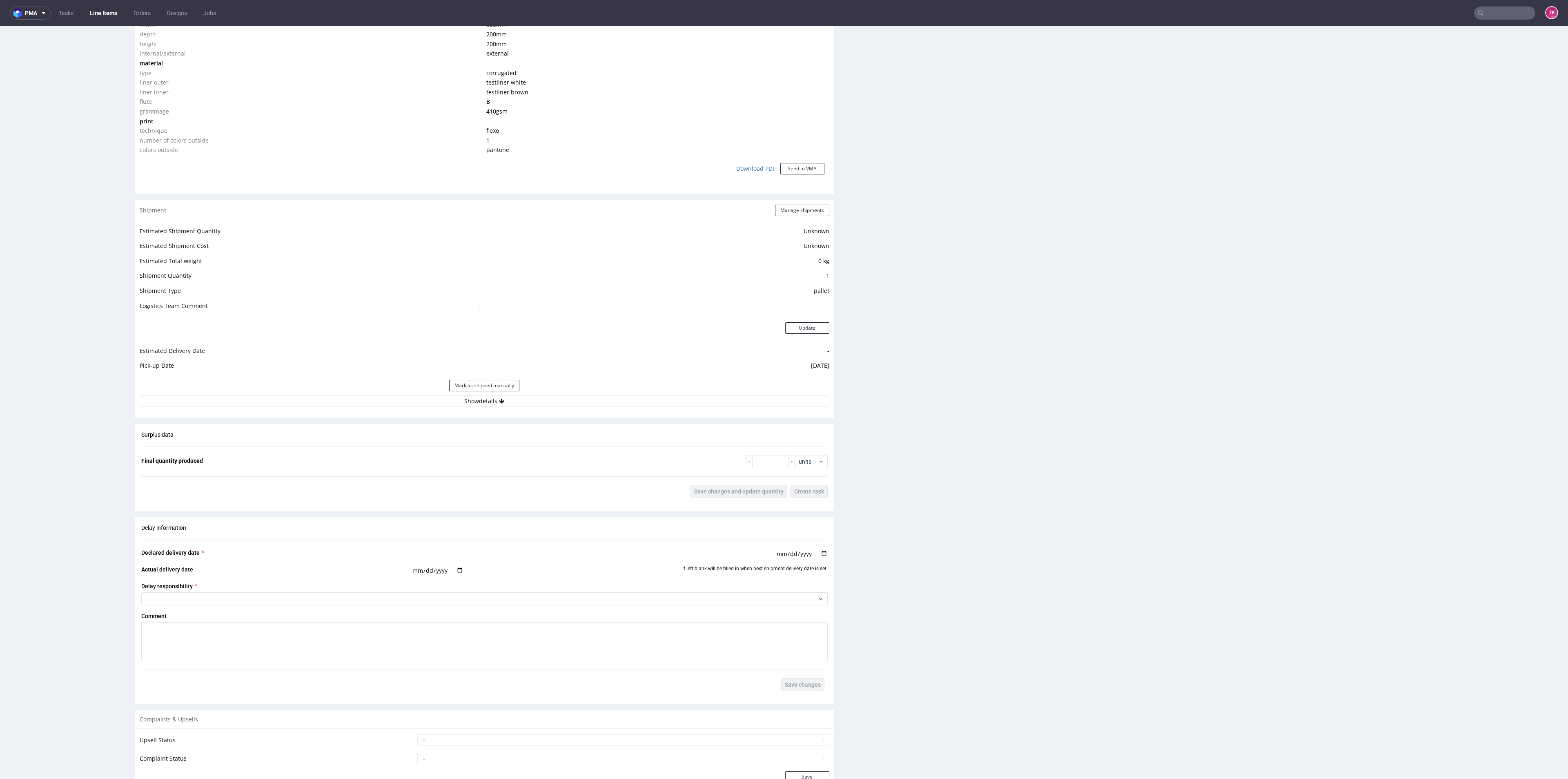
click at [604, 394] on div "Mark as shipped manually" at bounding box center [484, 386] width 690 height 19
click at [604, 396] on button "Show details" at bounding box center [484, 401] width 690 height 12
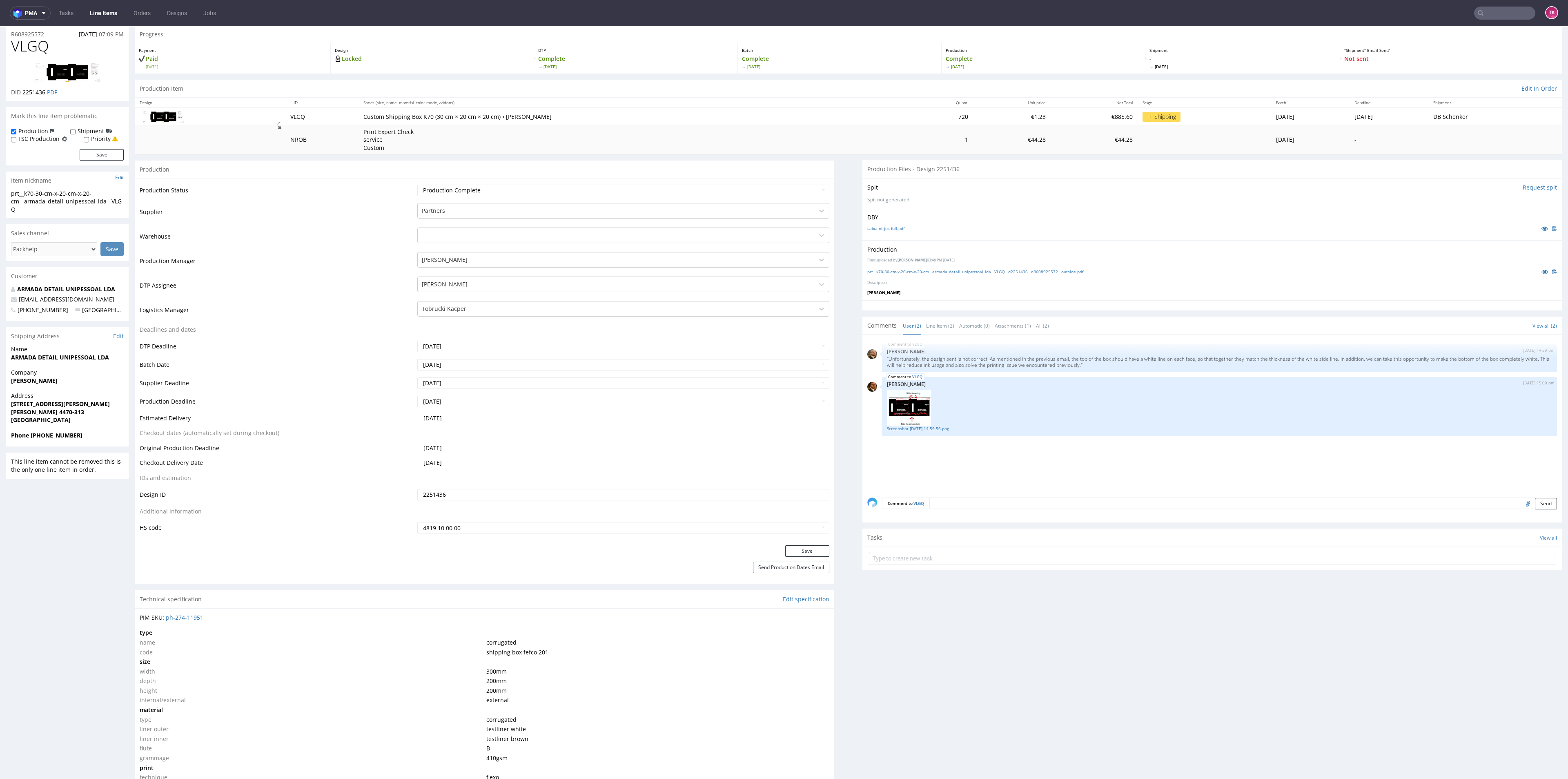
scroll to position [0, 0]
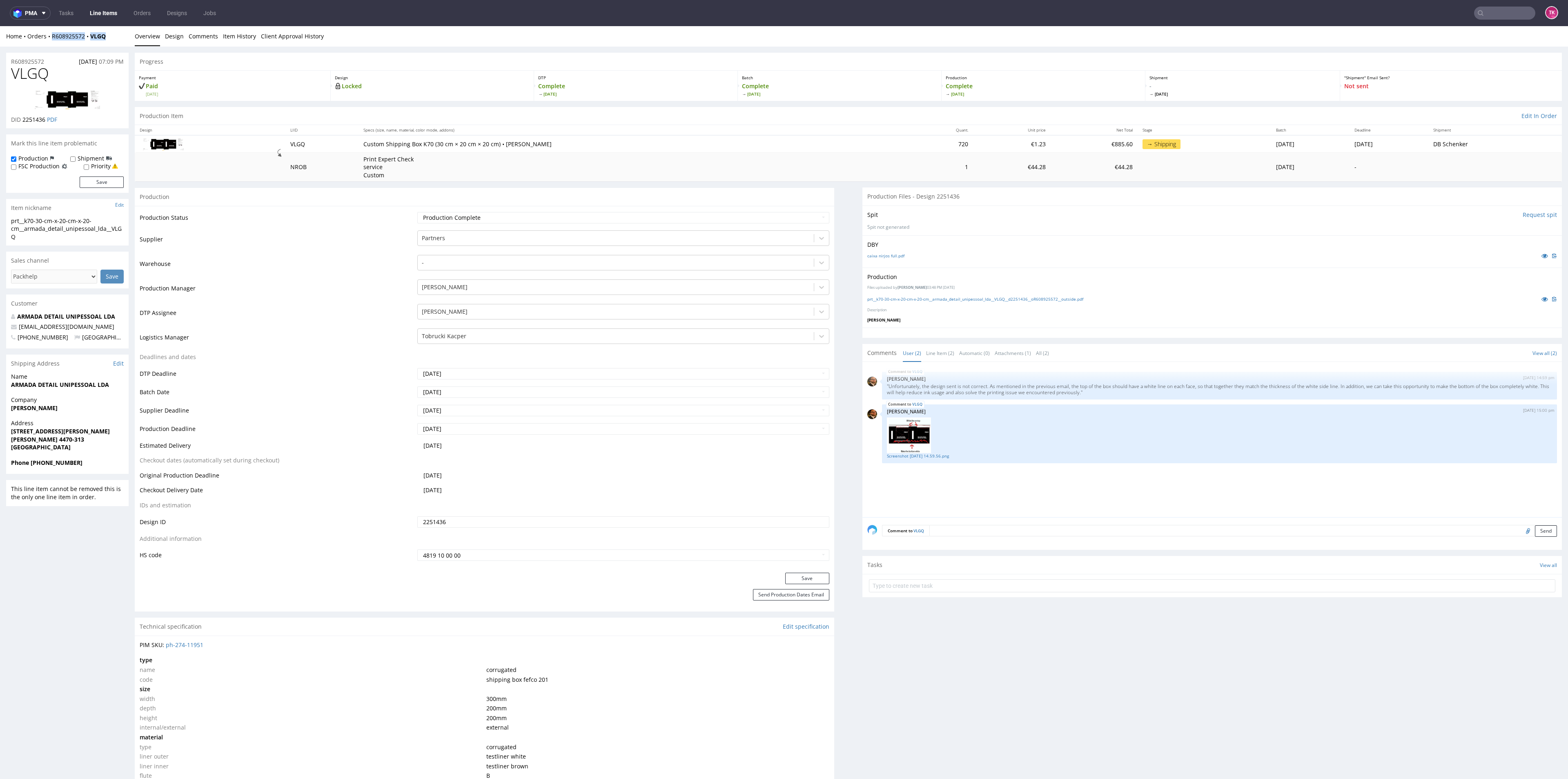
drag, startPoint x: 116, startPoint y: 41, endPoint x: 49, endPoint y: 40, distance: 67.0
click at [49, 39] on div "Home Orders R608925572 VLGQ Overview Design Comments Item History Client Approv…" at bounding box center [784, 37] width 1568 height 21
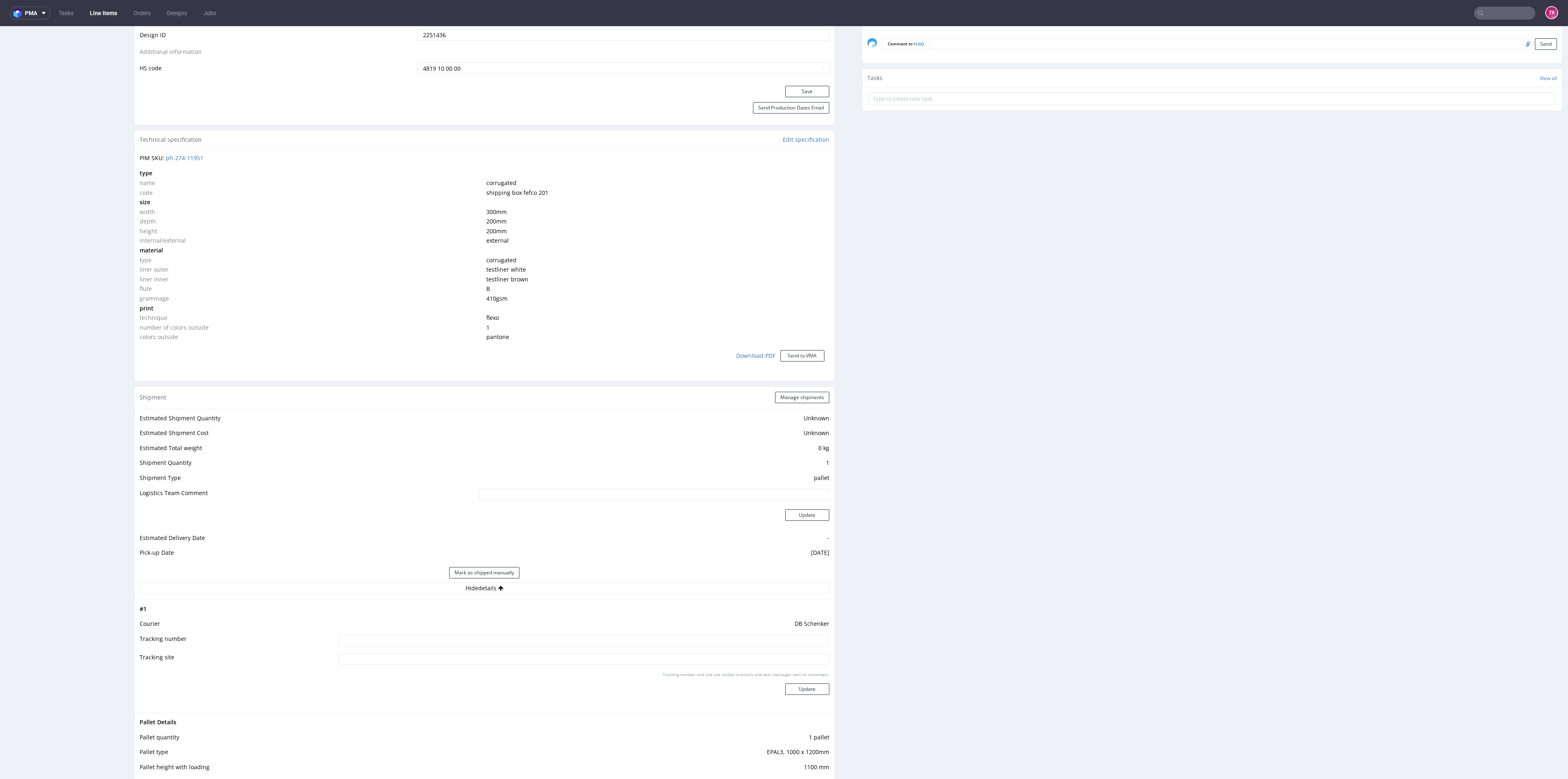
scroll to position [613, 0]
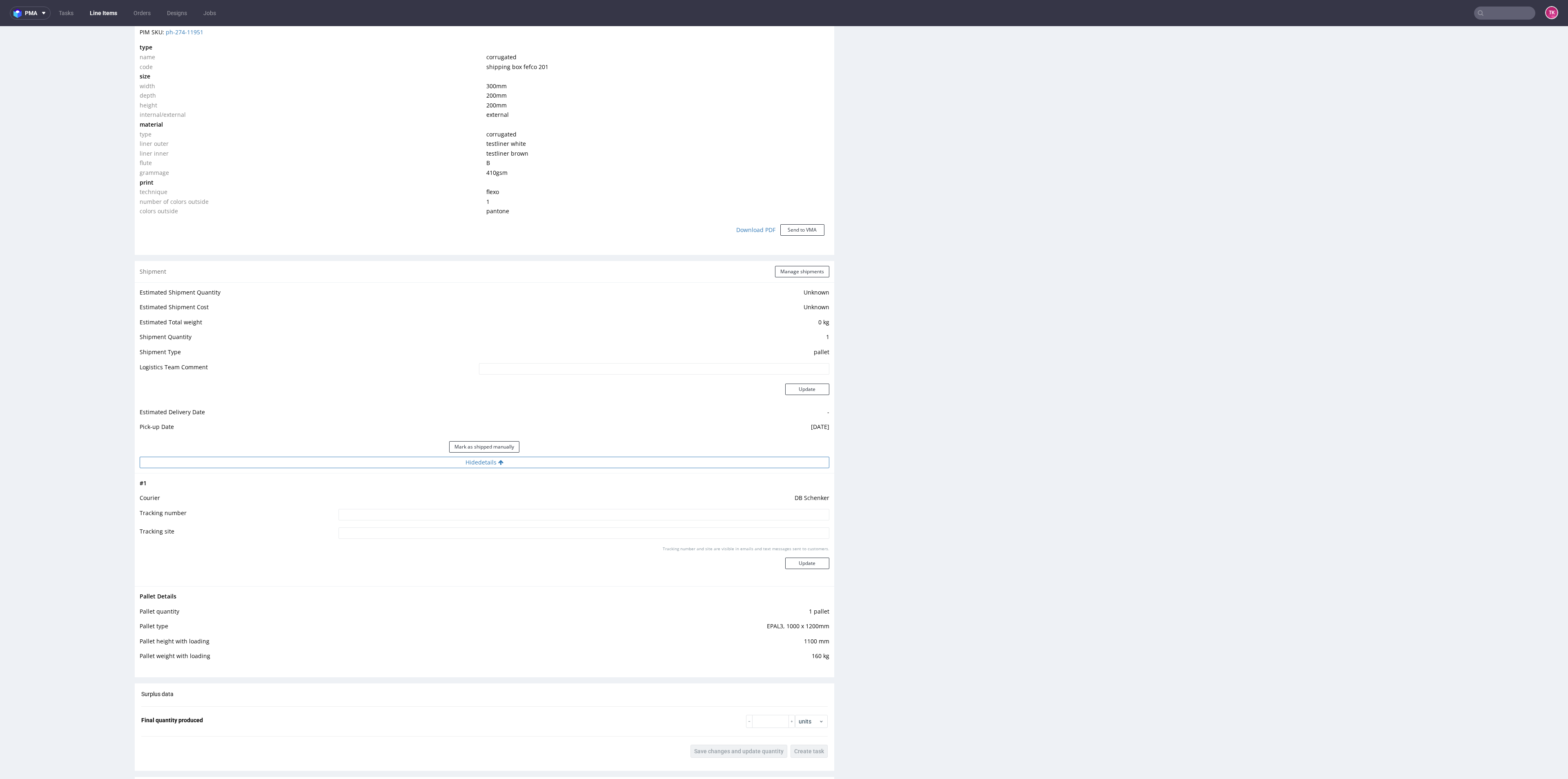
click at [424, 463] on button "Hide details" at bounding box center [484, 462] width 690 height 12
click at [424, 463] on button "Show details" at bounding box center [484, 462] width 690 height 12
drag, startPoint x: 420, startPoint y: 492, endPoint x: 420, endPoint y: 504, distance: 12.0
click at [419, 498] on tbody "# 1 Courier DB Schenker Tracking number Tracking site Tracking number and site …" at bounding box center [484, 530] width 690 height 103
click at [420, 504] on td "DB Schenker" at bounding box center [583, 501] width 492 height 15
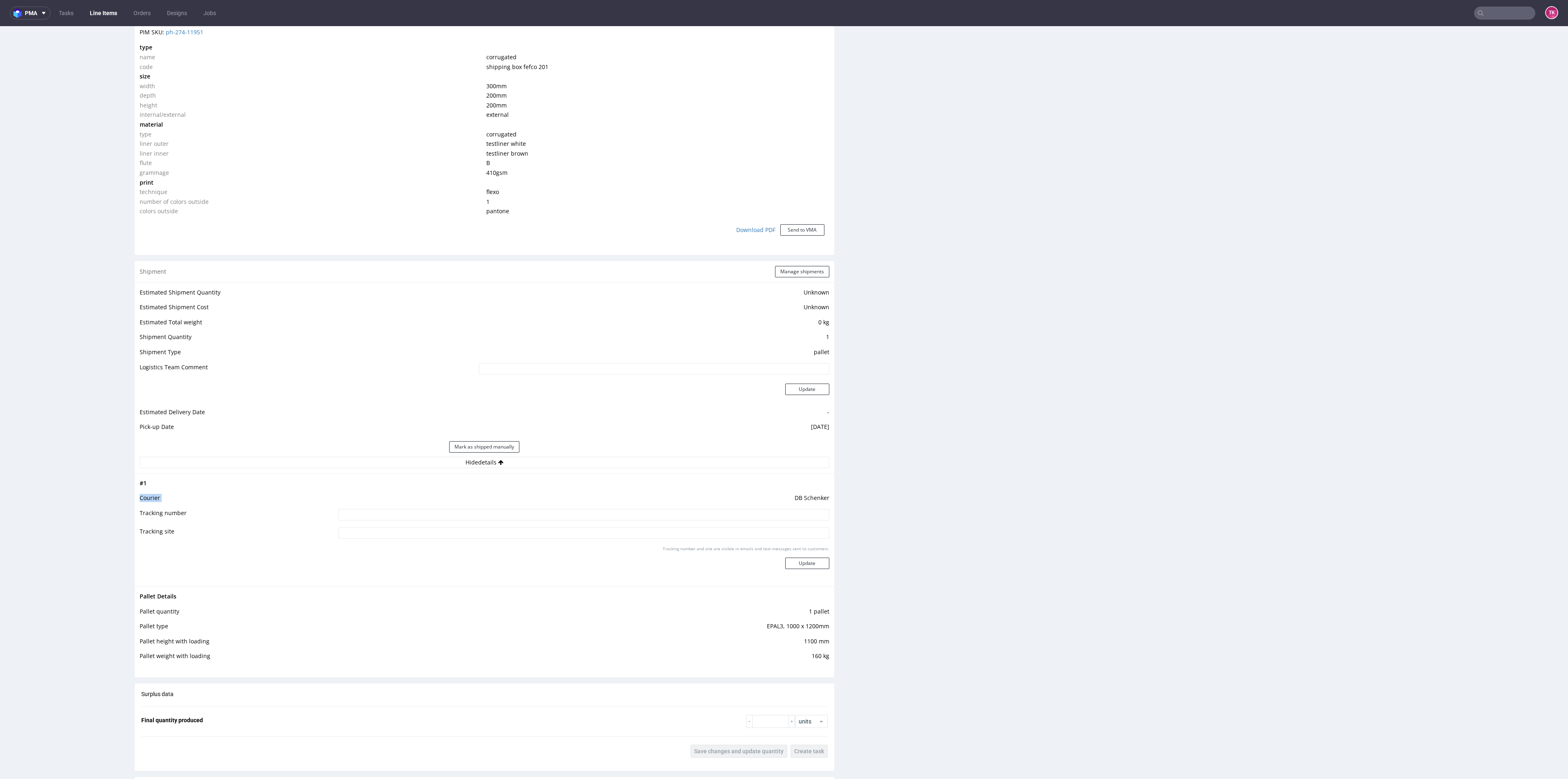
click at [422, 507] on td "DB Schenker" at bounding box center [583, 501] width 492 height 15
click at [422, 511] on input at bounding box center [584, 515] width 491 height 12
paste input "PLWAW509040518"
type input "PLWAW509040518"
click at [785, 568] on button "Update" at bounding box center [807, 563] width 44 height 12
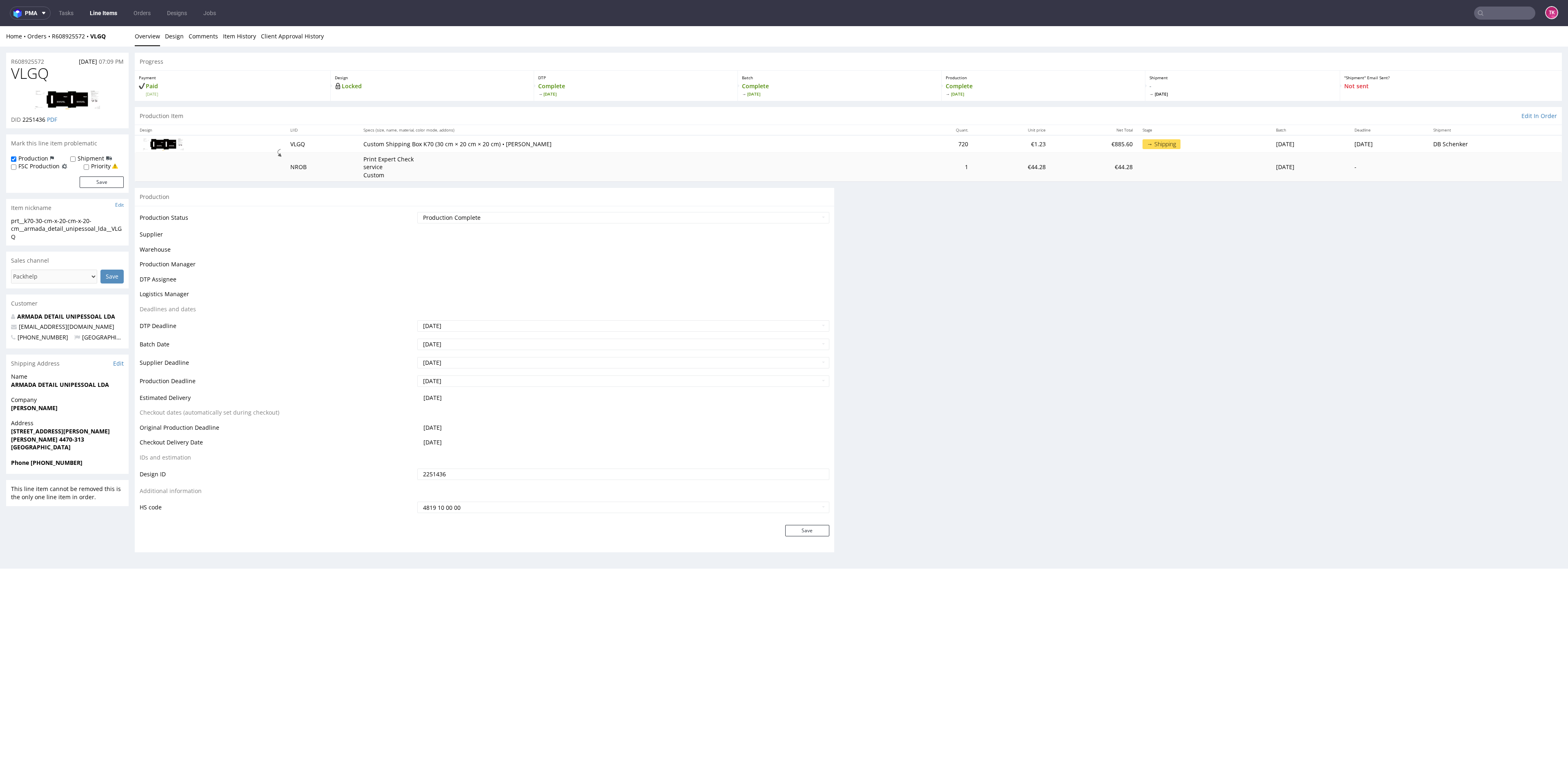
scroll to position [0, 0]
click at [110, 14] on link "Line Items" at bounding box center [103, 13] width 37 height 13
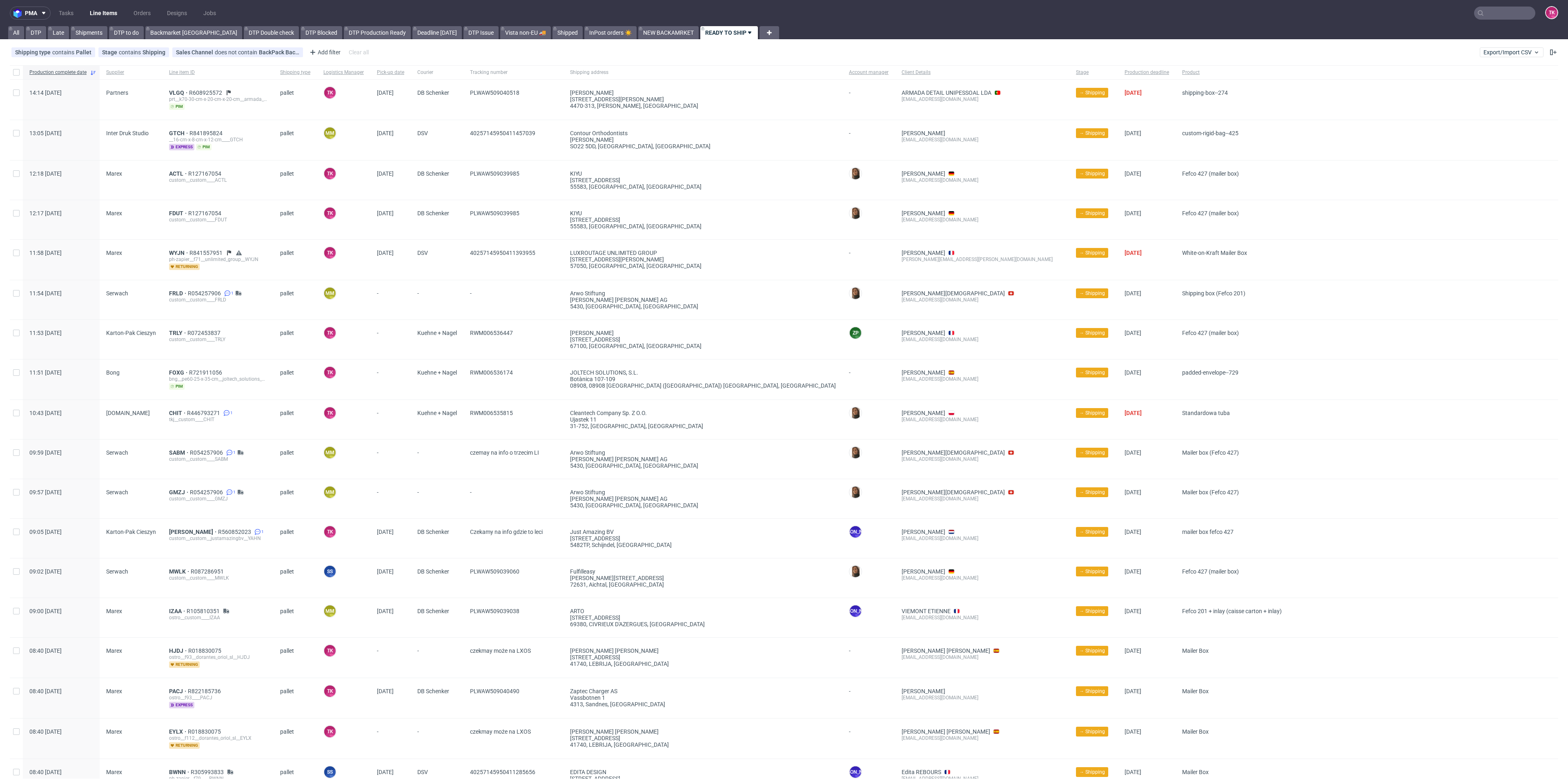
click at [112, 9] on link "Line Items" at bounding box center [103, 13] width 37 height 13
drag, startPoint x: 447, startPoint y: 298, endPoint x: 637, endPoint y: 300, distance: 190.0
click at [628, 301] on div "11:54 Tue 23.09.2025 Serwach FRLD R054257906 1 custom__custom____FRLD pallet MM…" at bounding box center [784, 300] width 1549 height 40
drag, startPoint x: 668, startPoint y: 300, endPoint x: 690, endPoint y: 379, distance: 82.0
click at [668, 301] on div "[PERSON_NAME] [PERSON_NAME] AG" at bounding box center [702, 300] width 266 height 7
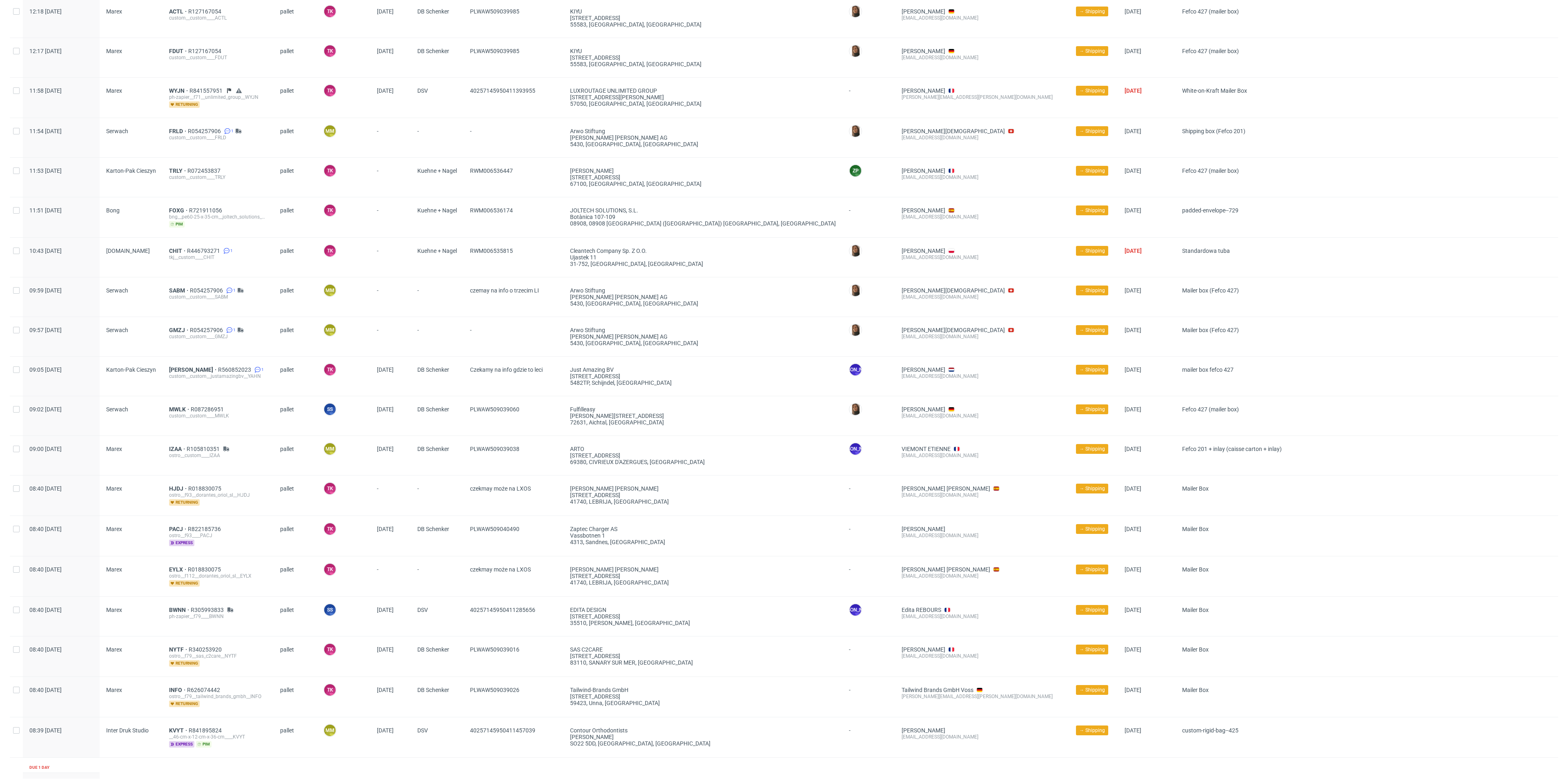
scroll to position [306, 0]
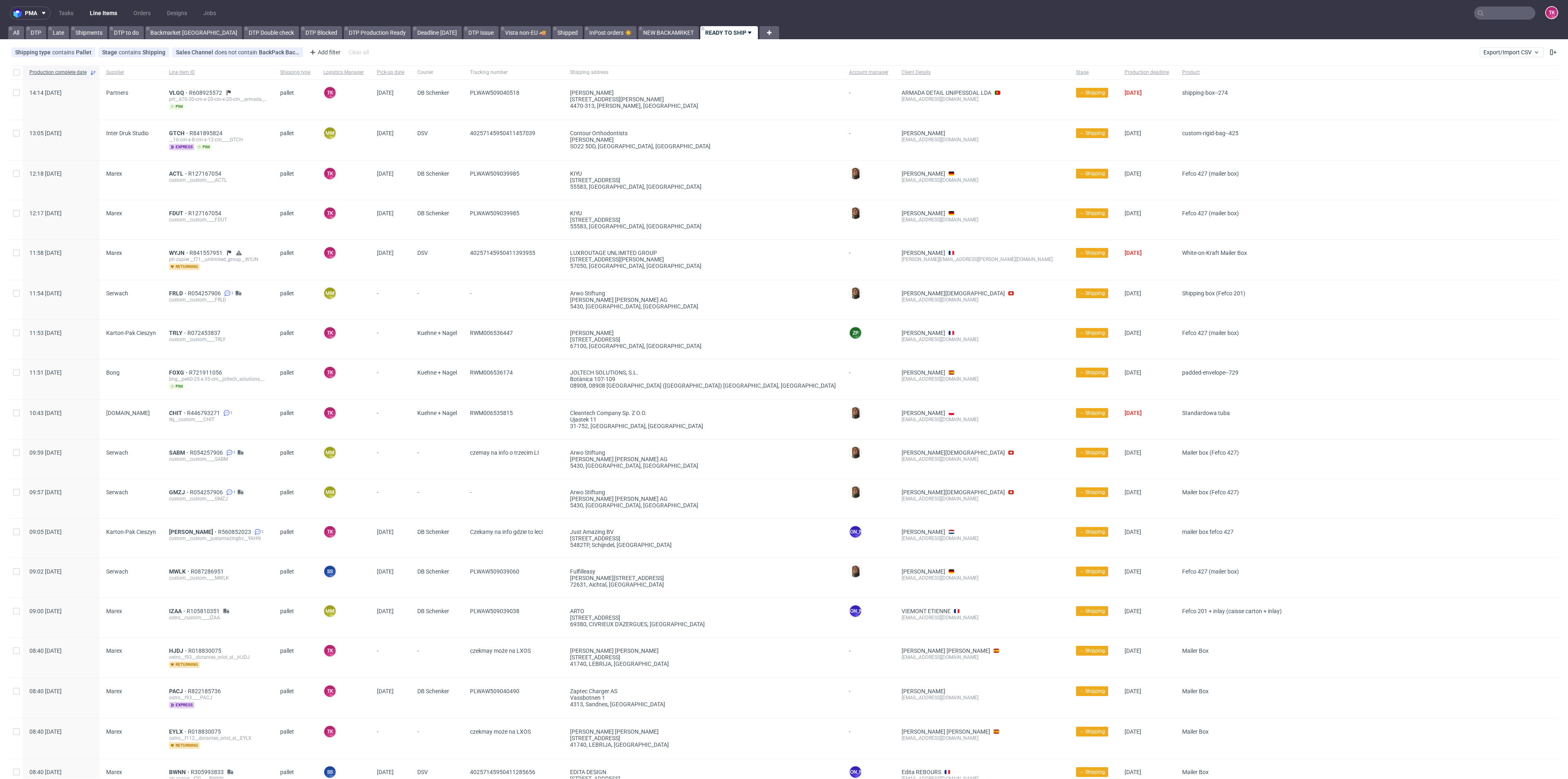
click at [105, 14] on link "Line Items" at bounding box center [103, 13] width 37 height 13
click at [102, 10] on link "Line Items" at bounding box center [103, 13] width 37 height 13
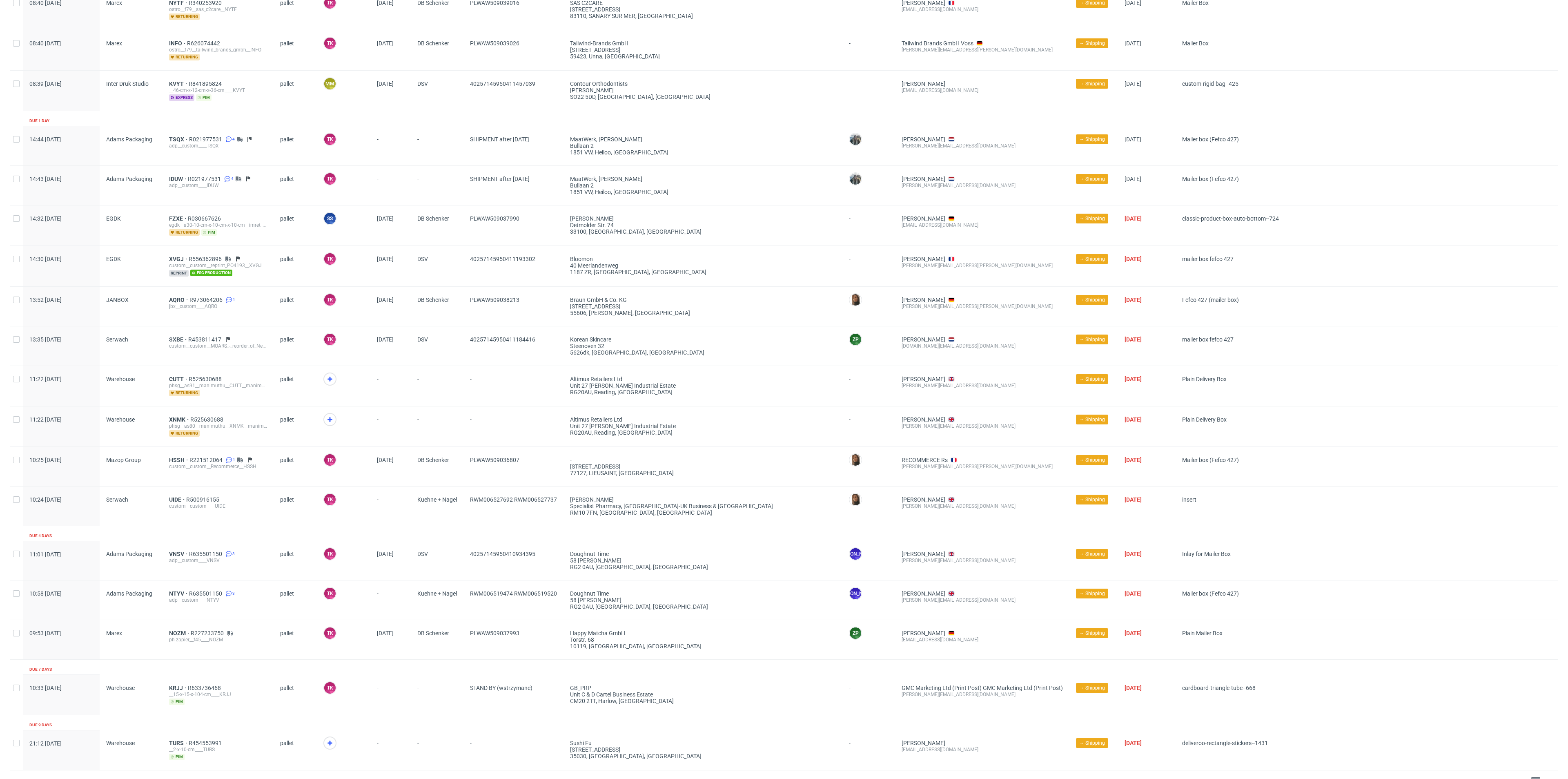
scroll to position [820, 0]
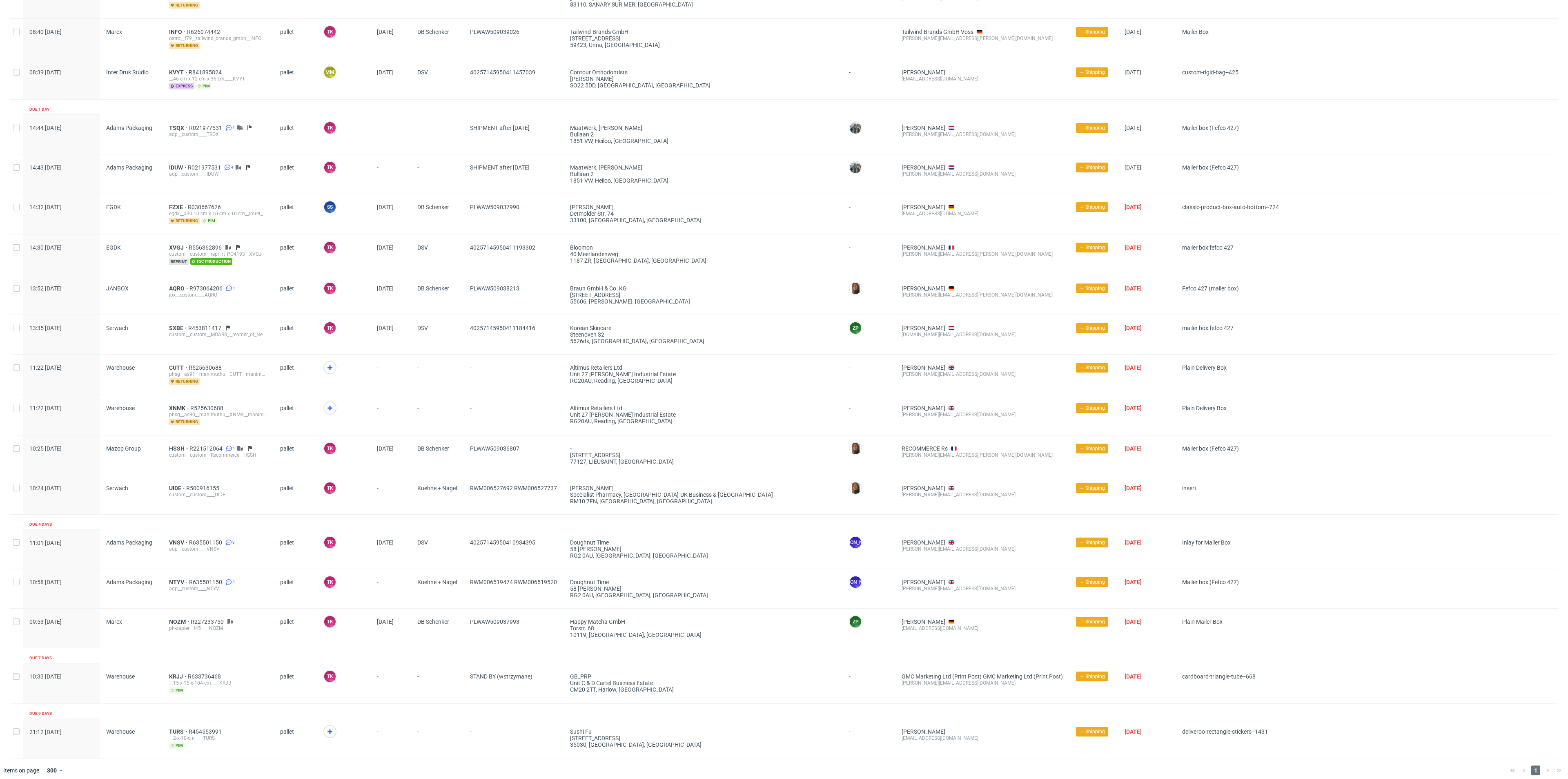
drag, startPoint x: 326, startPoint y: 404, endPoint x: 326, endPoint y: 386, distance: 18.0
click at [326, 403] on icon at bounding box center [330, 408] width 10 height 10
click at [326, 363] on icon at bounding box center [330, 368] width 10 height 10
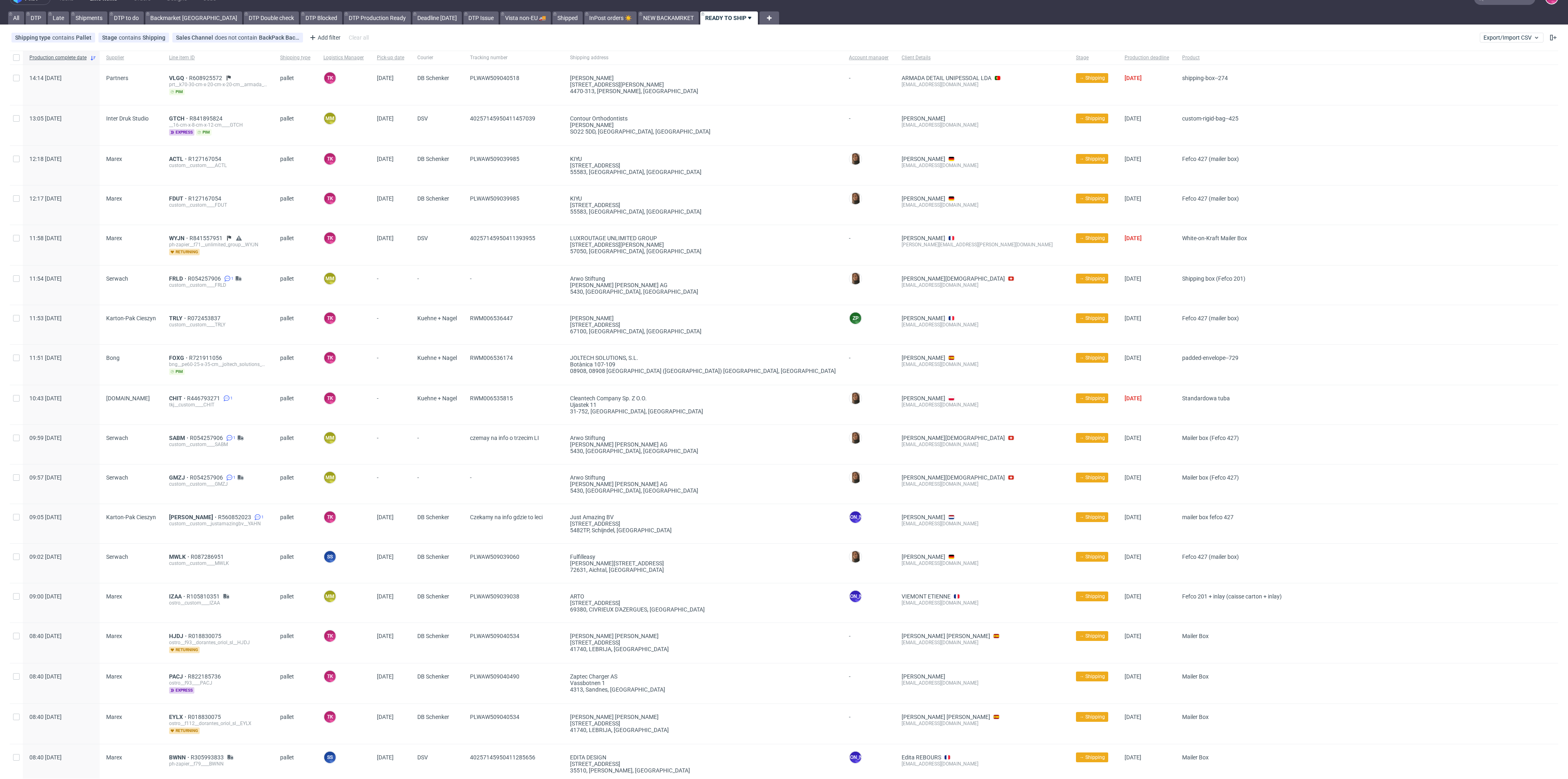
scroll to position [0, 0]
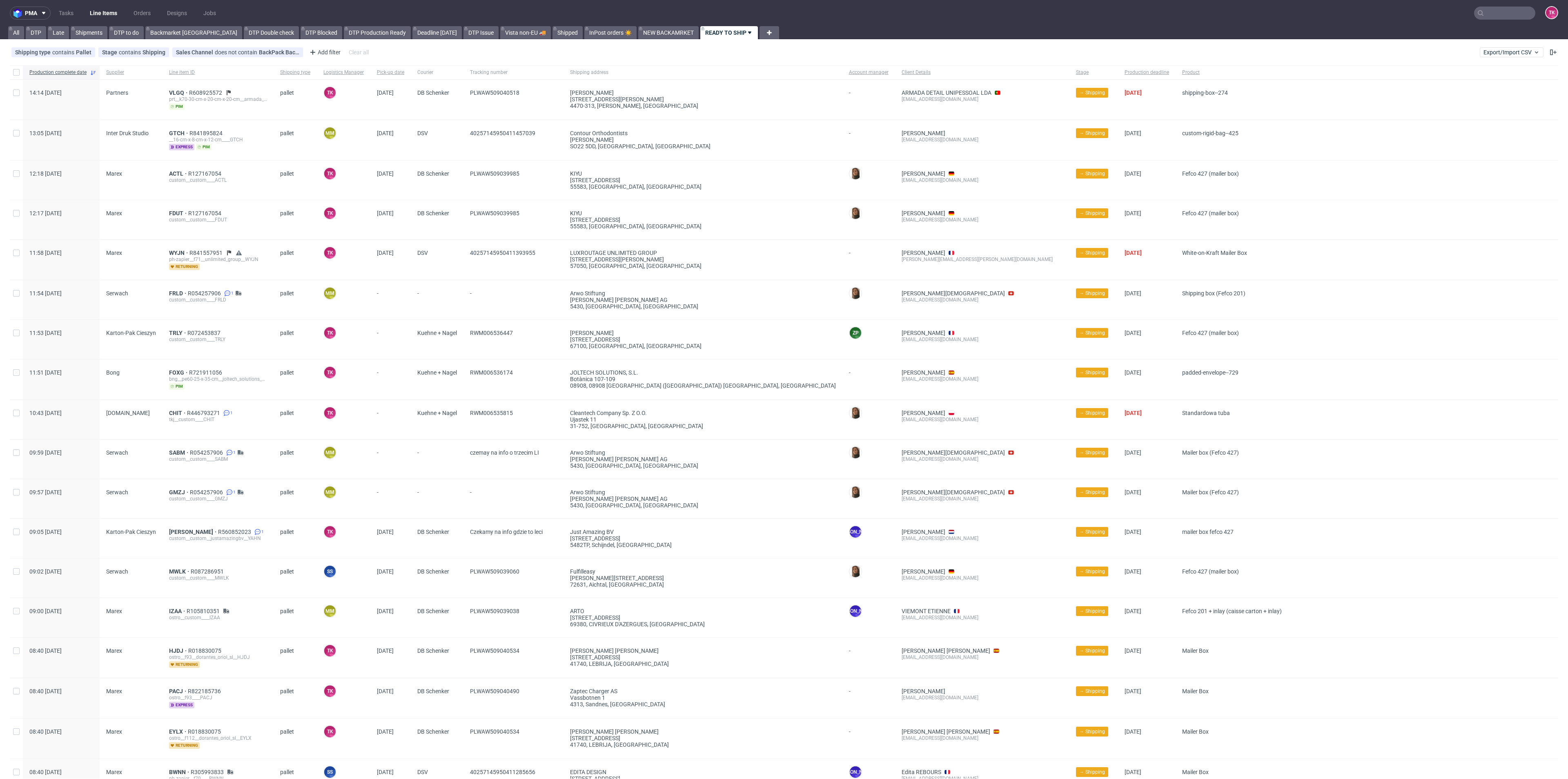
click at [102, 14] on link "Line Items" at bounding box center [103, 13] width 37 height 13
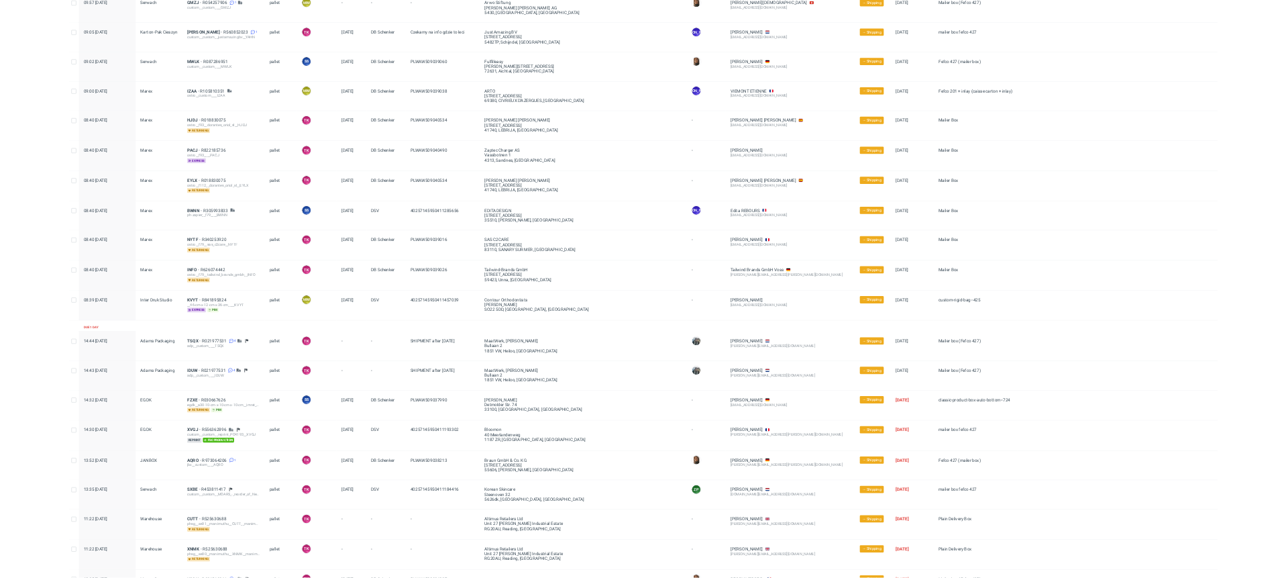
scroll to position [906, 0]
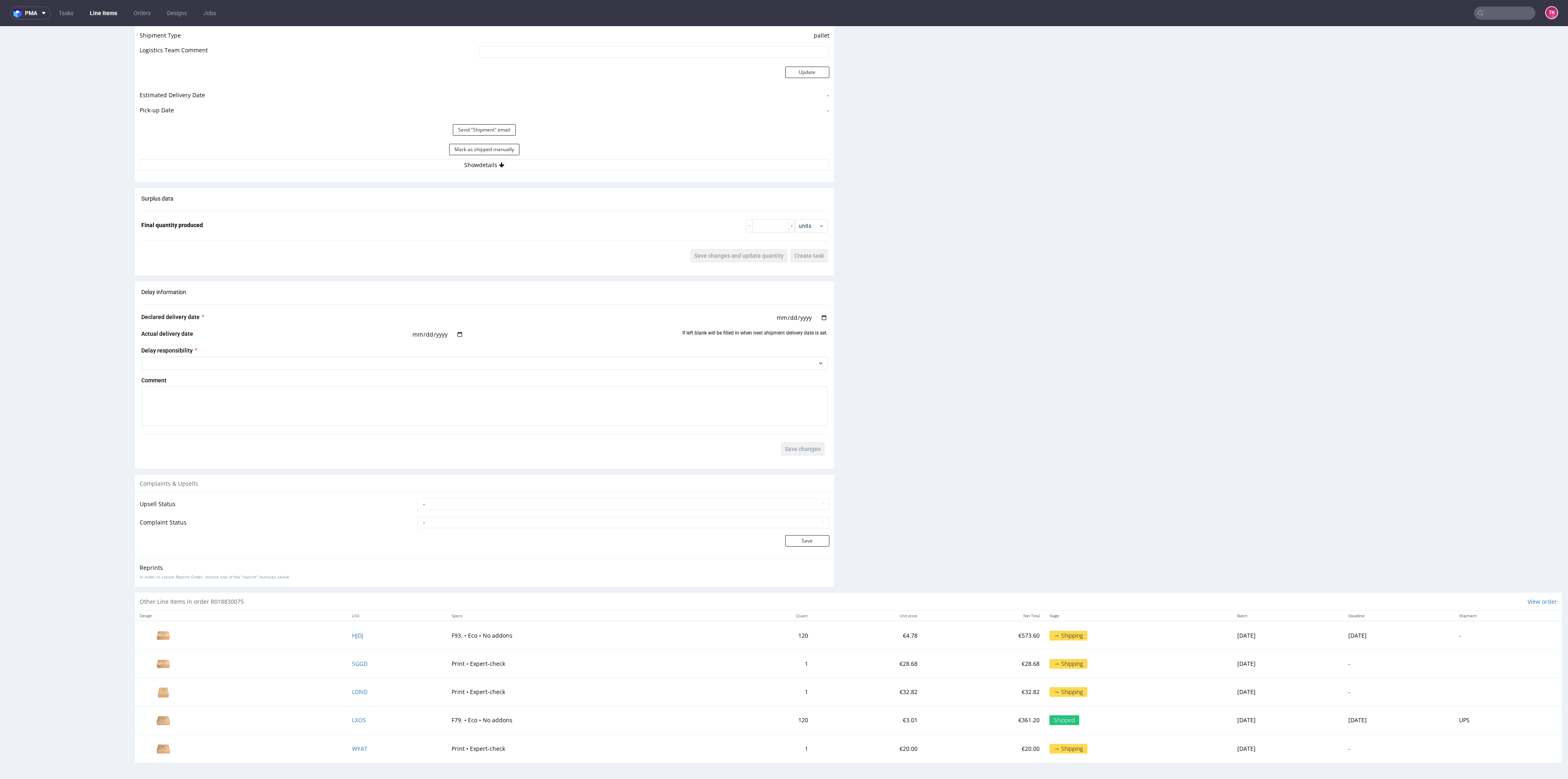
scroll to position [657, 0]
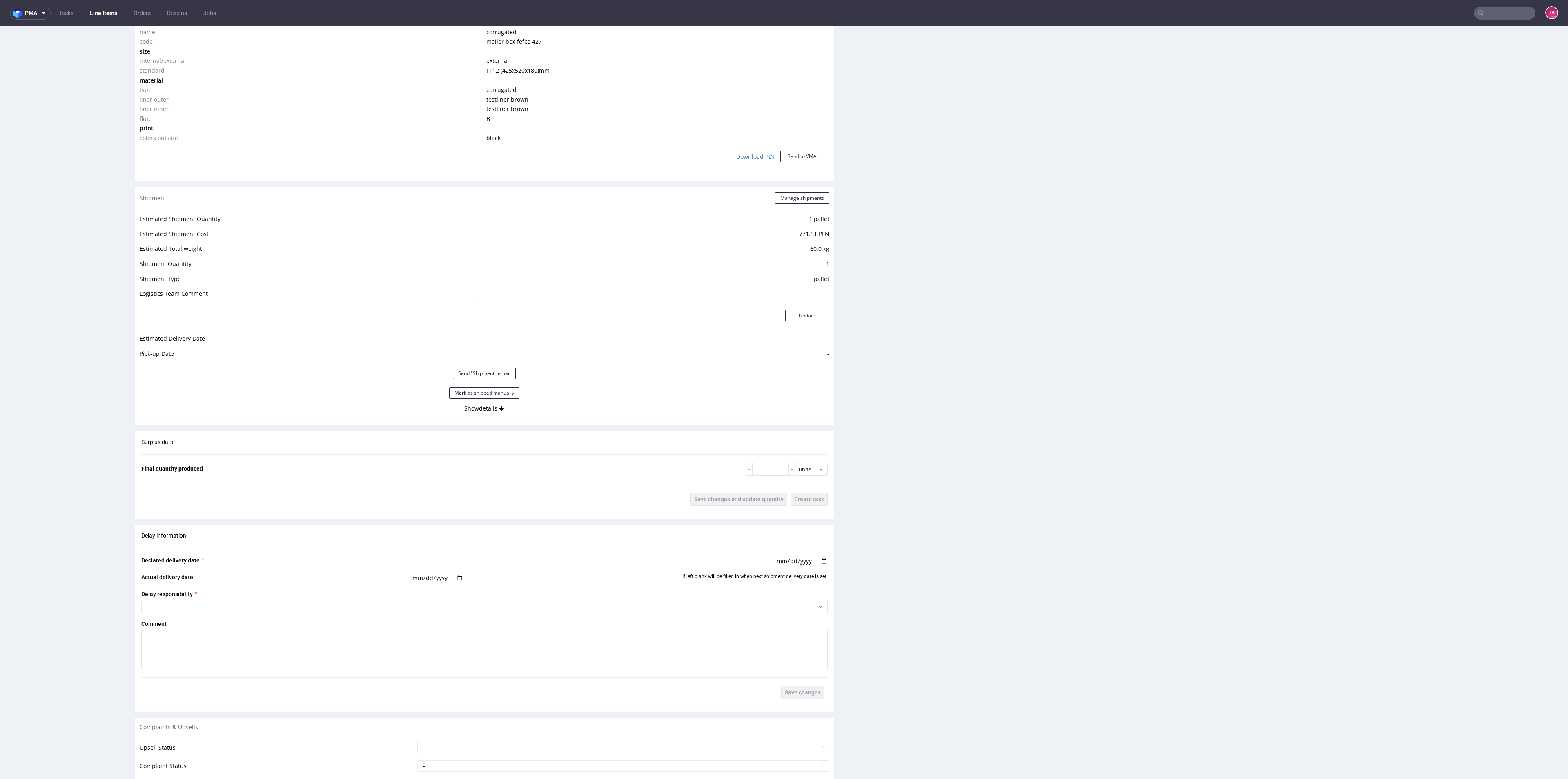
drag, startPoint x: 576, startPoint y: 395, endPoint x: 575, endPoint y: 401, distance: 6.1
click at [575, 398] on div "Mark as shipped manually" at bounding box center [484, 393] width 690 height 19
click at [575, 401] on div "Mark as shipped manually" at bounding box center [484, 393] width 690 height 19
click at [575, 407] on button "Show details" at bounding box center [484, 408] width 690 height 12
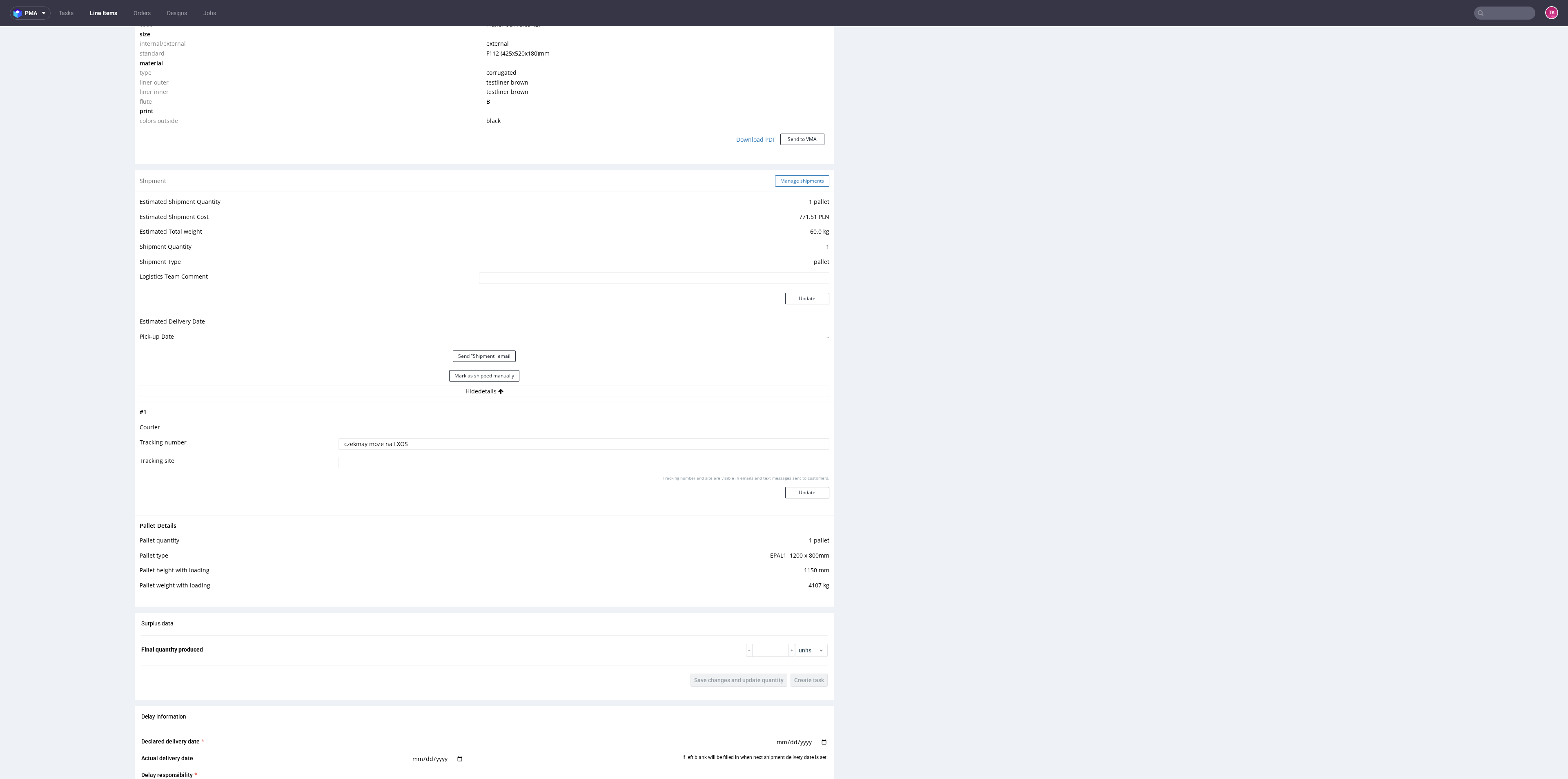
drag, startPoint x: 781, startPoint y: 172, endPoint x: 783, endPoint y: 181, distance: 9.2
click at [782, 172] on div "Shipment Manage shipments" at bounding box center [484, 181] width 699 height 21
click at [783, 181] on button "Manage shipments" at bounding box center [802, 181] width 54 height 12
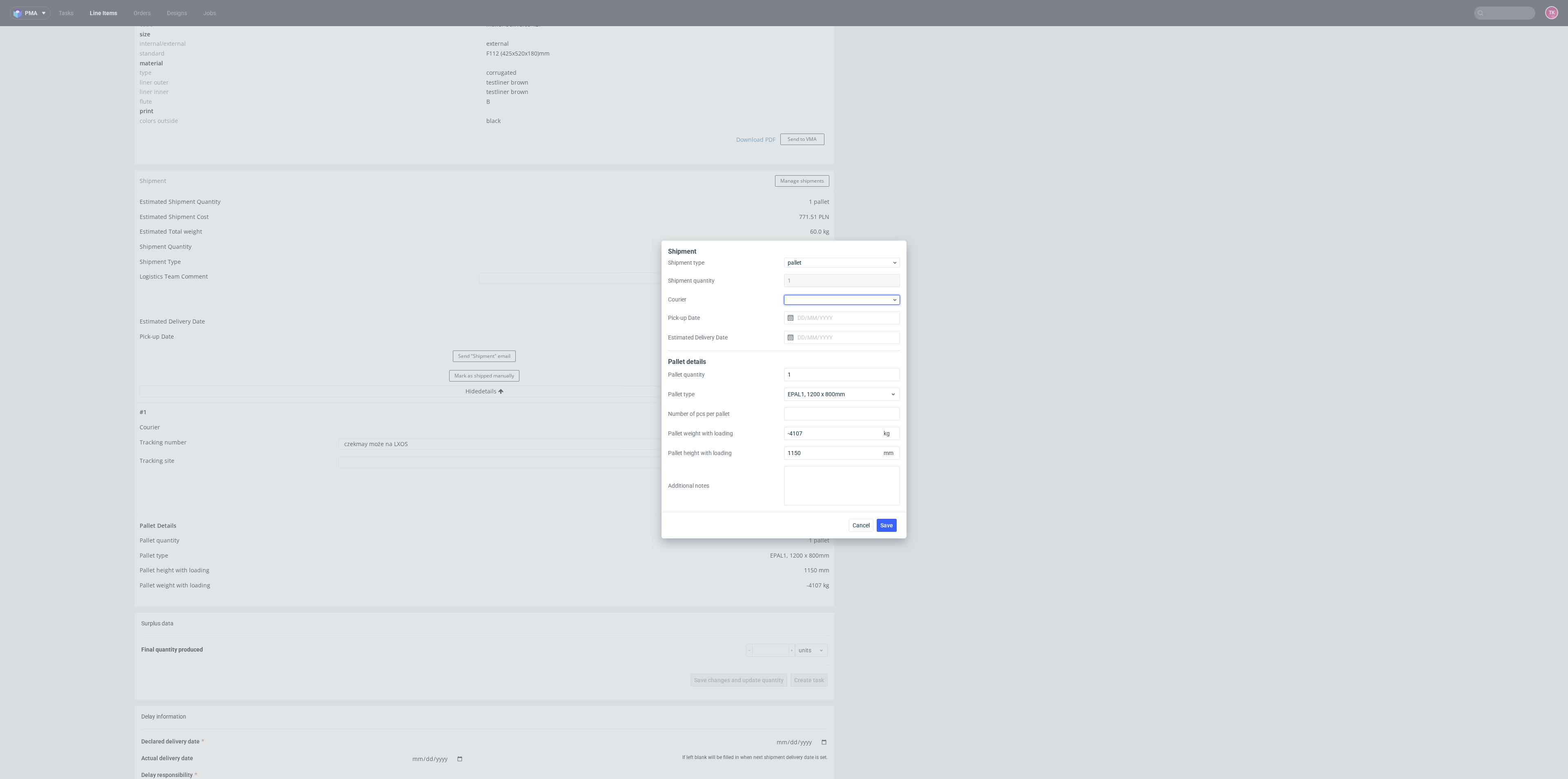
drag, startPoint x: 824, startPoint y: 299, endPoint x: 822, endPoint y: 305, distance: 6.3
click at [824, 300] on div at bounding box center [842, 300] width 116 height 10
click at [821, 342] on div "DB Schenker" at bounding box center [842, 347] width 110 height 15
click at [814, 319] on input "Pick-up Date" at bounding box center [842, 317] width 116 height 13
drag, startPoint x: 842, startPoint y: 417, endPoint x: 854, endPoint y: 435, distance: 21.6
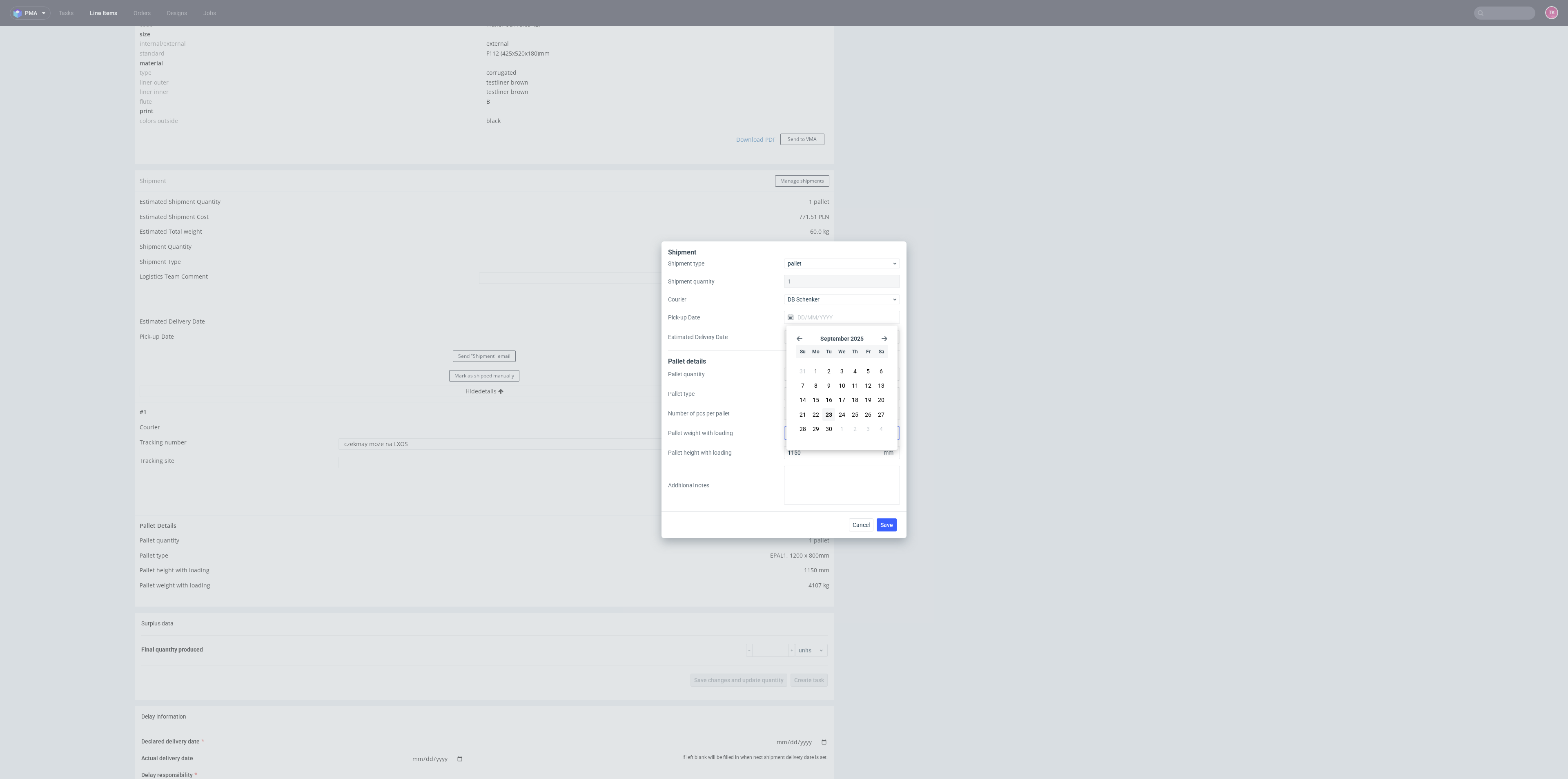
click at [843, 417] on span "24" at bounding box center [842, 414] width 7 height 8
type input "[DATE]"
click at [889, 532] on div "Cancel Save" at bounding box center [784, 525] width 245 height 27
click at [892, 527] on span "Save" at bounding box center [886, 524] width 13 height 5
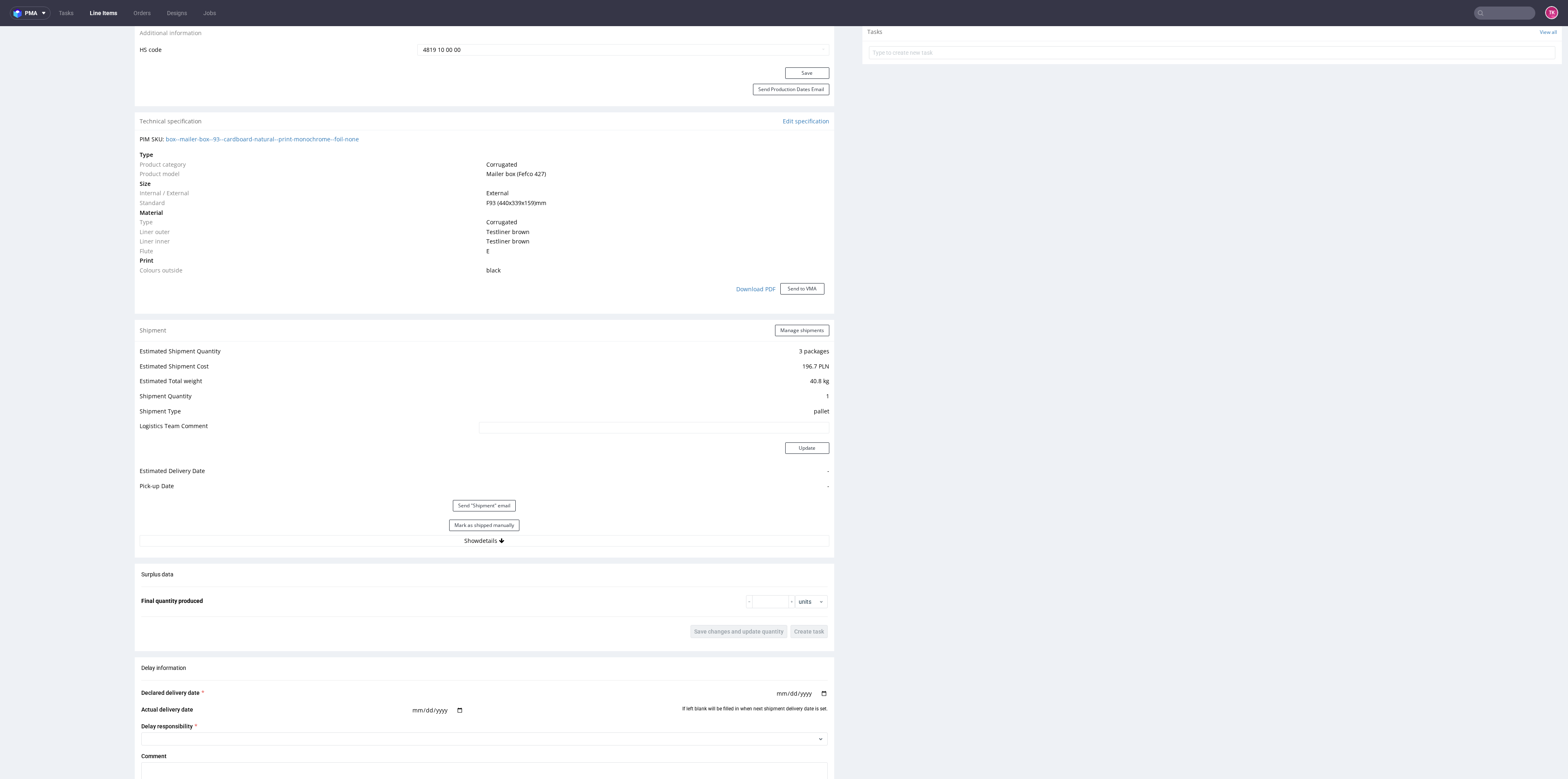
scroll to position [613, 0]
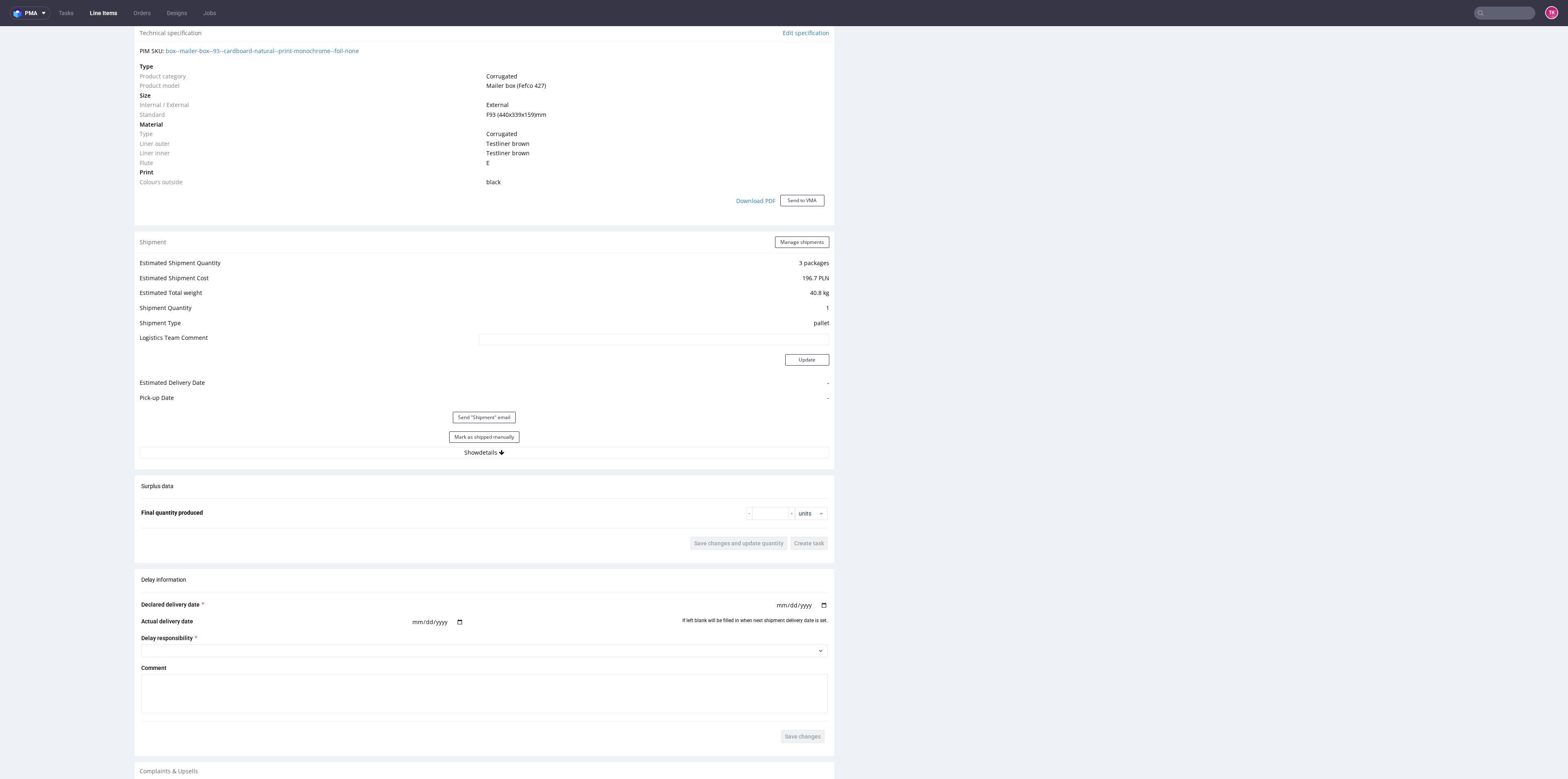
drag, startPoint x: 581, startPoint y: 426, endPoint x: 587, endPoint y: 446, distance: 20.9
click at [583, 437] on div "Estimated Shipment Quantity 3 packages Estimated Shipment Cost 196.7 PLN Estima…" at bounding box center [484, 358] width 699 height 210
click at [589, 446] on div "Mark as shipped manually" at bounding box center [484, 437] width 690 height 19
click at [586, 467] on div "Shipment Manage shipments Estimated Shipment Quantity 3 packages Estimated Ship…" at bounding box center [484, 350] width 699 height 238
click at [590, 455] on button "Show details" at bounding box center [484, 453] width 690 height 12
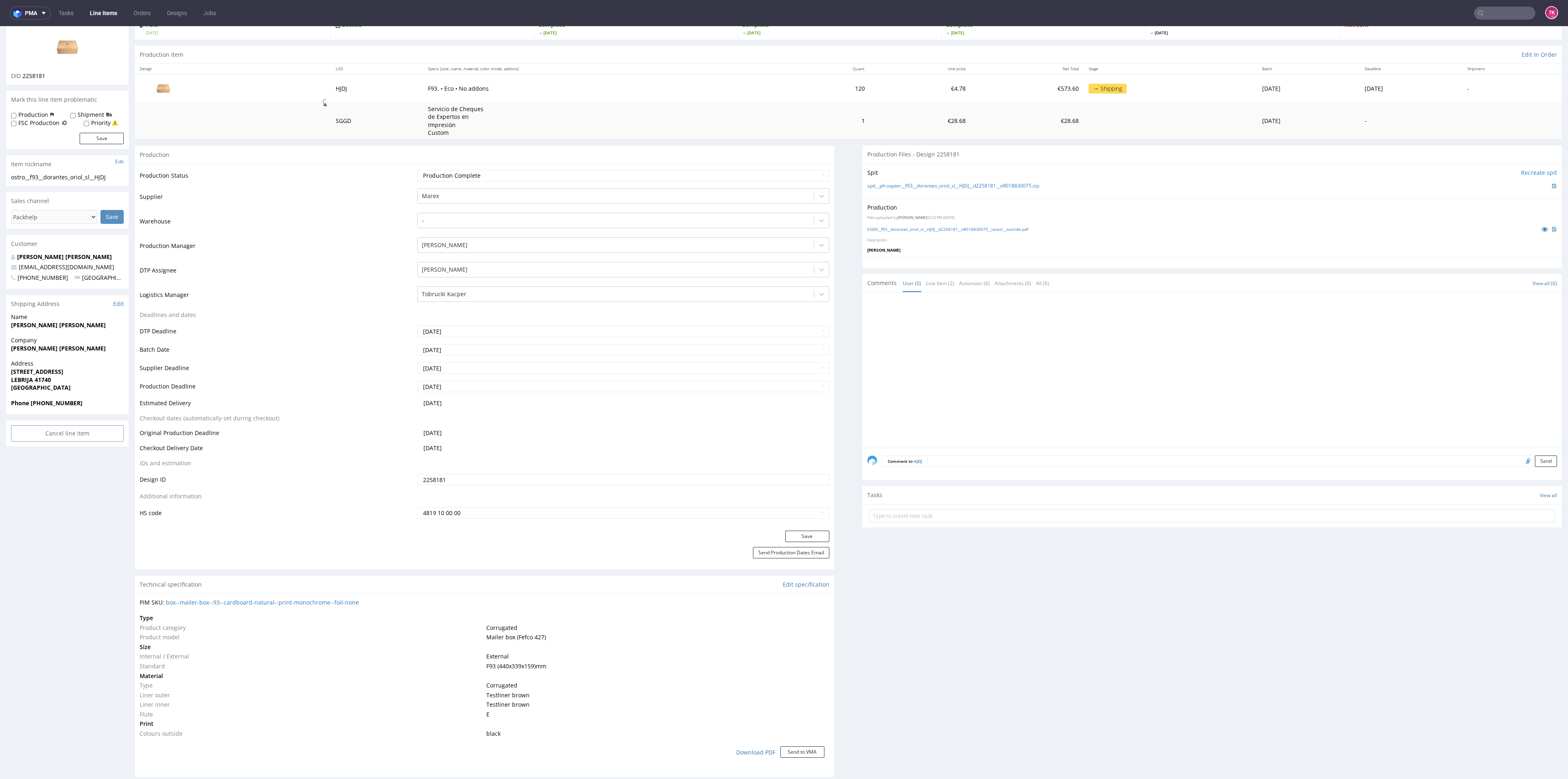
scroll to position [0, 0]
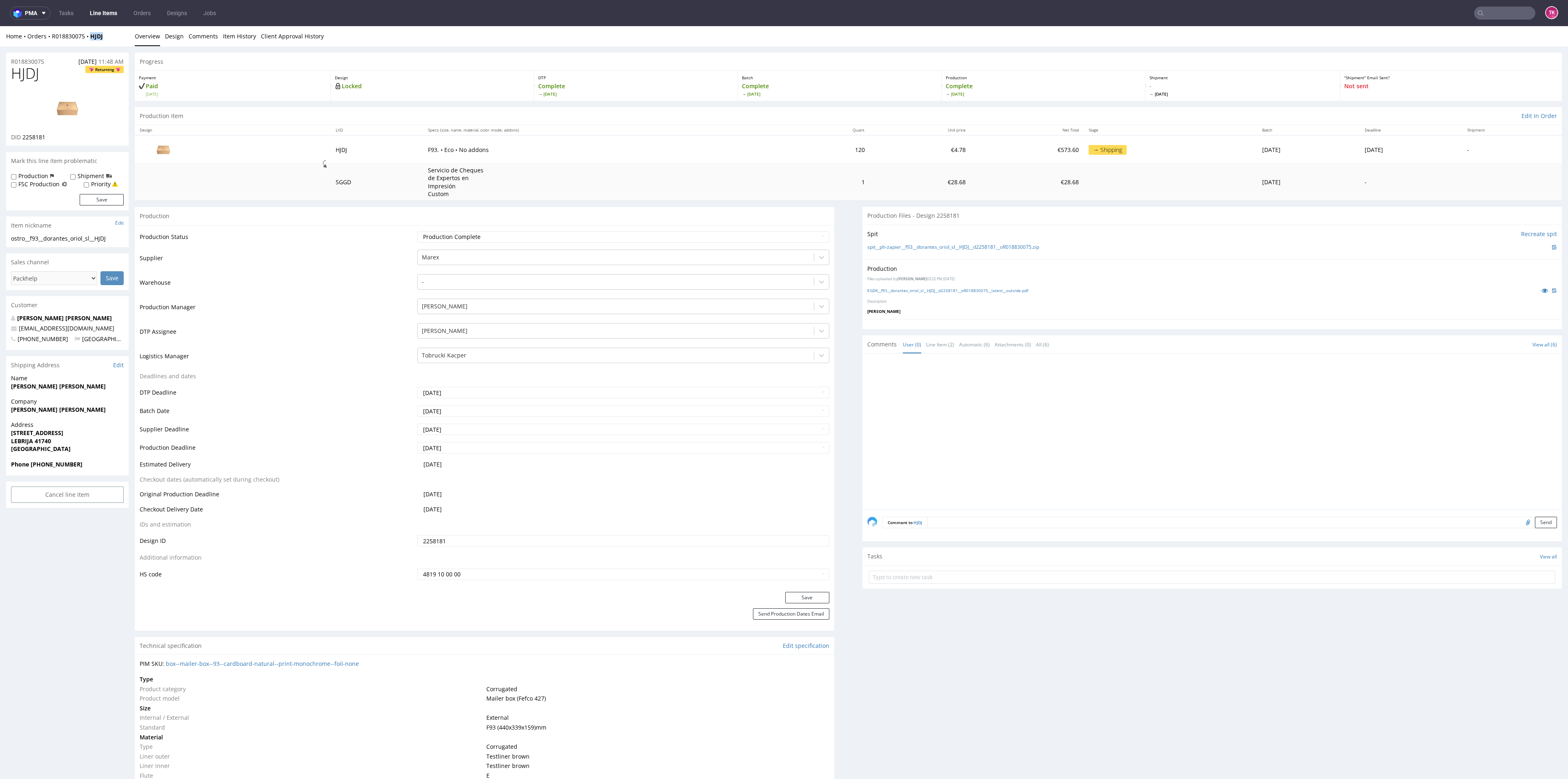
drag, startPoint x: 99, startPoint y: 34, endPoint x: 87, endPoint y: 42, distance: 14.4
click at [87, 42] on div "Home Orders R018830075 HJDJ Overview Design Comments Item History Client Approv…" at bounding box center [784, 37] width 1568 height 21
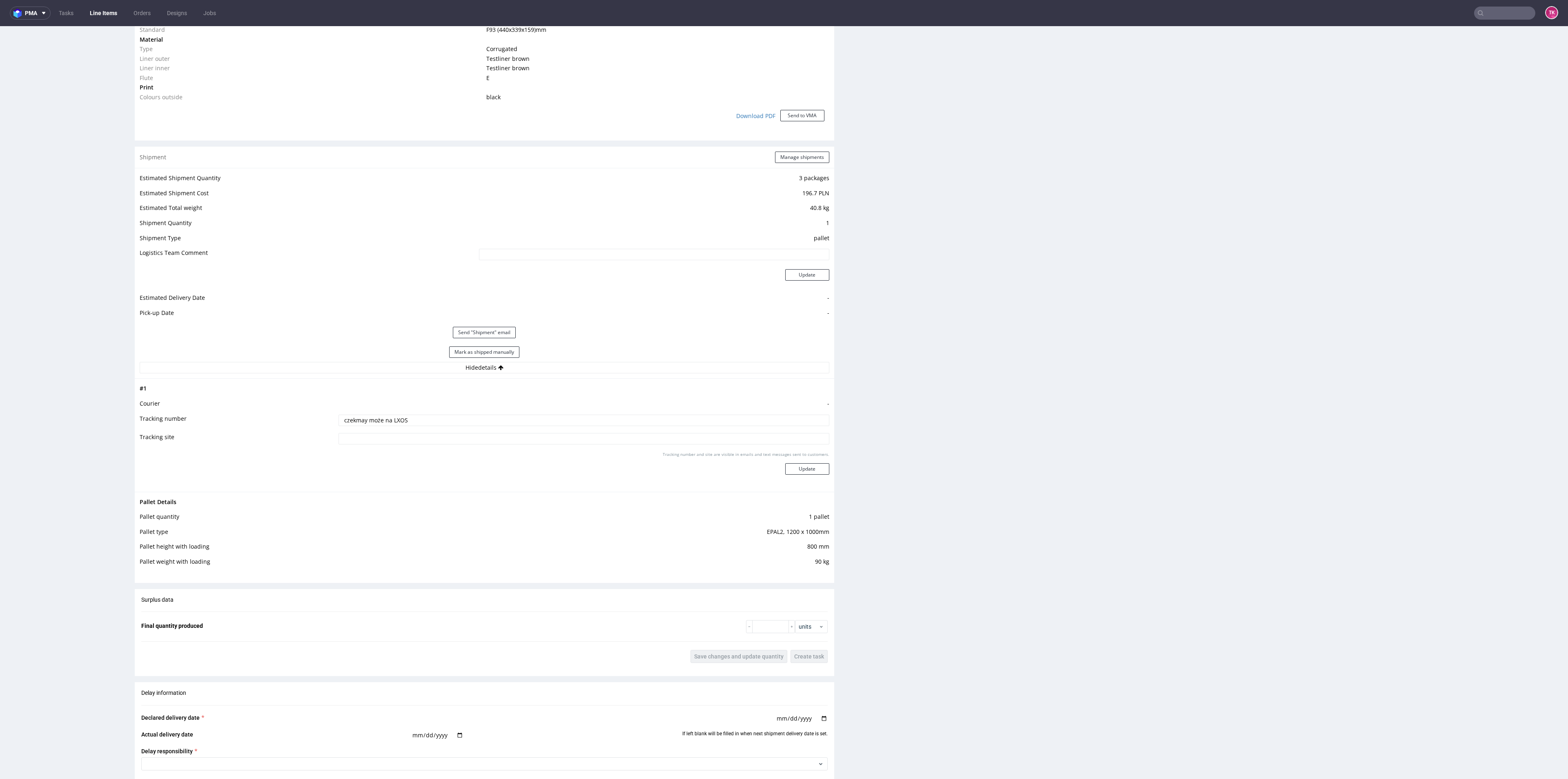
scroll to position [674, 0]
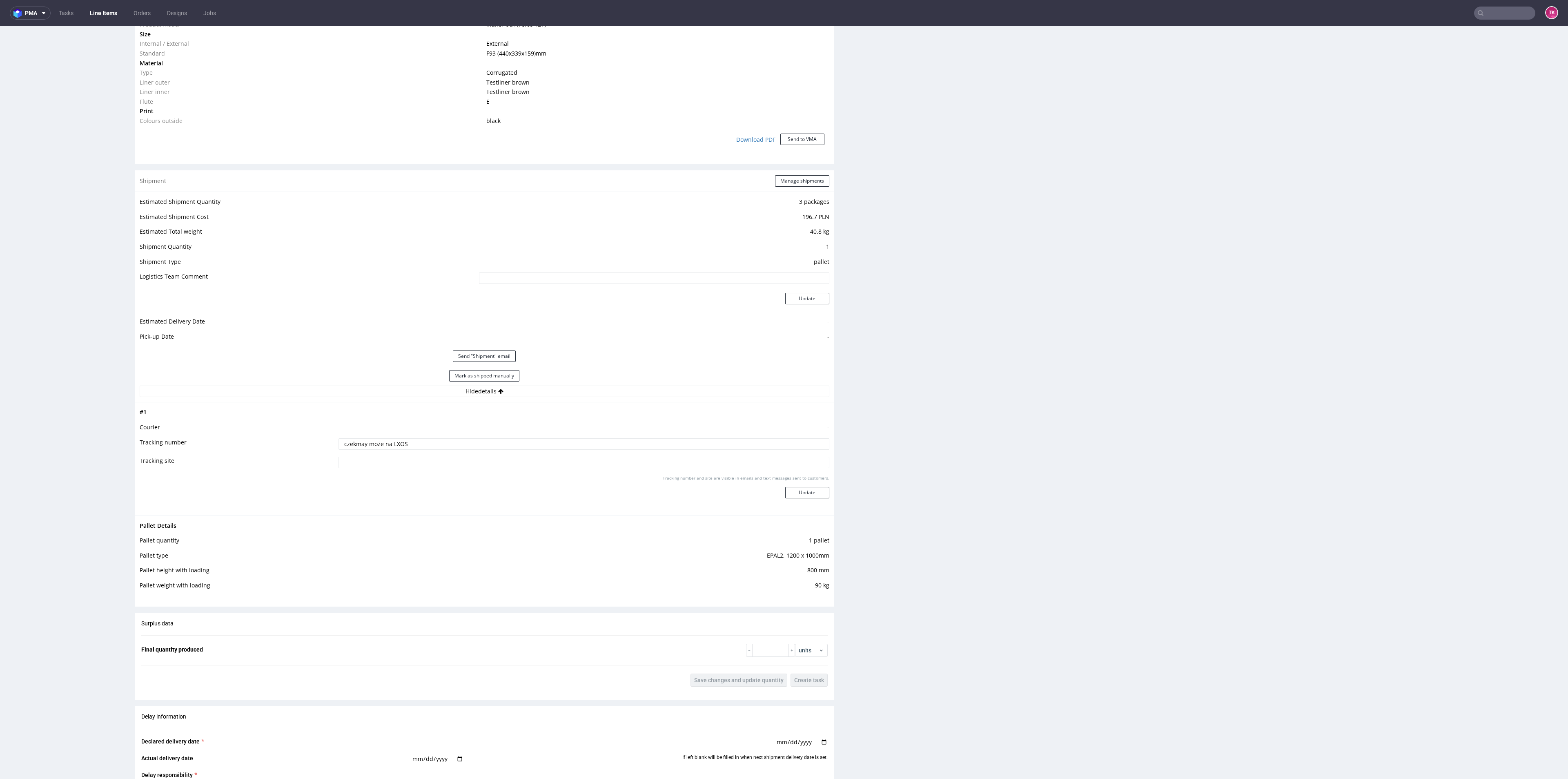
click at [802, 187] on div "Shipment Manage shipments" at bounding box center [484, 181] width 699 height 21
click at [800, 179] on button "Manage shipments" at bounding box center [802, 181] width 54 height 12
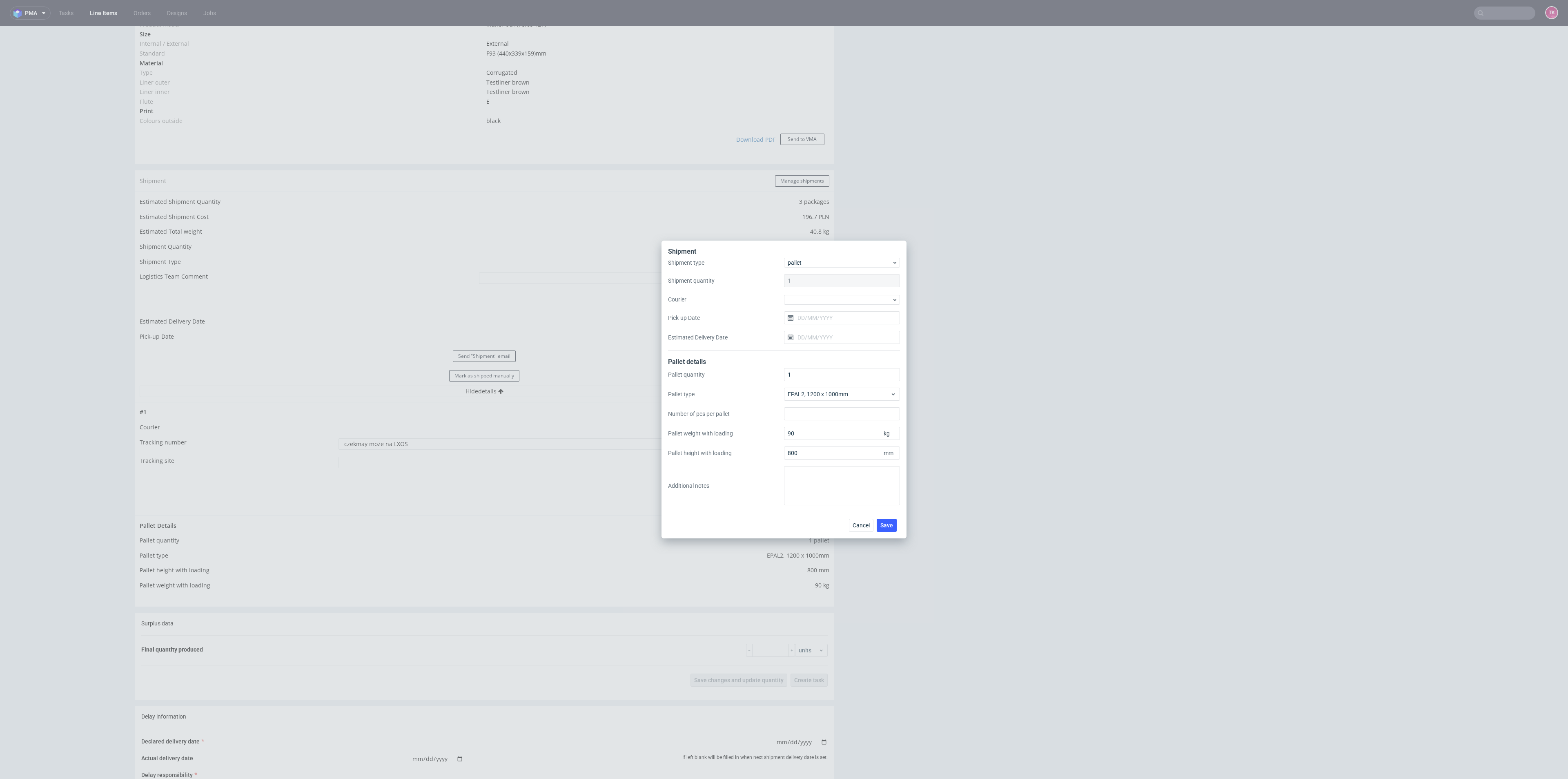
click at [803, 306] on div "Shipment type pallet Shipment quantity 1 Courier Pick-up Date Estimated Deliver…" at bounding box center [783, 304] width 232 height 93
click at [803, 303] on div at bounding box center [842, 300] width 116 height 10
click at [808, 348] on div "DB Schenker" at bounding box center [842, 347] width 110 height 15
click at [819, 320] on input "Pick-up Date" at bounding box center [842, 317] width 116 height 13
drag, startPoint x: 842, startPoint y: 414, endPoint x: 865, endPoint y: 486, distance: 75.6
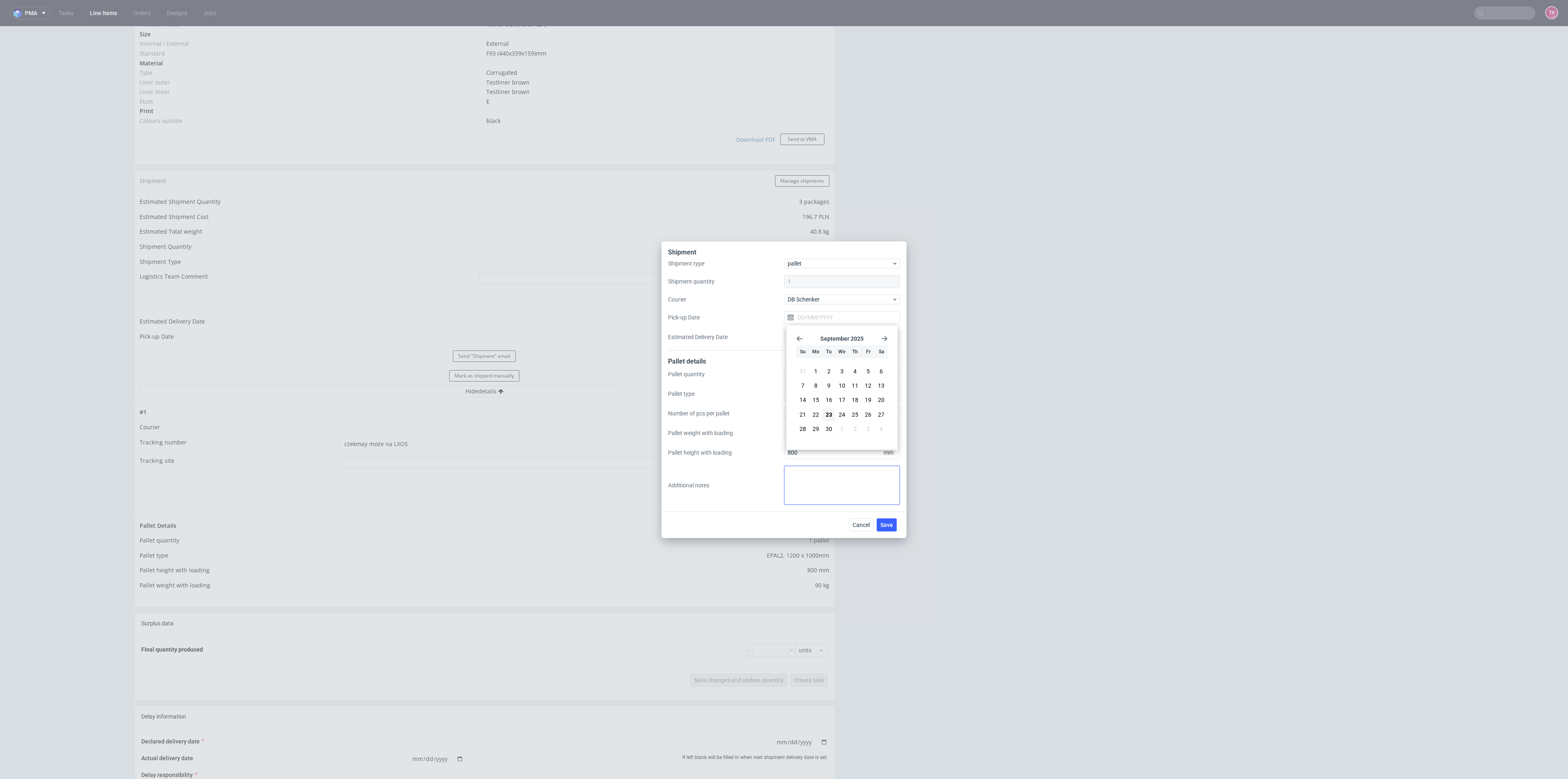
click at [843, 415] on span "24" at bounding box center [842, 414] width 7 height 8
type input "[DATE]"
click at [894, 527] on button "Save" at bounding box center [886, 524] width 20 height 13
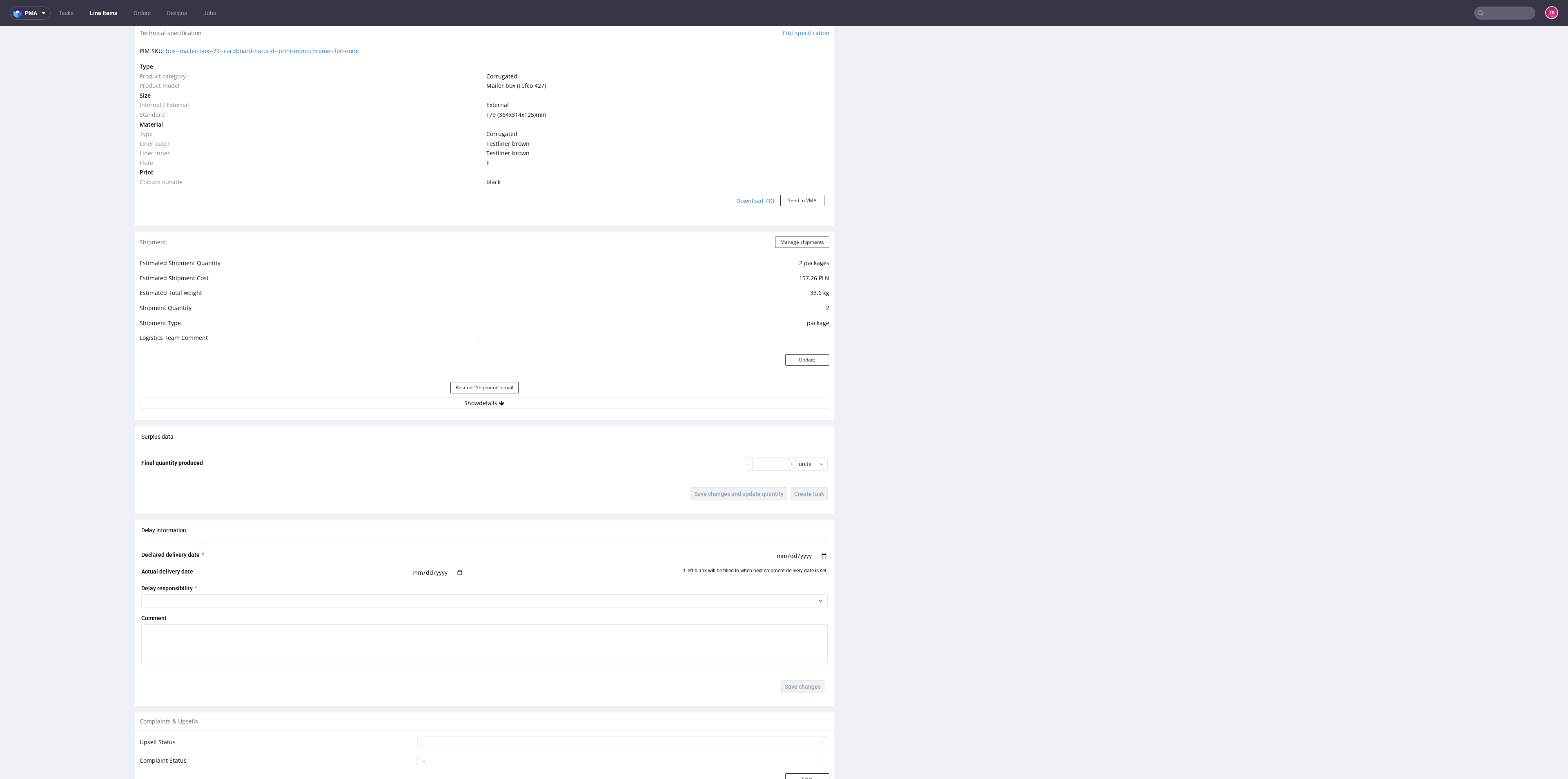
click at [649, 408] on div "Estimated Shipment Quantity 2 packages Estimated Shipment Cost 157.26 PLN Estim…" at bounding box center [484, 333] width 699 height 161
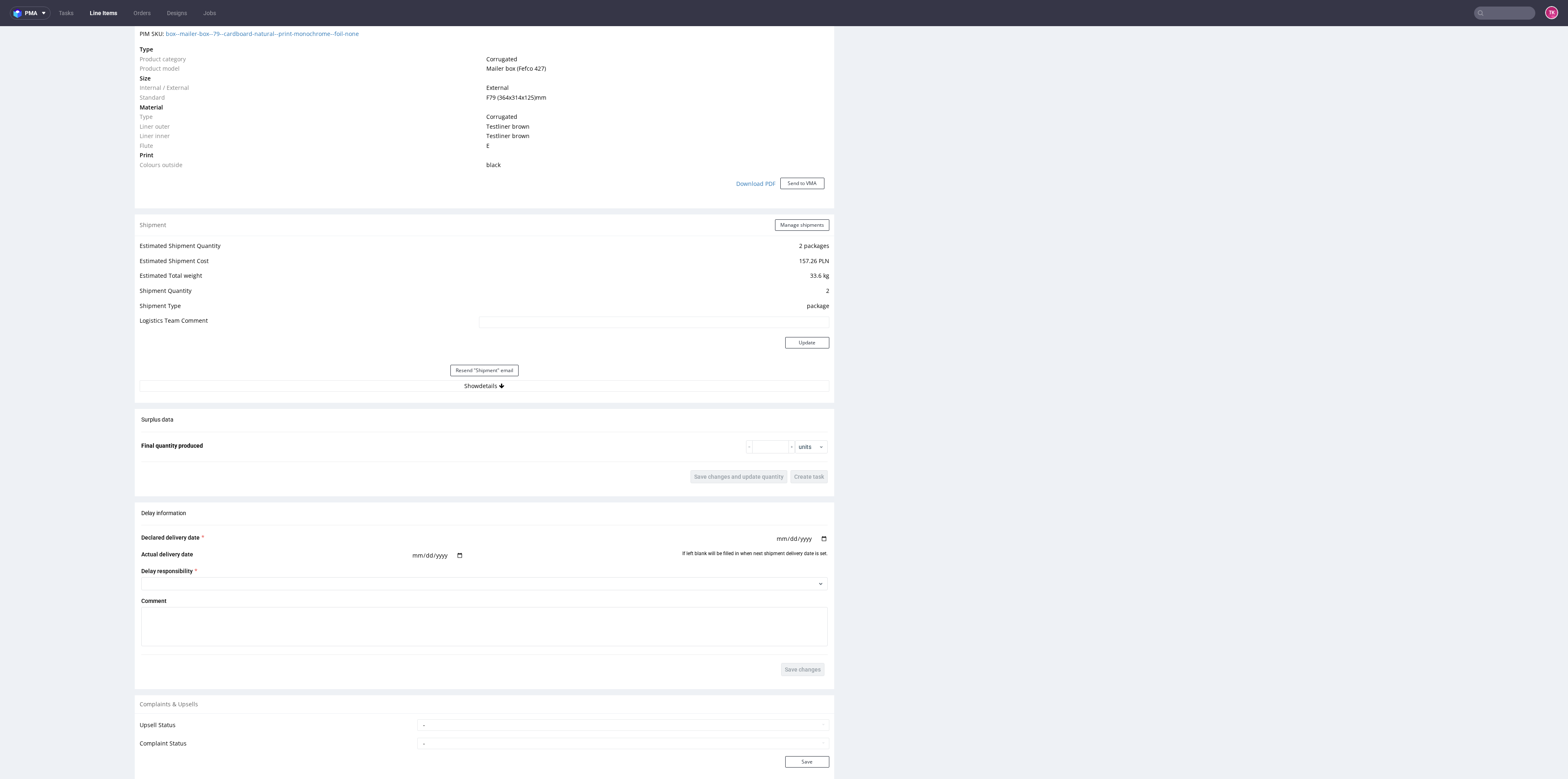
scroll to position [674, 0]
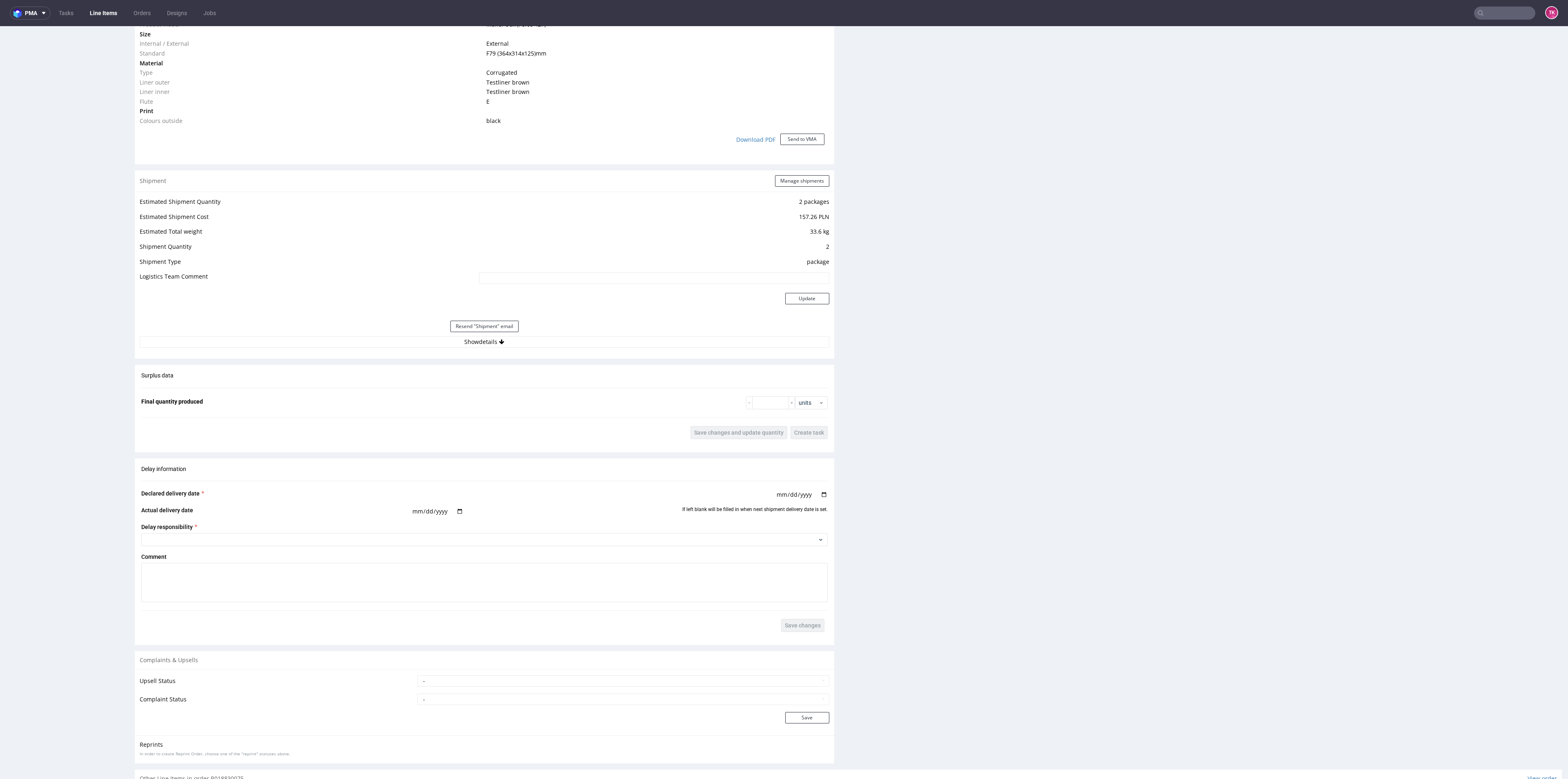
click at [646, 394] on div "Surplus data Final quantity produced units Save changes and update quantity Cre…" at bounding box center [484, 405] width 699 height 81
click at [653, 330] on div "Resend "Shipment" email" at bounding box center [484, 326] width 690 height 19
click at [653, 336] on button "Show details" at bounding box center [484, 342] width 690 height 12
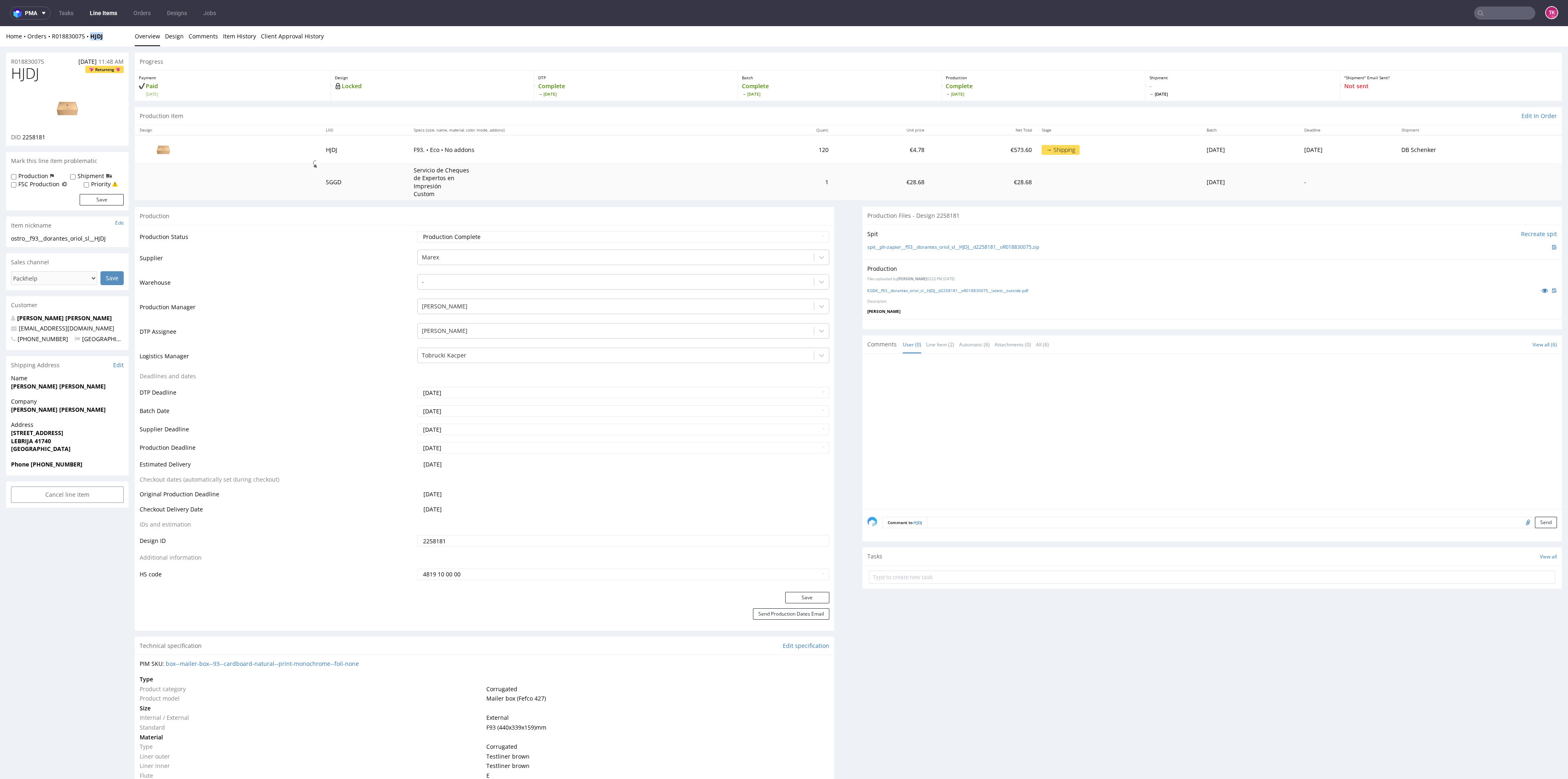
drag, startPoint x: 116, startPoint y: 33, endPoint x: 90, endPoint y: 40, distance: 26.9
click at [90, 40] on div "Home Orders R018830075 HJDJ Overview Design Comments Item History Client Approv…" at bounding box center [784, 37] width 1568 height 21
copy strong "HJDJ"
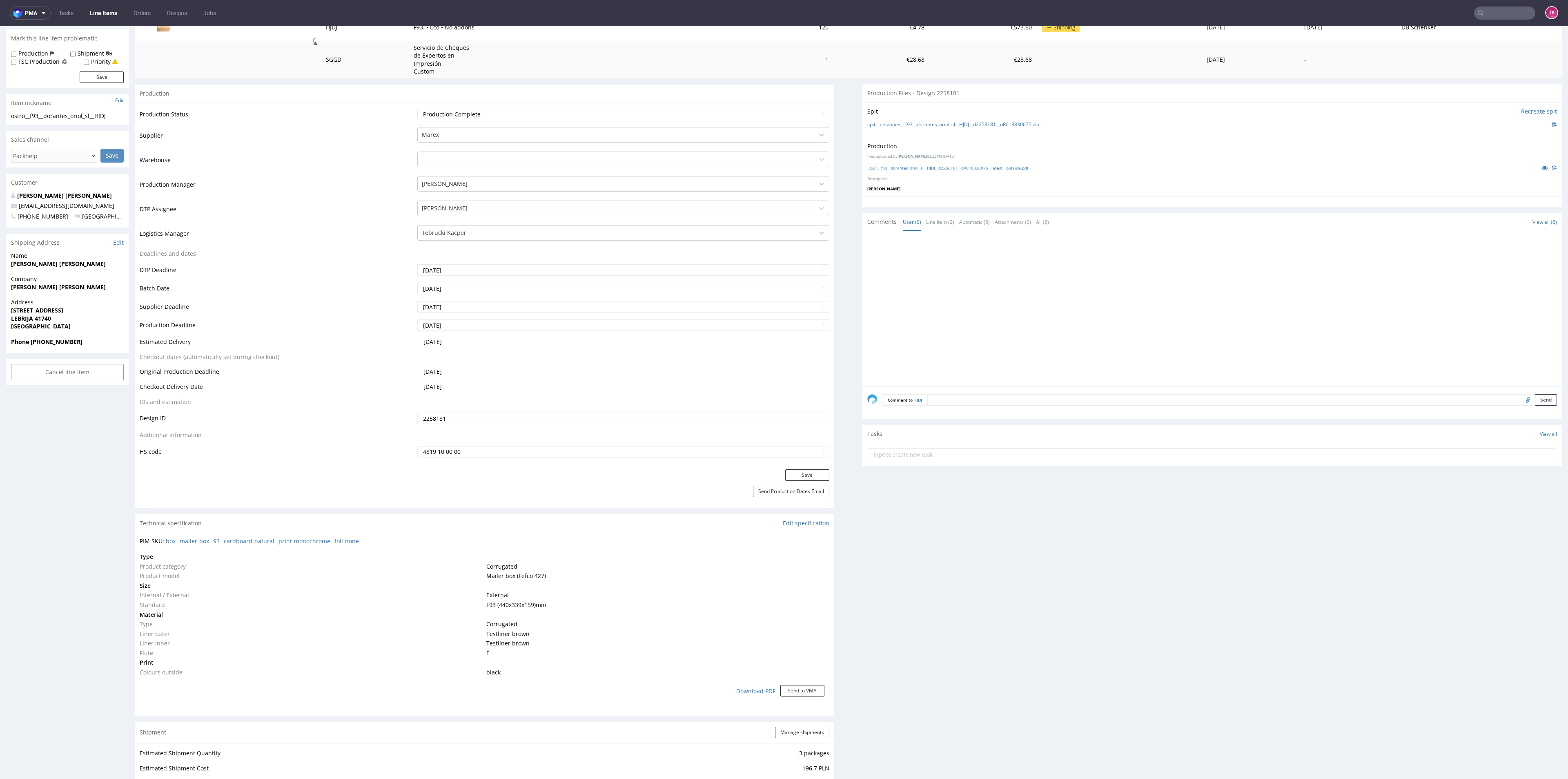
scroll to position [368, 0]
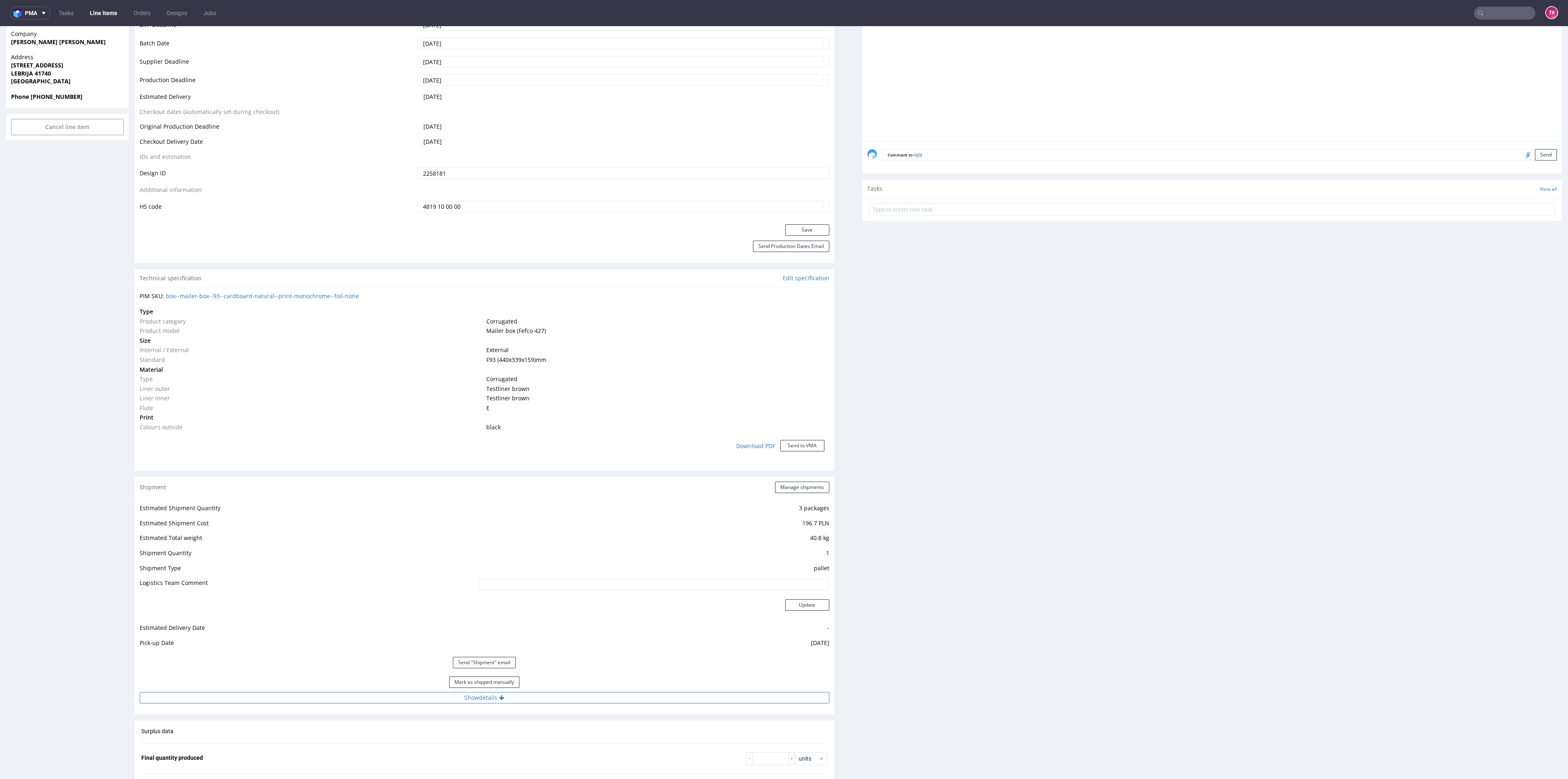
drag, startPoint x: 554, startPoint y: 706, endPoint x: 554, endPoint y: 697, distance: 9.0
click at [554, 703] on div "Estimated Shipment Quantity 3 packages Estimated Shipment Cost 196.7 PLN Estima…" at bounding box center [484, 603] width 699 height 210
click at [555, 697] on button "Show details" at bounding box center [484, 697] width 690 height 12
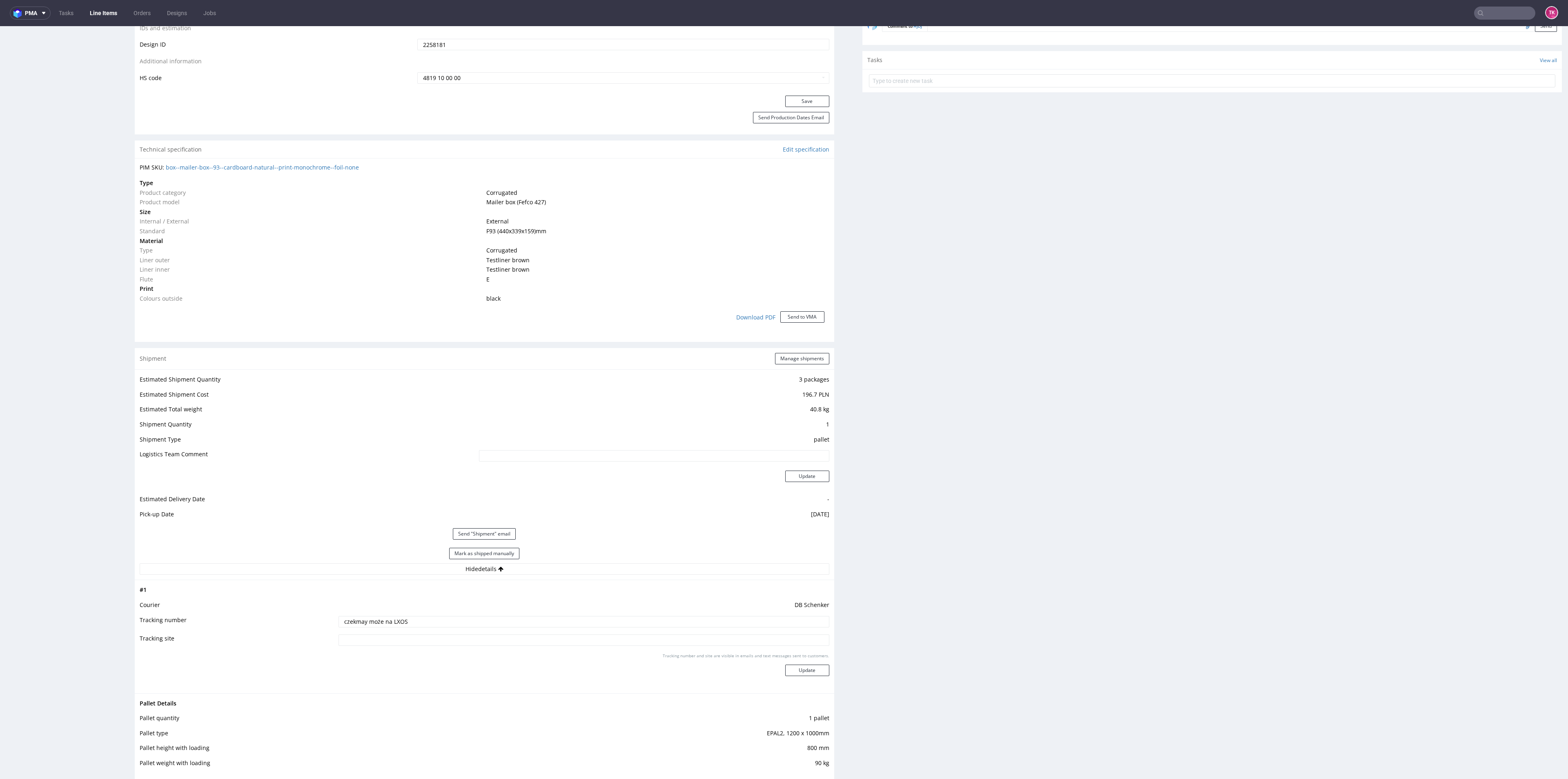
scroll to position [613, 0]
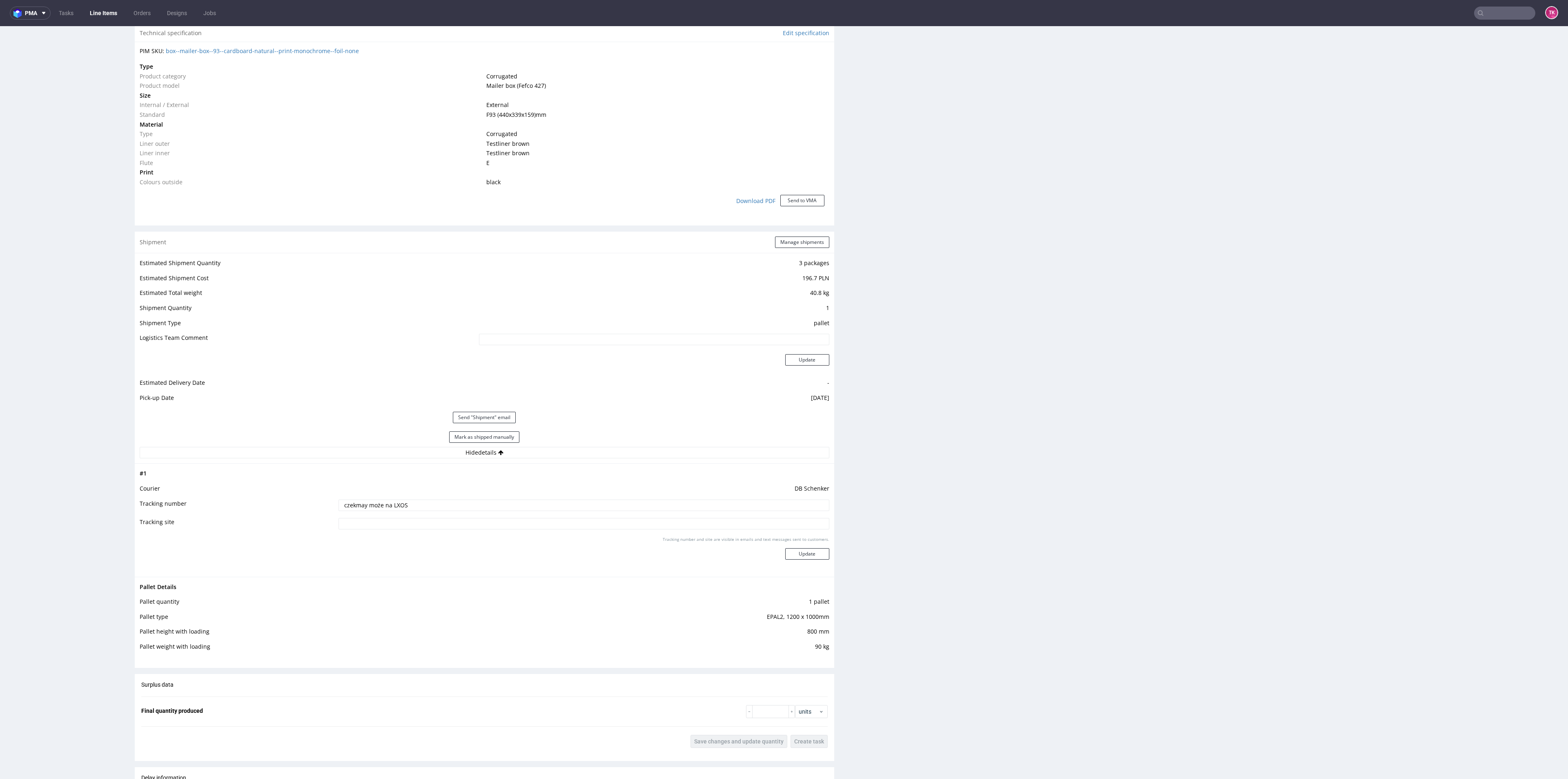
click at [446, 513] on td "czekmay może na LXOS" at bounding box center [583, 508] width 492 height 18
click at [446, 501] on input "czekmay może na LXOS" at bounding box center [584, 505] width 491 height 12
paste input "PLWAW509040534"
type input "PLWAW509040534"
click at [785, 548] on button "Update" at bounding box center [807, 554] width 44 height 12
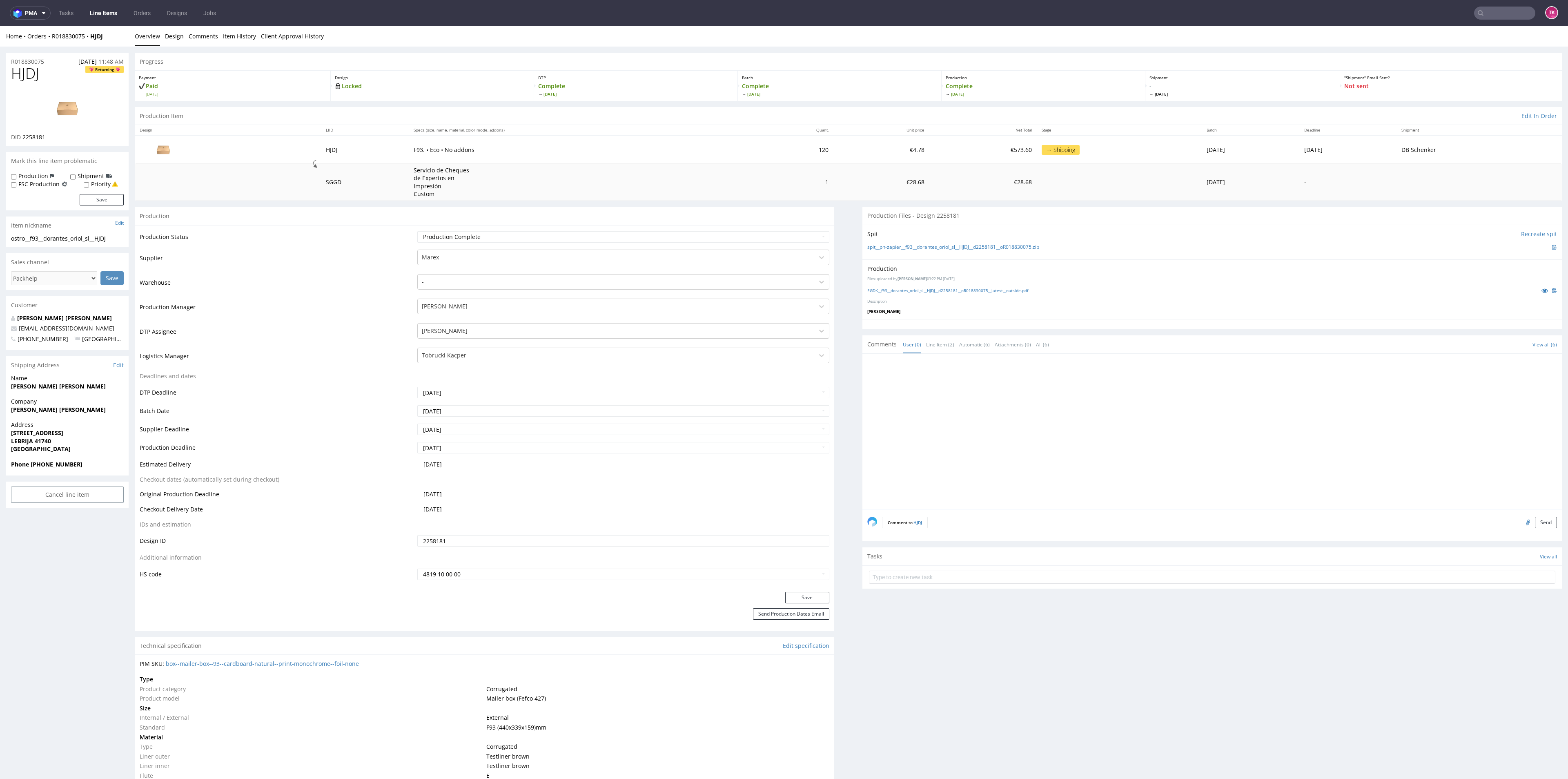
scroll to position [588, 0]
drag, startPoint x: 0, startPoint y: 409, endPoint x: 124, endPoint y: 415, distance: 124.1
copy strong "[PERSON_NAME] [PERSON_NAME]"
drag, startPoint x: 5, startPoint y: 437, endPoint x: 16, endPoint y: 437, distance: 11.0
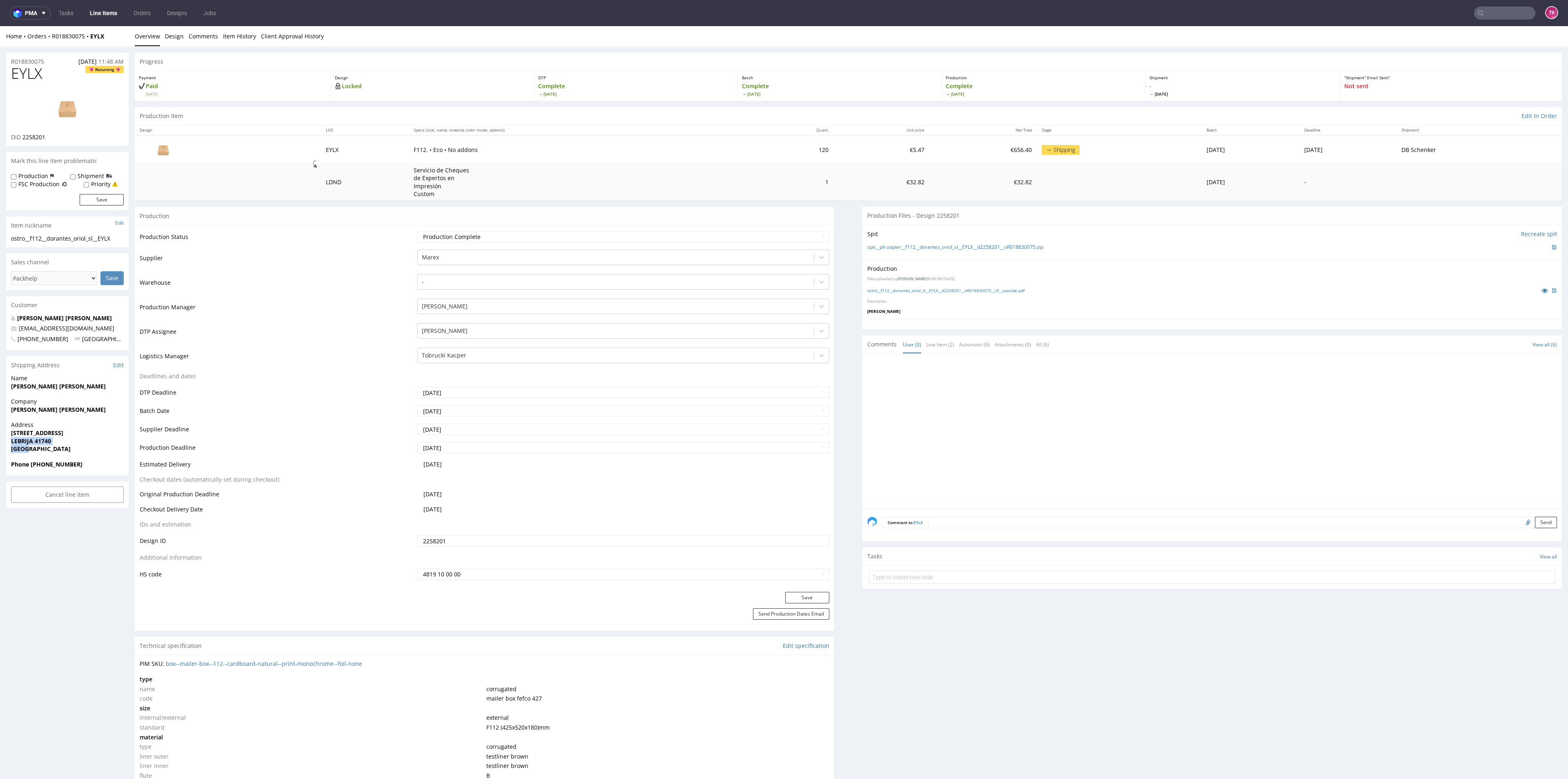
copy p "[STREET_ADDRESS]"
drag, startPoint x: 3, startPoint y: 436, endPoint x: 105, endPoint y: 441, distance: 102.1
drag, startPoint x: 91, startPoint y: 331, endPoint x: 0, endPoint y: 325, distance: 91.2
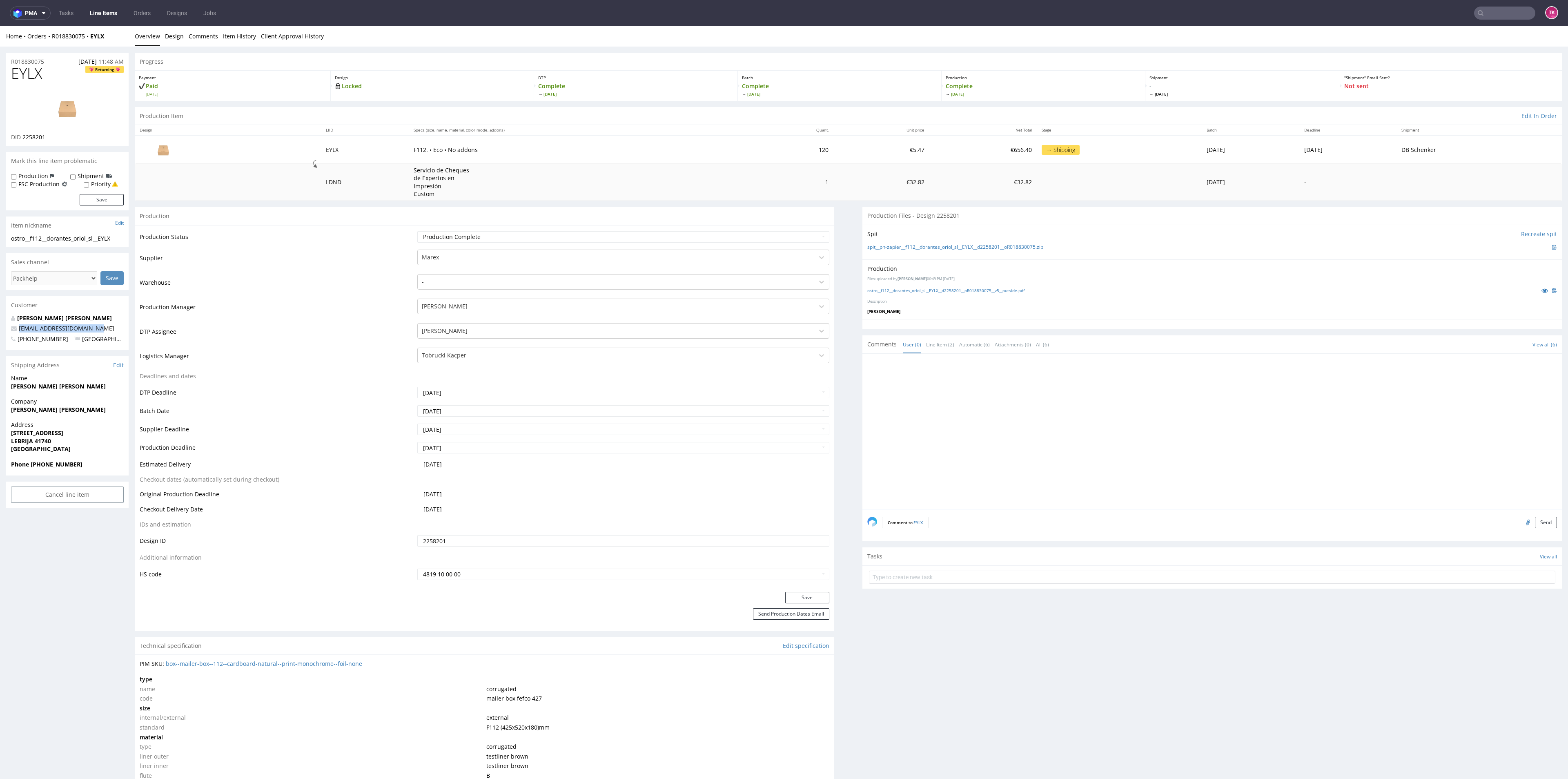
copy span "[EMAIL_ADDRESS][DOMAIN_NAME]"
drag, startPoint x: 32, startPoint y: 465, endPoint x: 86, endPoint y: 464, distance: 54.0
click at [86, 464] on span "Phone [PHONE_NUMBER]" at bounding box center [67, 464] width 113 height 8
copy strong "34644678483"
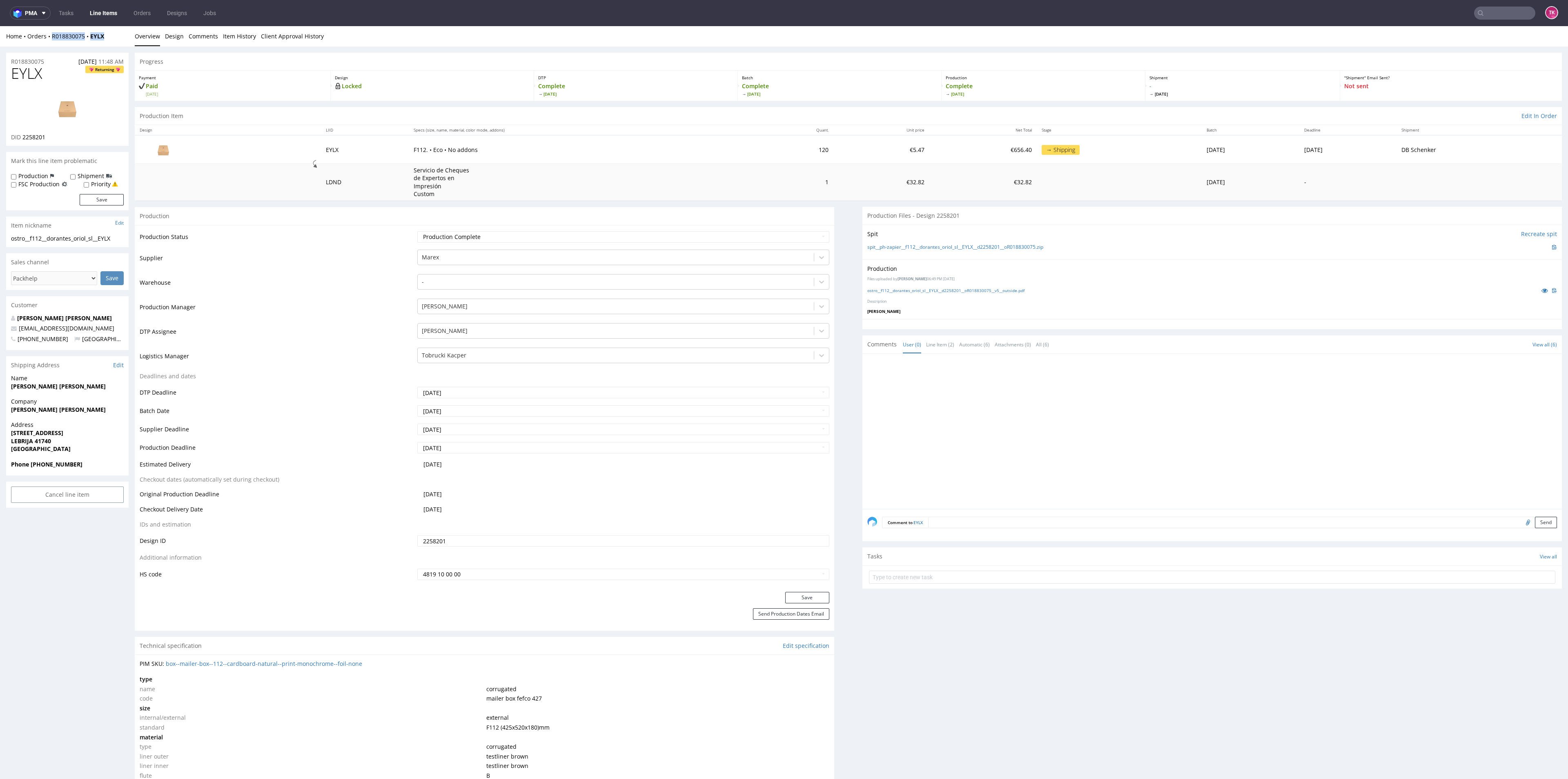
drag, startPoint x: 107, startPoint y: 37, endPoint x: 49, endPoint y: 43, distance: 58.3
click at [49, 43] on div "Home Orders R018830075 EYLX Overview Design Comments Item History Client Approv…" at bounding box center [784, 37] width 1568 height 21
copy div "R018830075 EYLX"
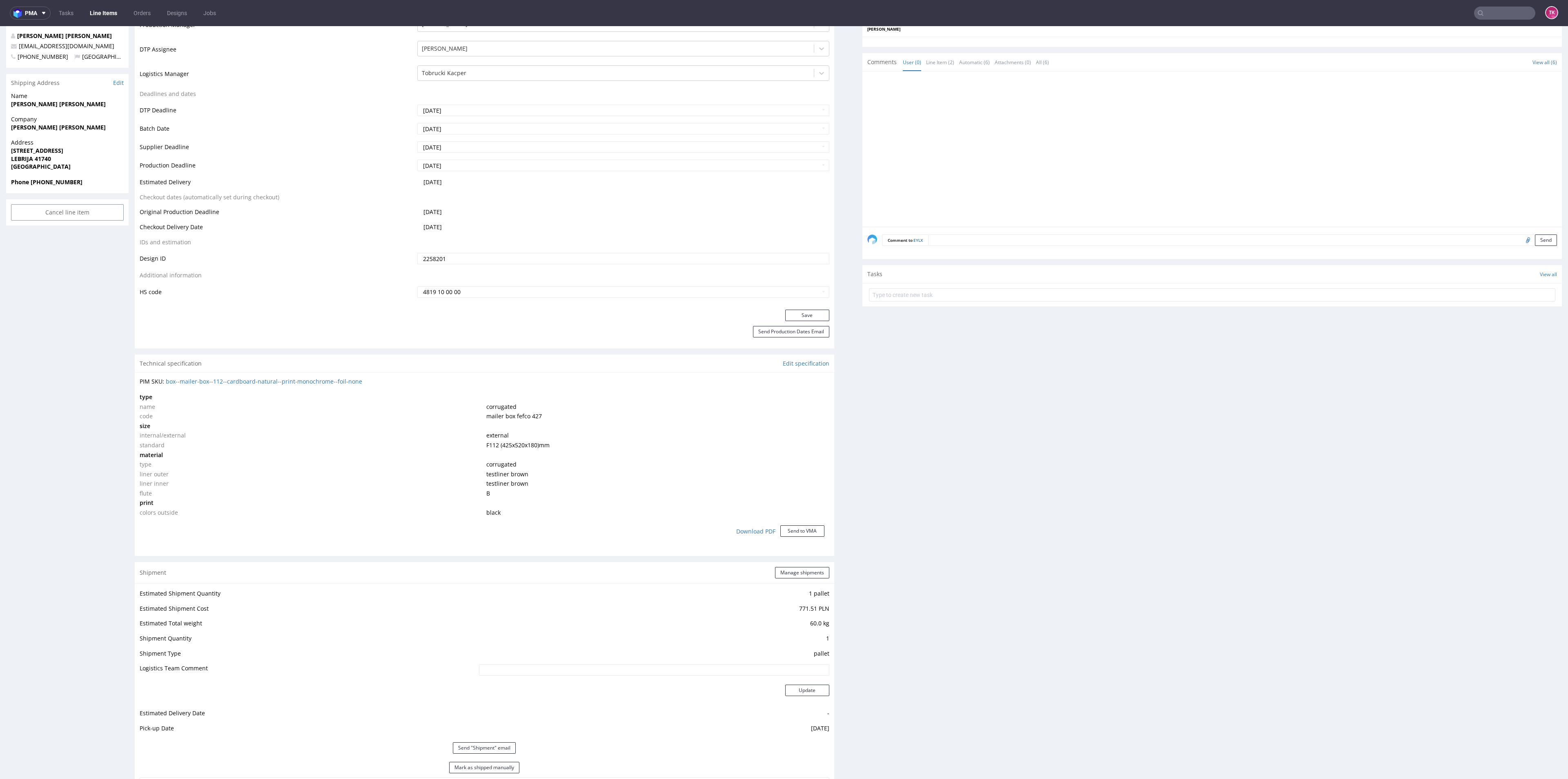
scroll to position [490, 0]
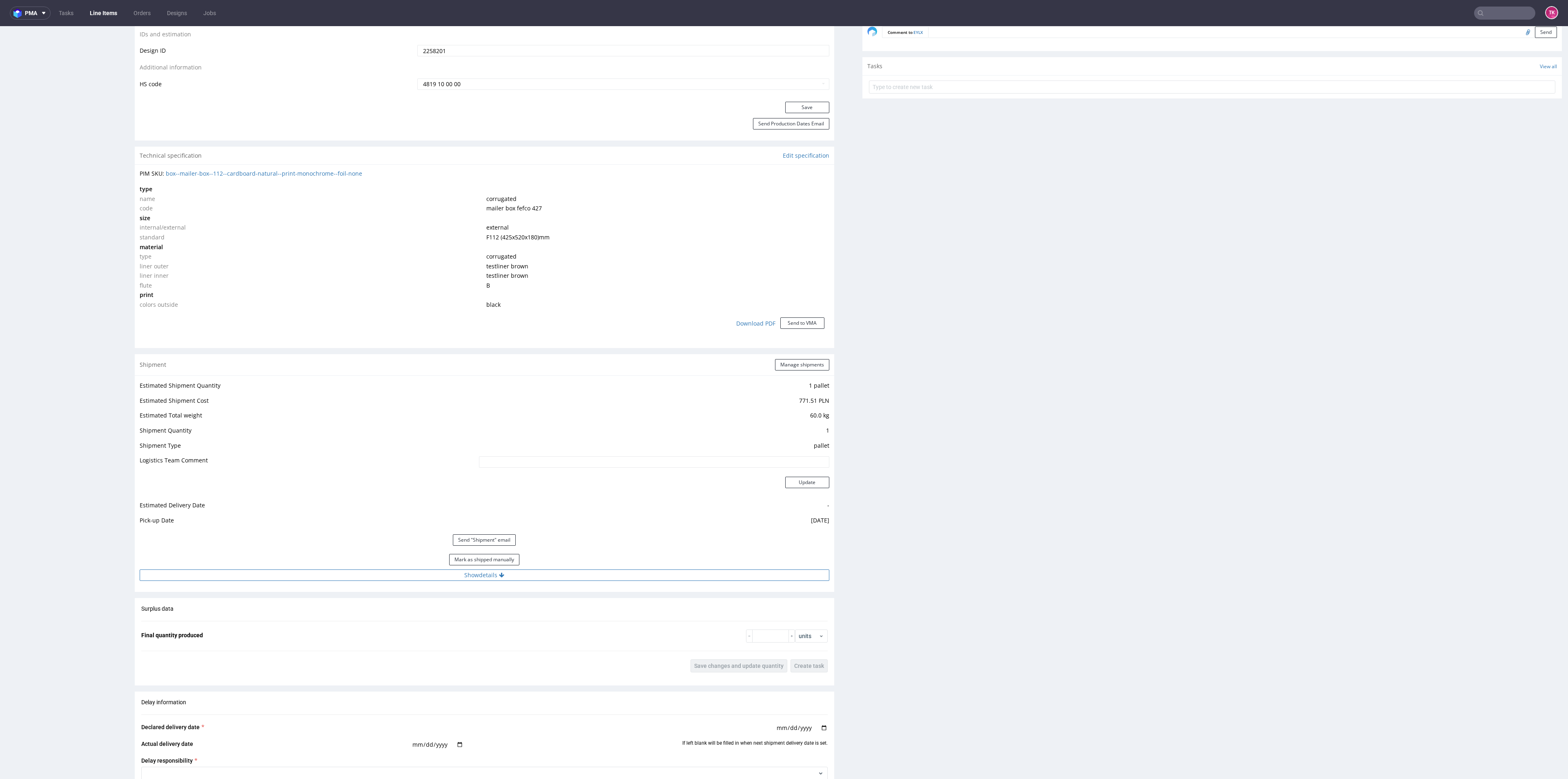
click at [528, 579] on div "Estimated Shipment Quantity 1 pallet Estimated Shipment Cost 771.51 PLN Estimat…" at bounding box center [484, 480] width 699 height 210
click at [527, 579] on button "Show details" at bounding box center [484, 575] width 690 height 12
click at [498, 622] on input "czekmay może na LXOS" at bounding box center [584, 628] width 491 height 12
paste input "PLWAW509040534"
type input "PLWAW509040534"
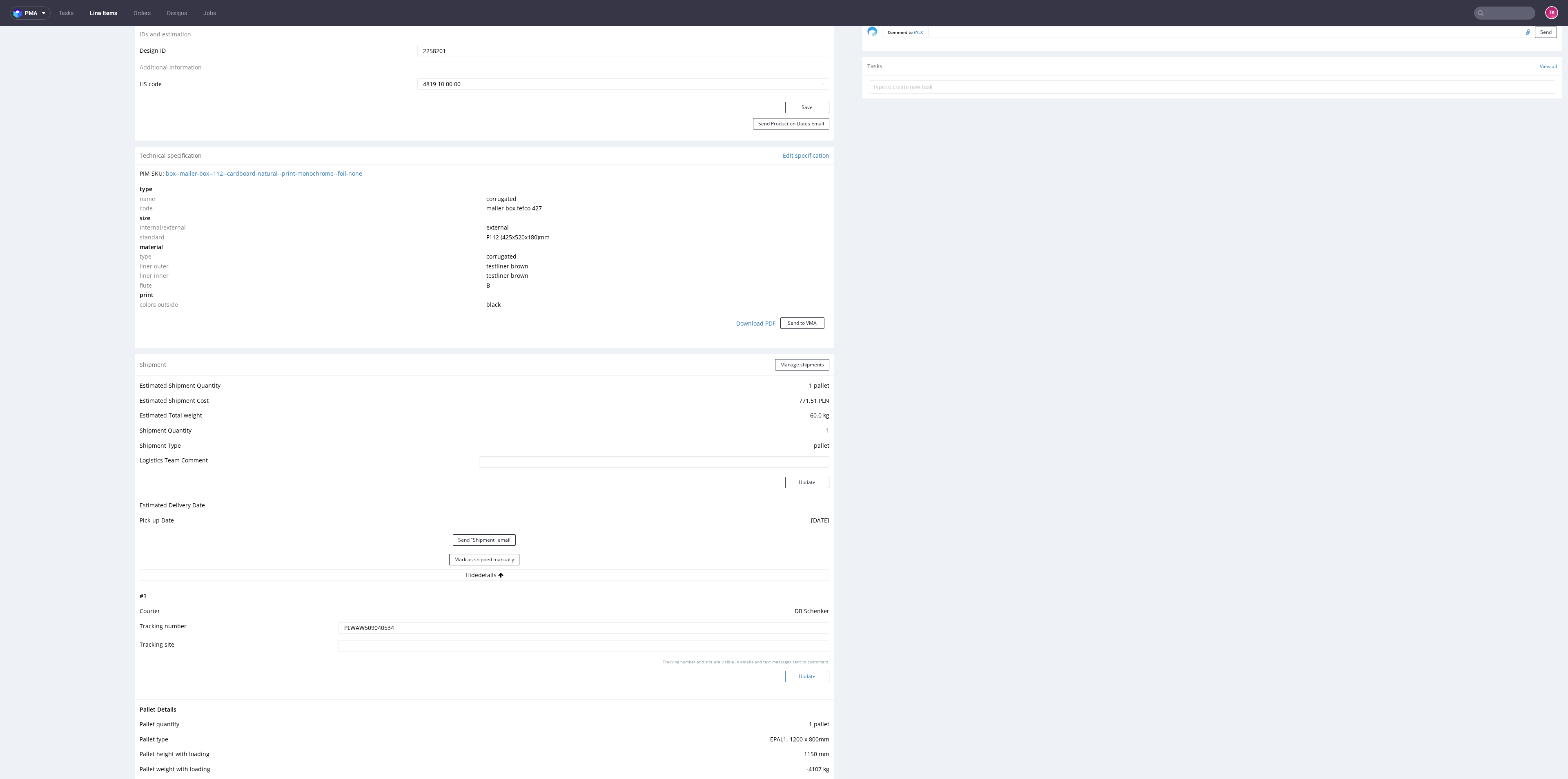
click at [799, 680] on button "Update" at bounding box center [807, 677] width 44 height 12
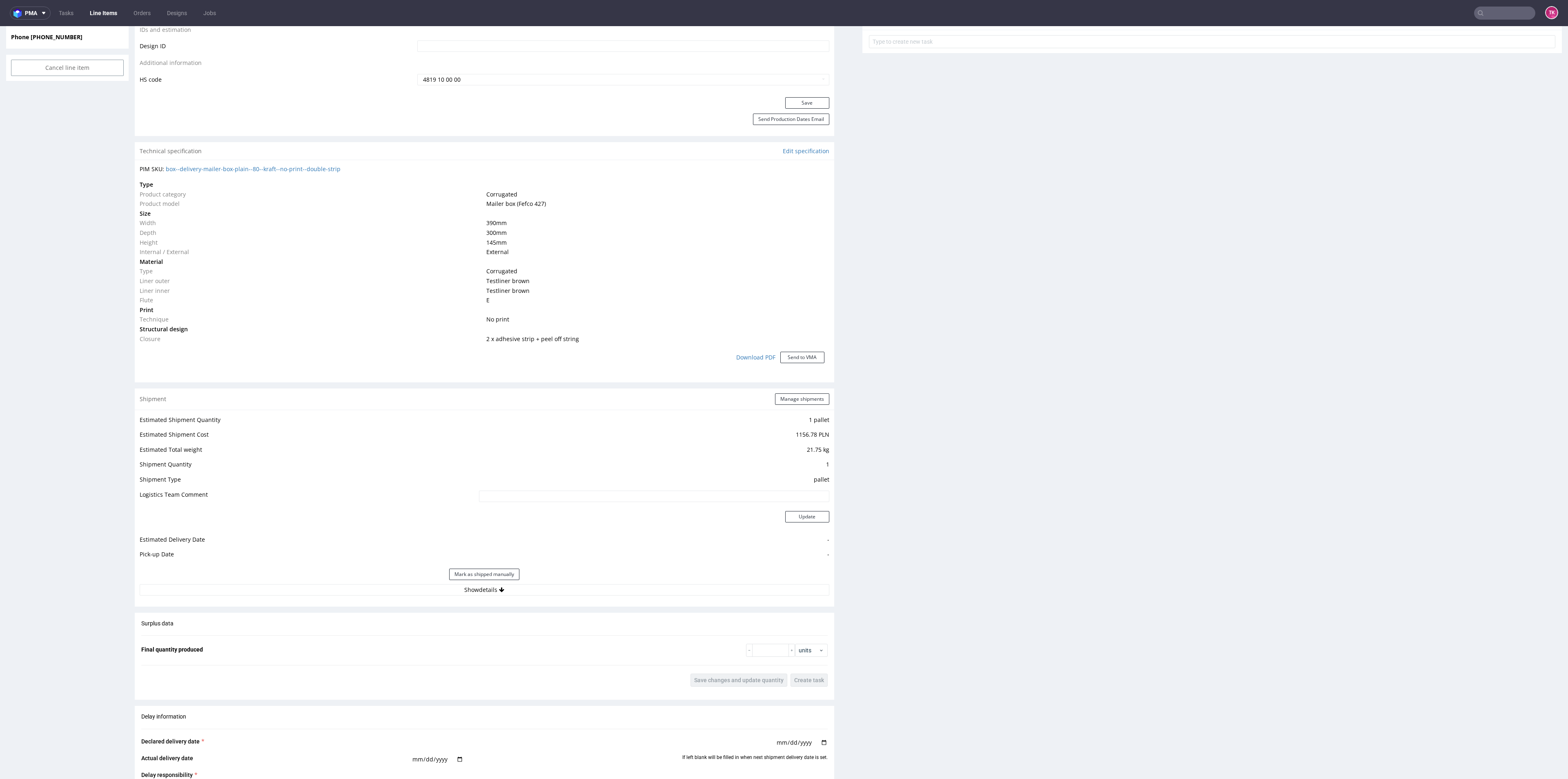
scroll to position [613, 0]
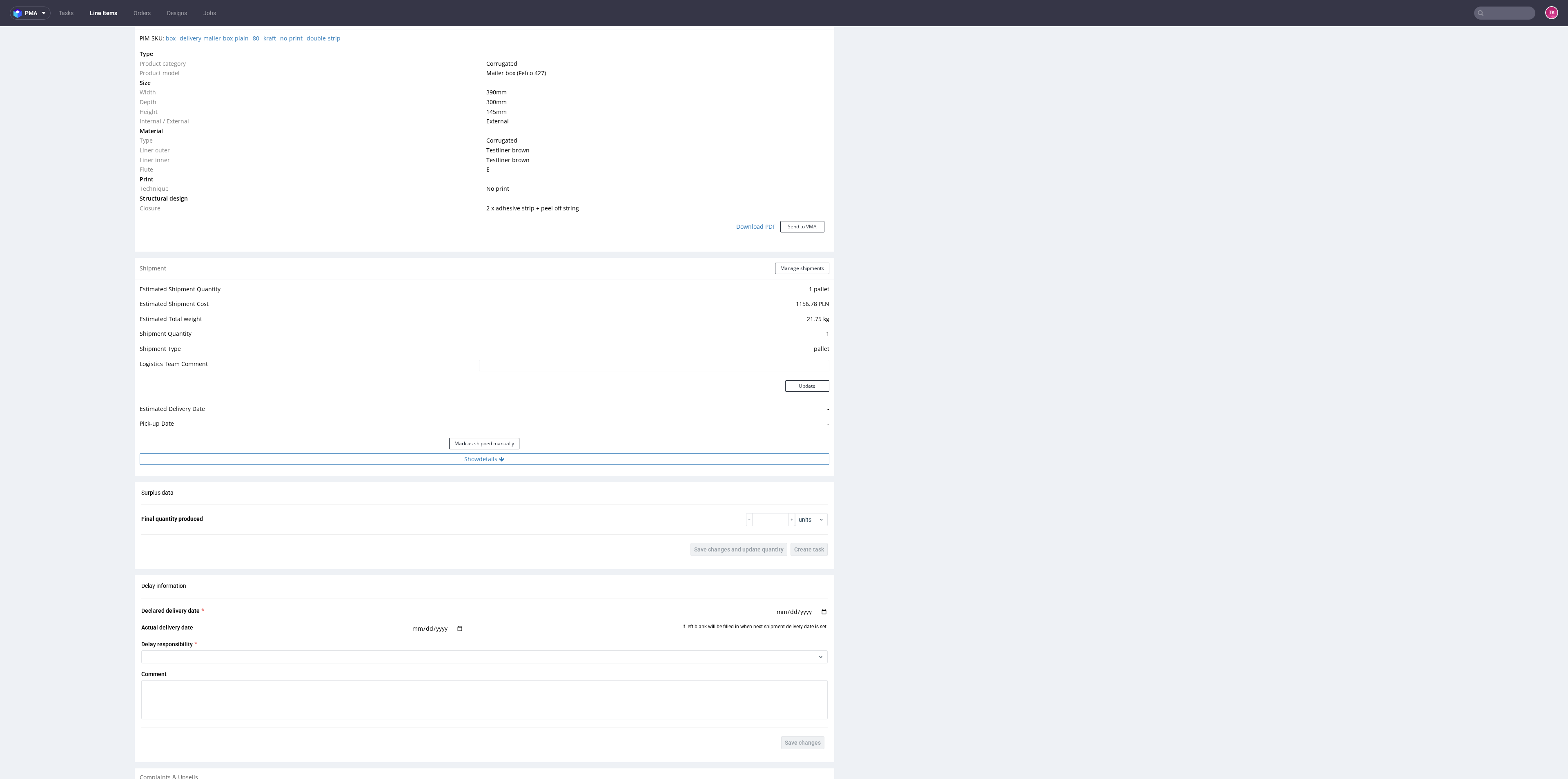
click at [582, 459] on button "Show details" at bounding box center [484, 459] width 690 height 12
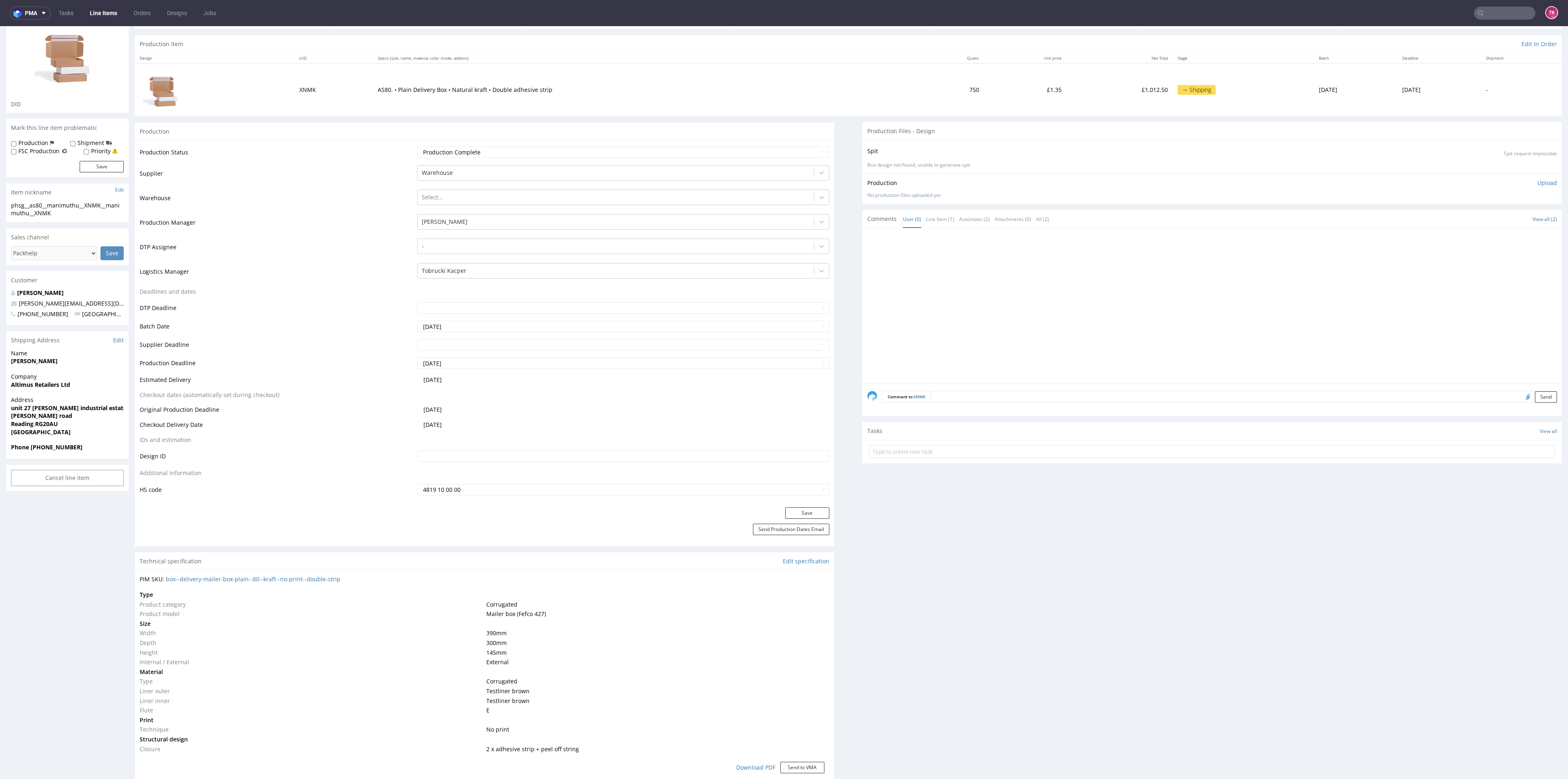
scroll to position [0, 0]
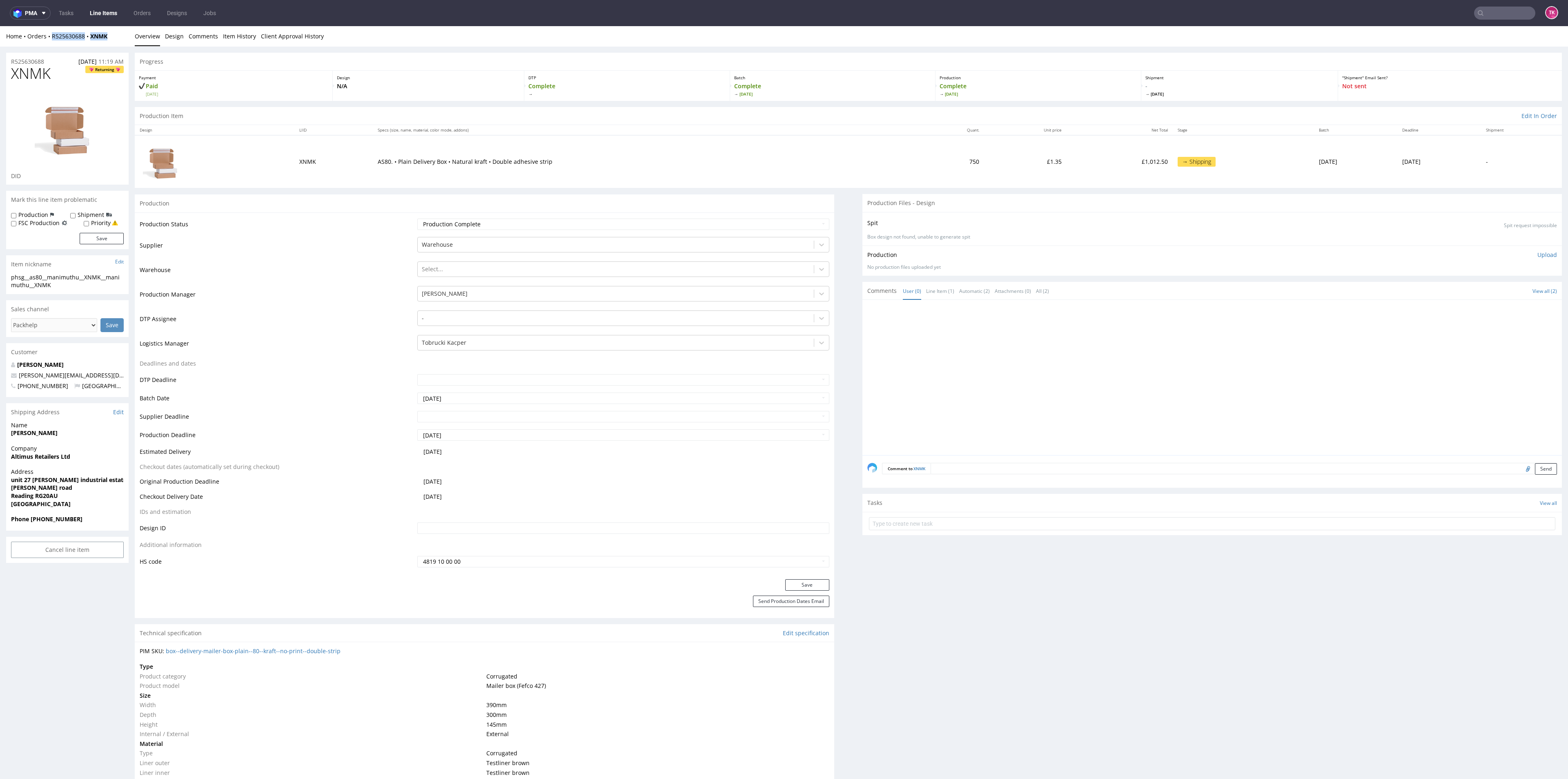
drag, startPoint x: 116, startPoint y: 35, endPoint x: 52, endPoint y: 44, distance: 64.6
click at [52, 44] on div "Home Orders R525630688 XNMK Overview Design Comments Item History Client Approv…" at bounding box center [784, 37] width 1568 height 21
copy div "R525630688 XNMK"
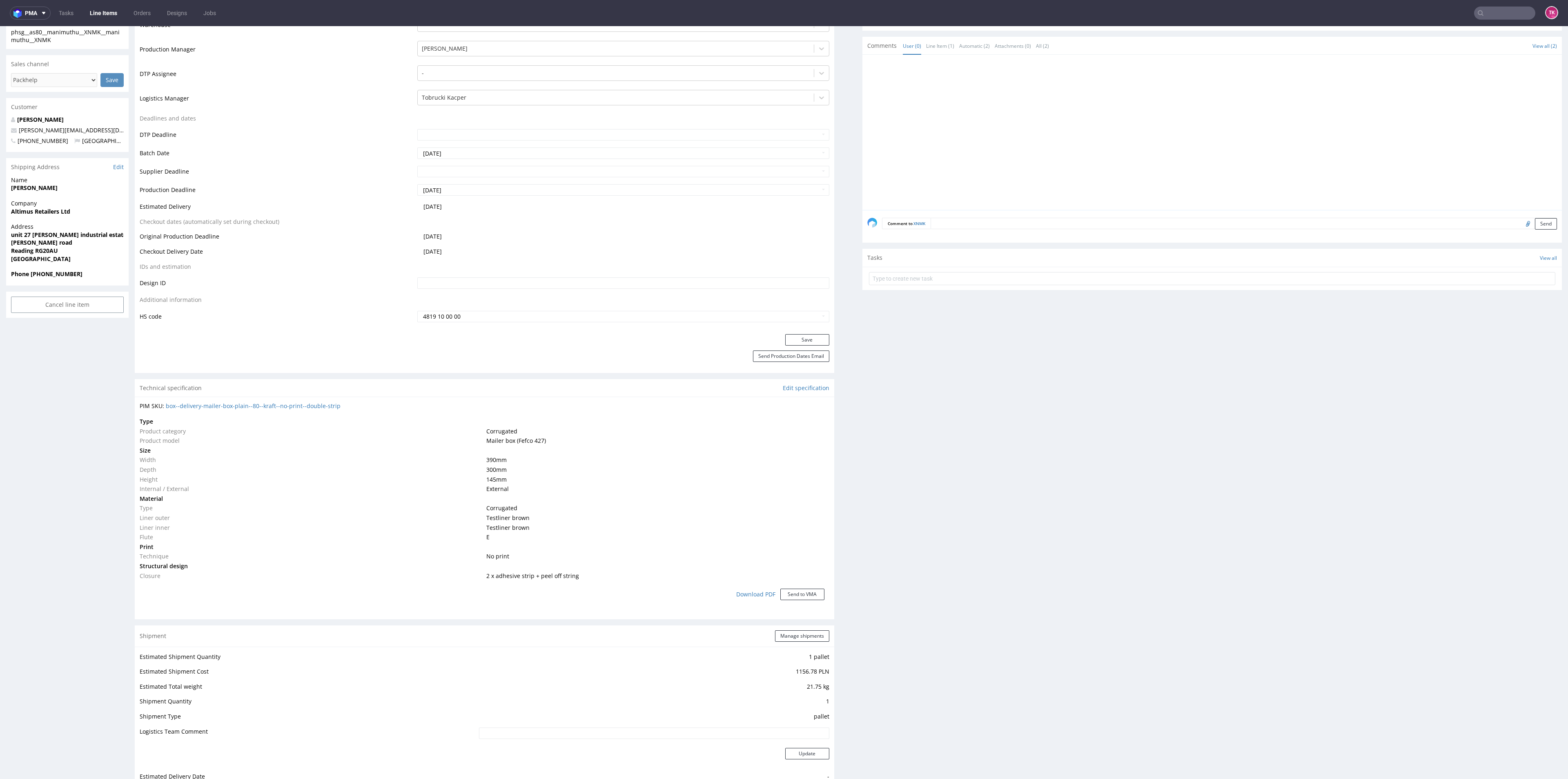
scroll to position [613, 0]
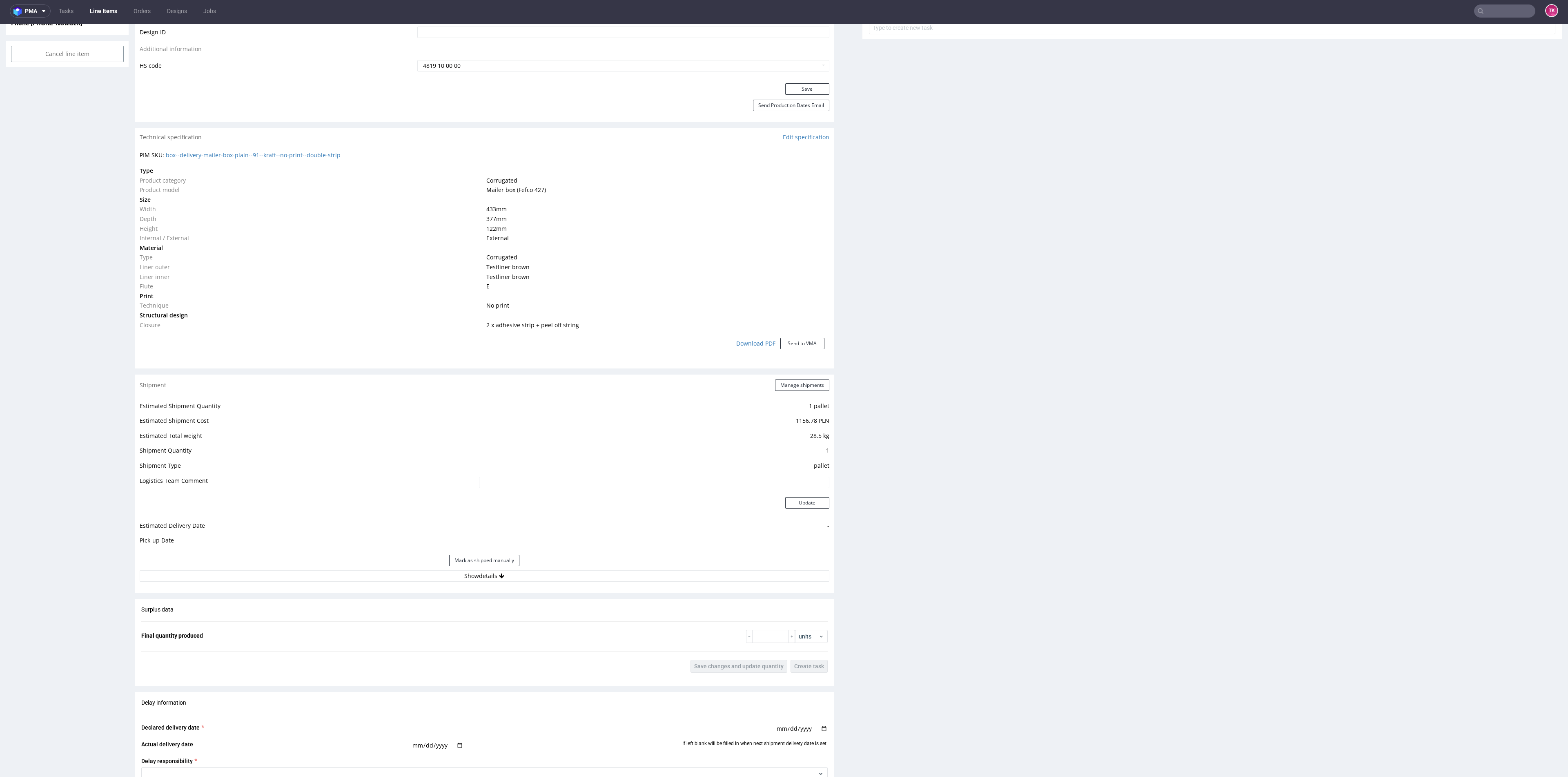
scroll to position [553, 0]
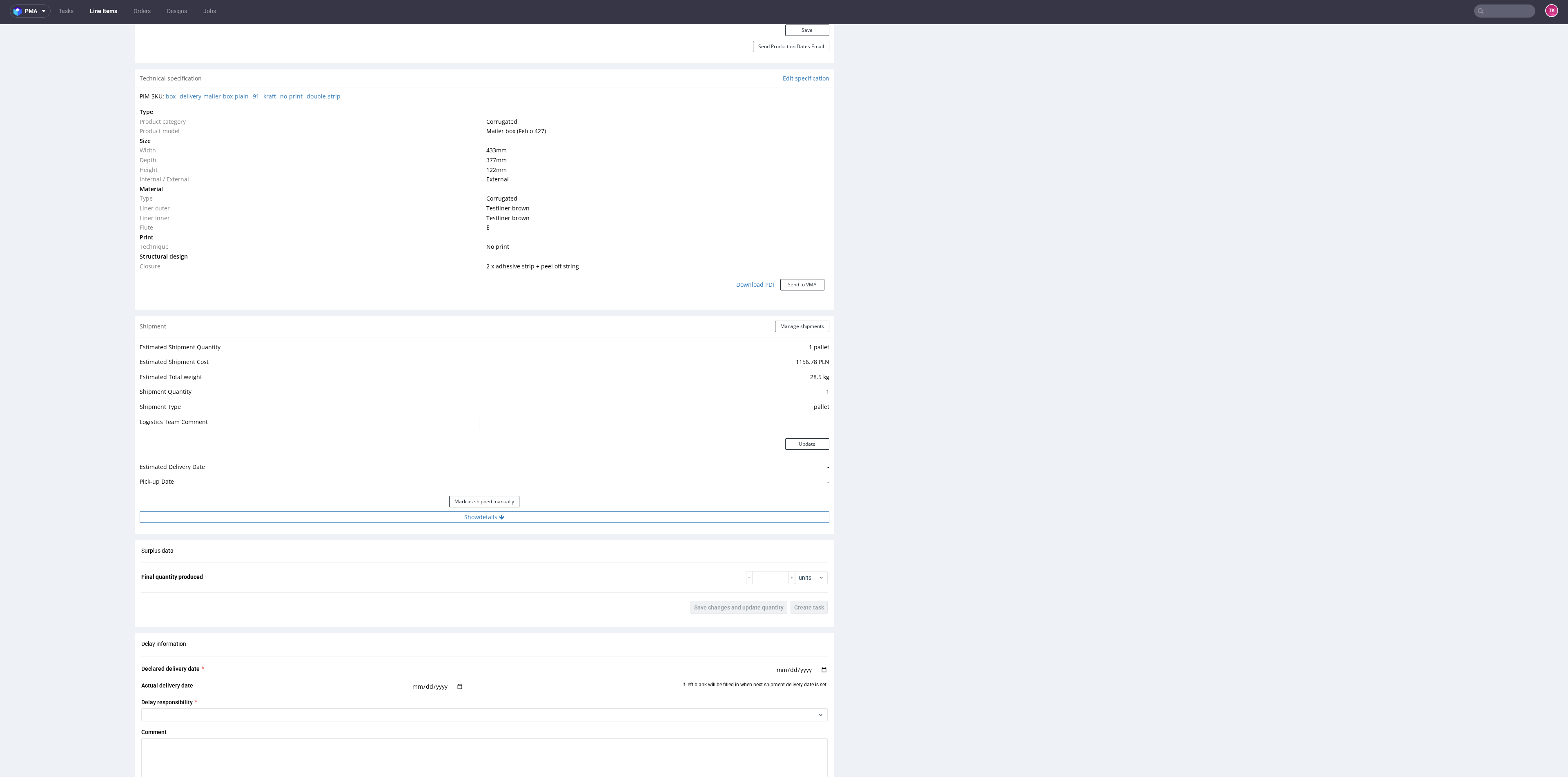
click at [414, 518] on div "Estimated Shipment Quantity 1 pallet Estimated Shipment Cost 1156.78 PLN Estima…" at bounding box center [484, 432] width 699 height 191
click at [413, 513] on button "Show details" at bounding box center [484, 517] width 690 height 12
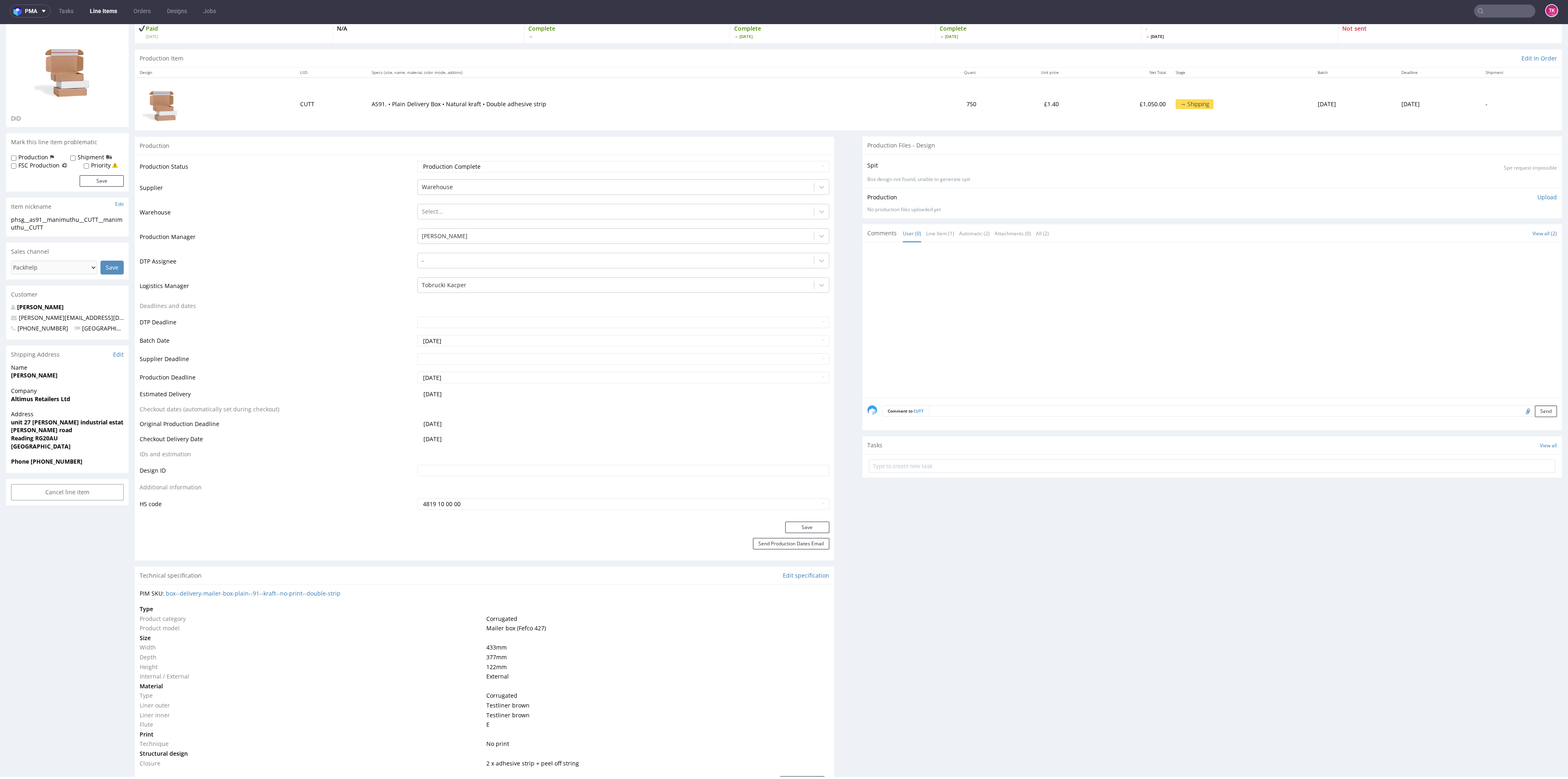
scroll to position [0, 0]
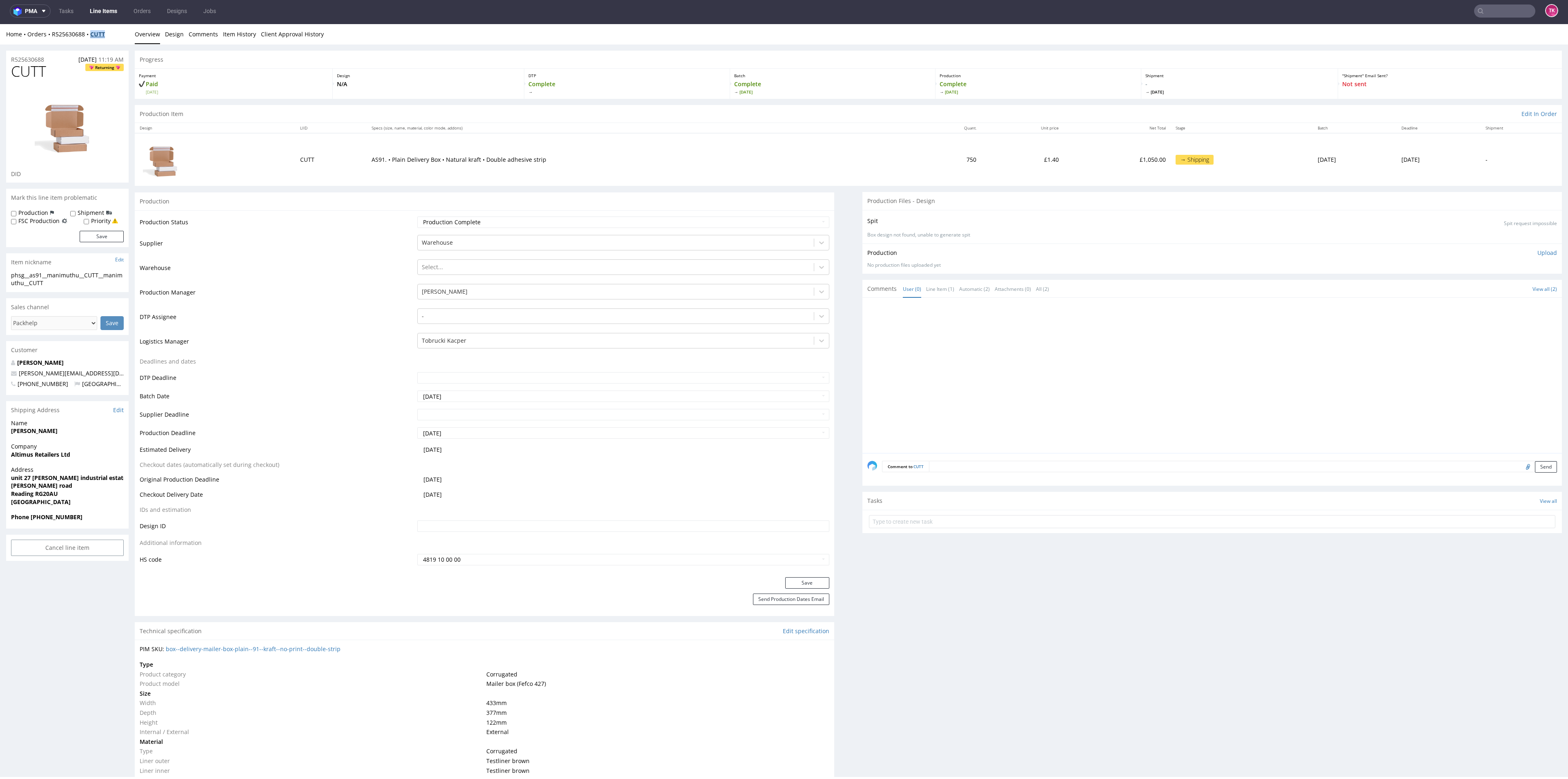
drag, startPoint x: 108, startPoint y: 37, endPoint x: 90, endPoint y: 35, distance: 18.1
click at [90, 35] on div "Home Orders R525630688 CUTT" at bounding box center [67, 34] width 122 height 8
copy strong "CUTT"
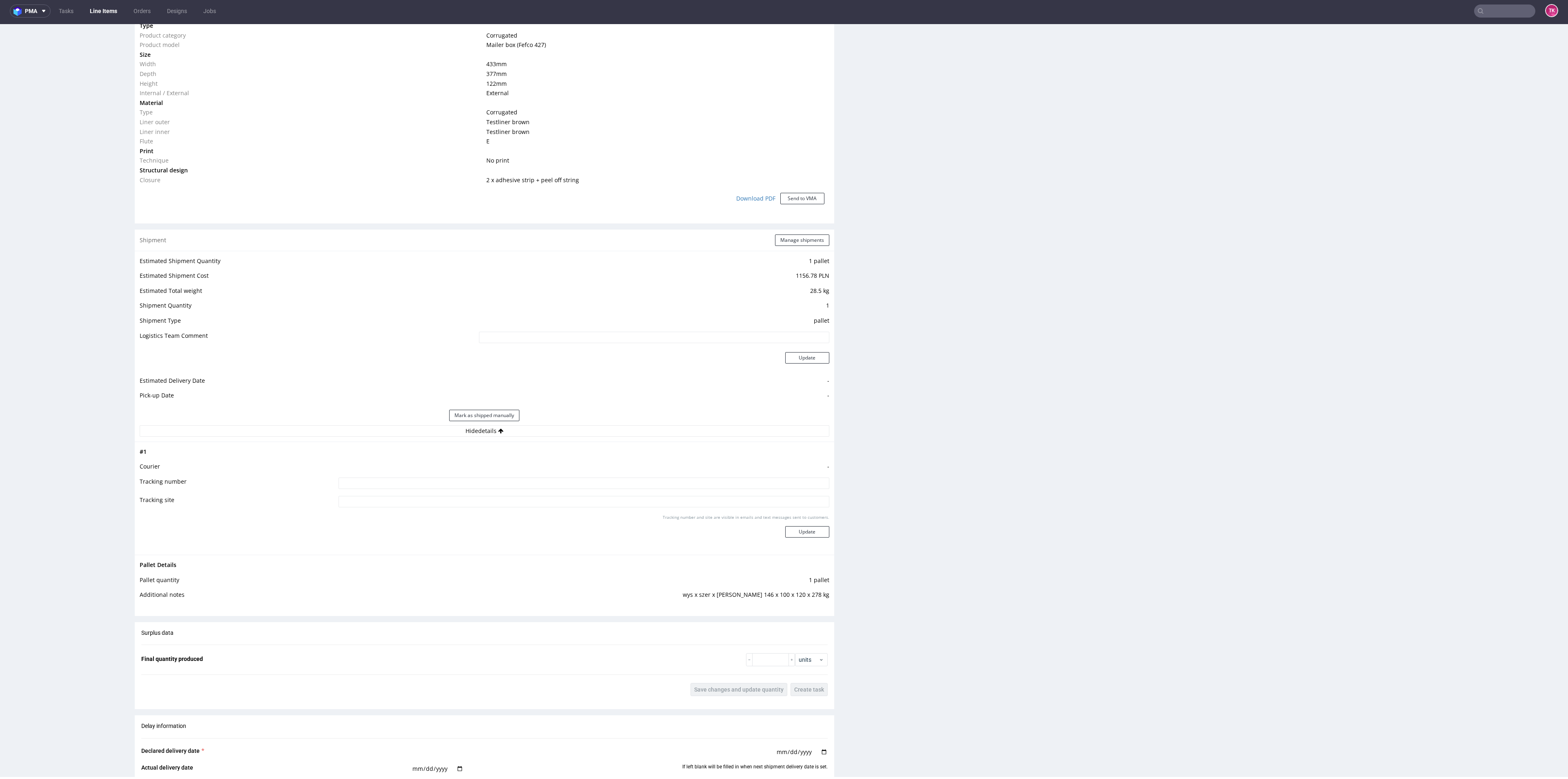
scroll to position [620, 0]
